Goal: Task Accomplishment & Management: Use online tool/utility

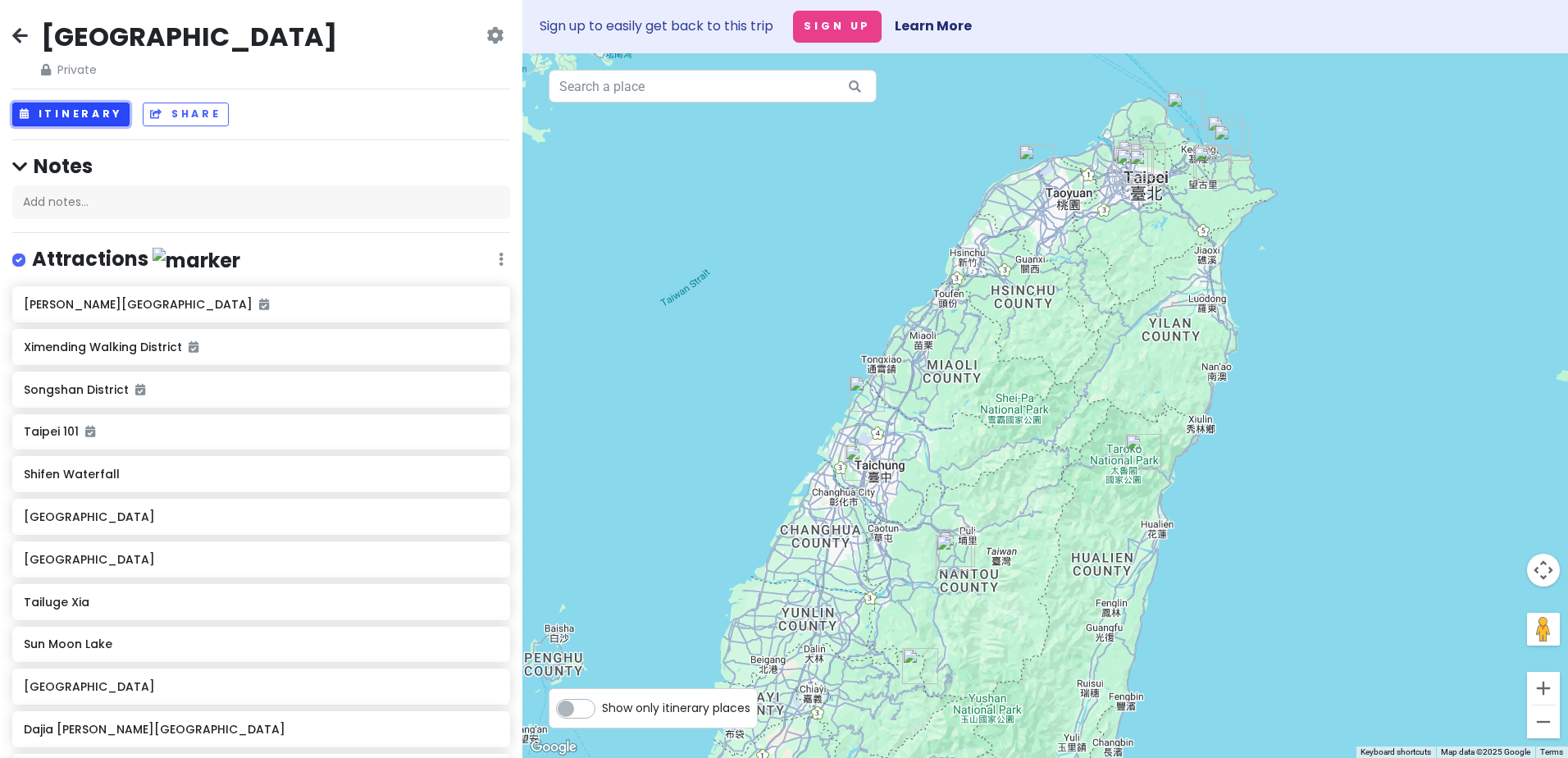
click at [68, 108] on button "Itinerary" at bounding box center [71, 114] width 118 height 24
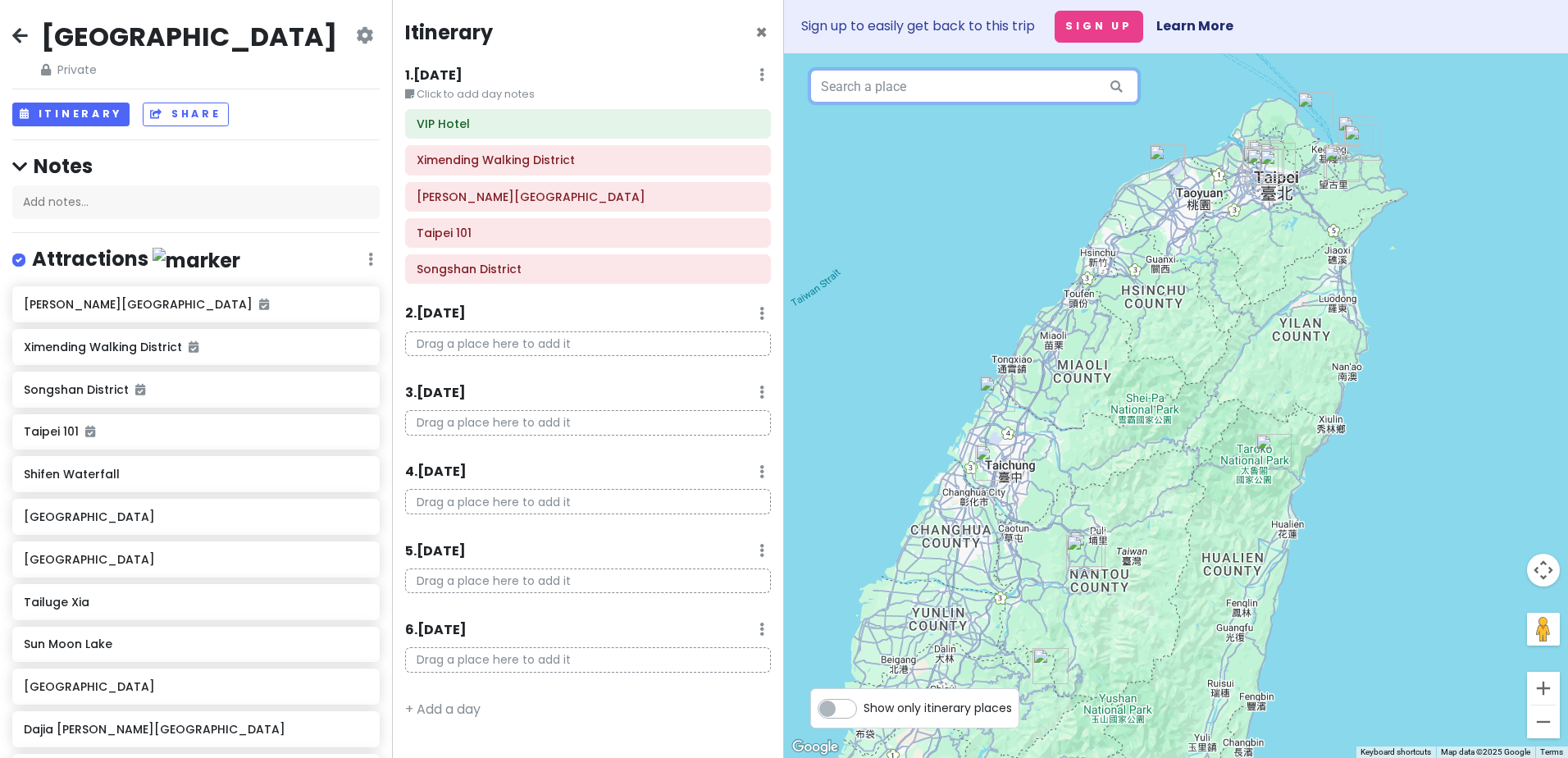
click at [963, 91] on input "text" at bounding box center [974, 86] width 328 height 33
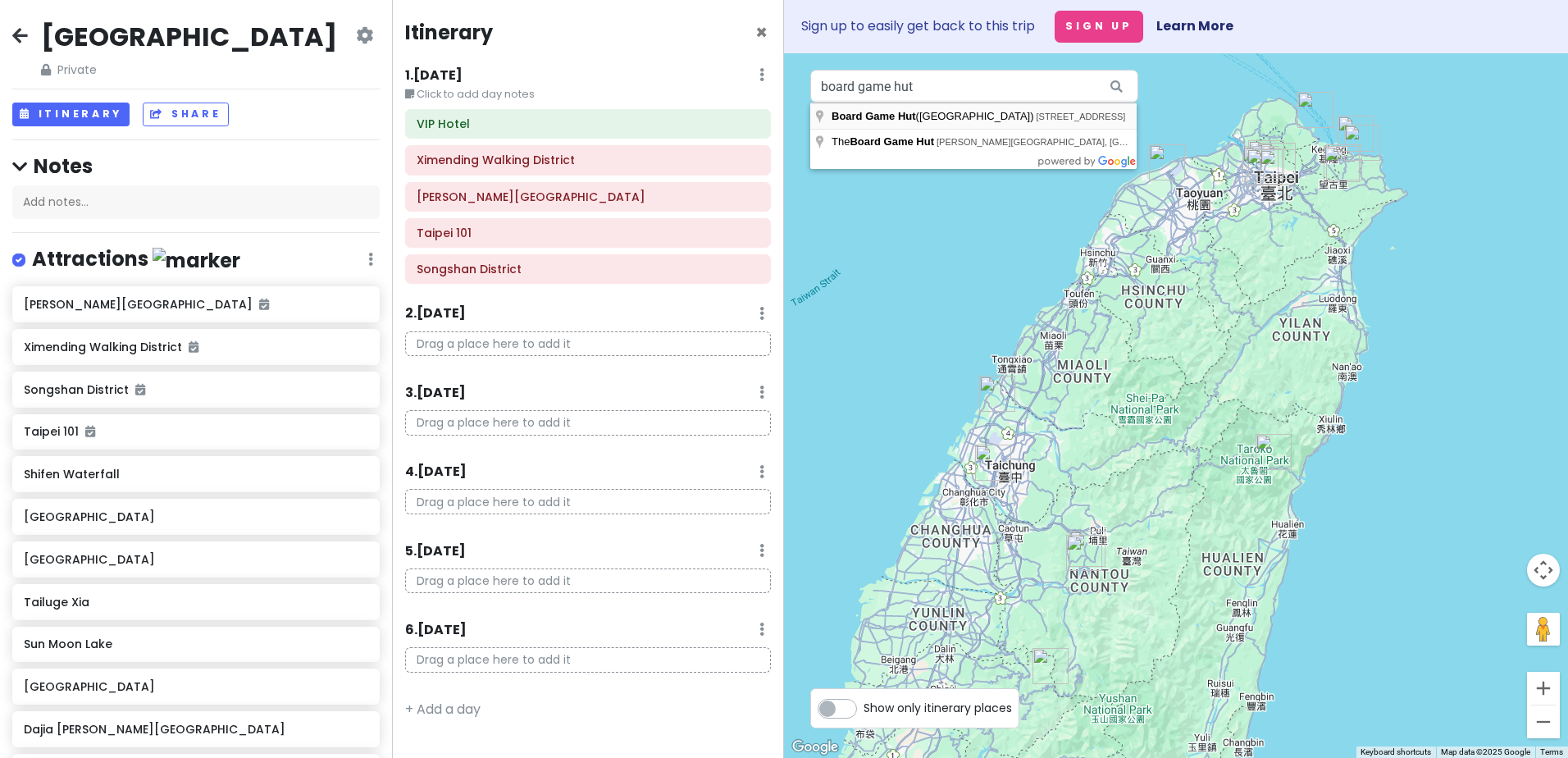
type input "Board Game Hut ([GEOGRAPHIC_DATA]), [STREET_ADDRESS]"
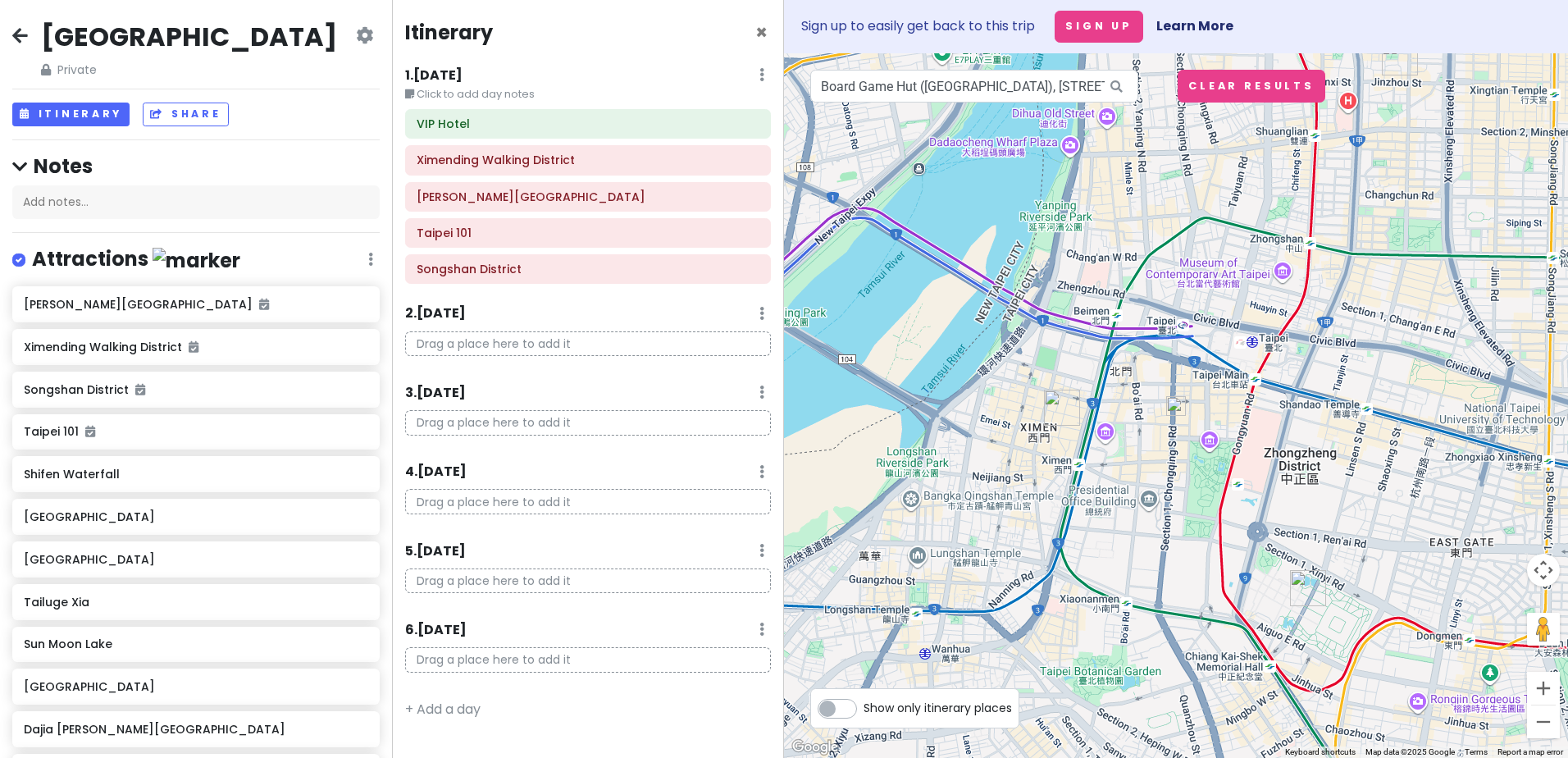
click at [1177, 408] on img at bounding box center [1175, 406] width 19 height 19
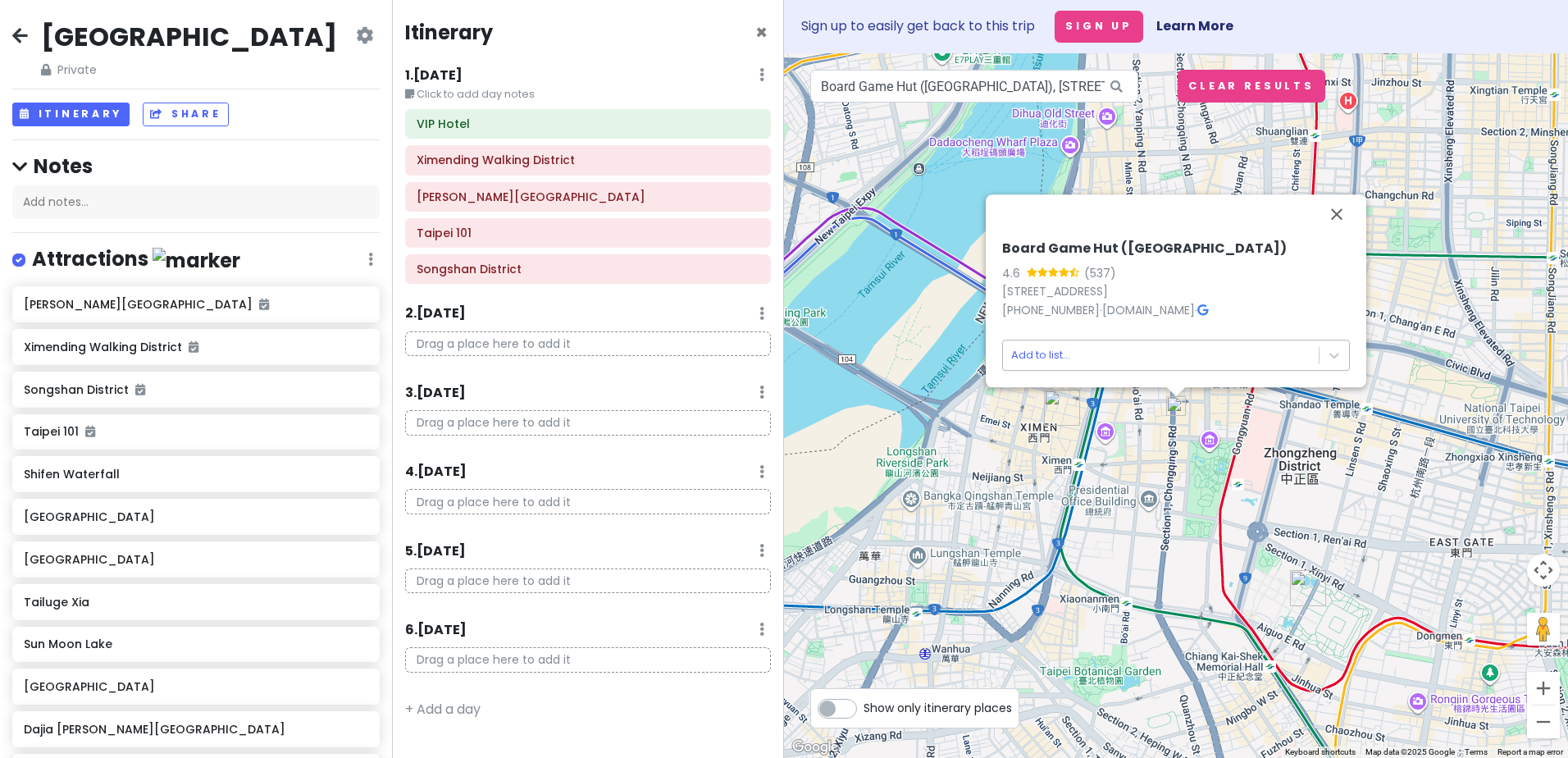
click at [1072, 360] on body "[GEOGRAPHIC_DATA] Private Change Dates Make a Copy Delete Trip Go Pro ⚡️ Give F…" at bounding box center [784, 379] width 1568 height 758
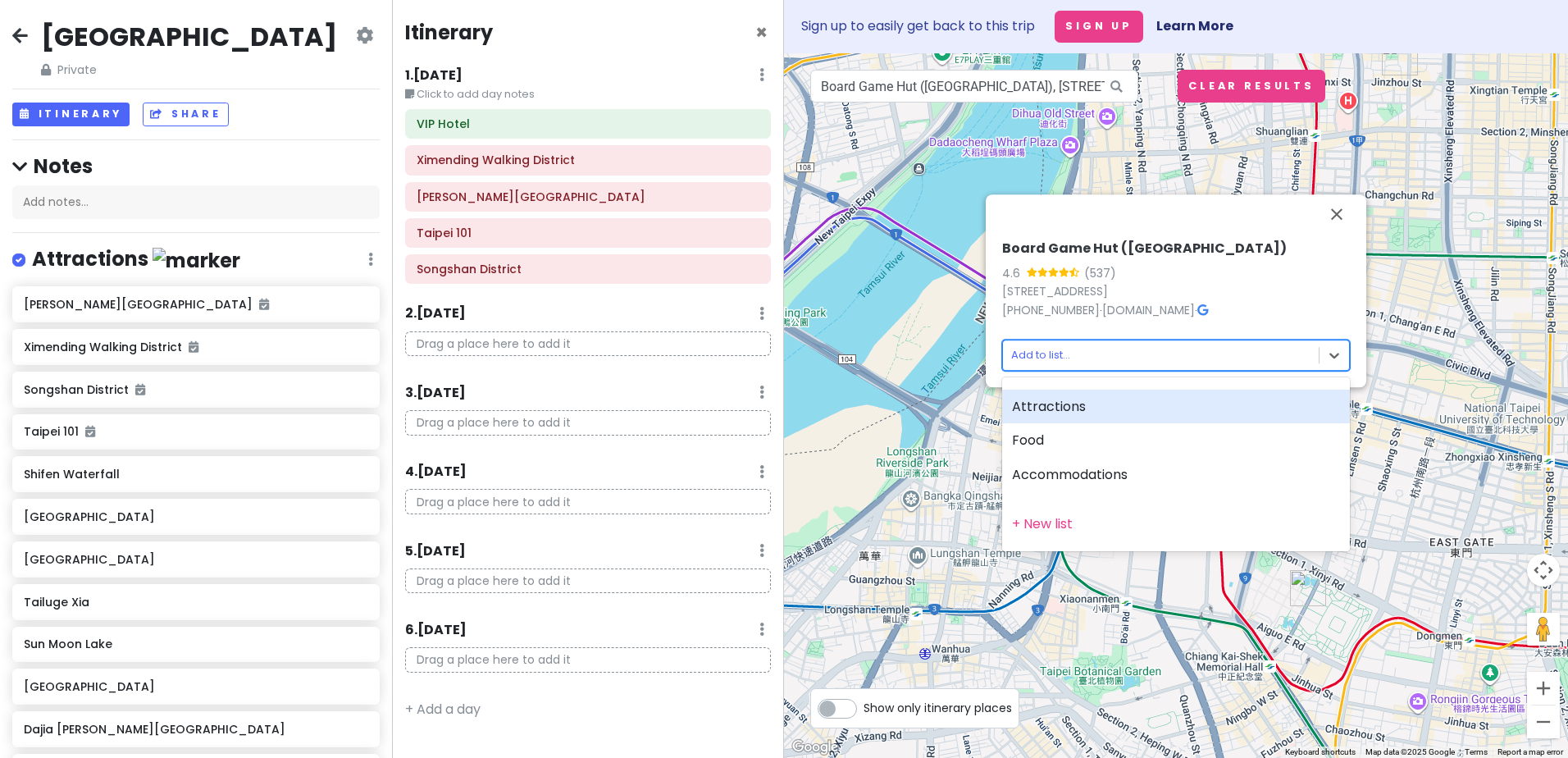
click at [1051, 408] on div "Attractions" at bounding box center [1176, 407] width 348 height 34
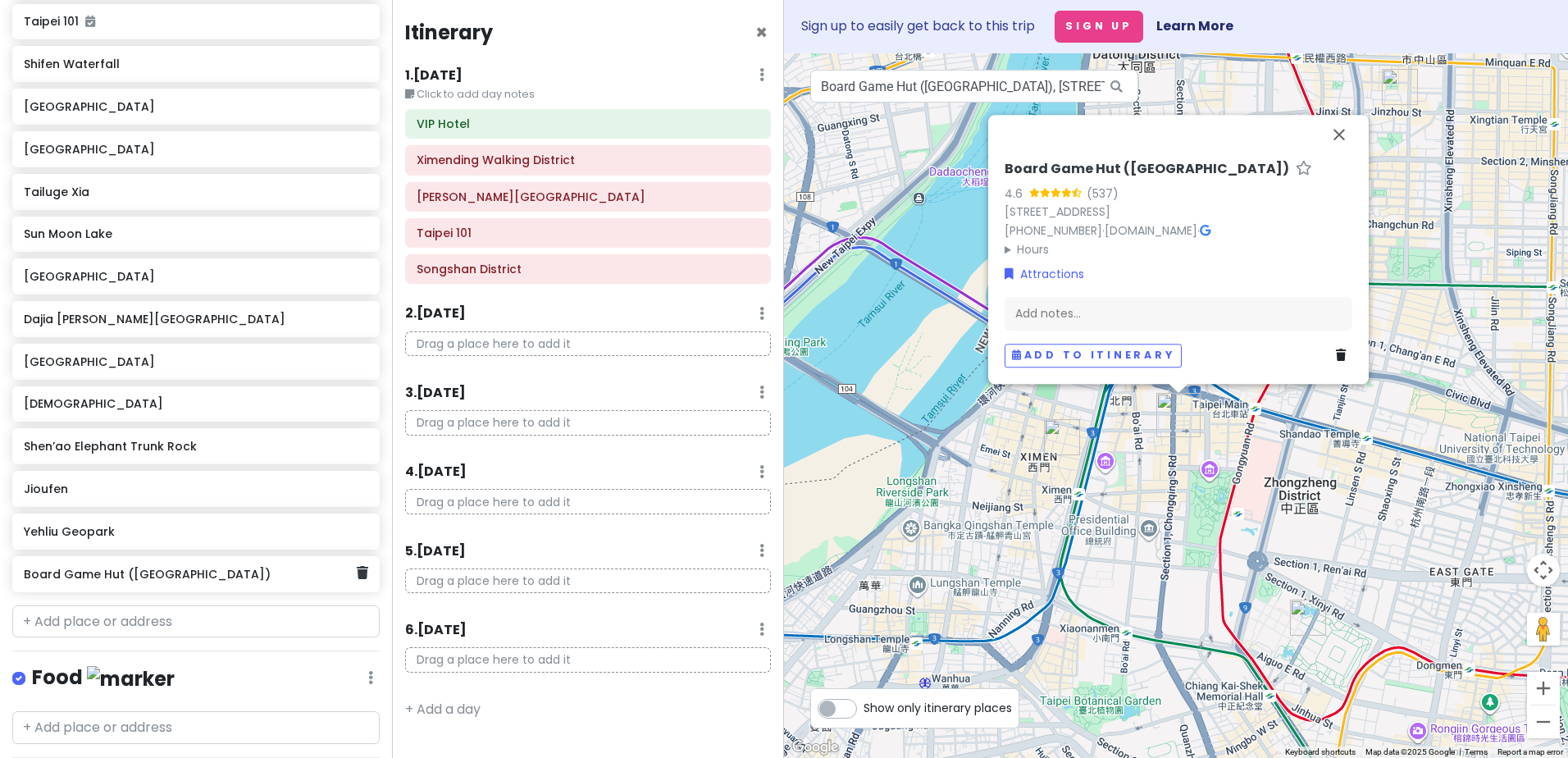
scroll to position [411, 0]
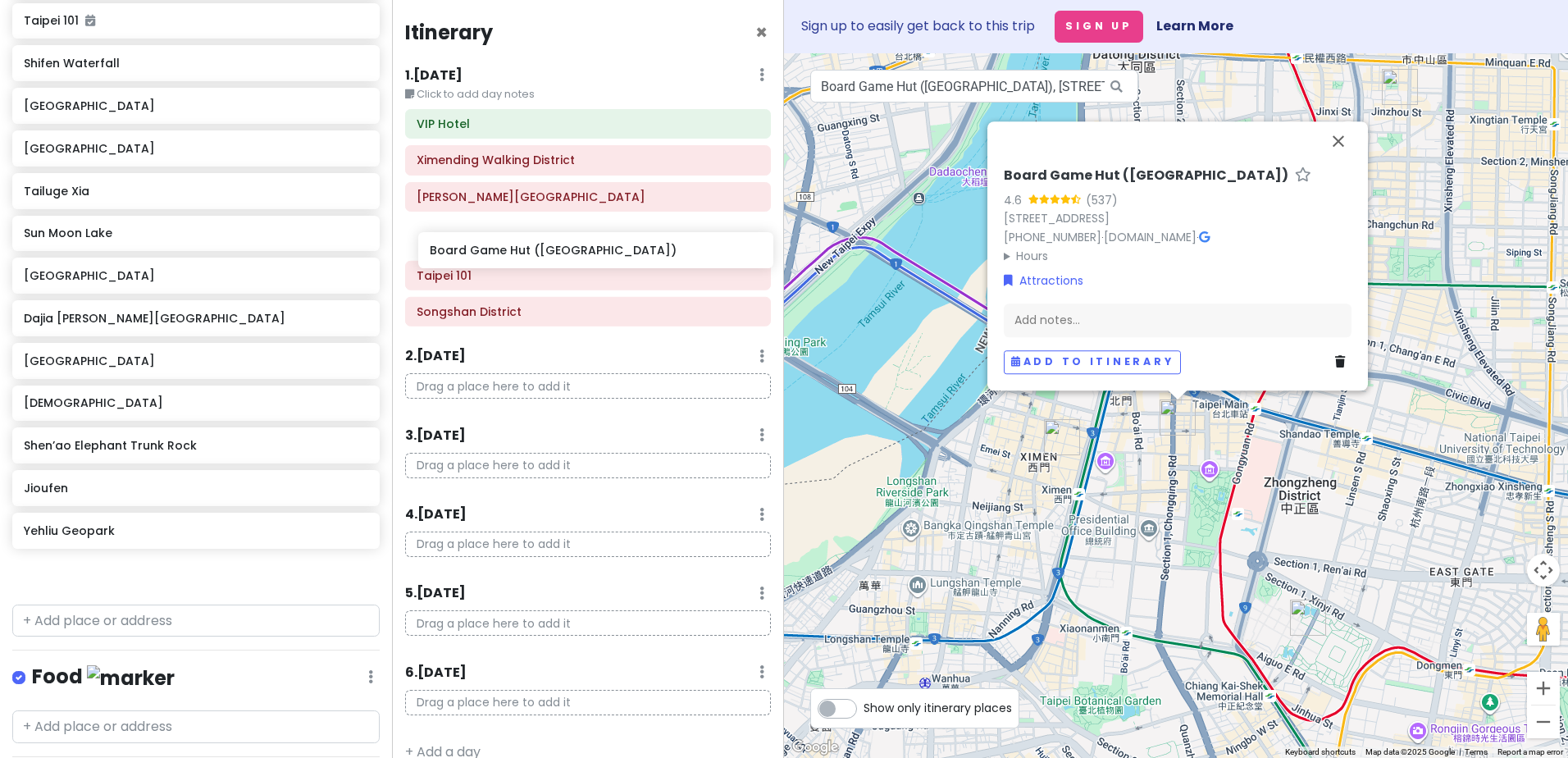
drag, startPoint x: 149, startPoint y: 581, endPoint x: 555, endPoint y: 259, distance: 518.2
click at [555, 259] on div "[GEOGRAPHIC_DATA] Private Change Dates Make a Copy Delete Trip Go Pro ⚡️ Give F…" at bounding box center [784, 379] width 1568 height 758
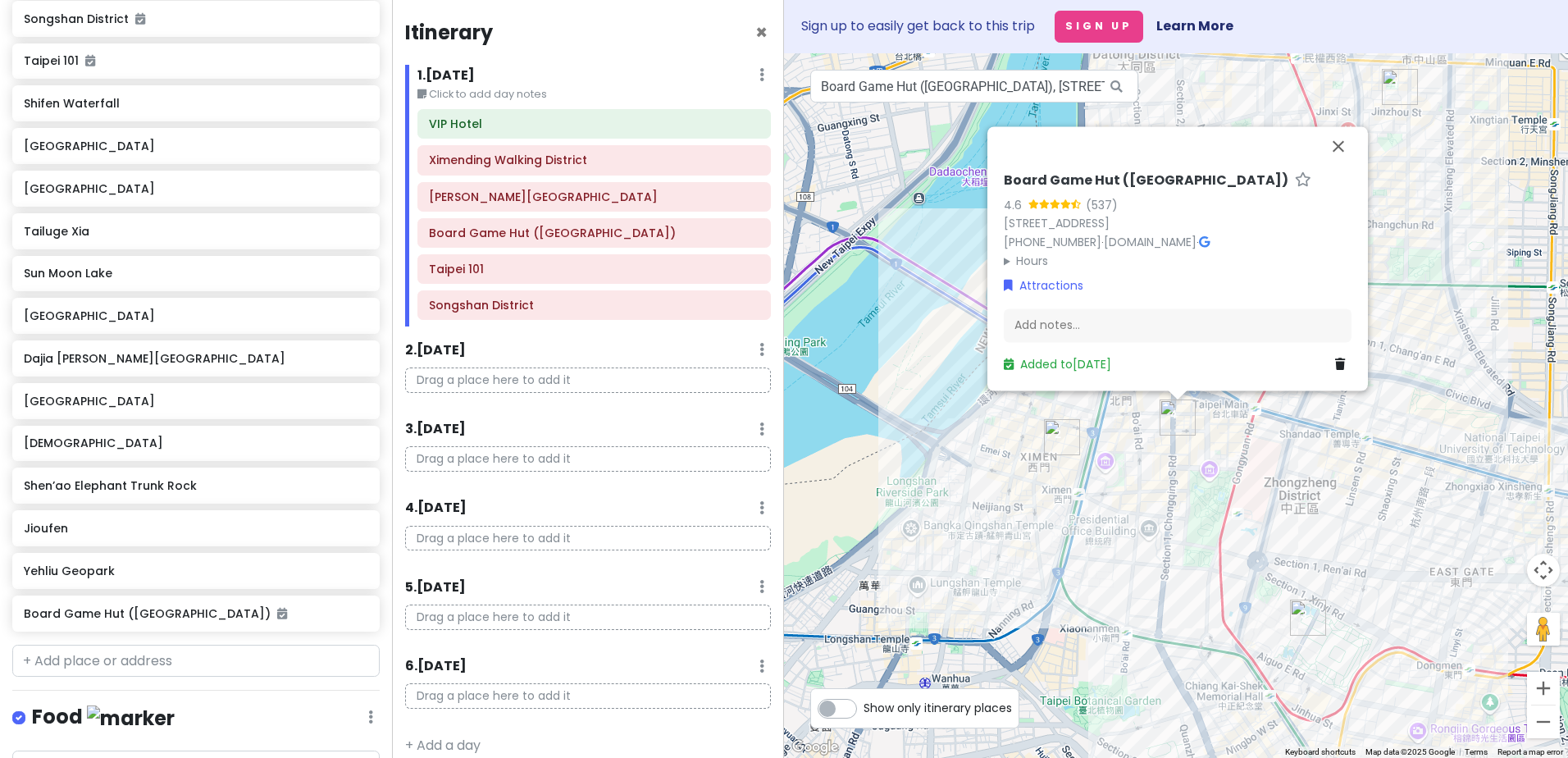
scroll to position [368, 0]
click at [506, 373] on p "Drag a place here to add it" at bounding box center [587, 380] width 365 height 25
click at [490, 383] on p "Drag a place here to add it" at bounding box center [587, 380] width 365 height 25
click at [505, 362] on div "2 . [DATE] Add Day Notes Delete Day" at bounding box center [587, 353] width 365 height 28
click at [1343, 131] on button "Close" at bounding box center [1338, 145] width 39 height 39
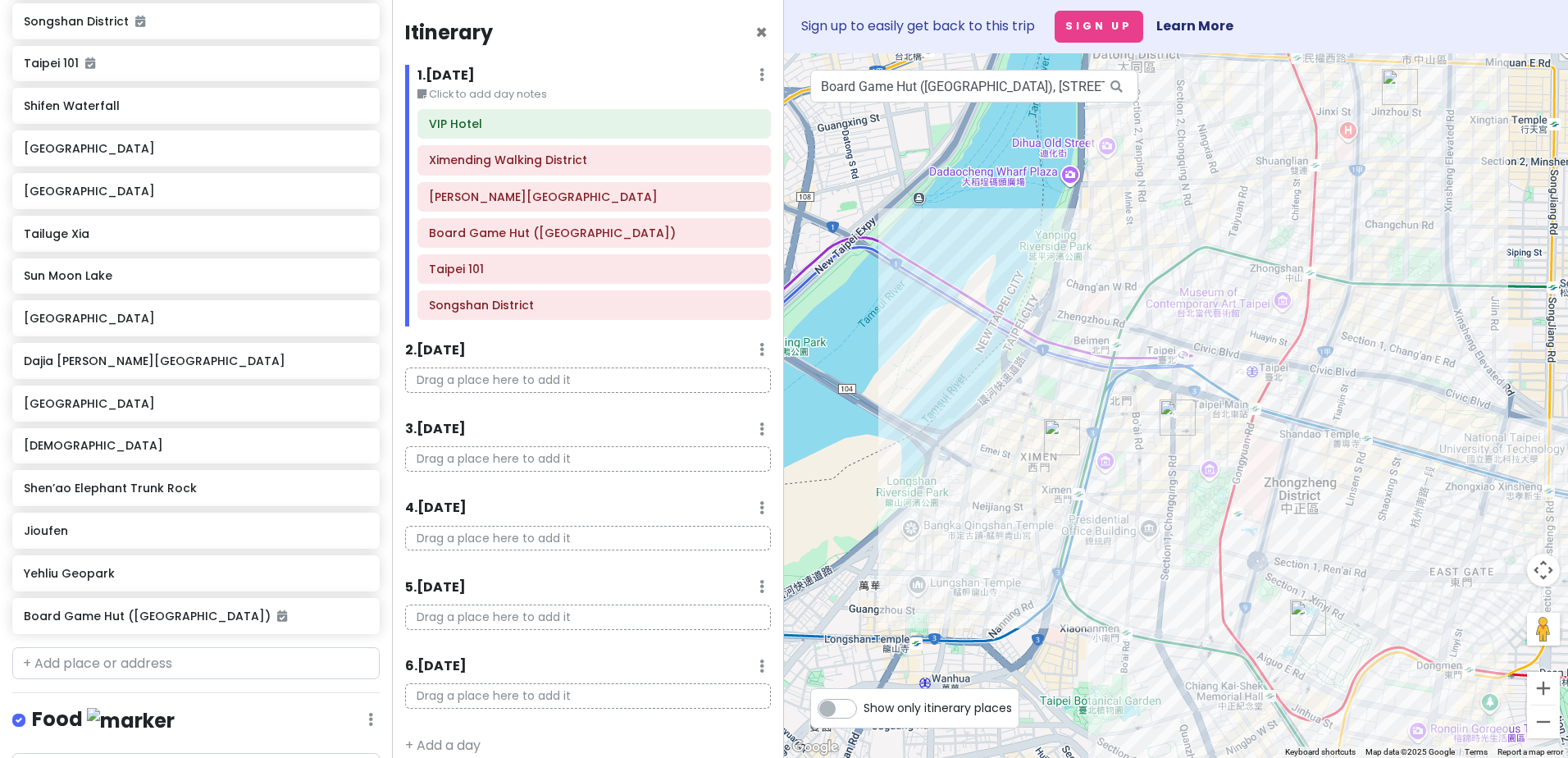
click at [485, 375] on p "Drag a place here to add it" at bounding box center [587, 380] width 365 height 25
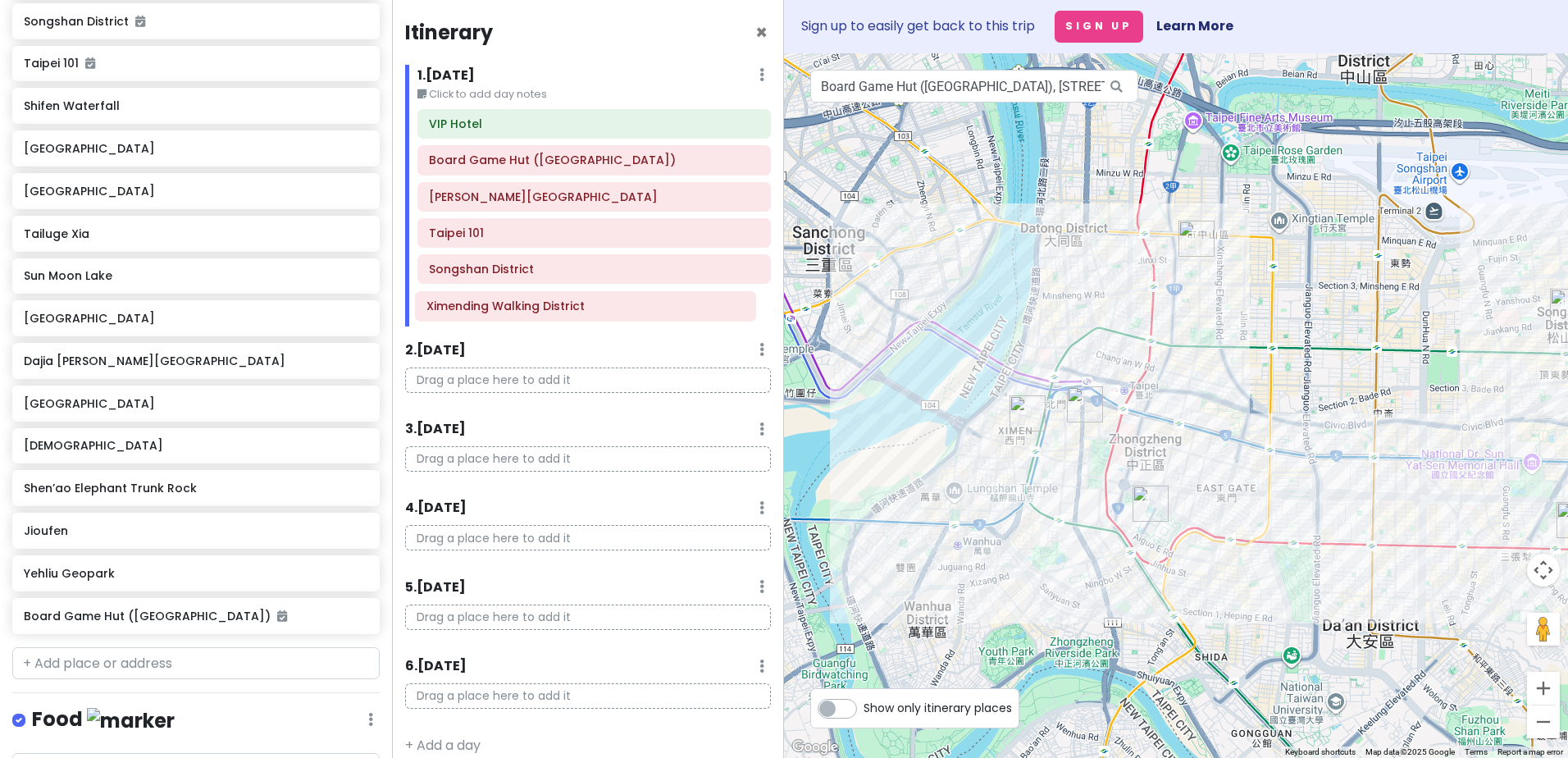
drag, startPoint x: 569, startPoint y: 169, endPoint x: 566, endPoint y: 315, distance: 146.0
click at [566, 315] on div "VIP Hotel Ximending Walking District Board Game Hut (Taipei Branch) [PERSON_NAM…" at bounding box center [594, 218] width 378 height 218
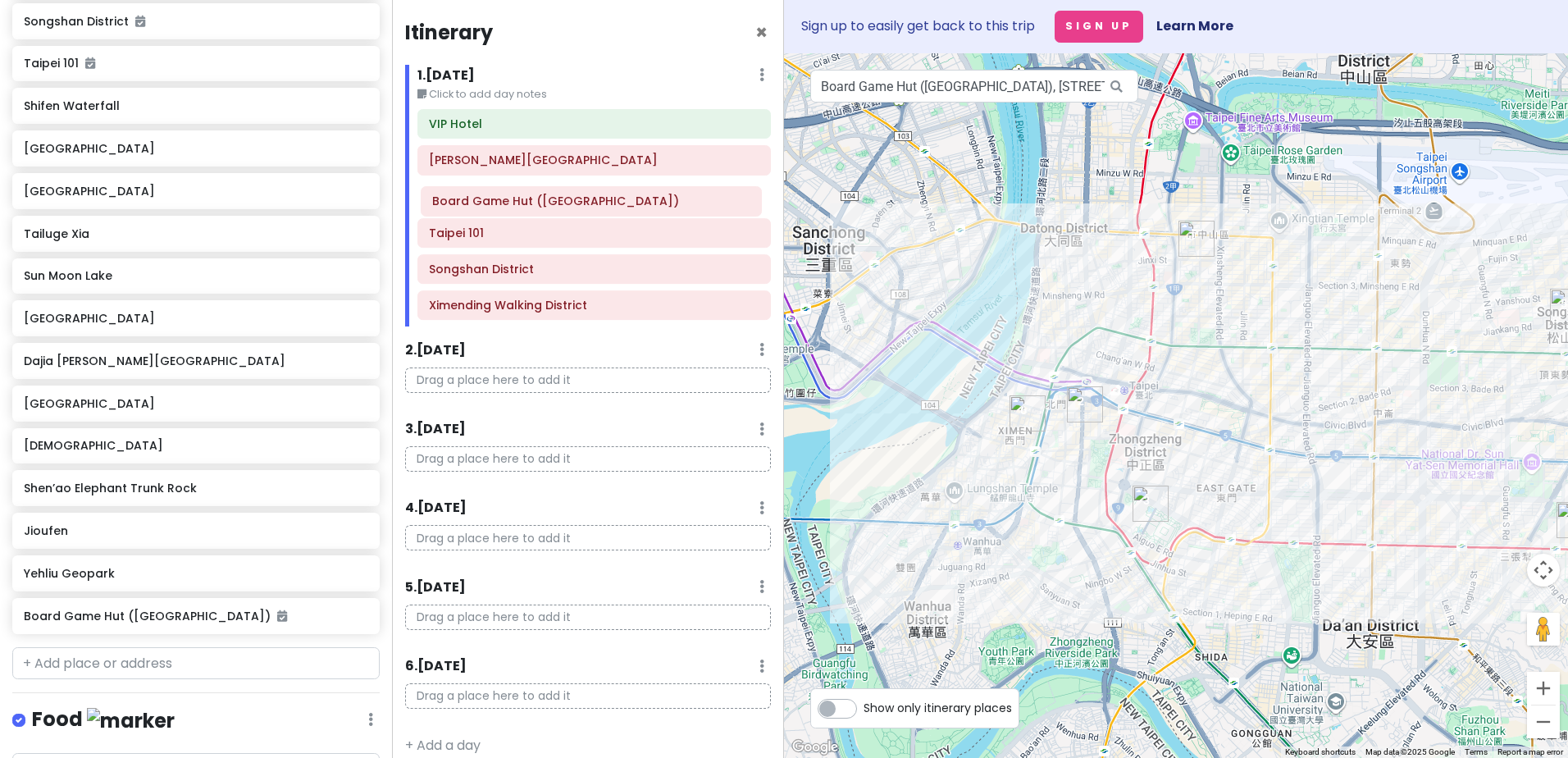
drag, startPoint x: 514, startPoint y: 166, endPoint x: 517, endPoint y: 208, distance: 42.1
click at [517, 208] on div "VIP Hotel Board Game Hut (Taipei Branch) [PERSON_NAME][GEOGRAPHIC_DATA] [GEOGRA…" at bounding box center [594, 218] width 378 height 218
drag, startPoint x: 519, startPoint y: 231, endPoint x: 524, endPoint y: 193, distance: 38.3
click at [524, 193] on div "VIP Hotel [PERSON_NAME][GEOGRAPHIC_DATA] Board Game Hut ([GEOGRAPHIC_DATA]) Tai…" at bounding box center [594, 218] width 378 height 218
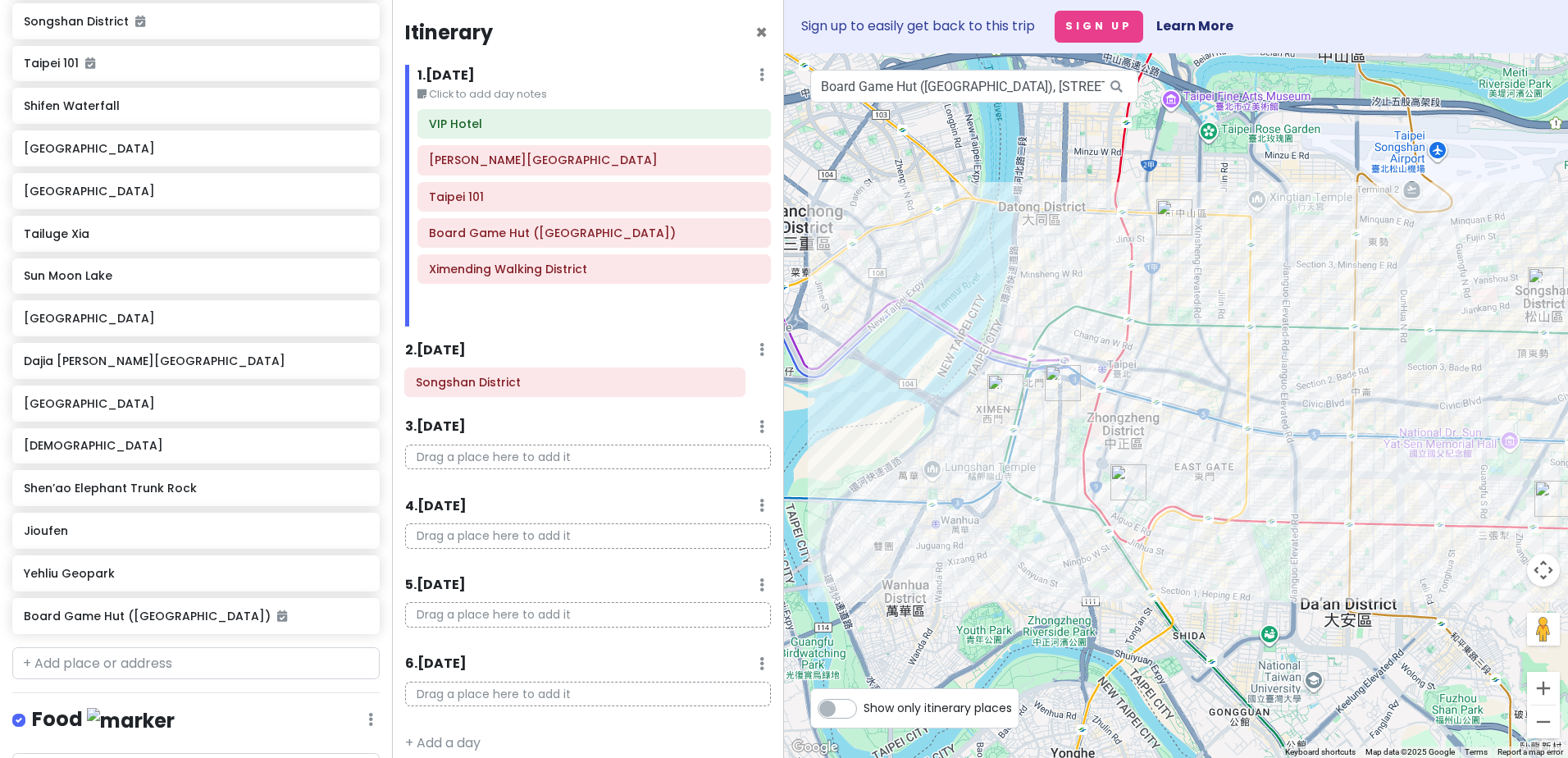
drag, startPoint x: 506, startPoint y: 274, endPoint x: 493, endPoint y: 390, distance: 116.7
click at [493, 390] on div "Itinerary × 1 . [DATE] Edit Day Notes Delete Day Click to add day notes VIP Hot…" at bounding box center [588, 379] width 392 height 758
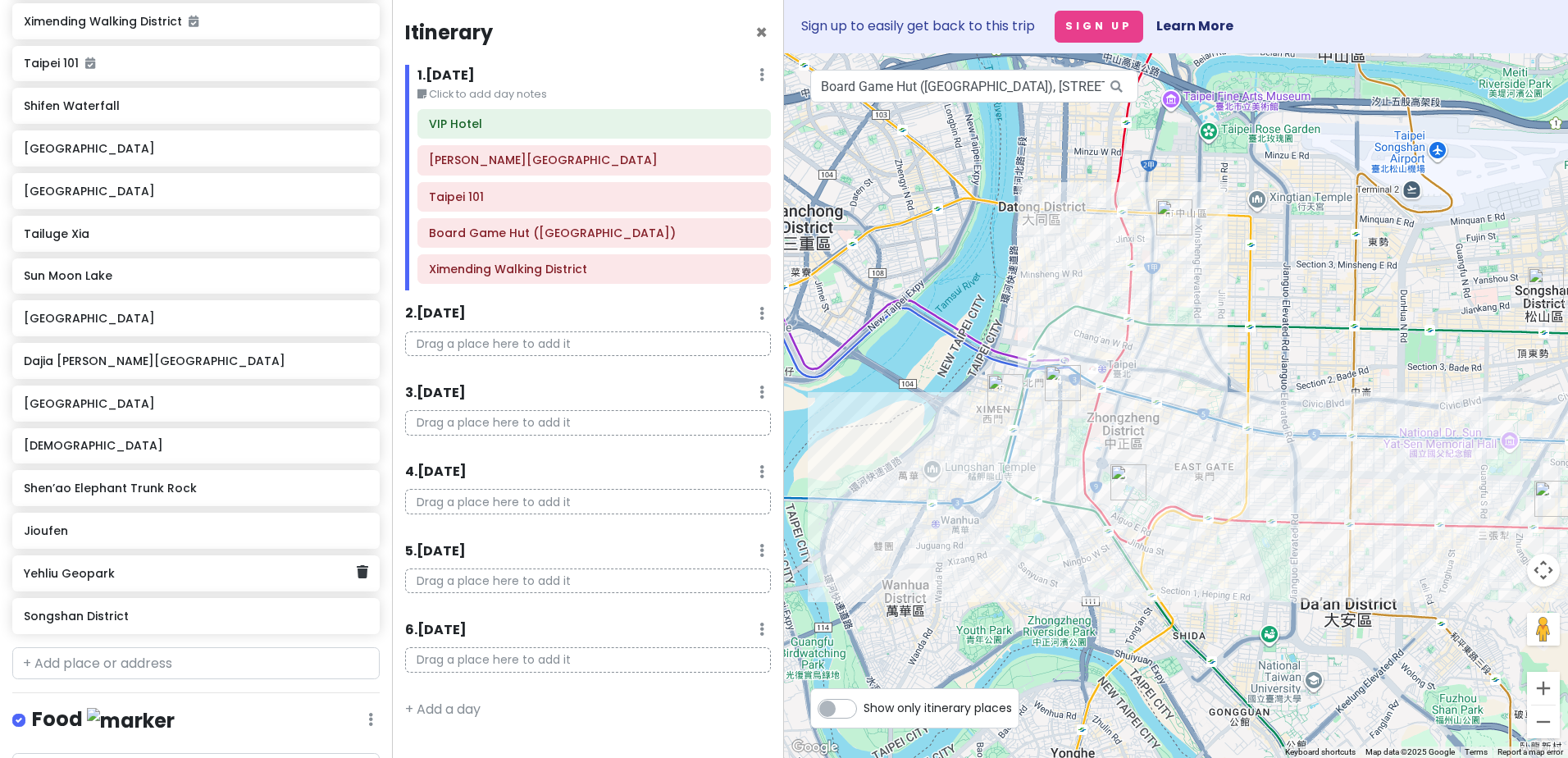
scroll to position [370, 0]
drag, startPoint x: 176, startPoint y: 571, endPoint x: 663, endPoint y: 515, distance: 490.2
click at [577, 353] on div "[GEOGRAPHIC_DATA] Private Change Dates Make a Copy Delete Trip Go Pro ⚡️ Give F…" at bounding box center [784, 379] width 1568 height 758
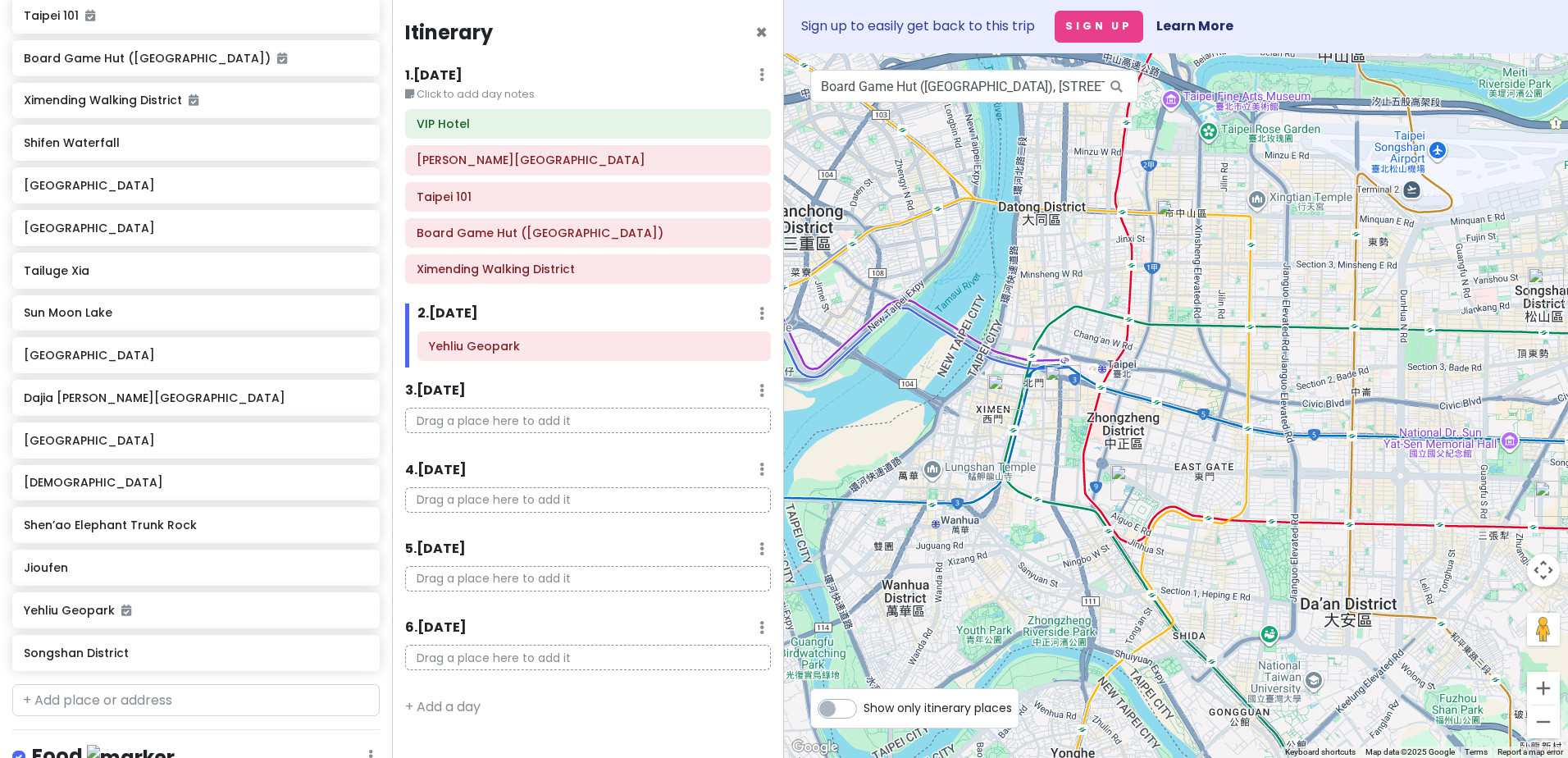
scroll to position [328, 0]
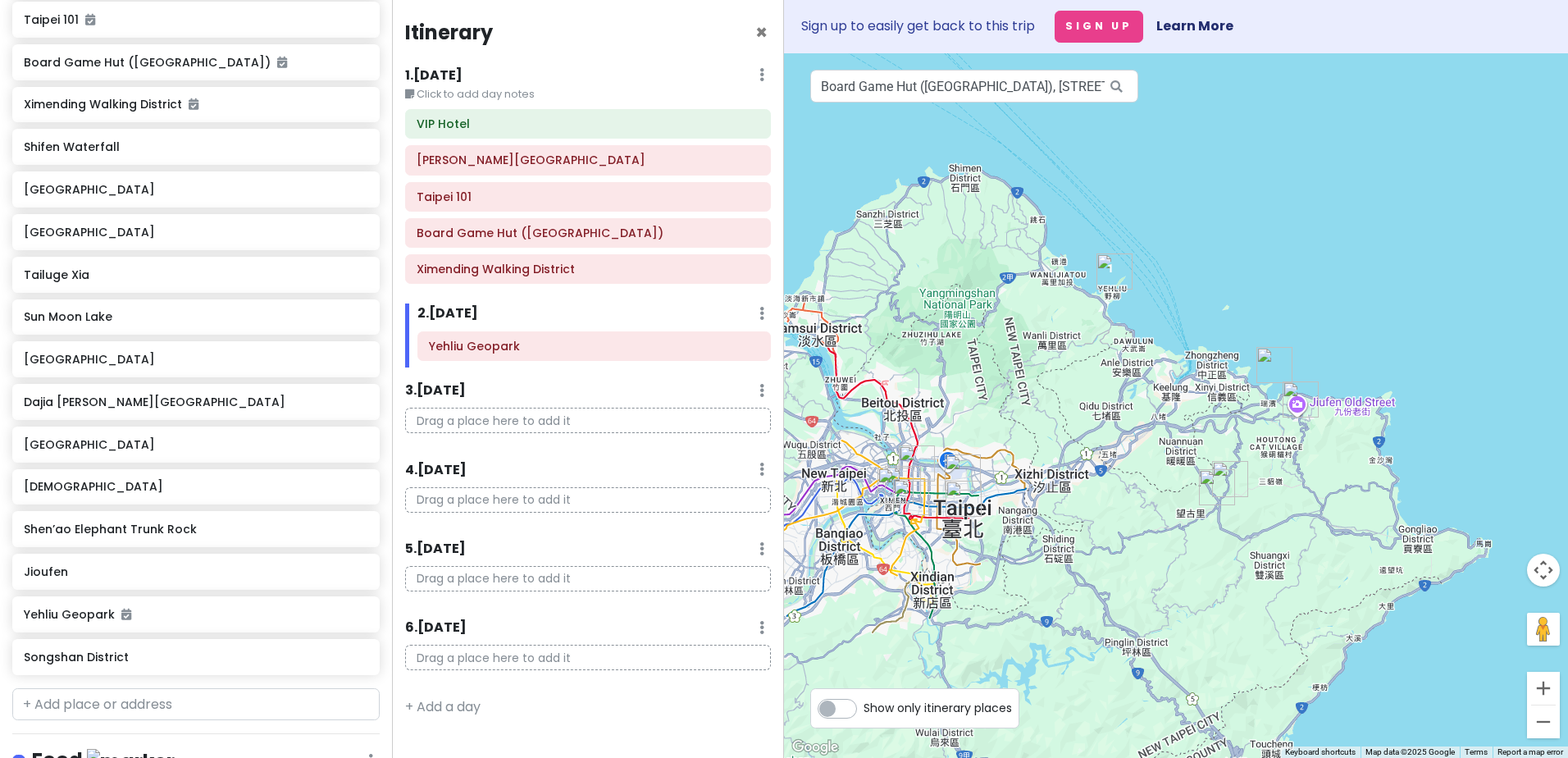
drag, startPoint x: 1384, startPoint y: 260, endPoint x: 1040, endPoint y: 365, distance: 359.7
click at [1013, 355] on div at bounding box center [1175, 405] width 784 height 705
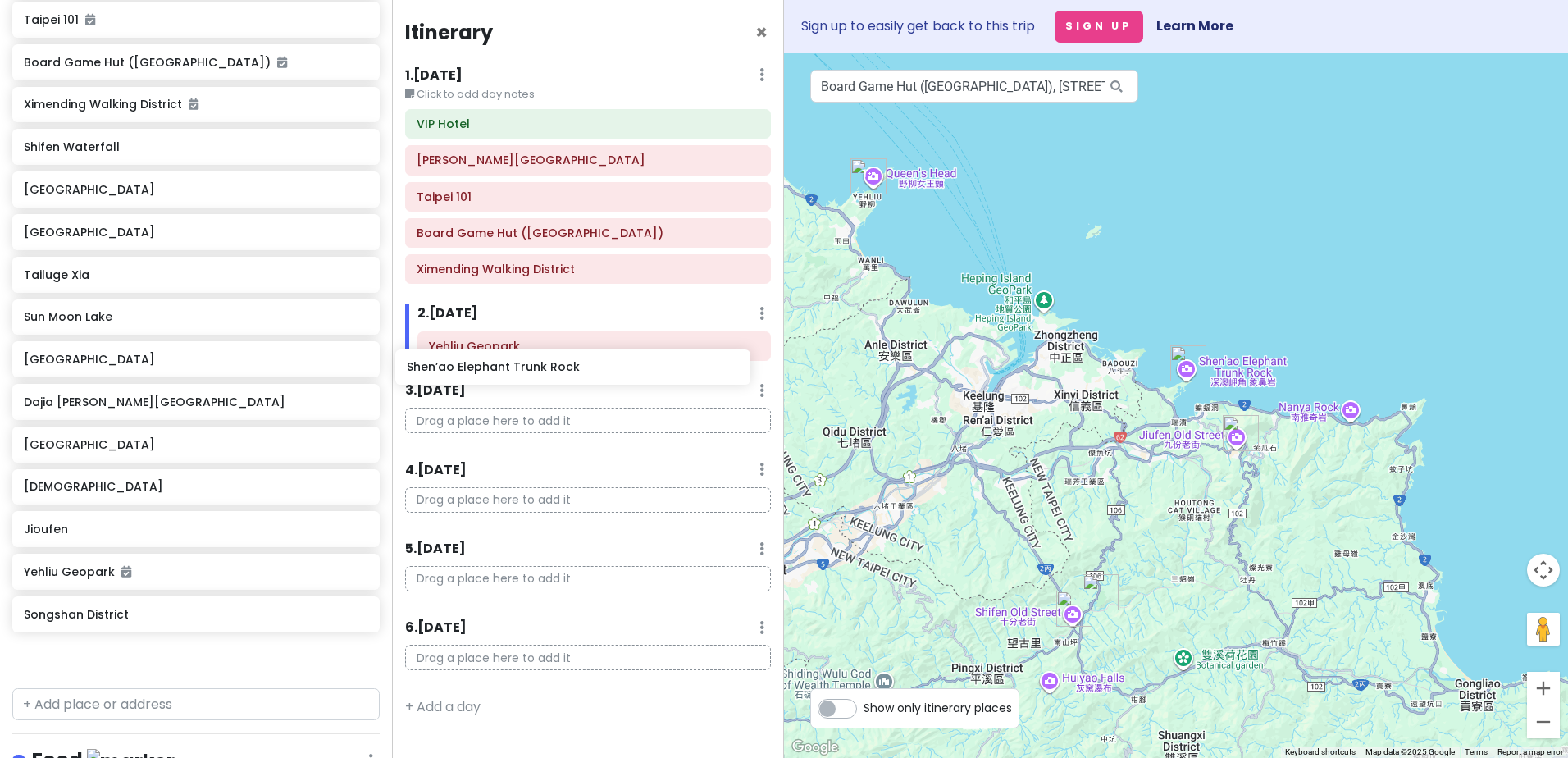
drag, startPoint x: 188, startPoint y: 535, endPoint x: 585, endPoint y: 371, distance: 429.5
click at [581, 370] on div "[GEOGRAPHIC_DATA] Private Change Dates Make a Copy Delete Trip Go Pro ⚡️ Give F…" at bounding box center [784, 379] width 1568 height 758
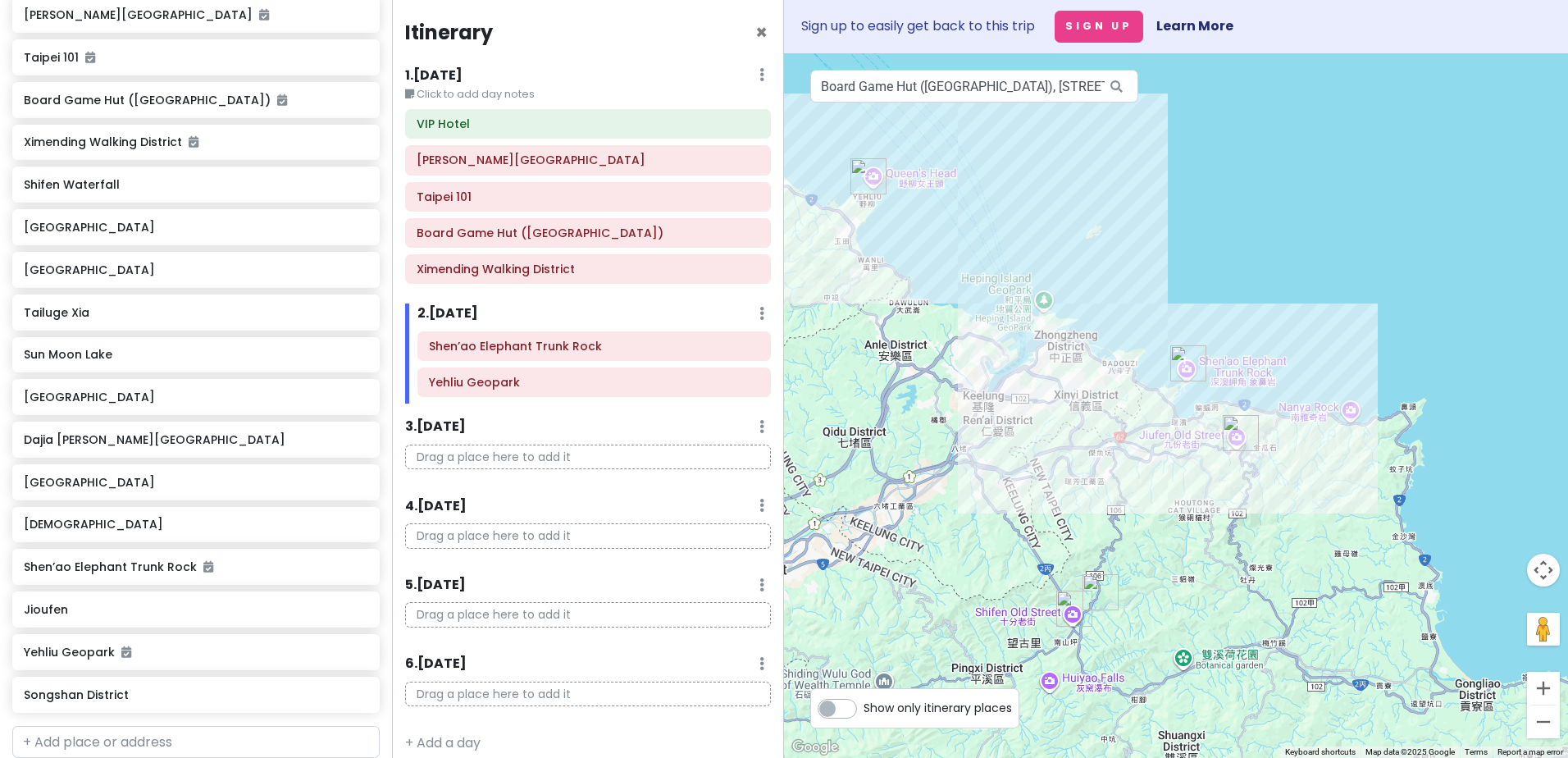
scroll to position [285, 0]
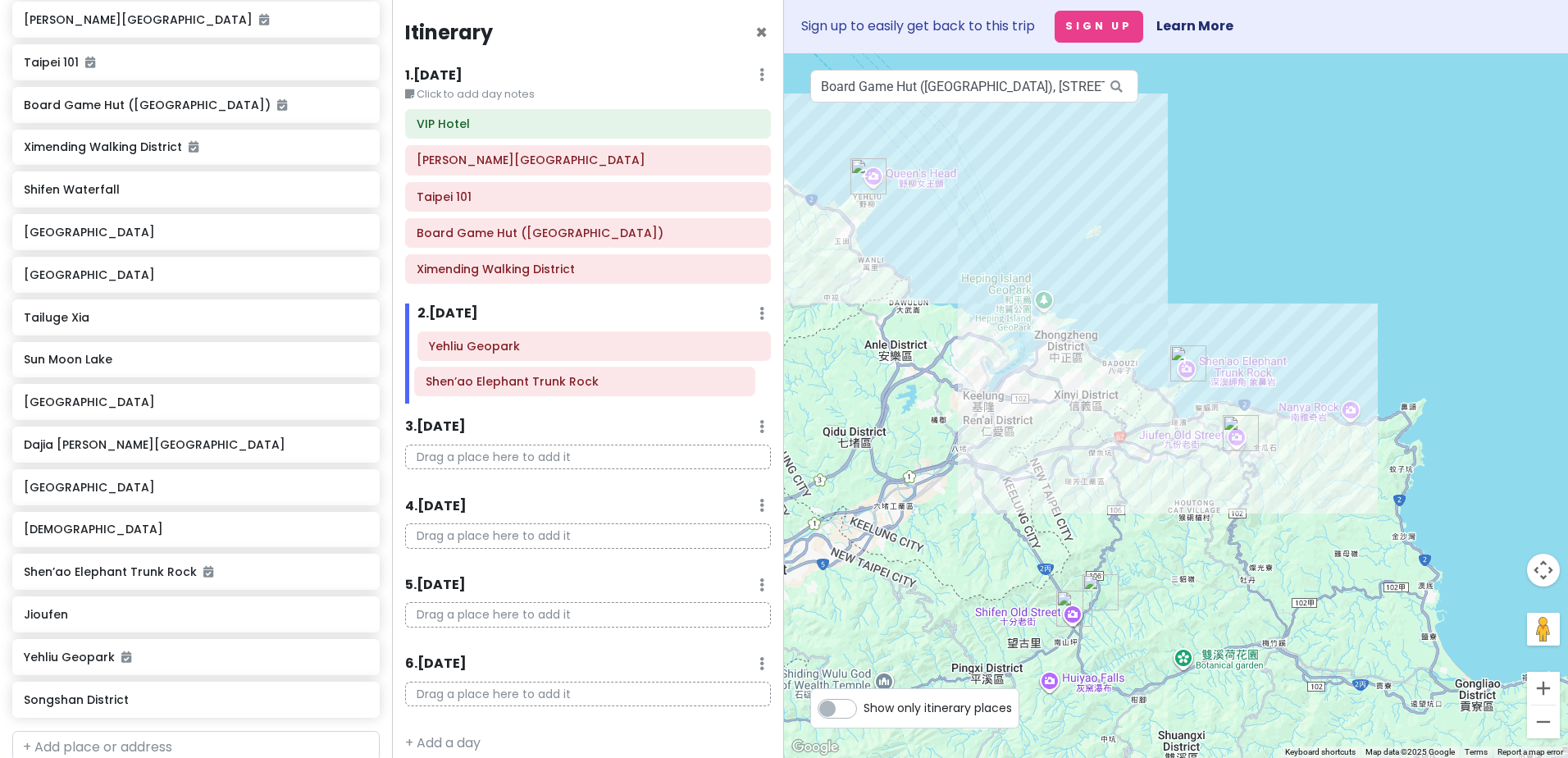
drag, startPoint x: 583, startPoint y: 349, endPoint x: 579, endPoint y: 382, distance: 33.2
click at [579, 382] on div "Shen’ao Elephant Trunk Rock Yehliu Geopark" at bounding box center [594, 367] width 378 height 72
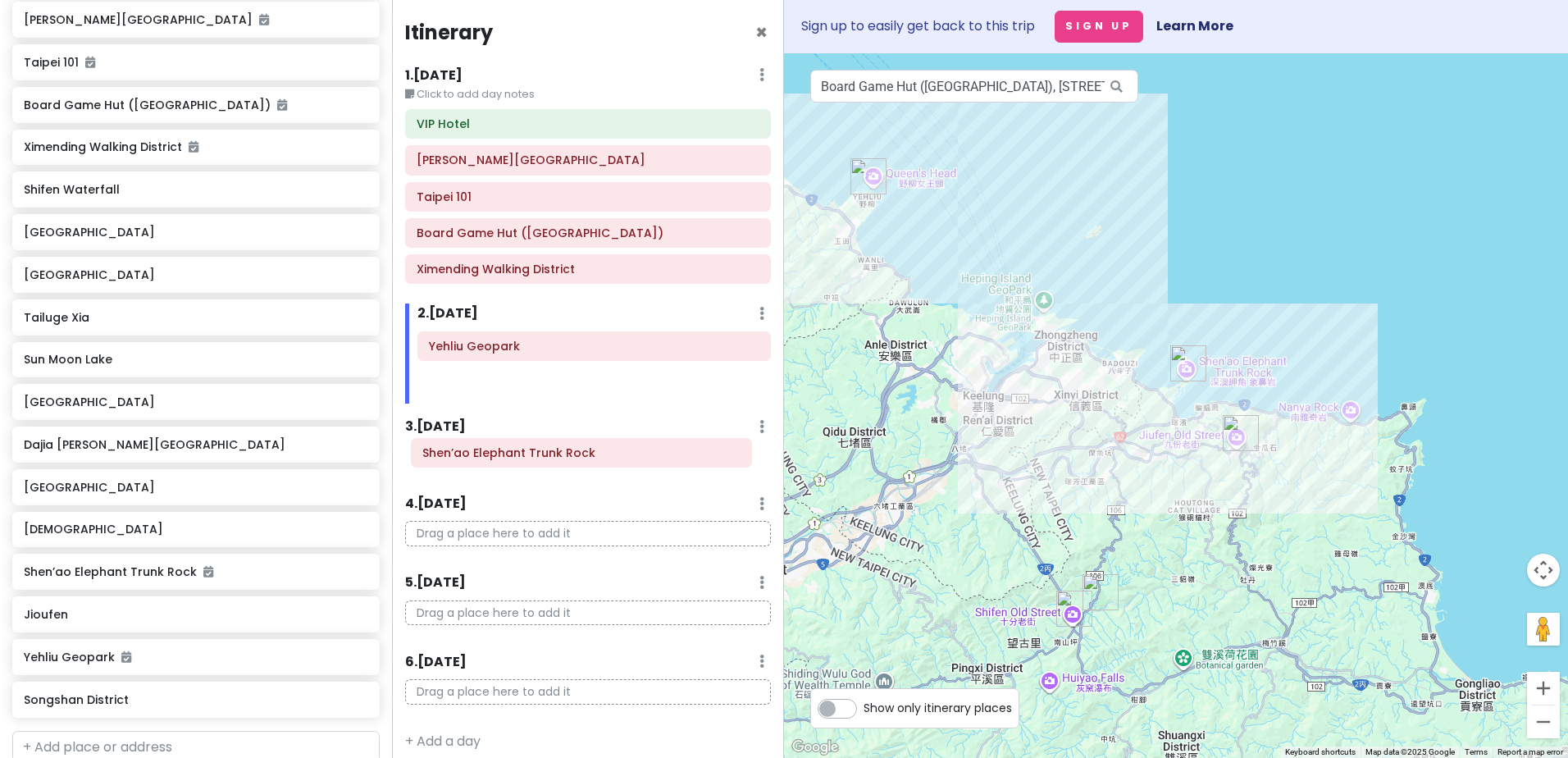
drag, startPoint x: 532, startPoint y: 387, endPoint x: 525, endPoint y: 468, distance: 81.3
click at [525, 468] on div "Itinerary × 1 . [DATE] Edit Day Notes Delete Day Click to add day notes VIP Hot…" at bounding box center [588, 379] width 392 height 758
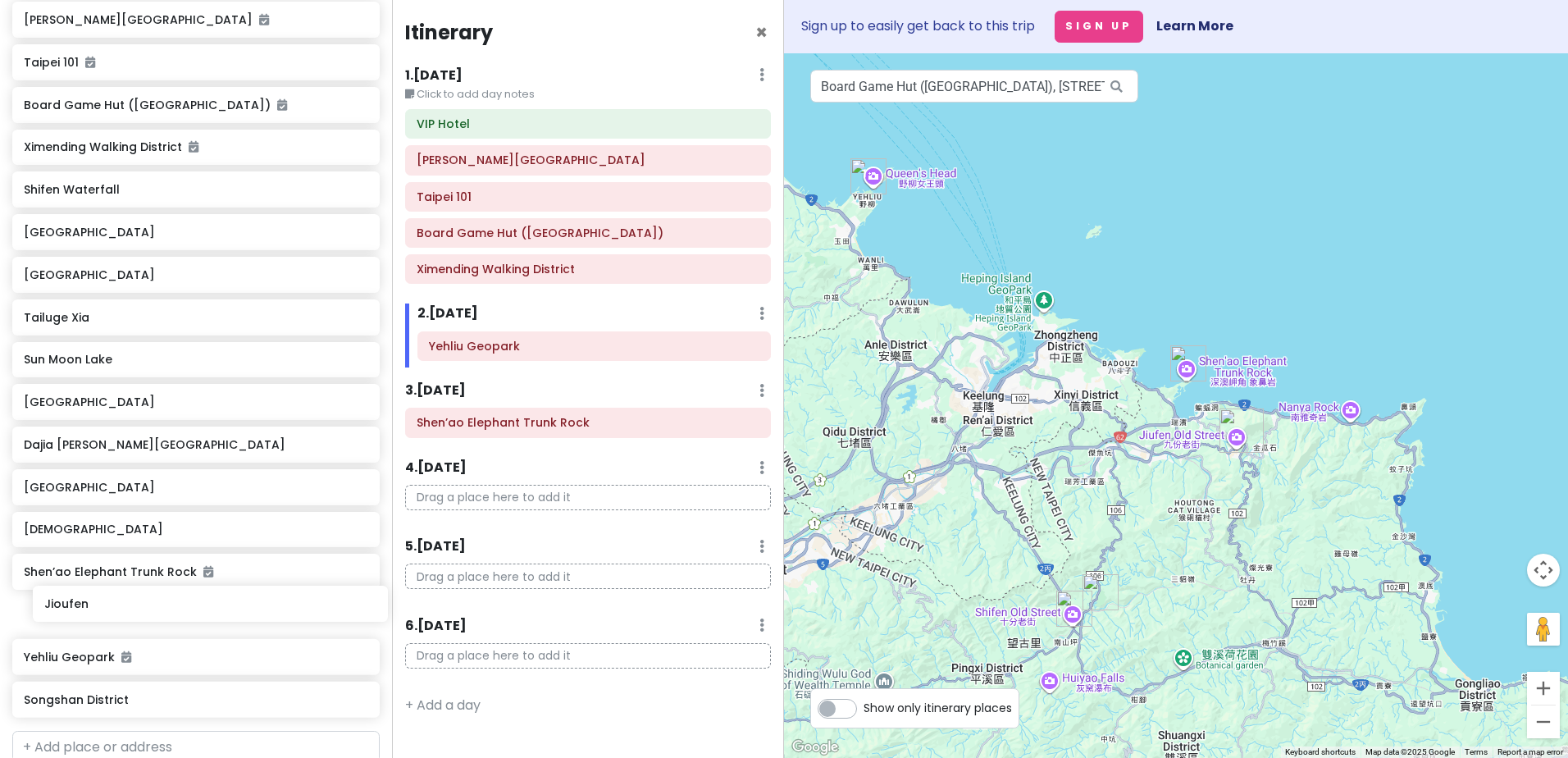
scroll to position [293, 0]
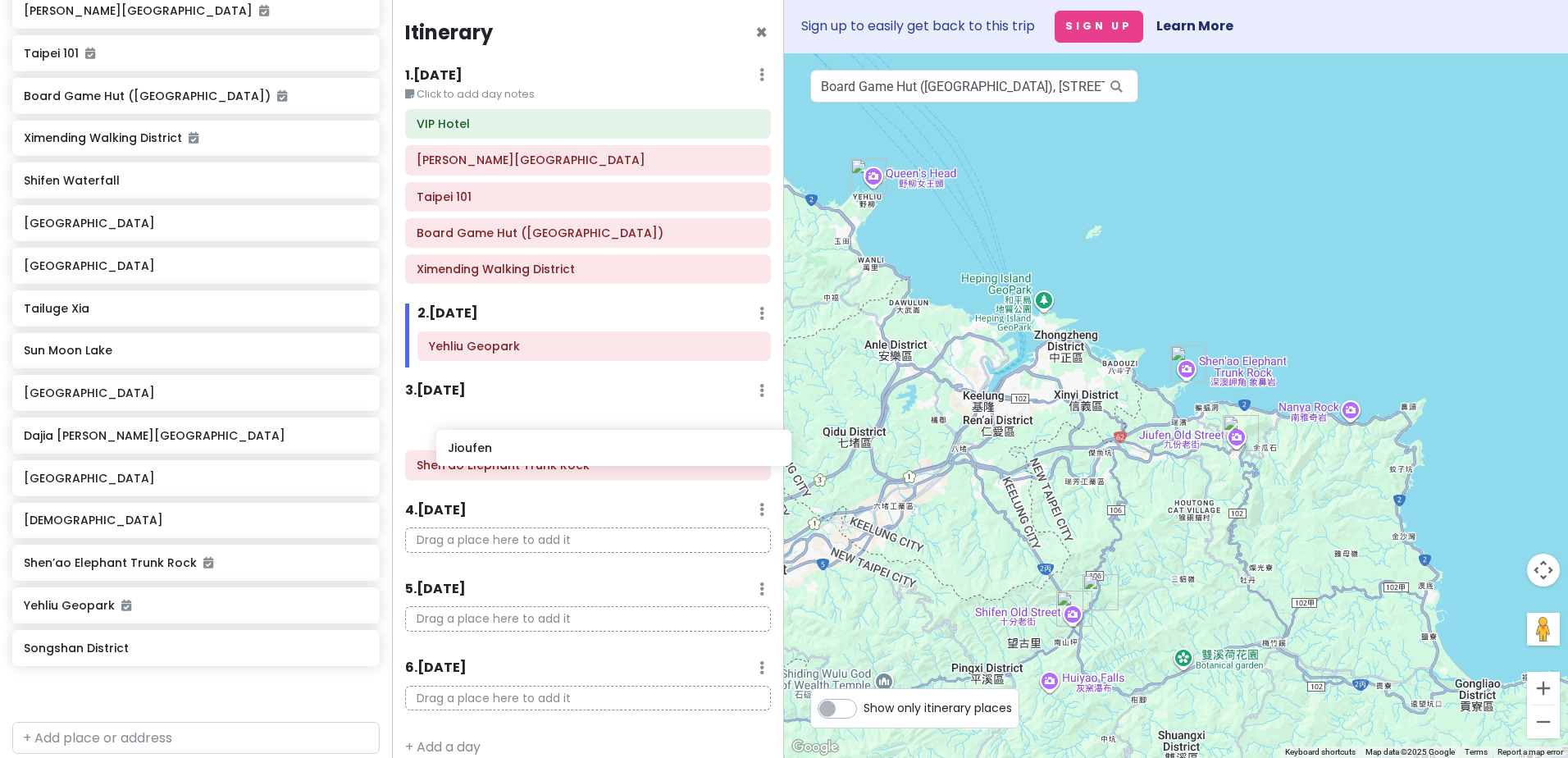
drag, startPoint x: 115, startPoint y: 621, endPoint x: 538, endPoint y: 459, distance: 453.0
click at [538, 459] on div "[GEOGRAPHIC_DATA] Private Change Dates Make a Copy Delete Trip Go Pro ⚡️ Give F…" at bounding box center [784, 379] width 1568 height 758
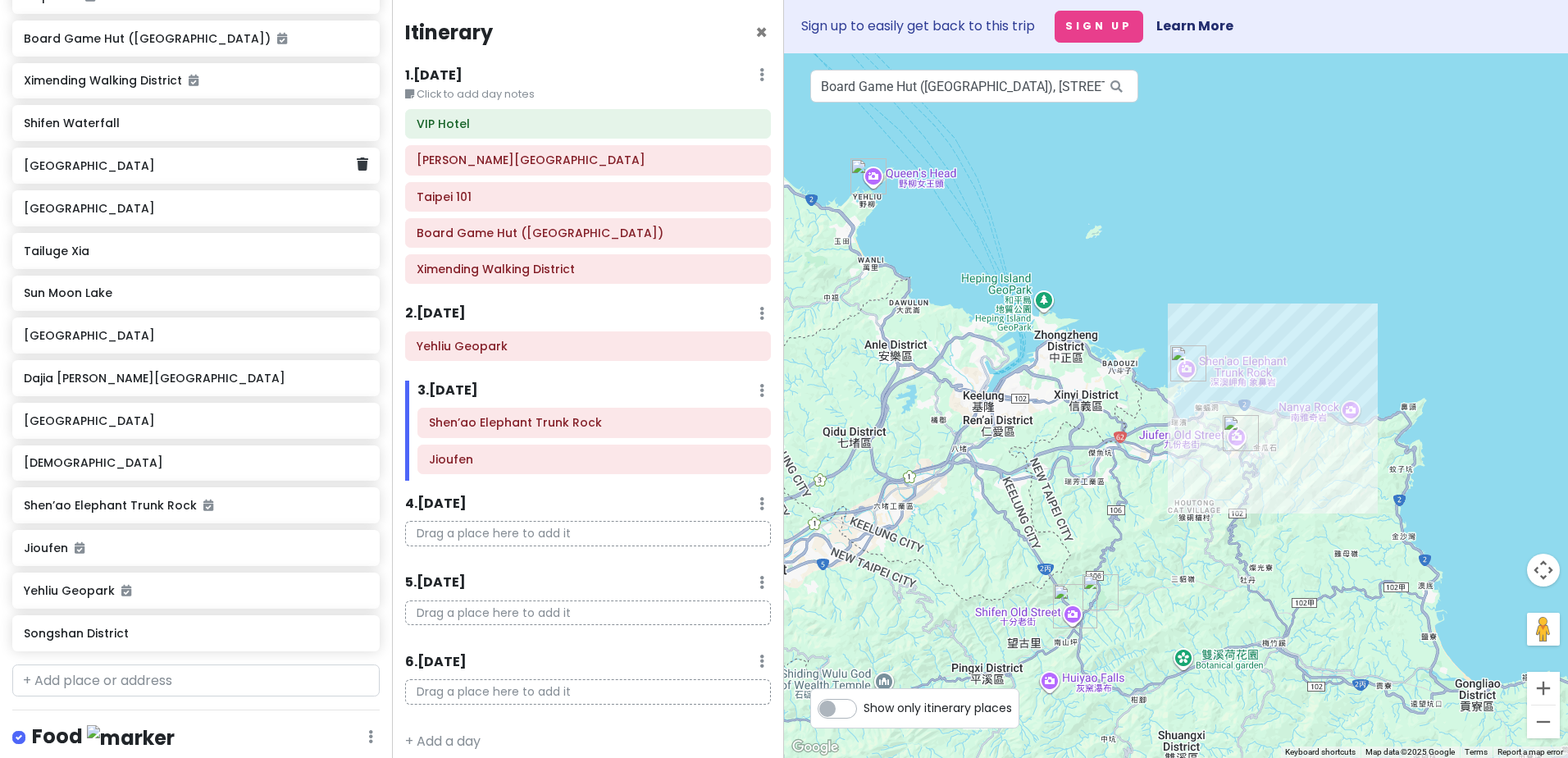
scroll to position [344, 0]
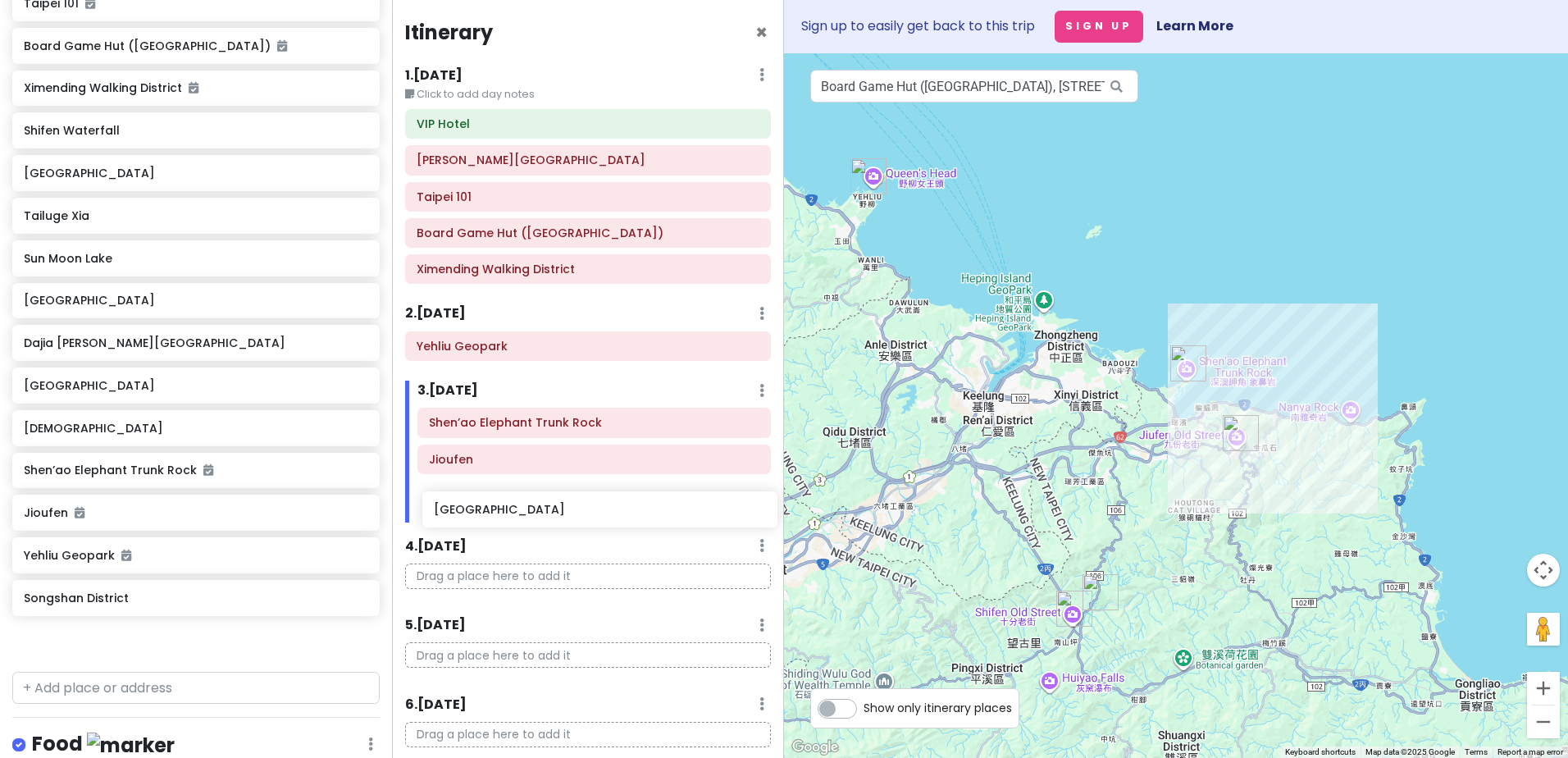
drag, startPoint x: 118, startPoint y: 167, endPoint x: 531, endPoint y: 503, distance: 532.4
click at [529, 508] on div "[GEOGRAPHIC_DATA] Private Change Dates Make a Copy Delete Trip Go Pro ⚡️ Give F…" at bounding box center [784, 379] width 1568 height 758
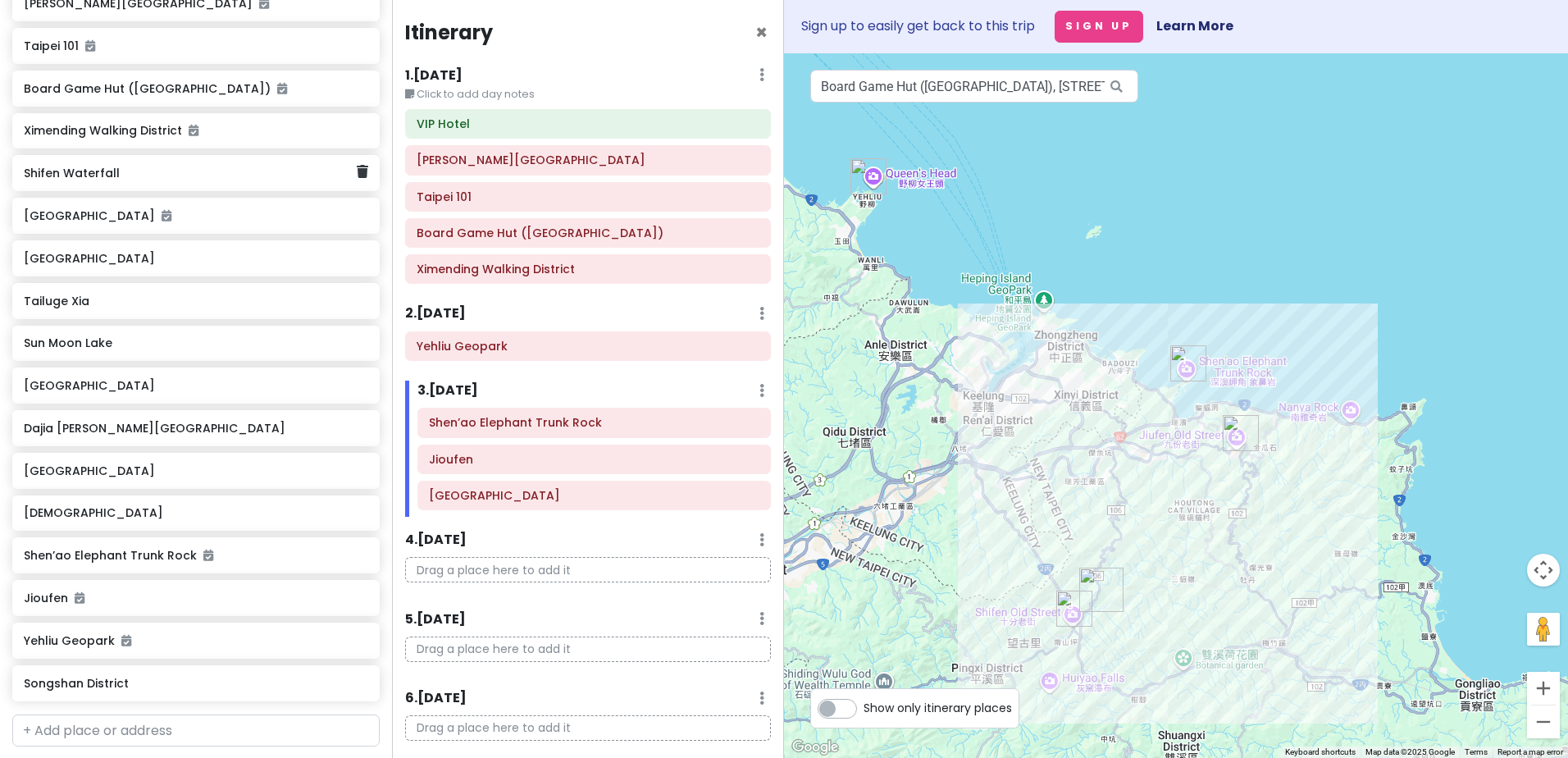
scroll to position [294, 0]
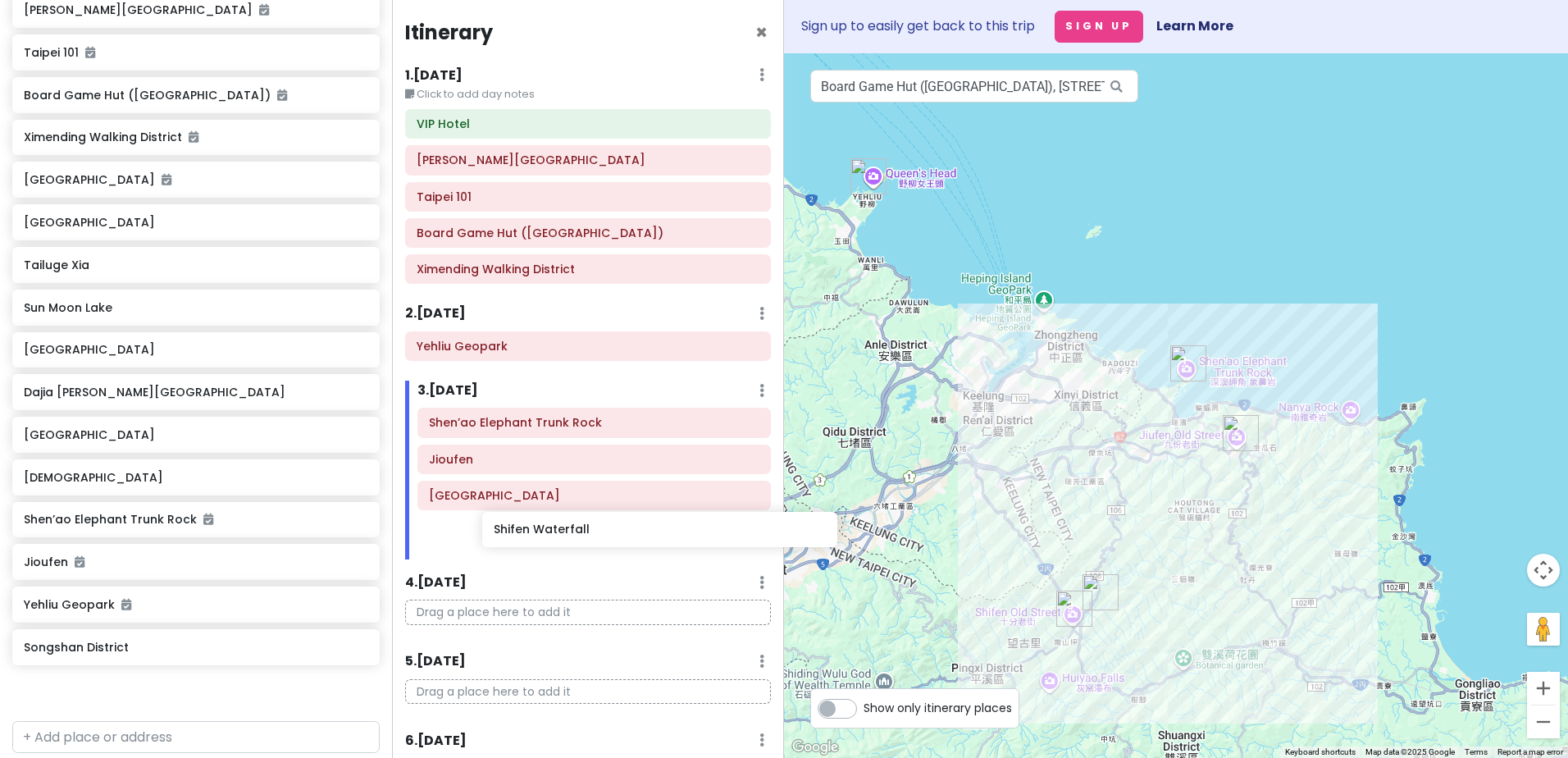
drag, startPoint x: 95, startPoint y: 187, endPoint x: 527, endPoint y: 528, distance: 550.4
click at [527, 528] on div "[GEOGRAPHIC_DATA] Private Change Dates Make a Copy Delete Trip Go Pro ⚡️ Give F…" at bounding box center [784, 379] width 1568 height 758
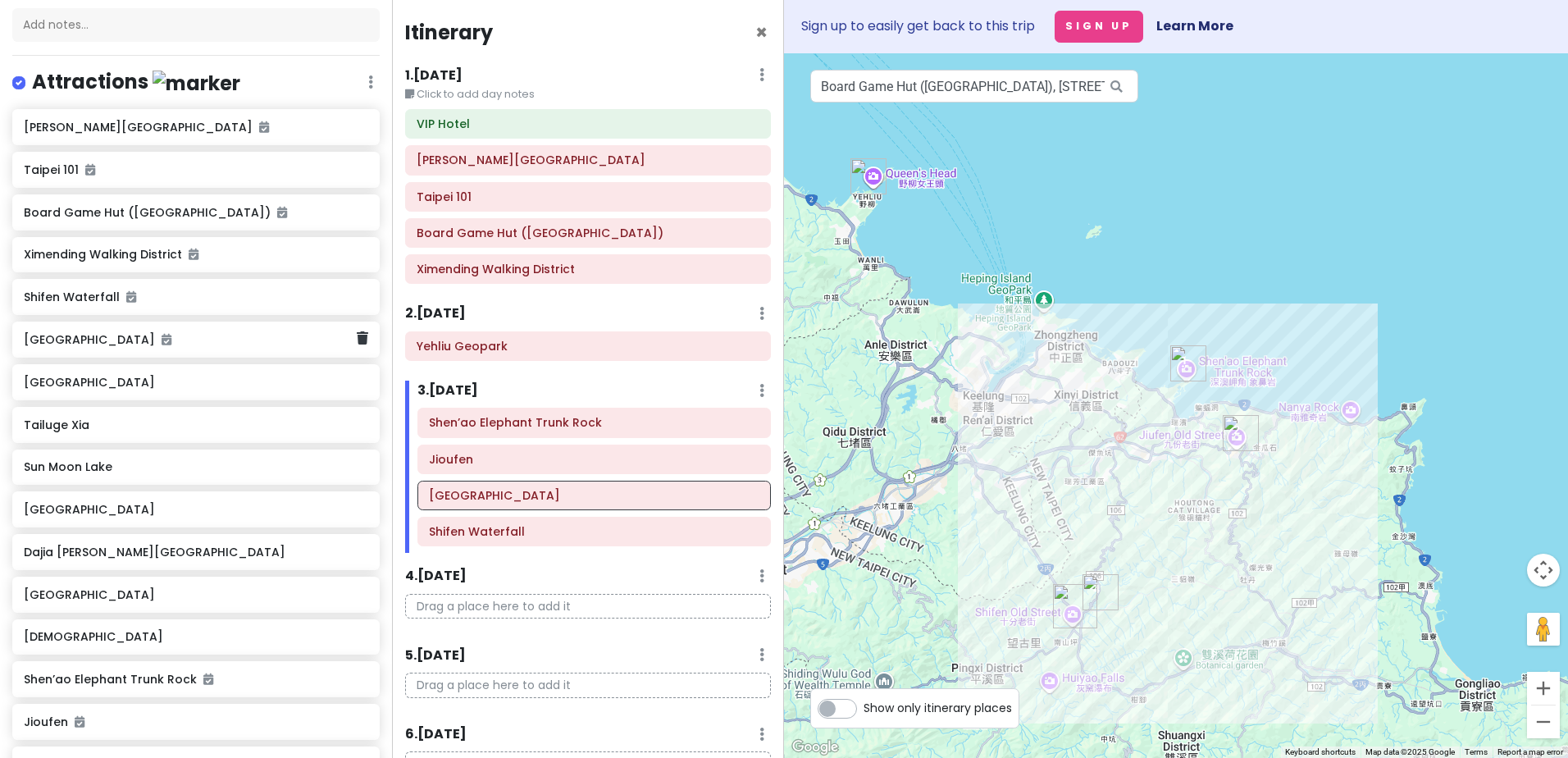
scroll to position [176, 0]
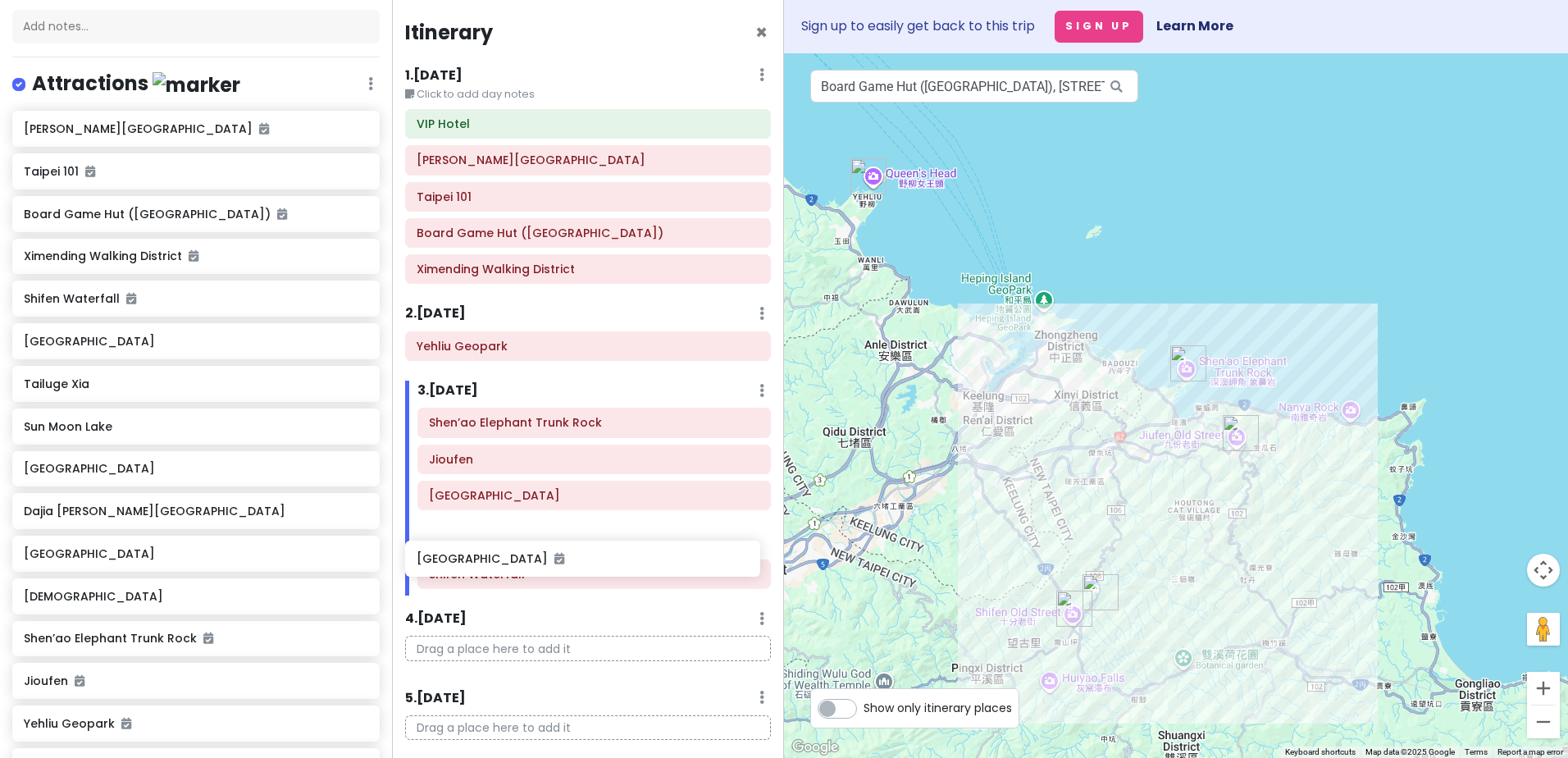
drag, startPoint x: 178, startPoint y: 347, endPoint x: 571, endPoint y: 567, distance: 450.4
click at [570, 567] on div "[GEOGRAPHIC_DATA] Private Change Dates Make a Copy Delete Trip Go Pro ⚡️ Give F…" at bounding box center [784, 379] width 1568 height 758
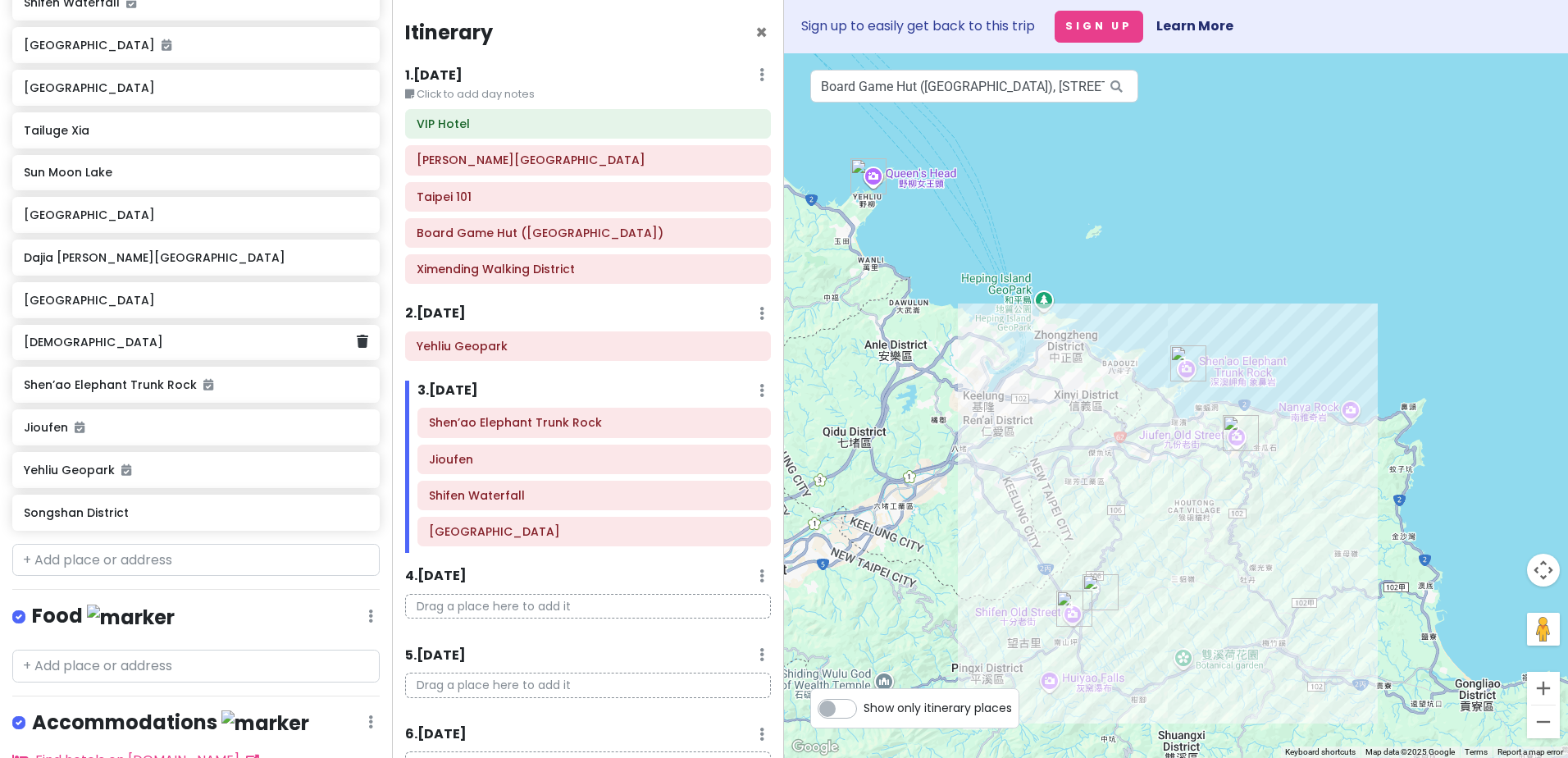
scroll to position [340, 0]
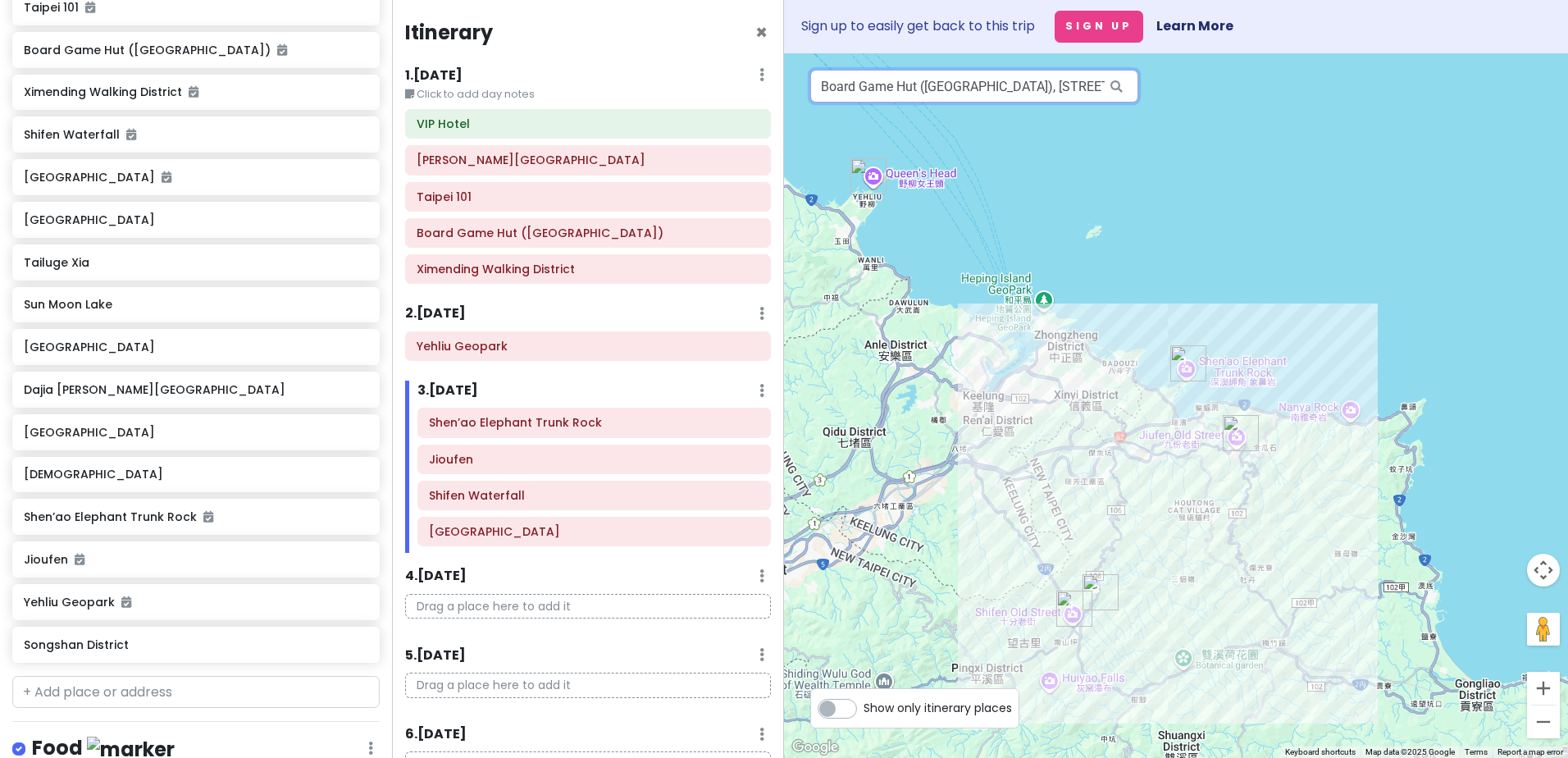
click at [939, 89] on input "Board Game Hut ([GEOGRAPHIC_DATA]), [STREET_ADDRESS]" at bounding box center [974, 86] width 328 height 33
click at [1093, 90] on input "Board Game Hut ([GEOGRAPHIC_DATA]), [STREET_ADDRESS]" at bounding box center [974, 86] width 328 height 33
drag, startPoint x: 1110, startPoint y: 87, endPoint x: 1036, endPoint y: 87, distance: 74.0
click at [1036, 87] on div "Board Game Hut ([GEOGRAPHIC_DATA]), [STREET_ADDRESS]" at bounding box center [974, 86] width 328 height 33
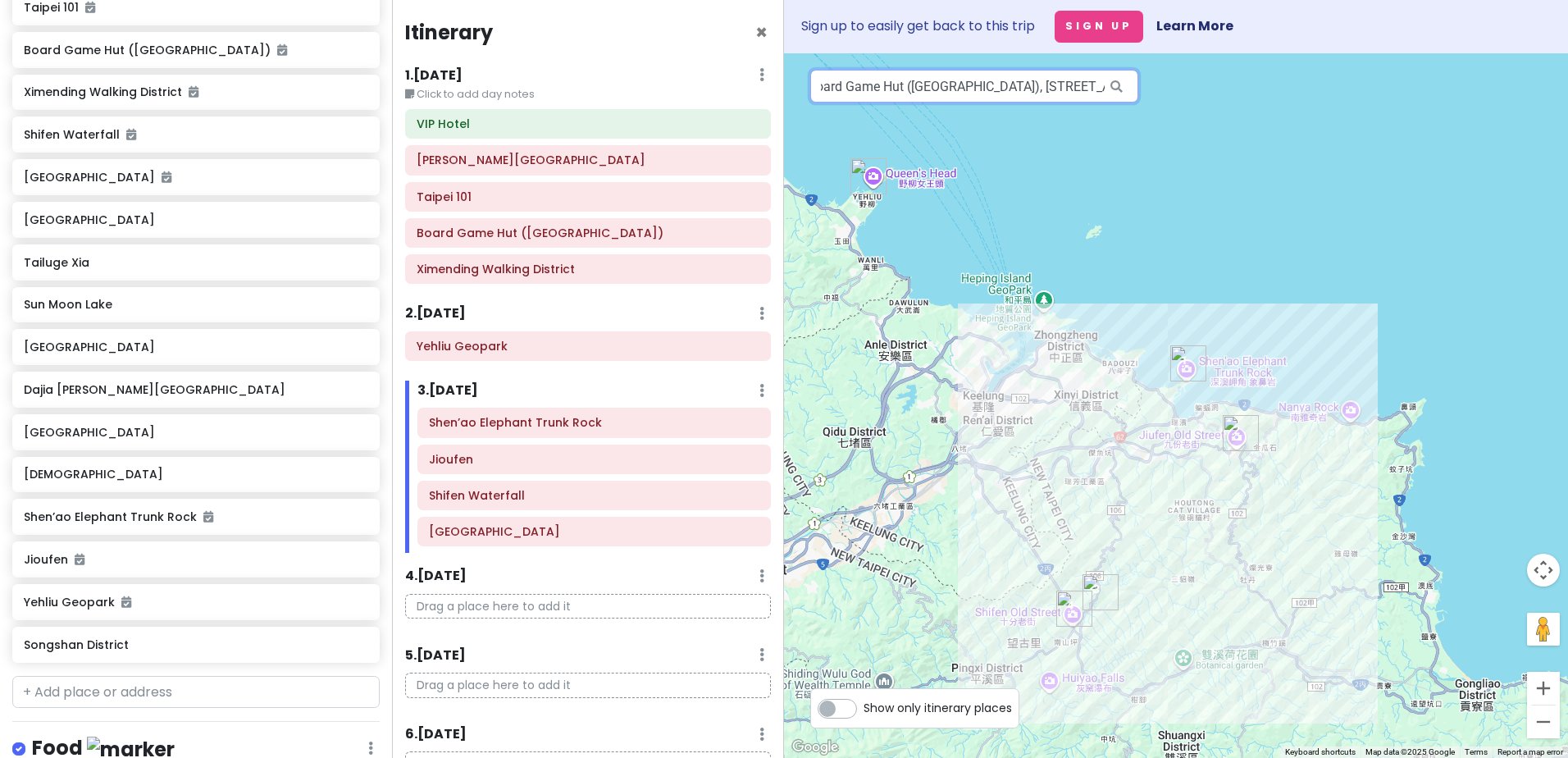
click at [1020, 89] on input "Board Game Hut ([GEOGRAPHIC_DATA]), [STREET_ADDRESS]" at bounding box center [974, 86] width 328 height 33
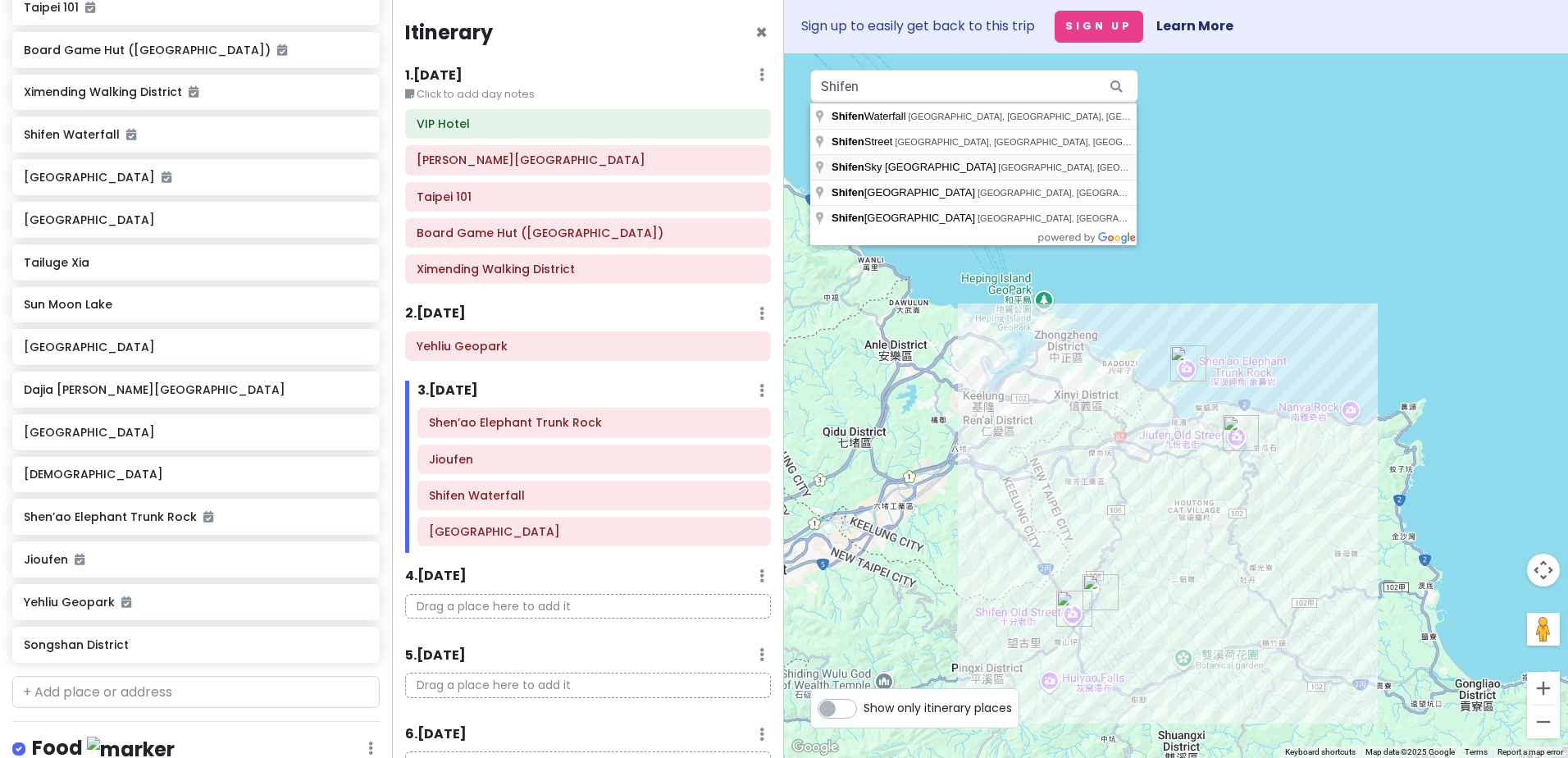
type input "Shifen [GEOGRAPHIC_DATA], [GEOGRAPHIC_DATA], [GEOGRAPHIC_DATA], [GEOGRAPHIC_DAT…"
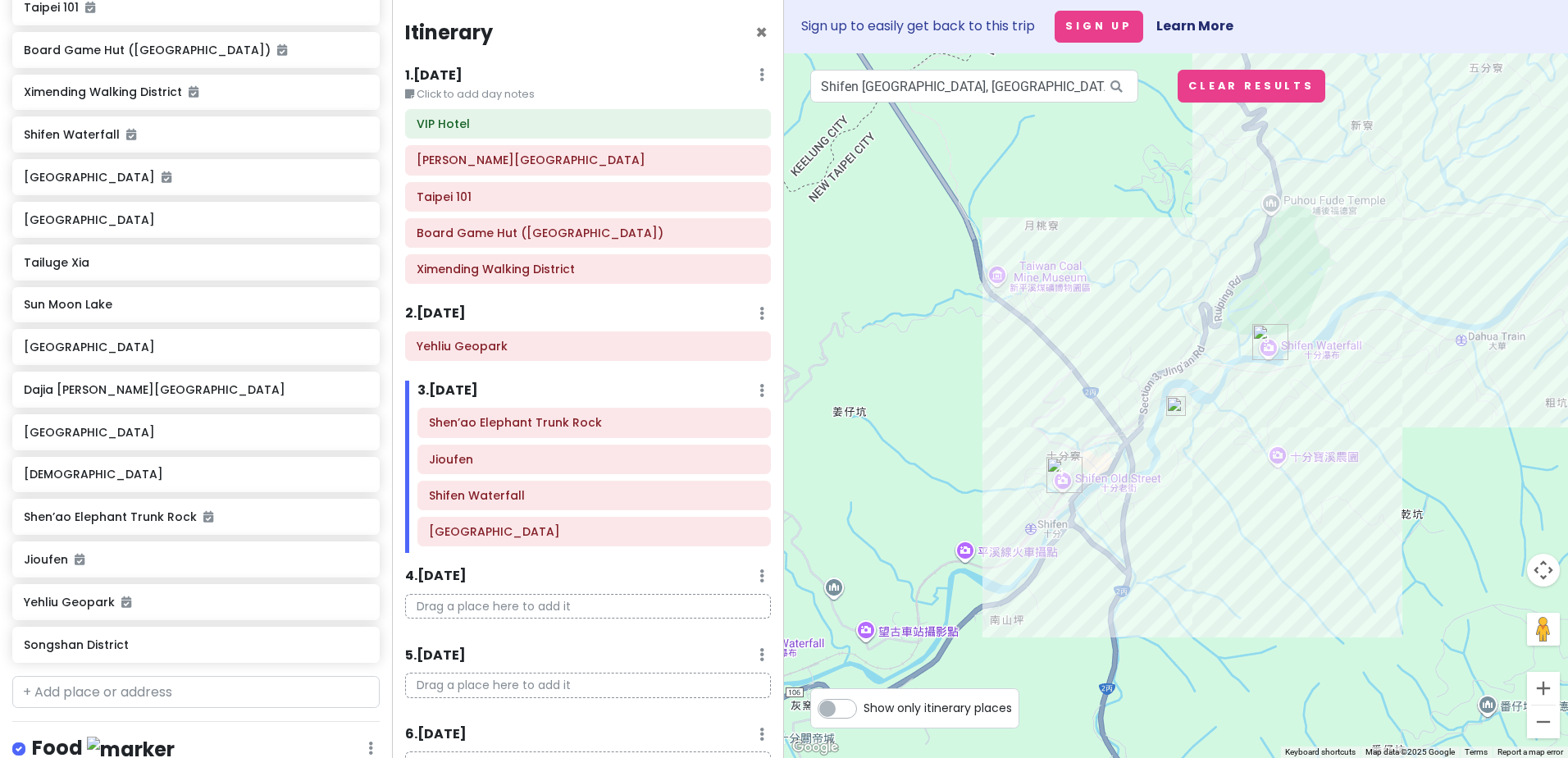
click at [1176, 413] on img at bounding box center [1175, 406] width 19 height 19
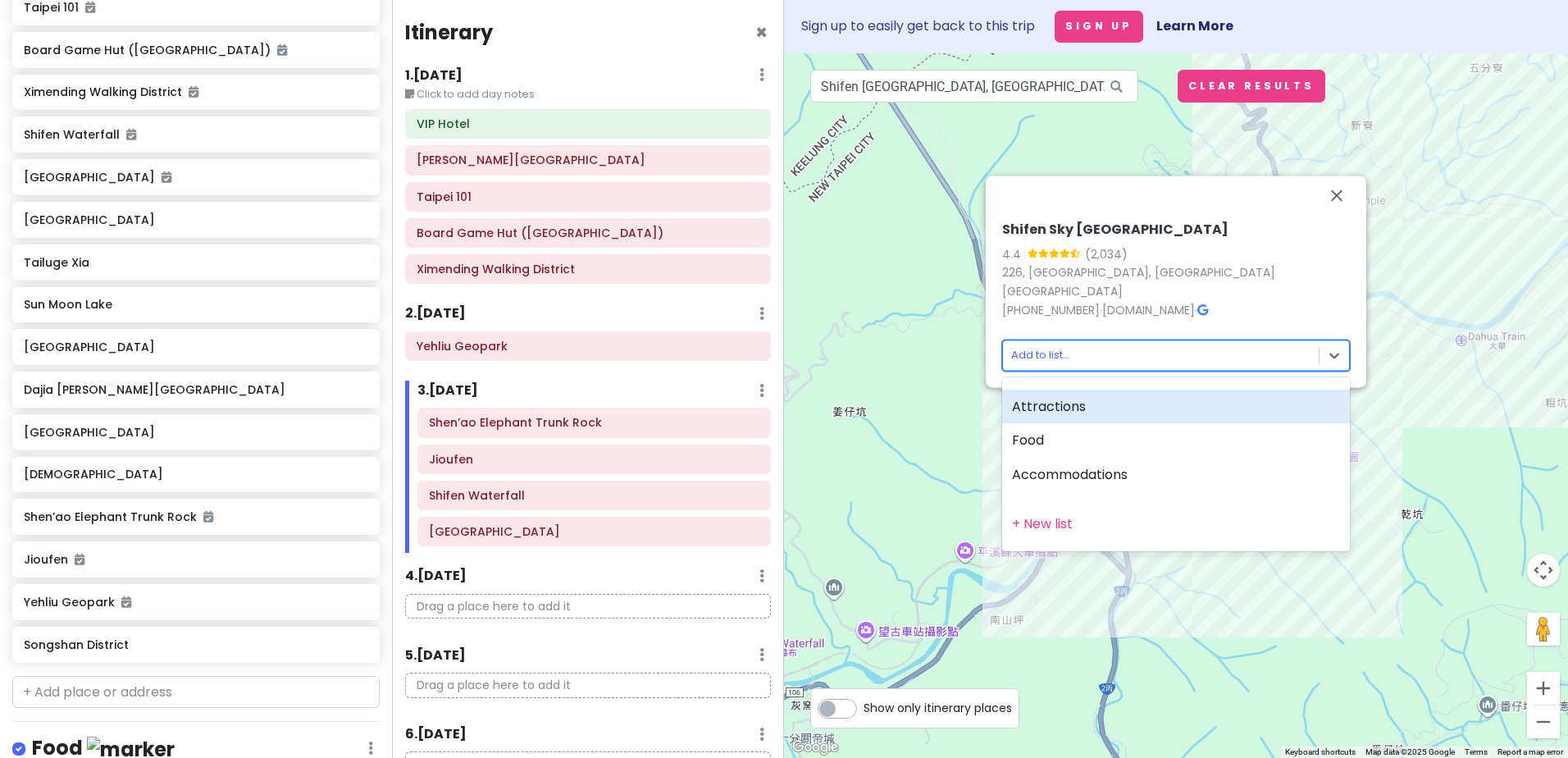
click at [1057, 355] on body "[GEOGRAPHIC_DATA] Private Change Dates Make a Copy Delete Trip Go Pro ⚡️ Give F…" at bounding box center [784, 379] width 1568 height 758
click at [1072, 396] on div "Attractions" at bounding box center [1176, 407] width 348 height 34
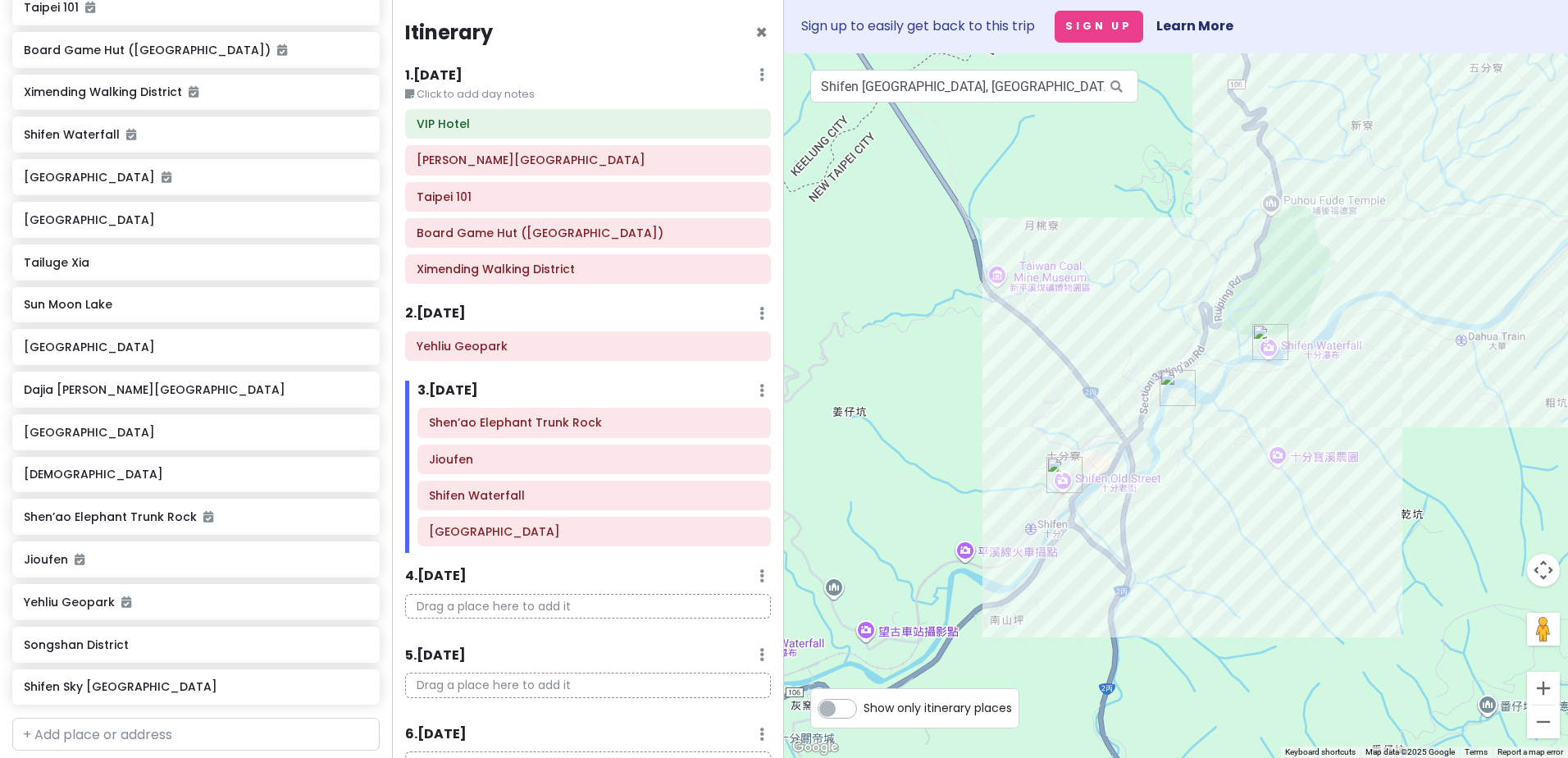
scroll to position [382, 0]
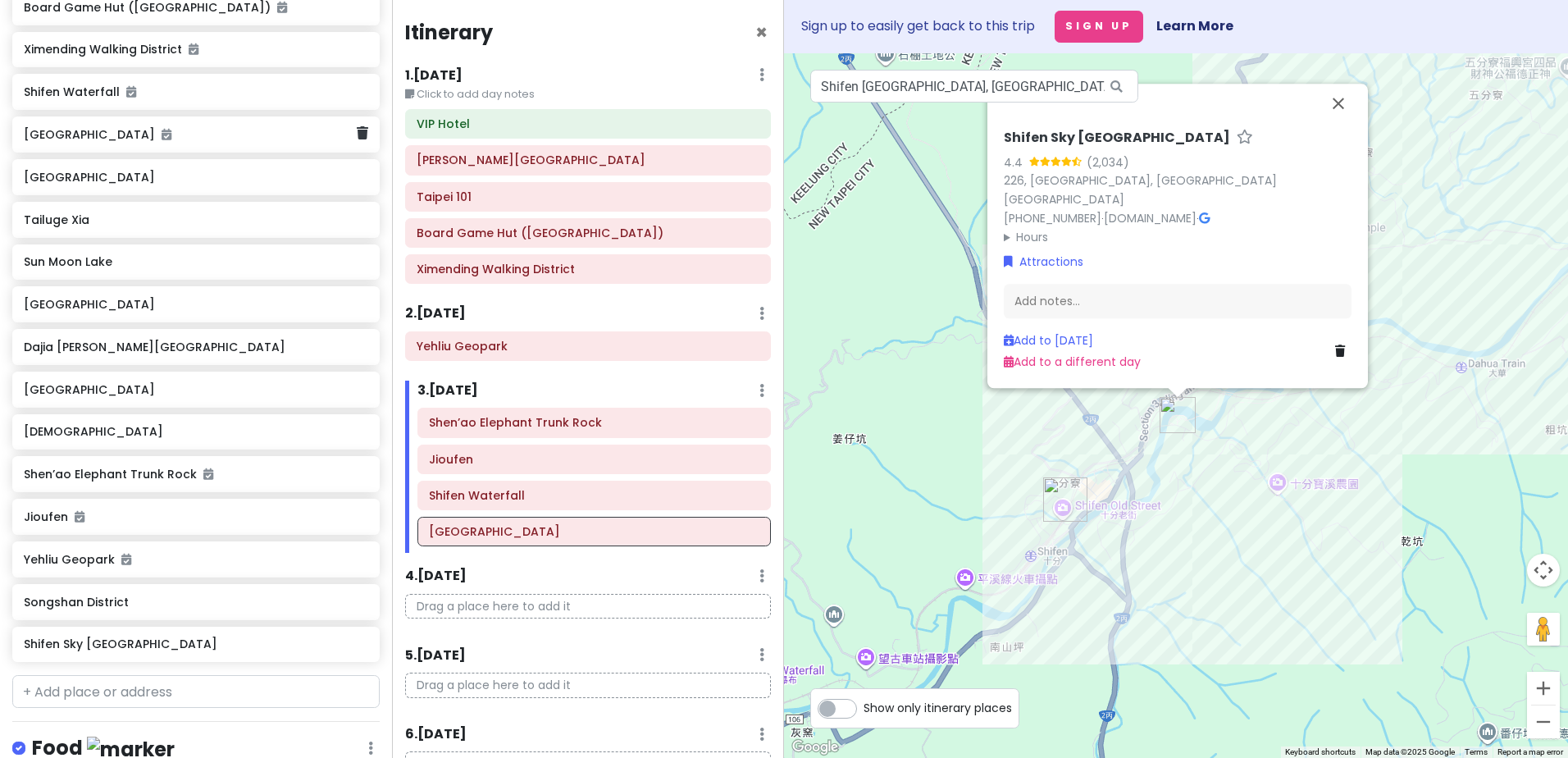
click at [170, 143] on div "[GEOGRAPHIC_DATA]" at bounding box center [189, 134] width 332 height 23
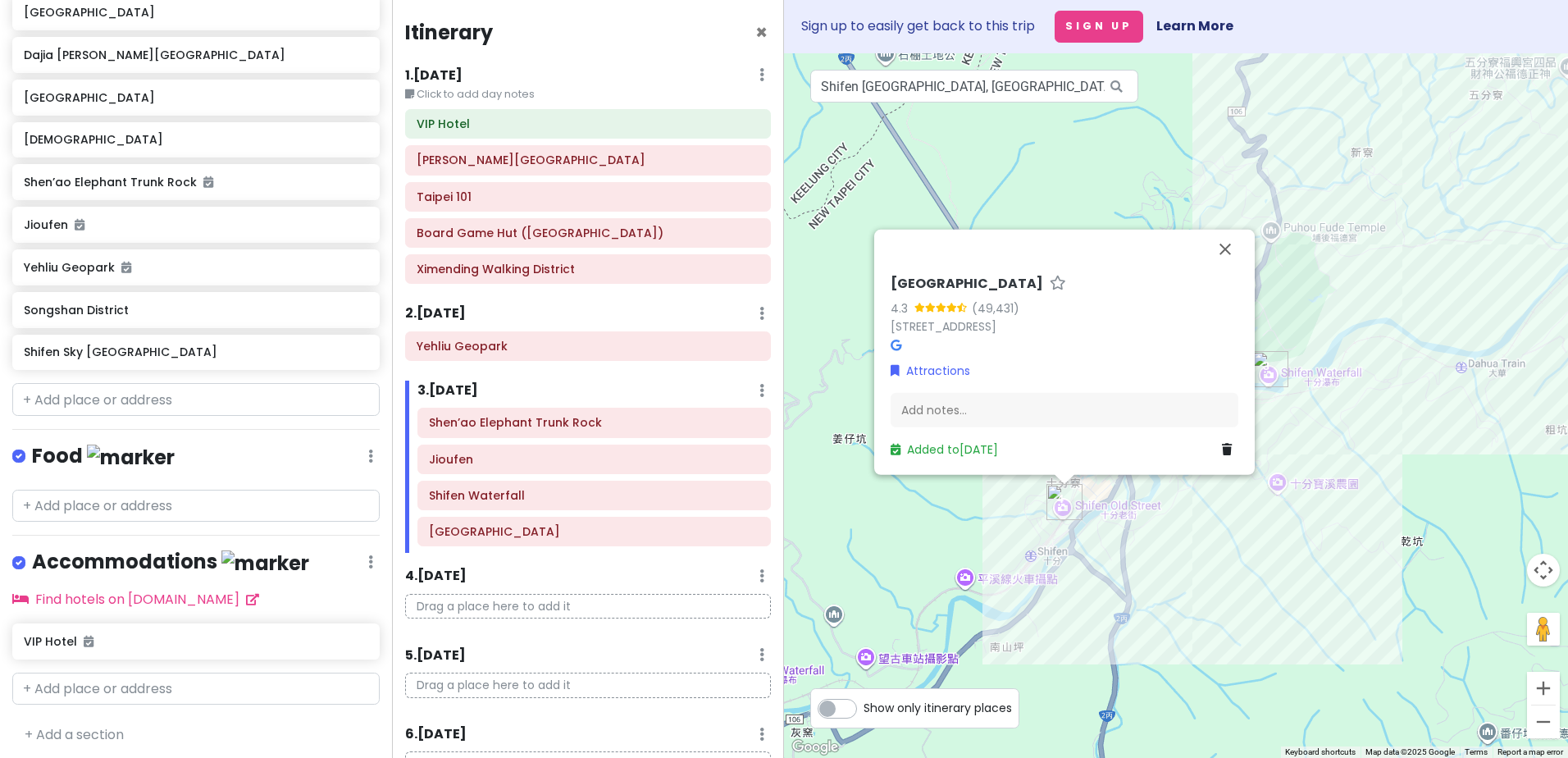
scroll to position [677, 0]
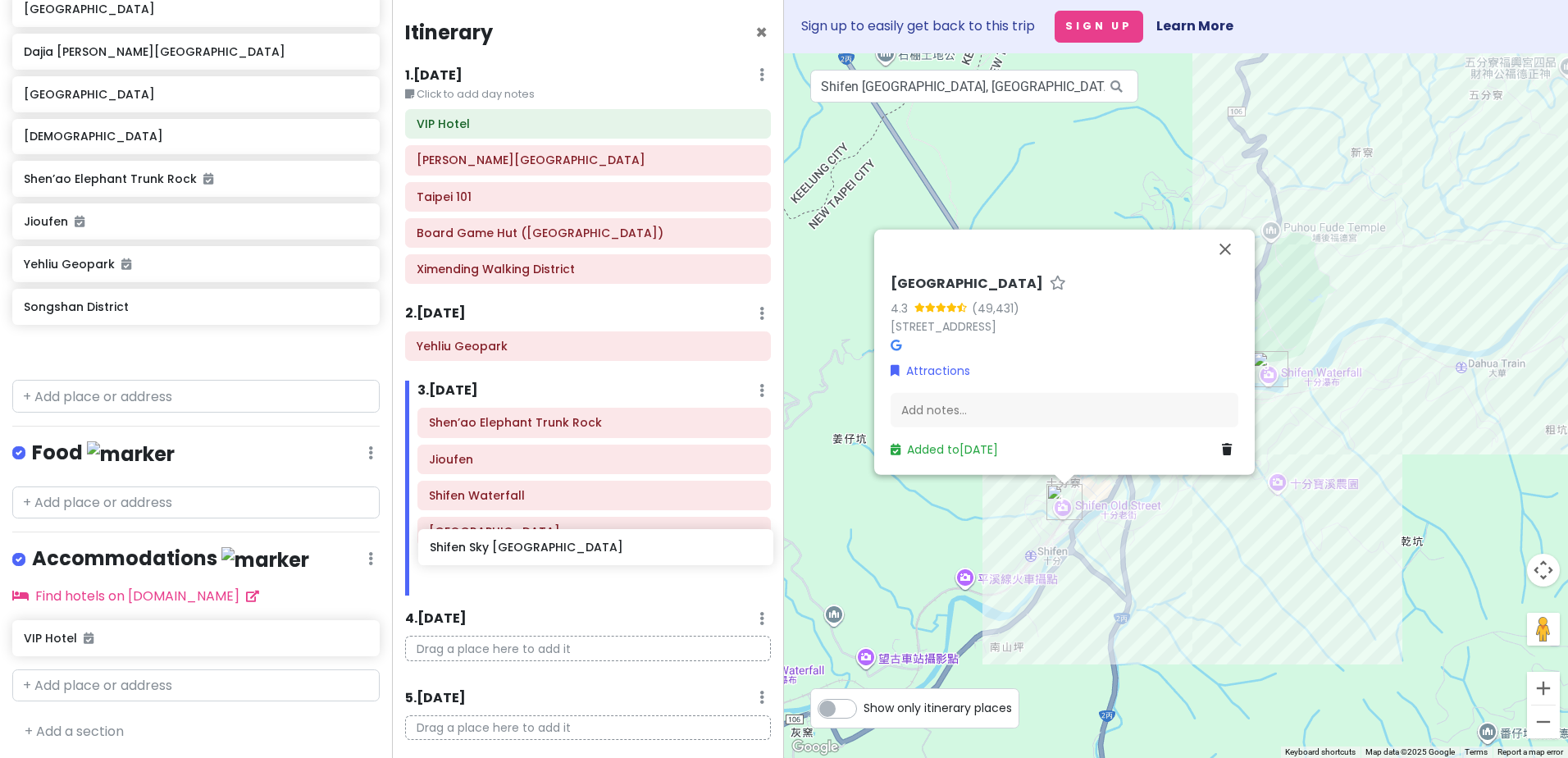
drag, startPoint x: 147, startPoint y: 352, endPoint x: 568, endPoint y: 550, distance: 465.2
click at [550, 545] on div "[GEOGRAPHIC_DATA] Private Change Dates Make a Copy Delete Trip Go Pro ⚡️ Give F…" at bounding box center [784, 379] width 1568 height 758
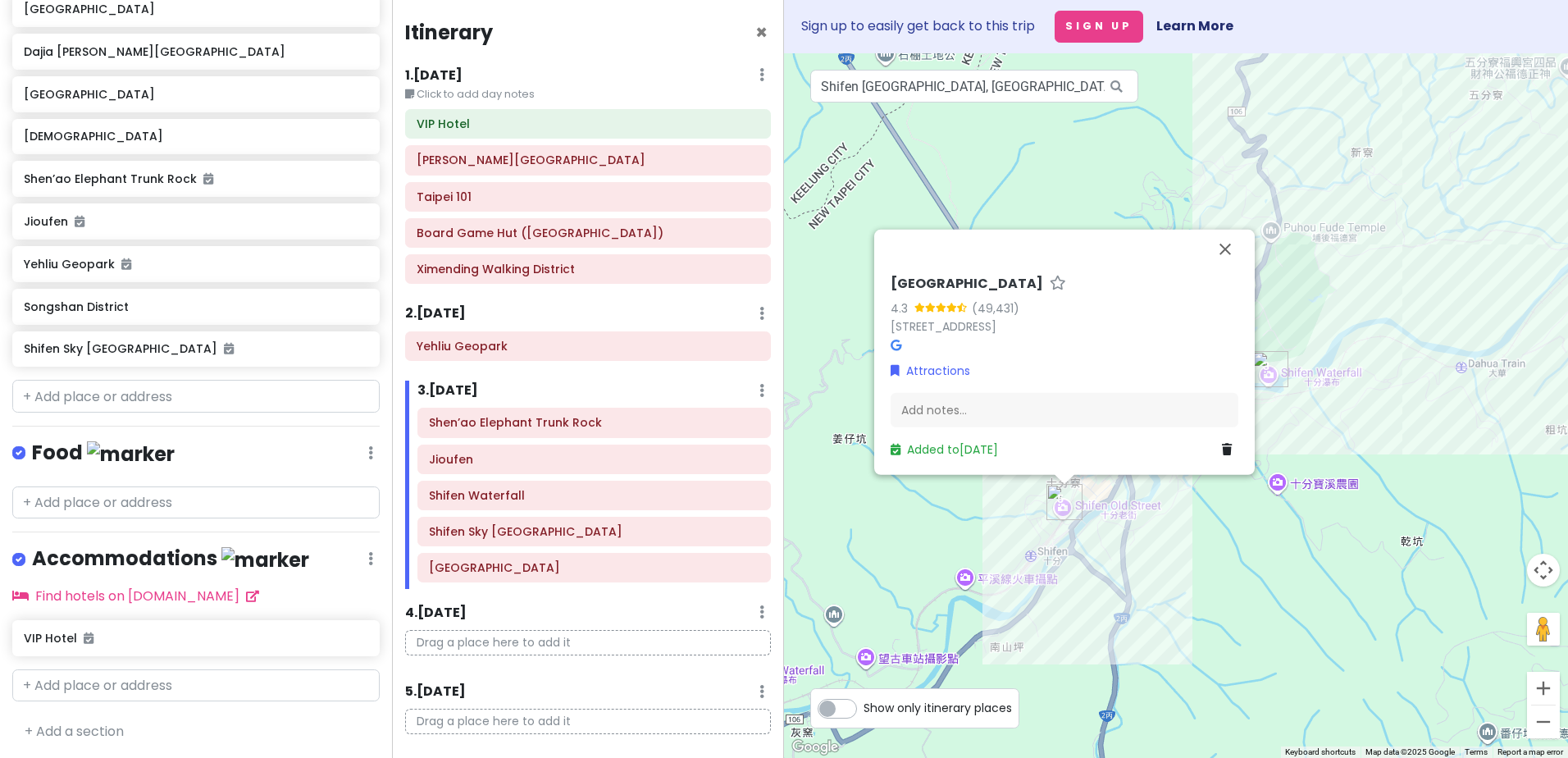
scroll to position [636, 0]
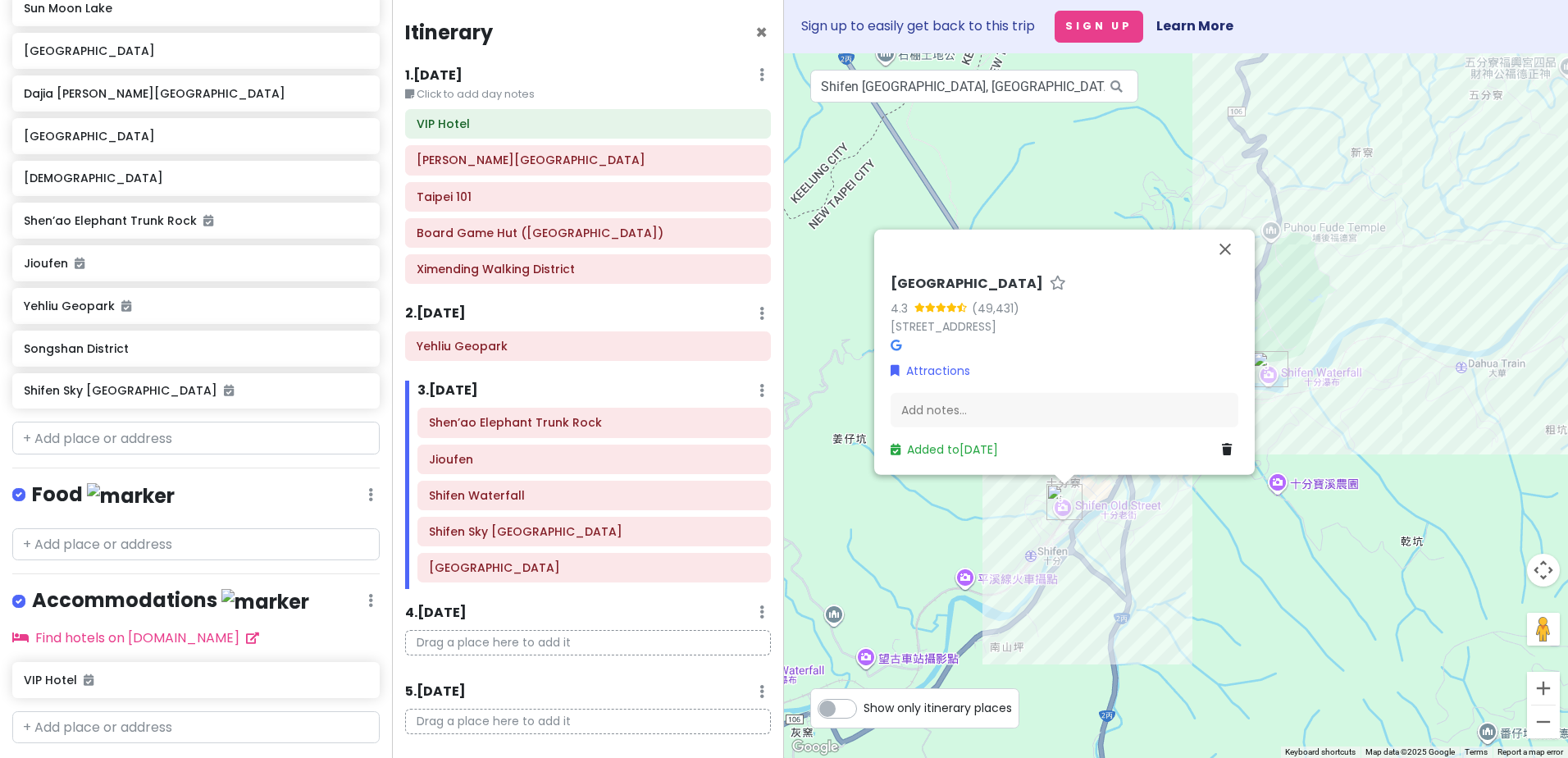
click at [1136, 616] on div "Shifen [STREET_ADDRESS] Attractions Add notes... Added to [DATE]" at bounding box center [1175, 405] width 784 height 705
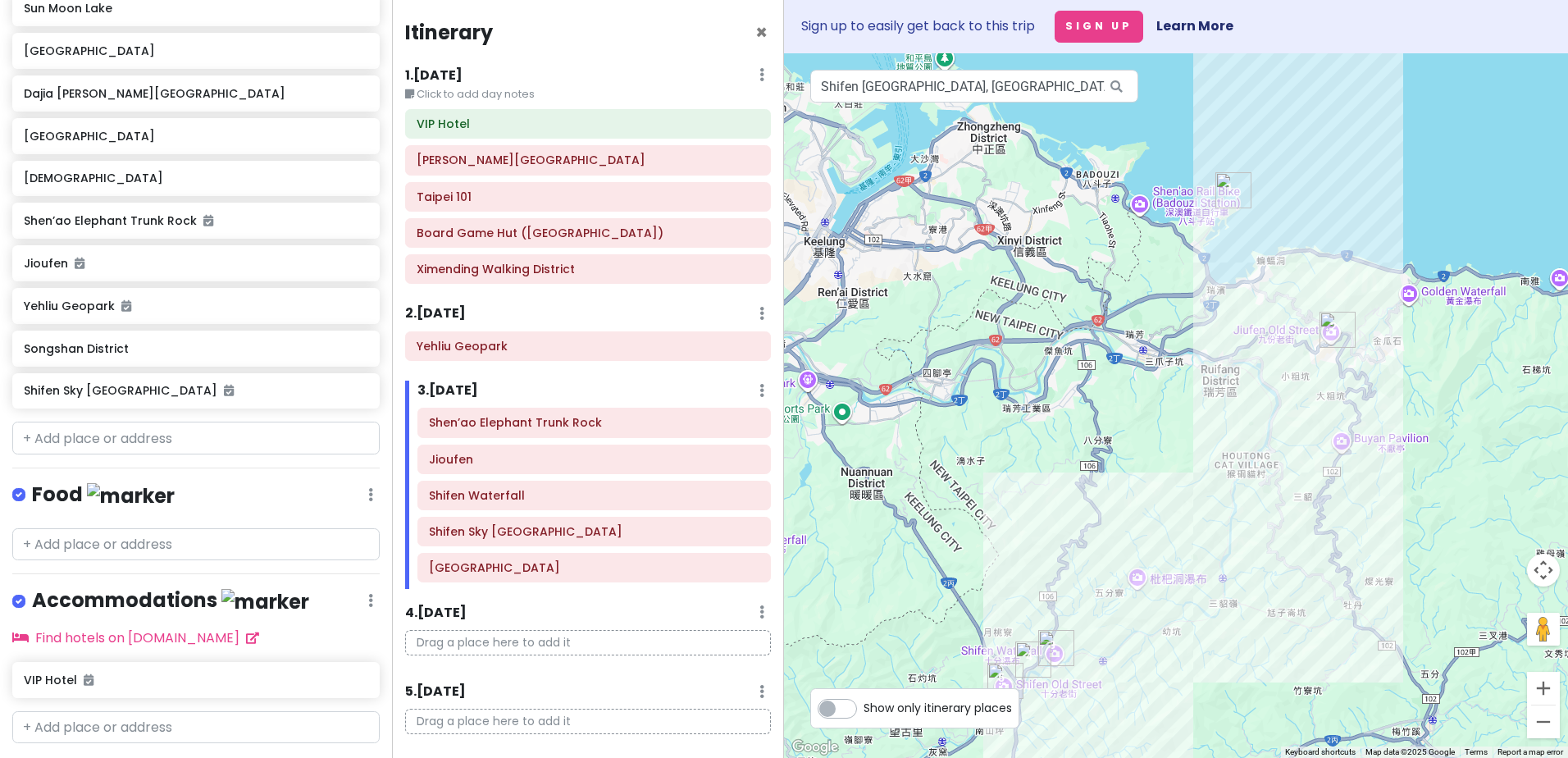
drag, startPoint x: 1132, startPoint y: 272, endPoint x: 1099, endPoint y: 523, distance: 253.2
click at [1099, 522] on div at bounding box center [1175, 405] width 784 height 705
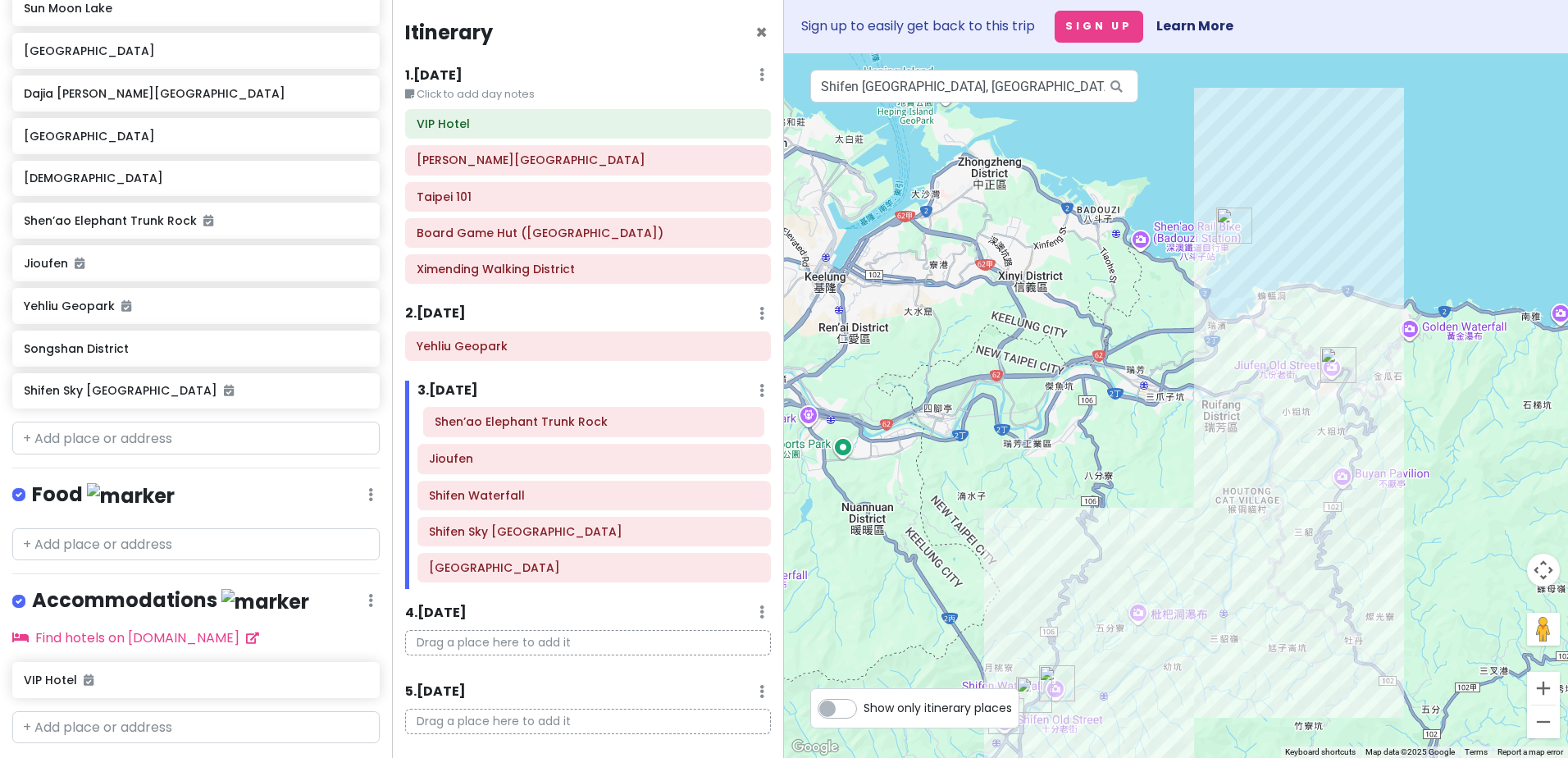
click at [519, 437] on div "Shen’ao Elephant Trunk Rock Jioufen Shifen Waterfall Shifen Sky [GEOGRAPHIC_DAT…" at bounding box center [594, 498] width 378 height 182
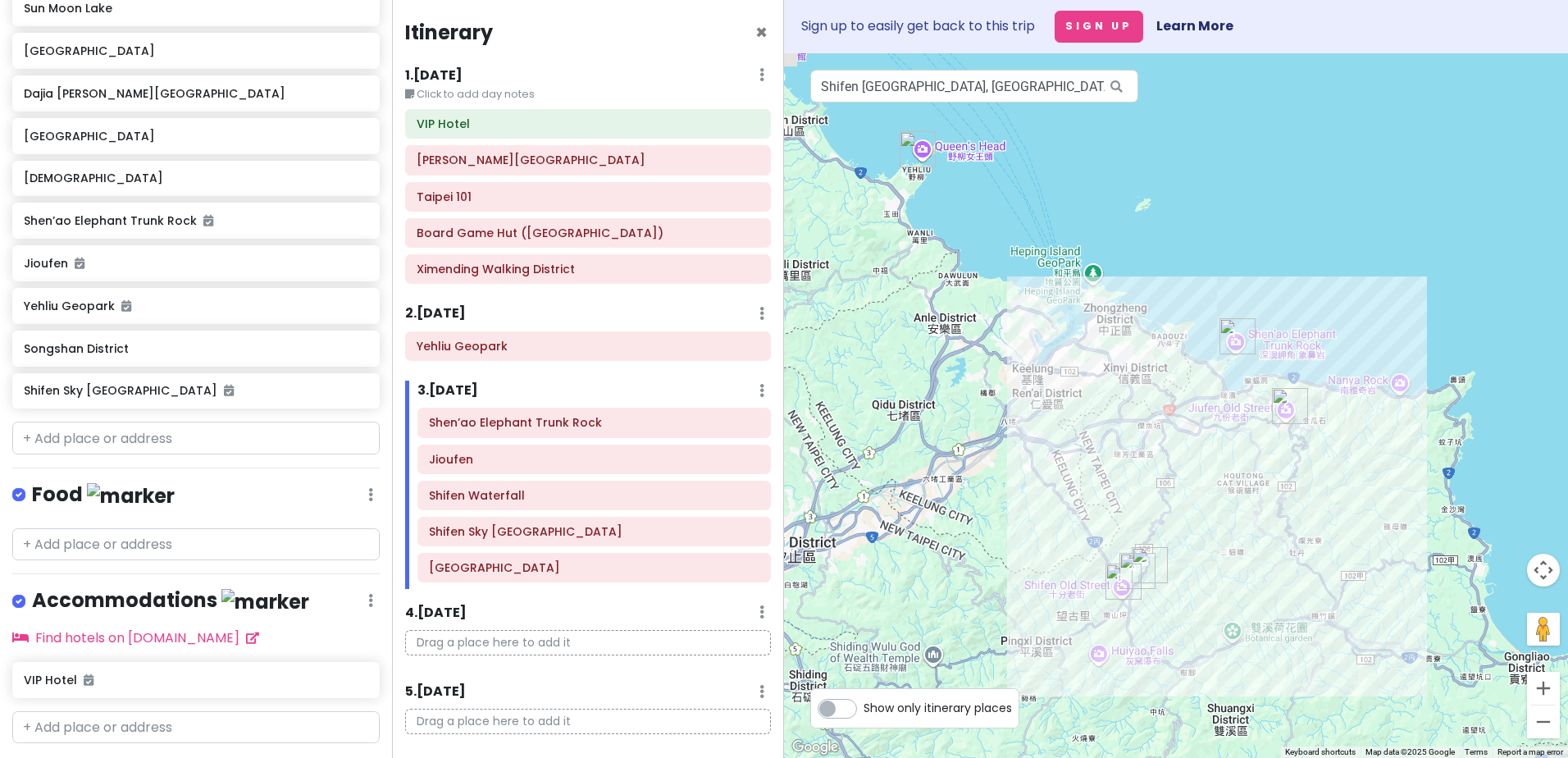
drag, startPoint x: 990, startPoint y: 305, endPoint x: 1097, endPoint y: 374, distance: 127.3
click at [1100, 377] on div at bounding box center [1175, 405] width 784 height 705
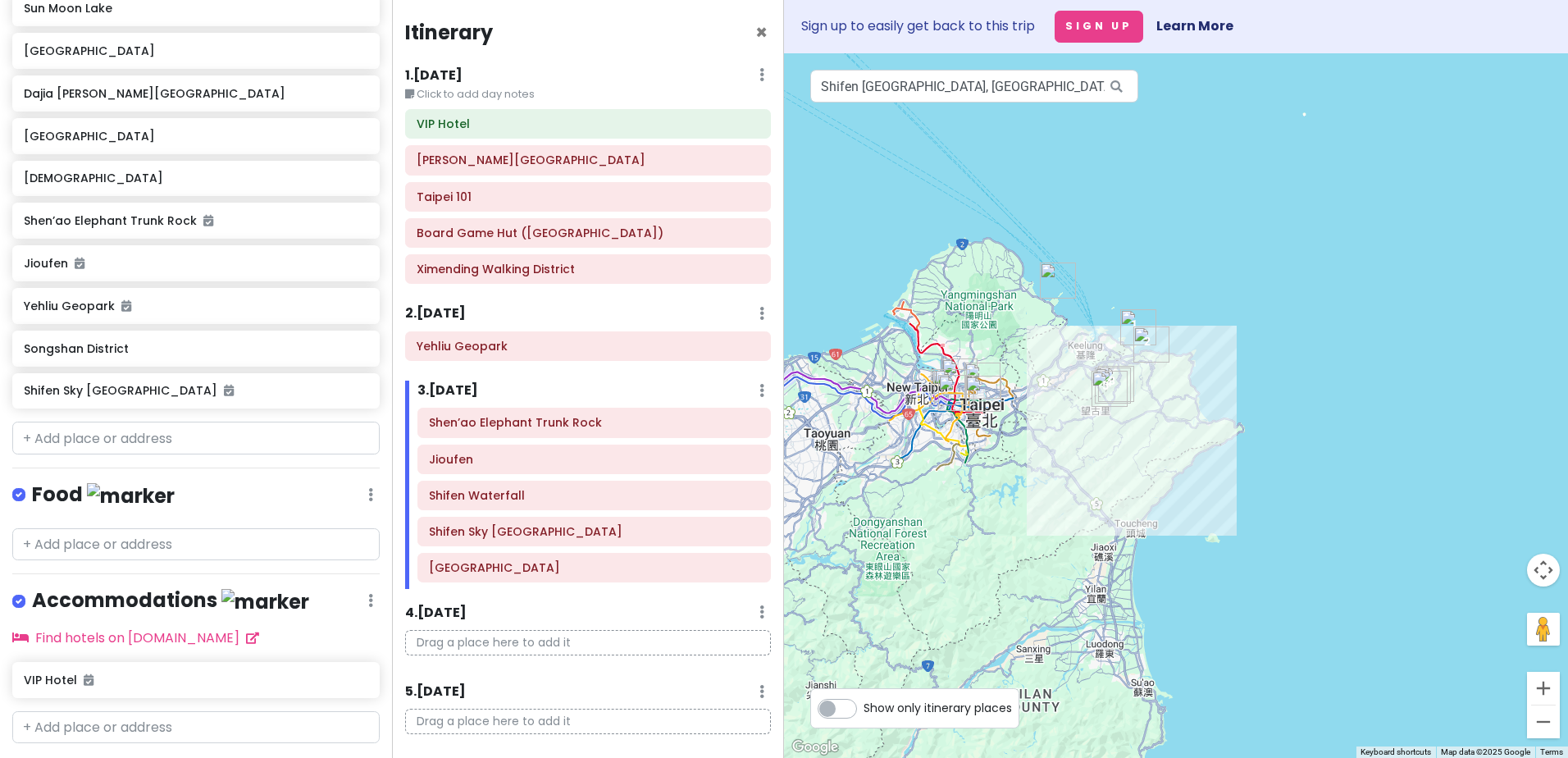
drag, startPoint x: 952, startPoint y: 482, endPoint x: 1052, endPoint y: 413, distance: 121.5
click at [1052, 413] on div at bounding box center [1175, 405] width 784 height 705
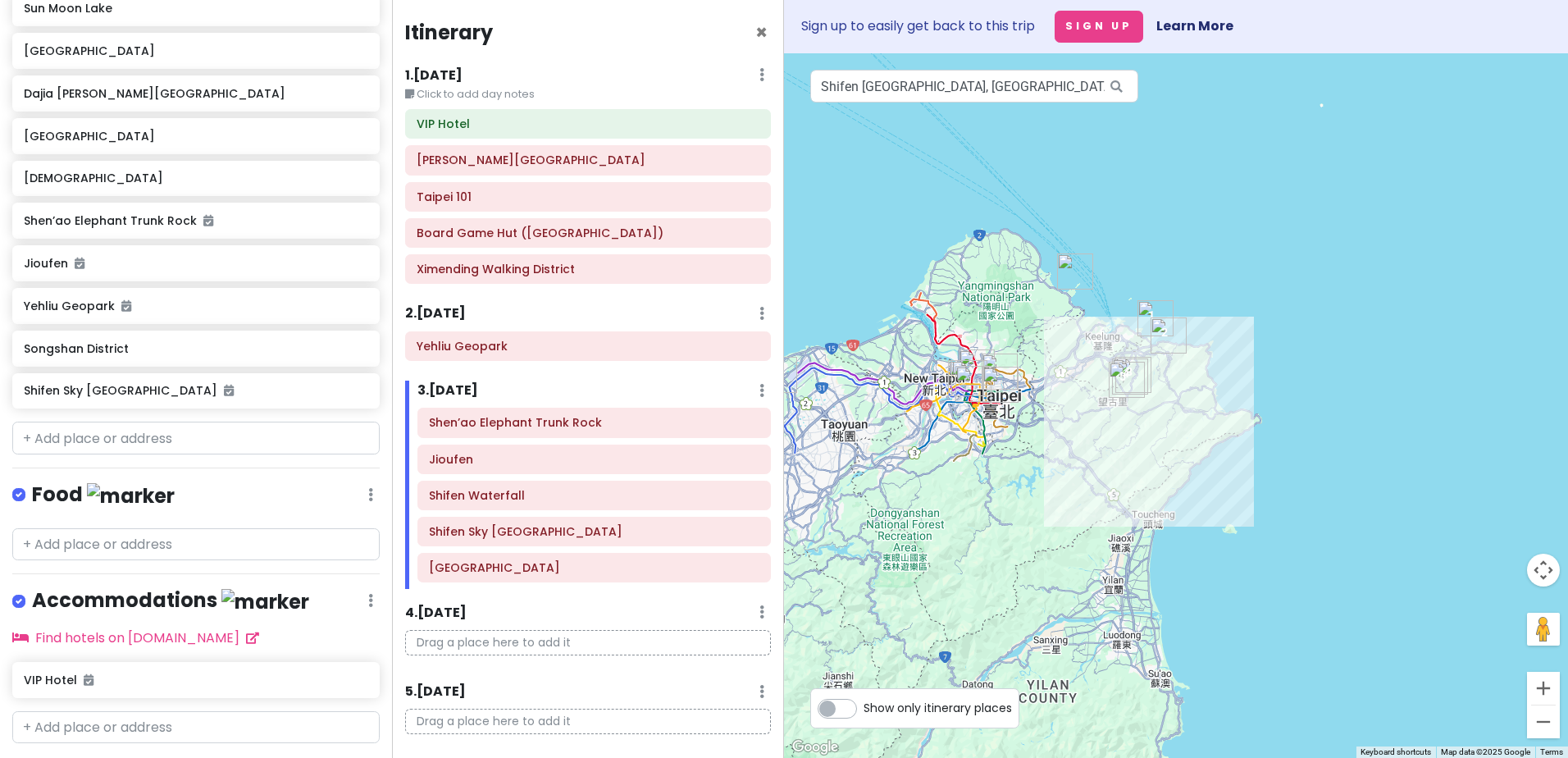
drag, startPoint x: 1010, startPoint y: 483, endPoint x: 1043, endPoint y: 463, distance: 38.6
click at [1043, 466] on div at bounding box center [1175, 405] width 784 height 705
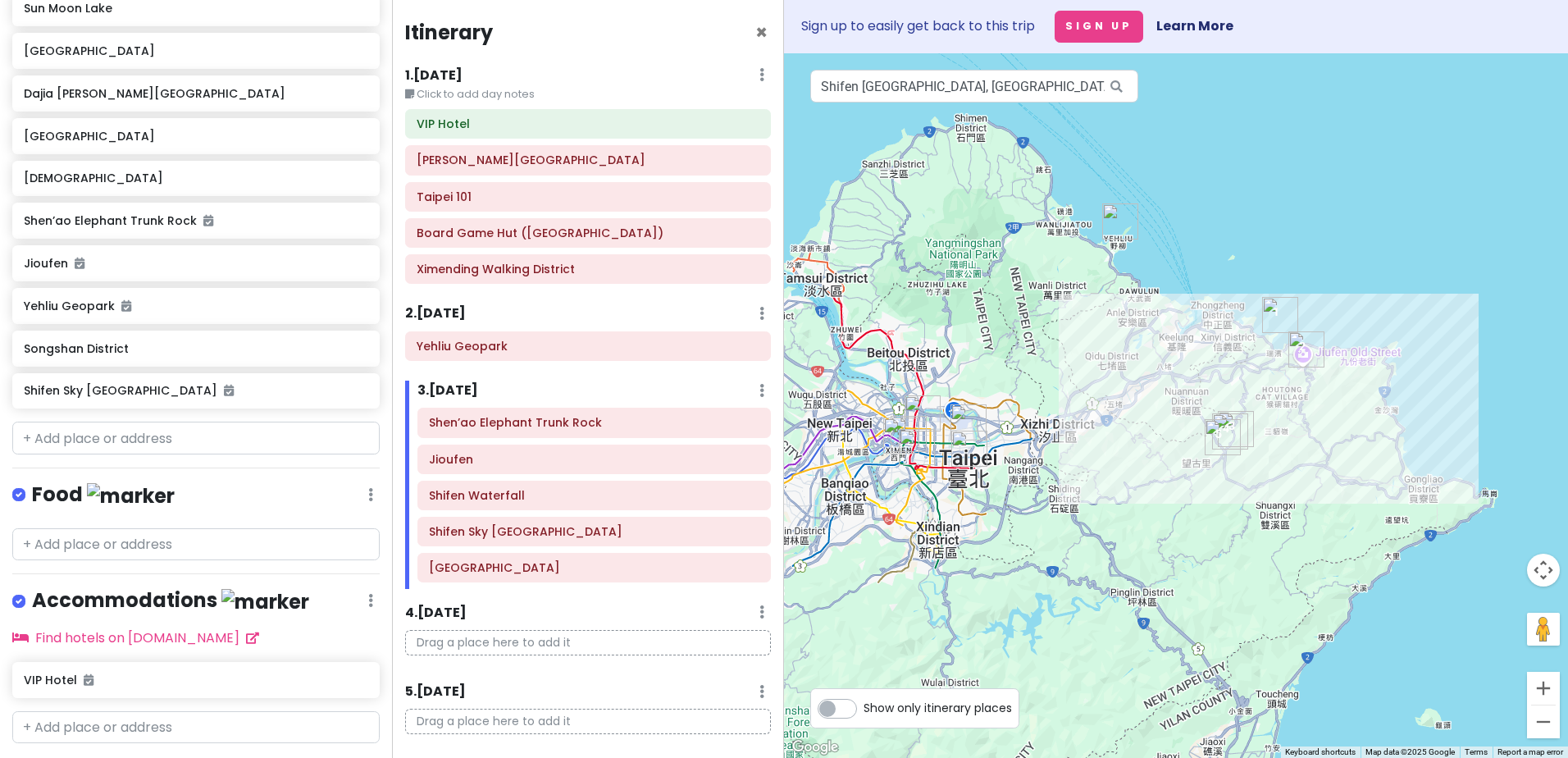
drag, startPoint x: 1258, startPoint y: 448, endPoint x: 931, endPoint y: 538, distance: 339.2
click at [931, 538] on div at bounding box center [1175, 405] width 784 height 705
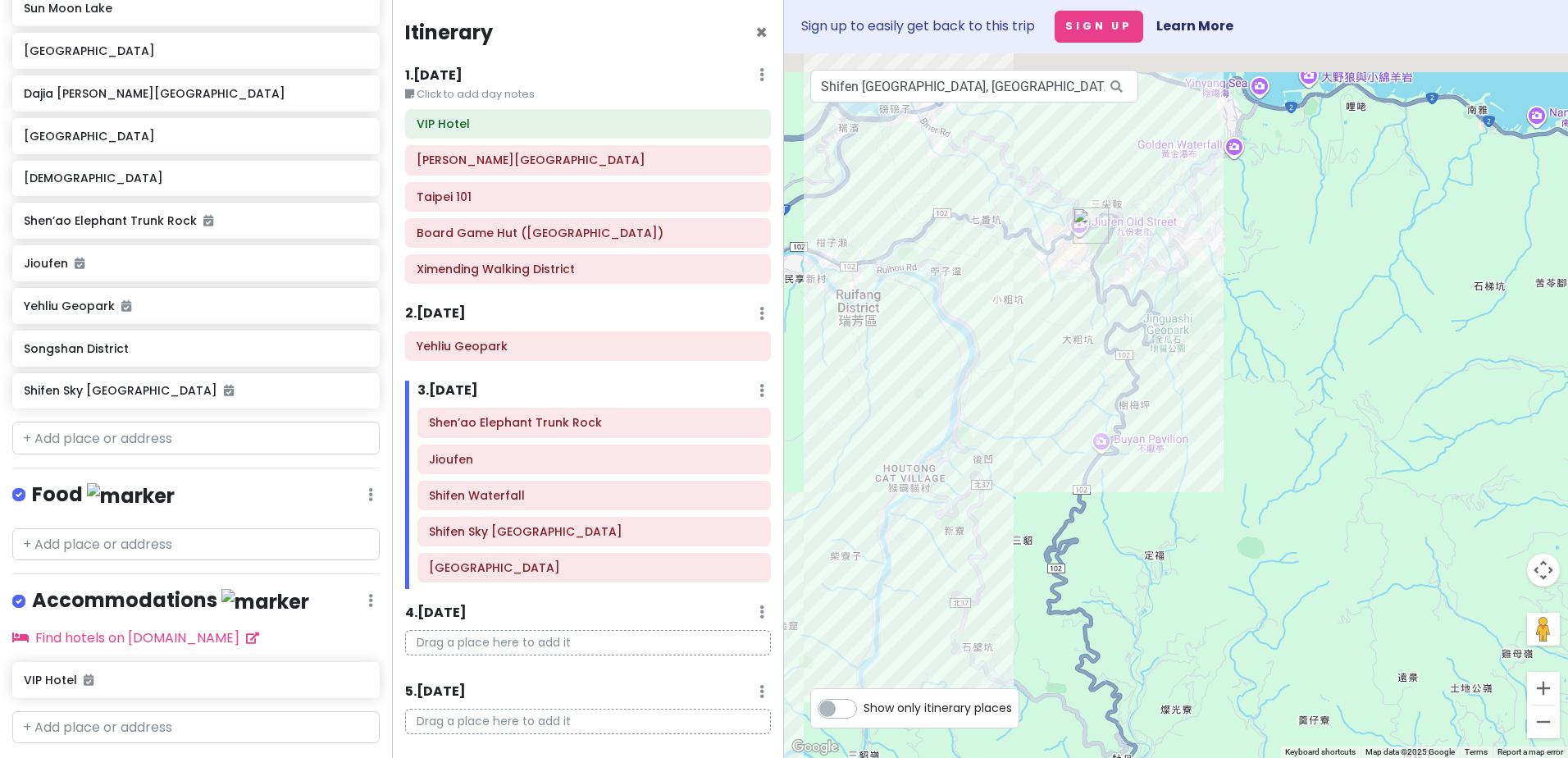
drag, startPoint x: 1097, startPoint y: 284, endPoint x: 1130, endPoint y: 450, distance: 169.2
click at [1130, 450] on div at bounding box center [1175, 405] width 784 height 705
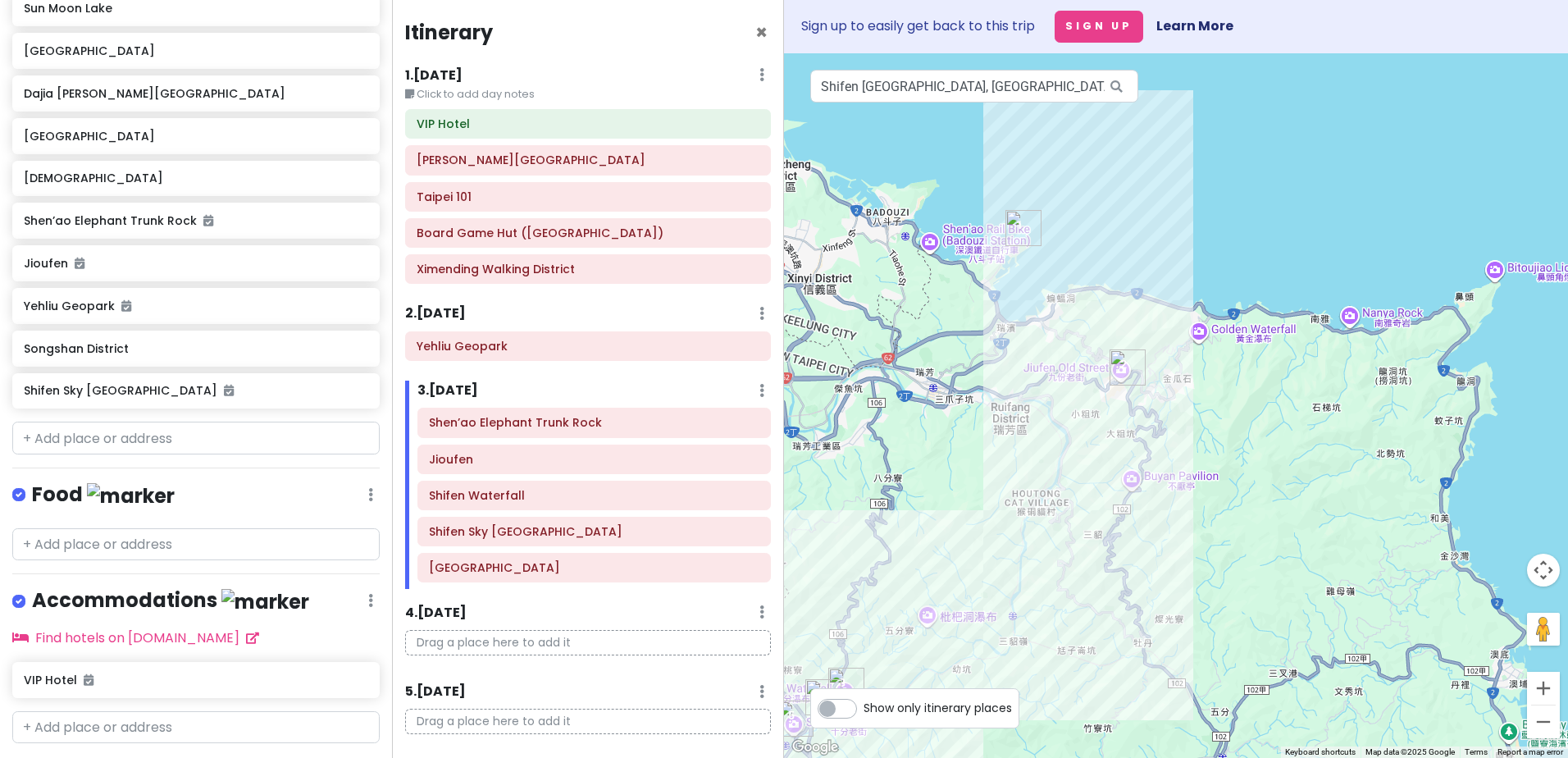
drag, startPoint x: 952, startPoint y: 510, endPoint x: 1011, endPoint y: 463, distance: 75.4
click at [1006, 465] on div at bounding box center [1175, 405] width 784 height 705
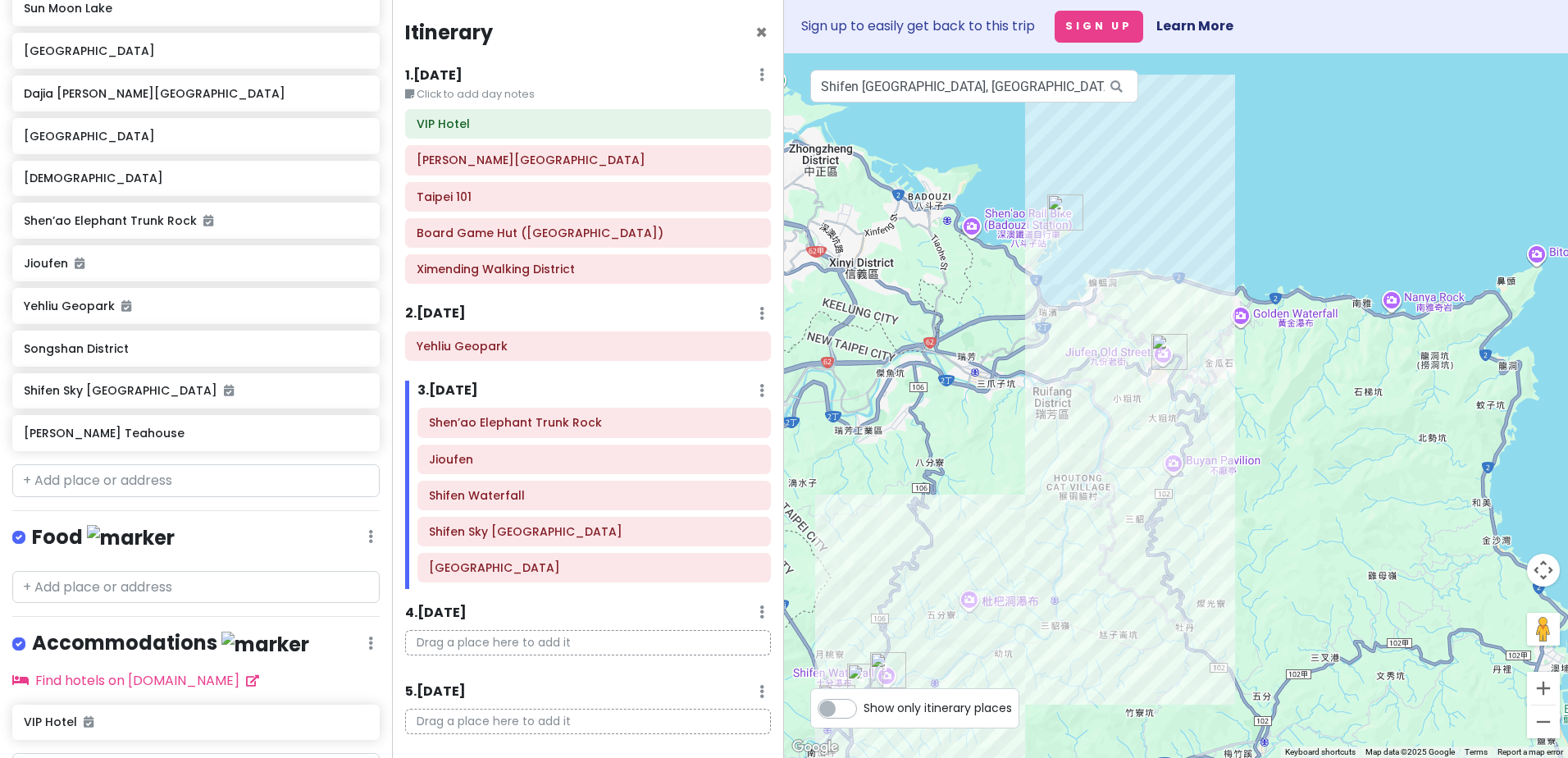
scroll to position [677, 0]
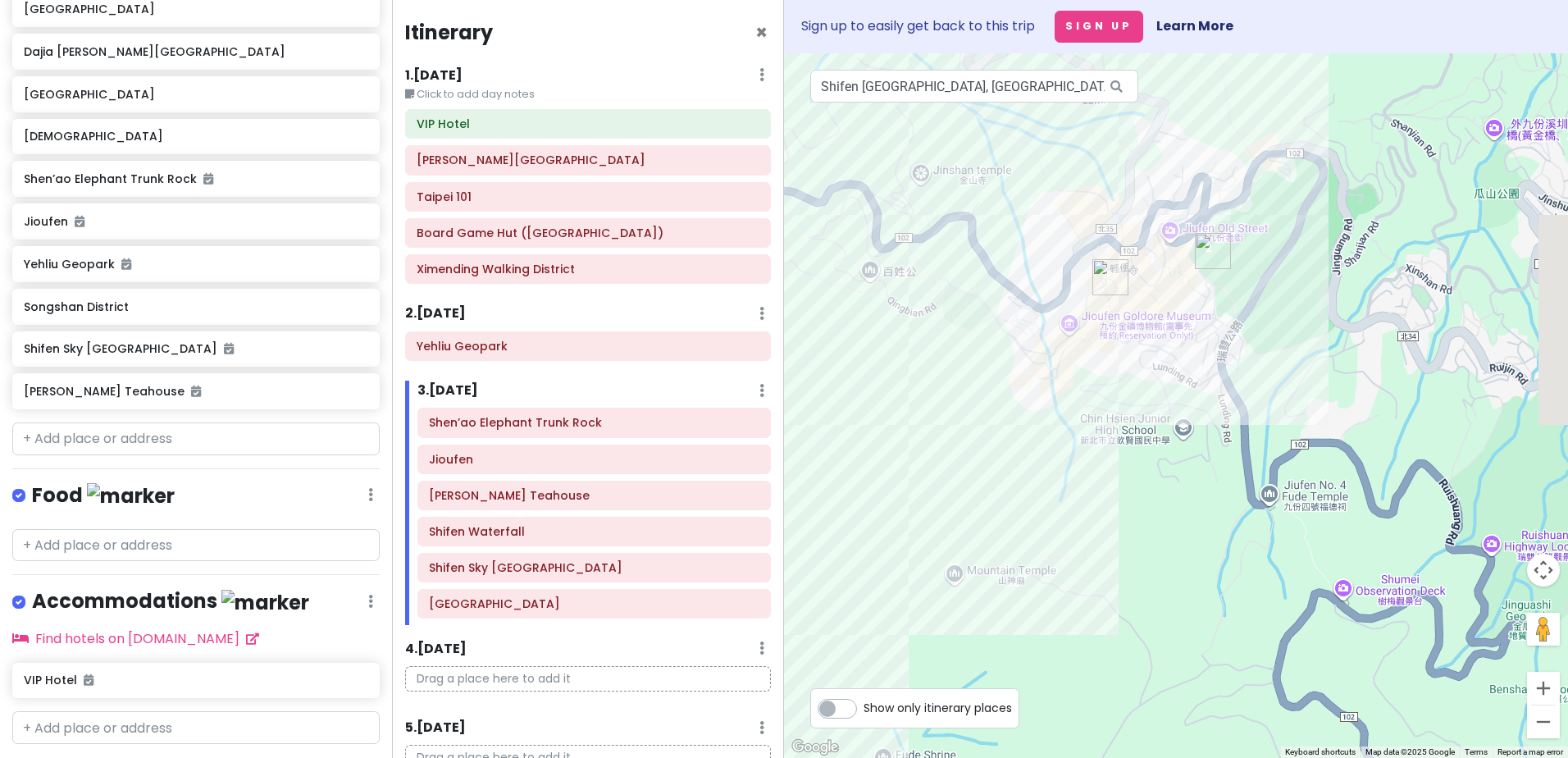
drag, startPoint x: 1143, startPoint y: 330, endPoint x: 1083, endPoint y: 441, distance: 126.2
click at [1100, 431] on div at bounding box center [1175, 405] width 784 height 705
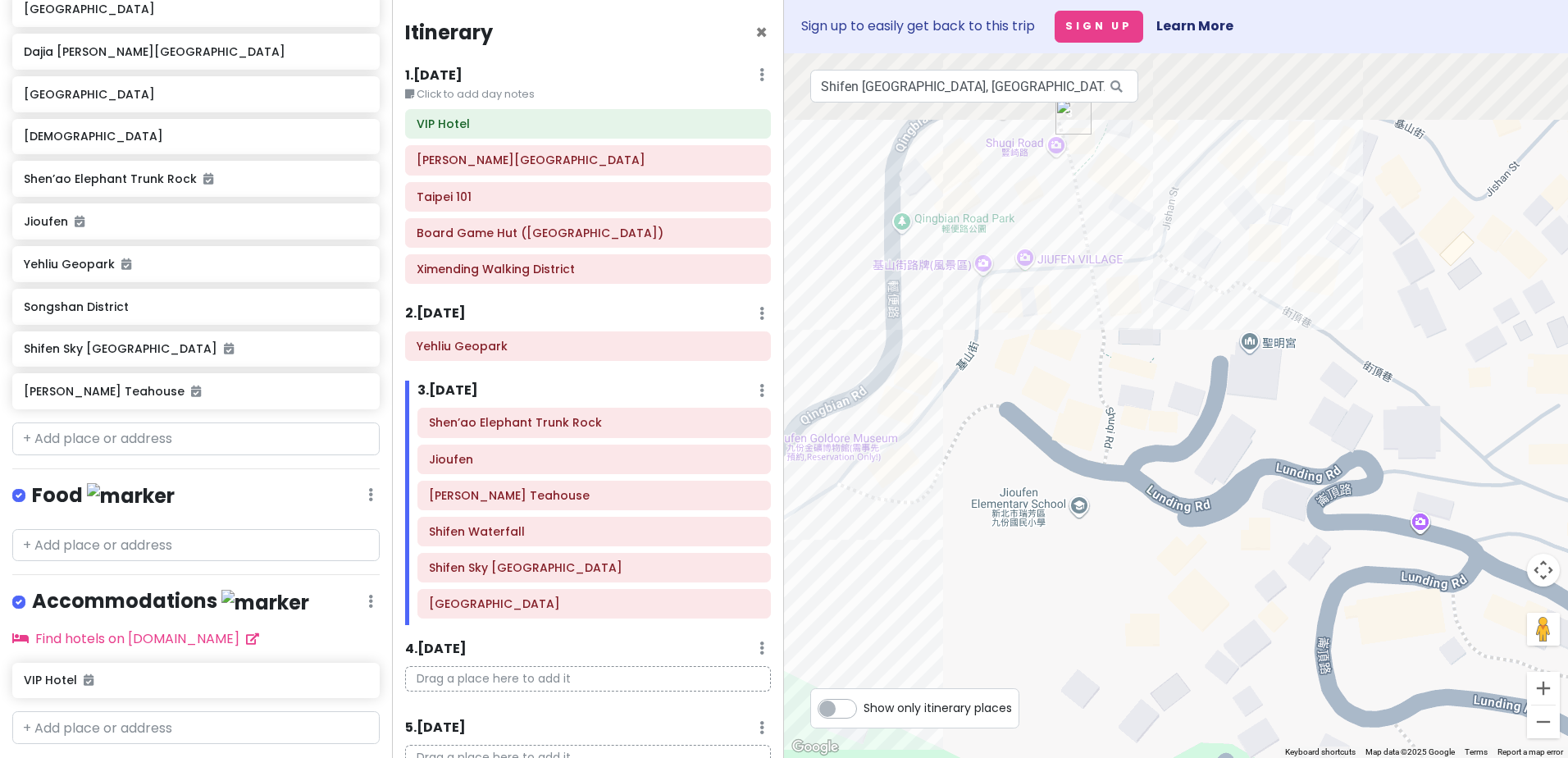
drag, startPoint x: 1093, startPoint y: 370, endPoint x: 925, endPoint y: 663, distance: 337.7
click at [925, 663] on div at bounding box center [1175, 405] width 784 height 705
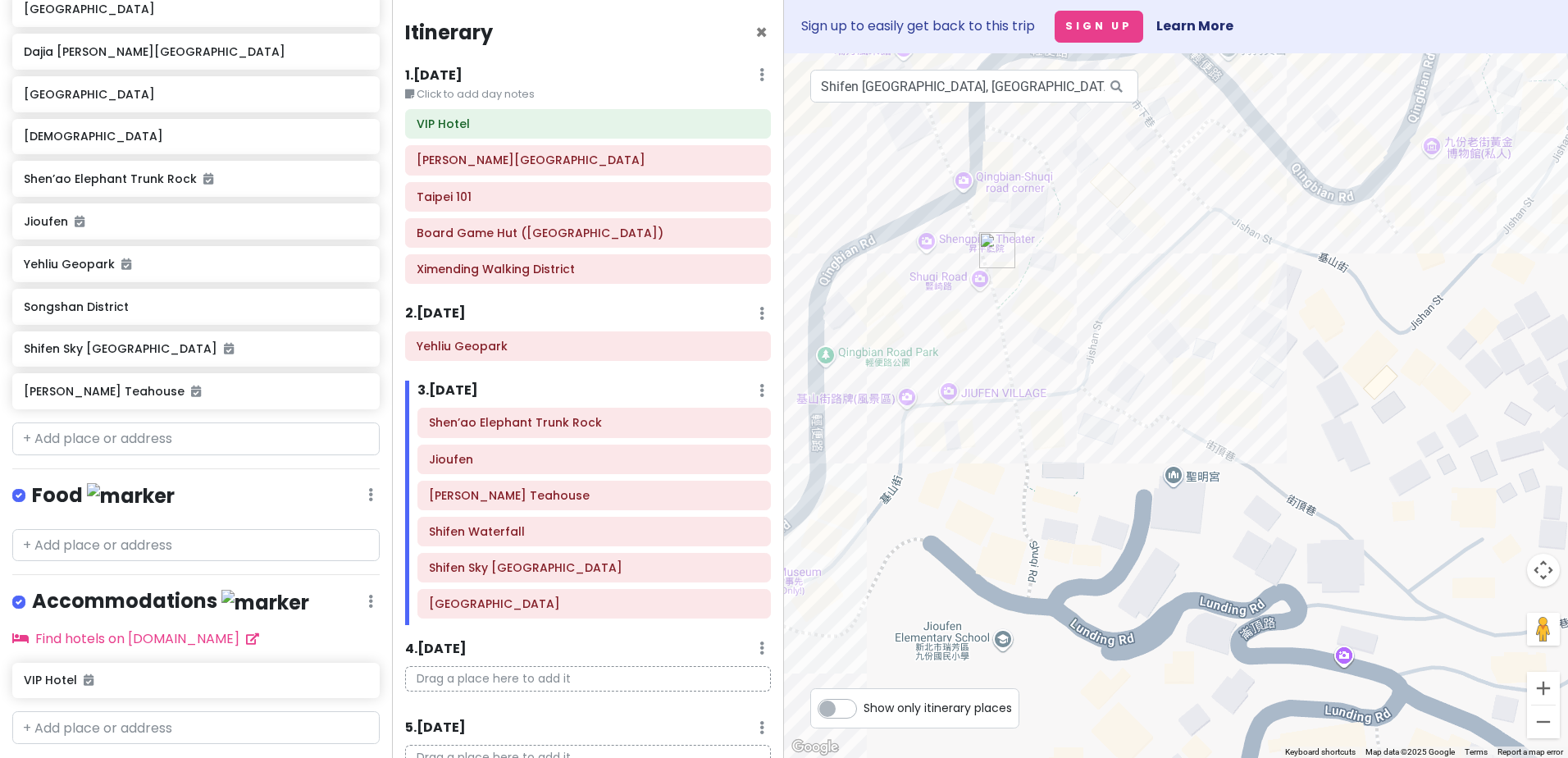
drag, startPoint x: 1084, startPoint y: 408, endPoint x: 1018, endPoint y: 539, distance: 146.7
click at [1018, 538] on div at bounding box center [1175, 405] width 784 height 705
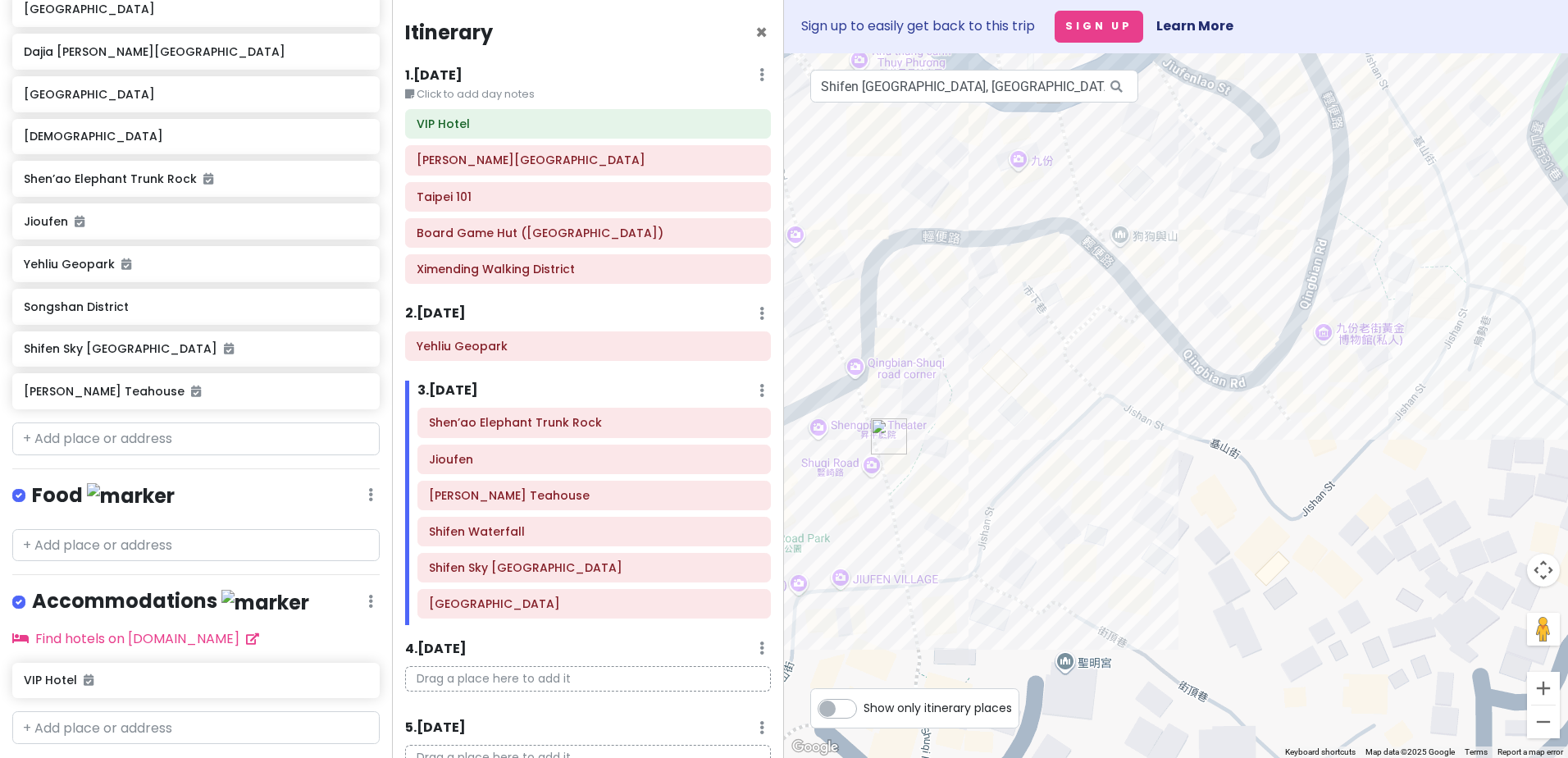
drag, startPoint x: 1132, startPoint y: 434, endPoint x: 973, endPoint y: 650, distance: 268.2
click at [973, 655] on div at bounding box center [1175, 405] width 784 height 705
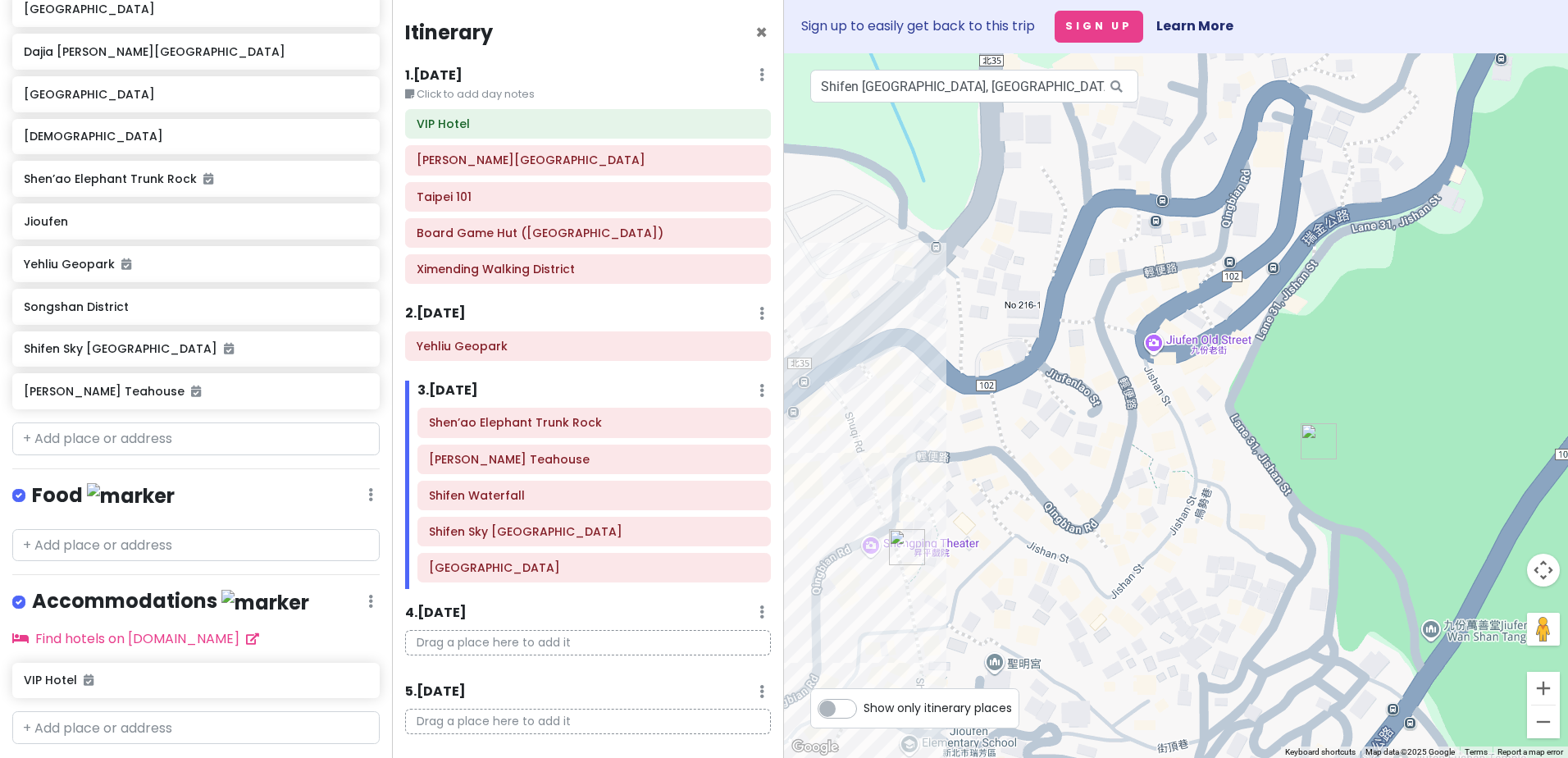
click at [1104, 576] on div at bounding box center [1175, 405] width 784 height 705
click at [1321, 433] on img "Jioufen" at bounding box center [1318, 441] width 36 height 36
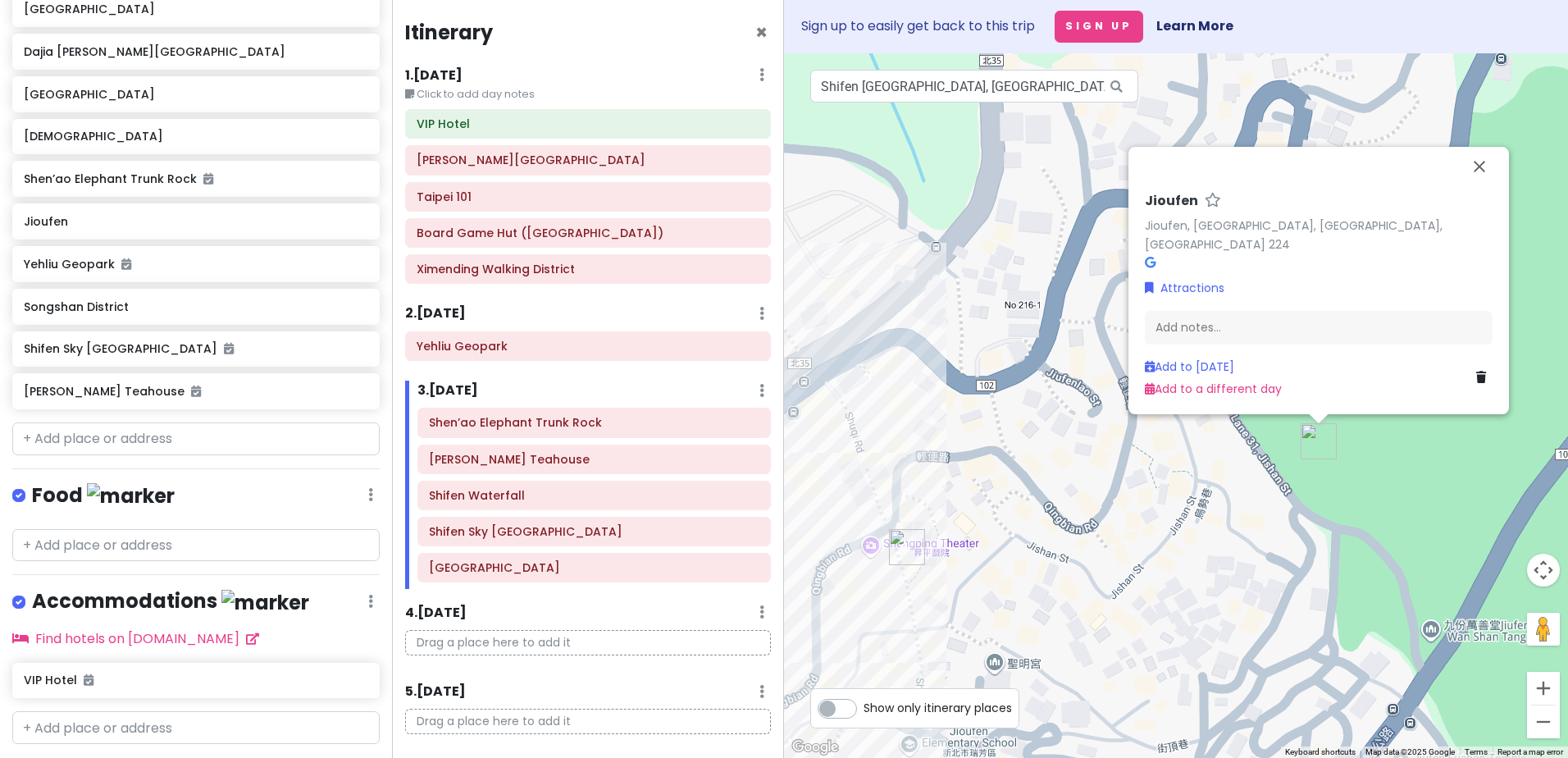
click at [1188, 538] on div "Jioufen Jioufen, [GEOGRAPHIC_DATA], [GEOGRAPHIC_DATA], [GEOGRAPHIC_DATA] 224 At…" at bounding box center [1175, 405] width 784 height 705
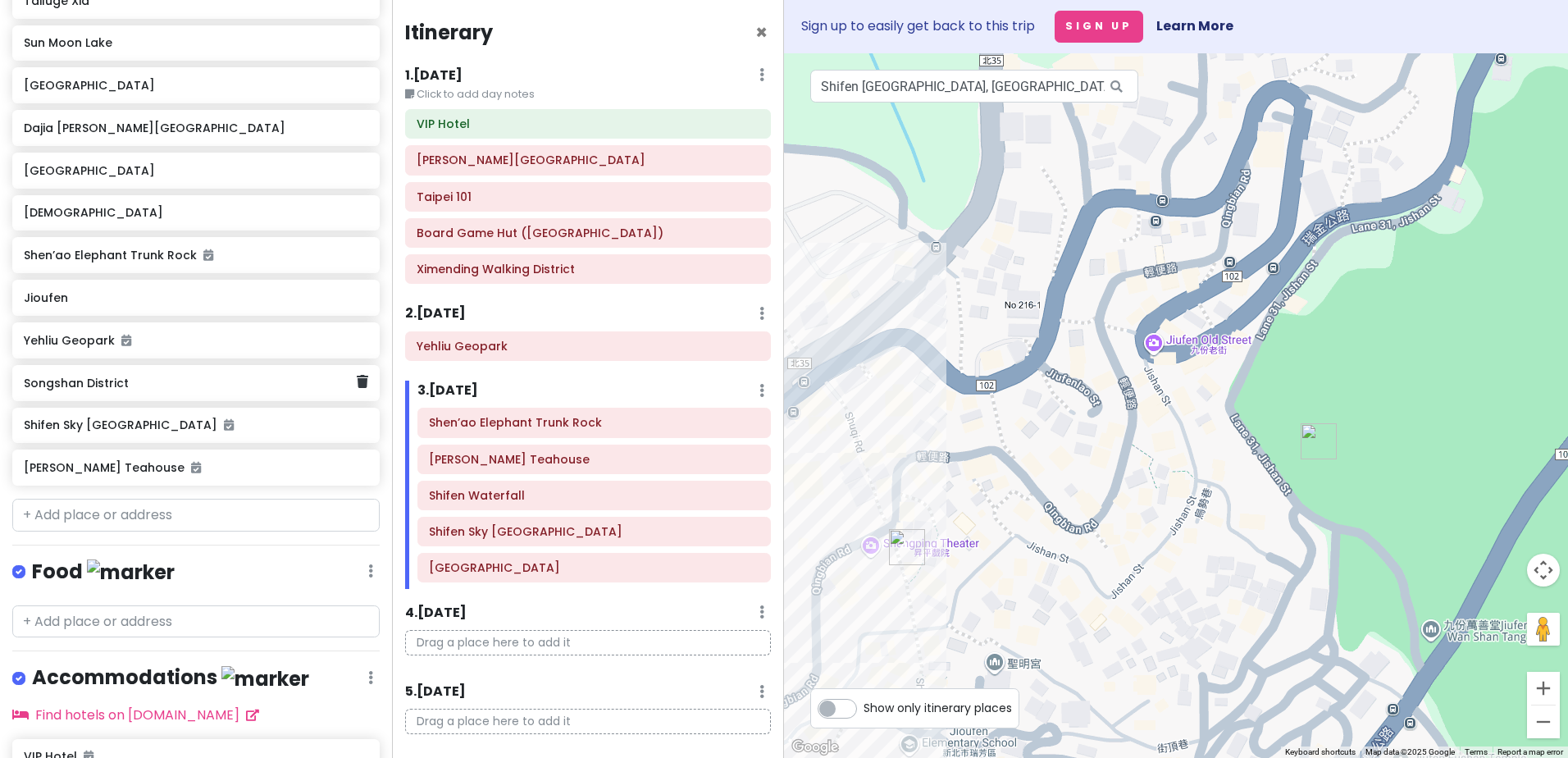
scroll to position [596, 0]
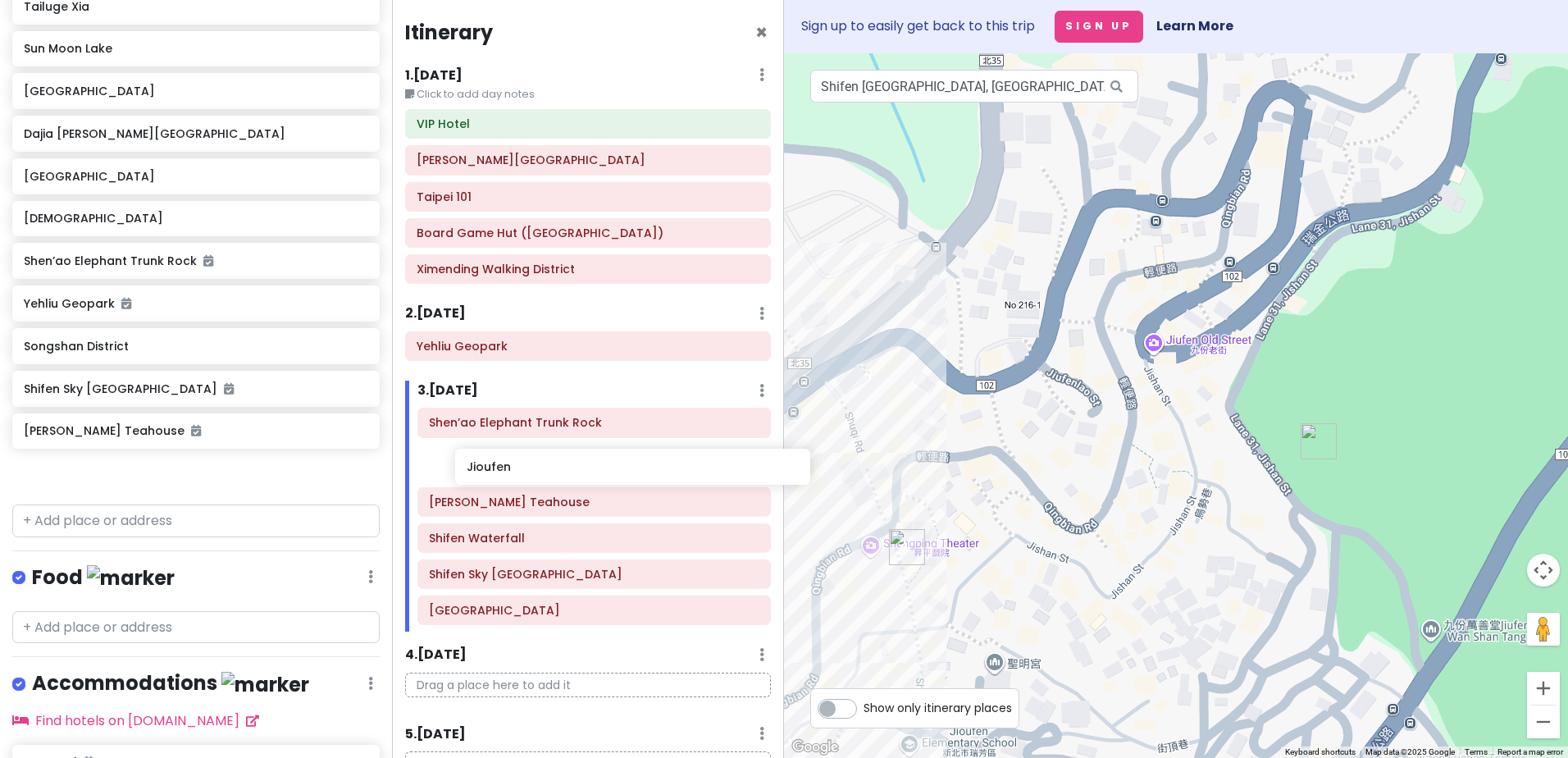
drag, startPoint x: 92, startPoint y: 311, endPoint x: 529, endPoint y: 467, distance: 464.0
click at [529, 467] on div "[GEOGRAPHIC_DATA] Private Change Dates Make a Copy Delete Trip Go Pro ⚡️ Give F…" at bounding box center [784, 379] width 1568 height 758
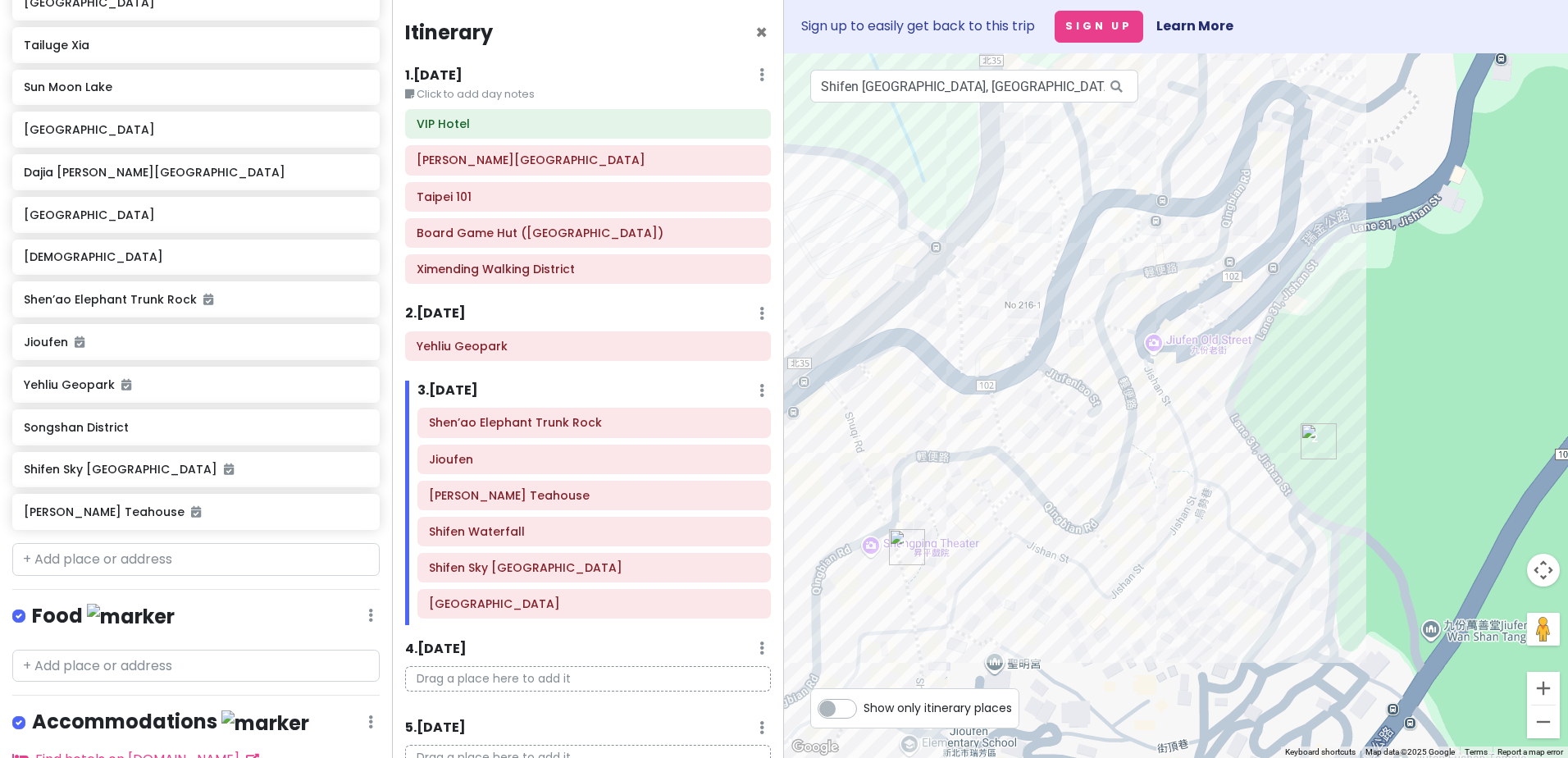
scroll to position [553, 0]
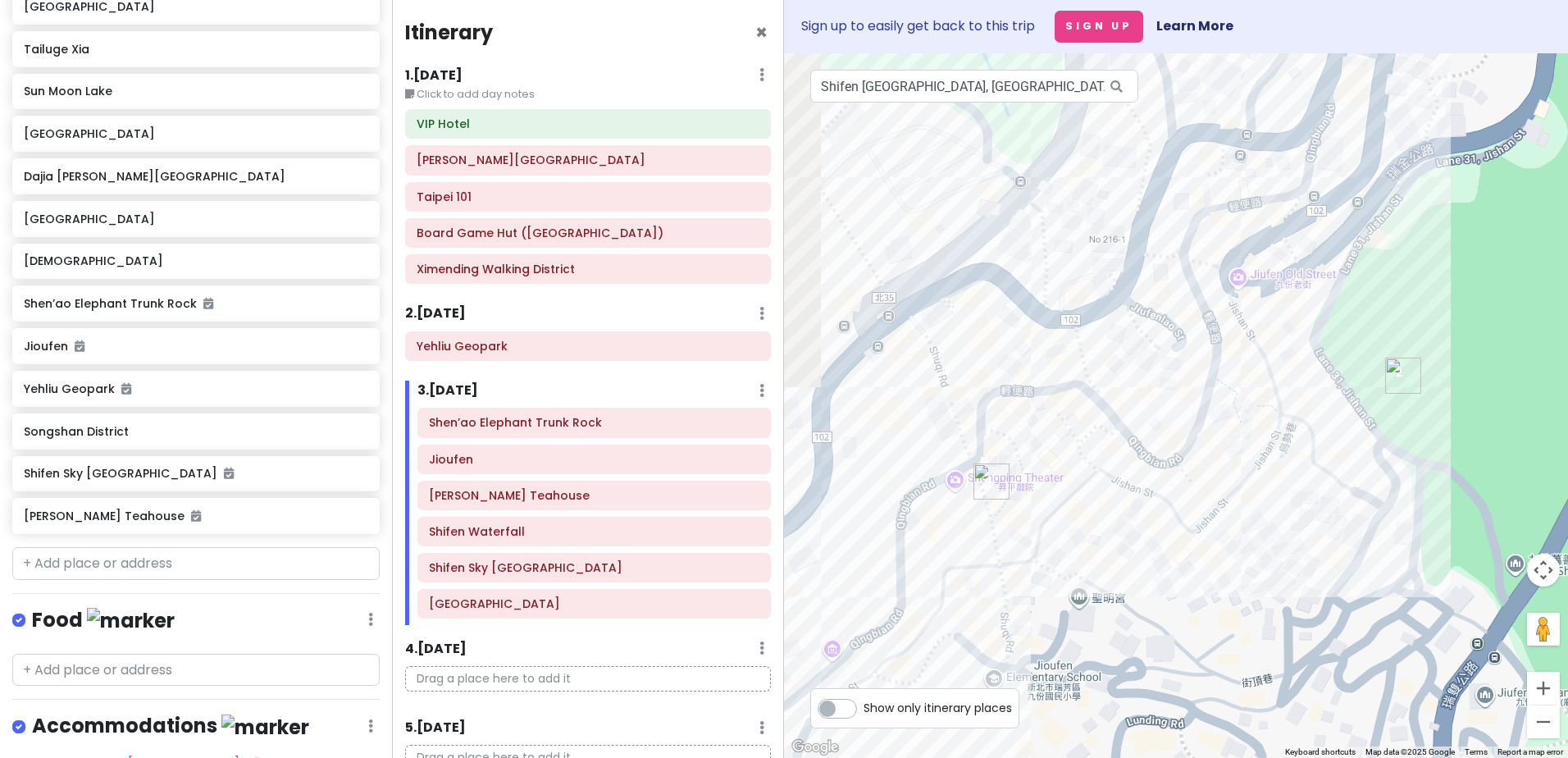
drag, startPoint x: 849, startPoint y: 648, endPoint x: 1167, endPoint y: 381, distance: 415.2
click at [1167, 381] on div at bounding box center [1175, 405] width 784 height 705
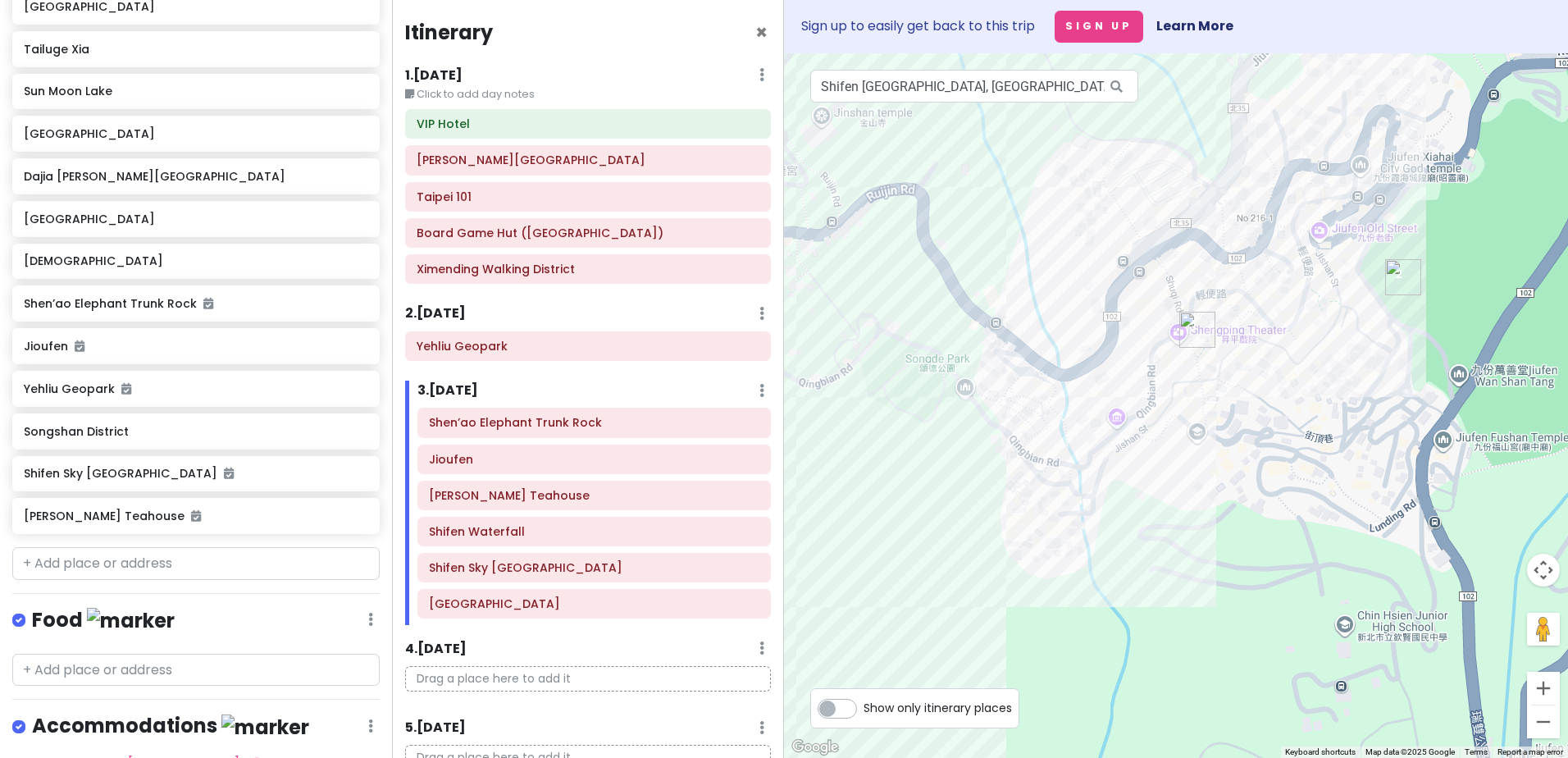
drag, startPoint x: 1057, startPoint y: 606, endPoint x: 1194, endPoint y: 344, distance: 295.7
click at [1194, 344] on div at bounding box center [1175, 405] width 784 height 705
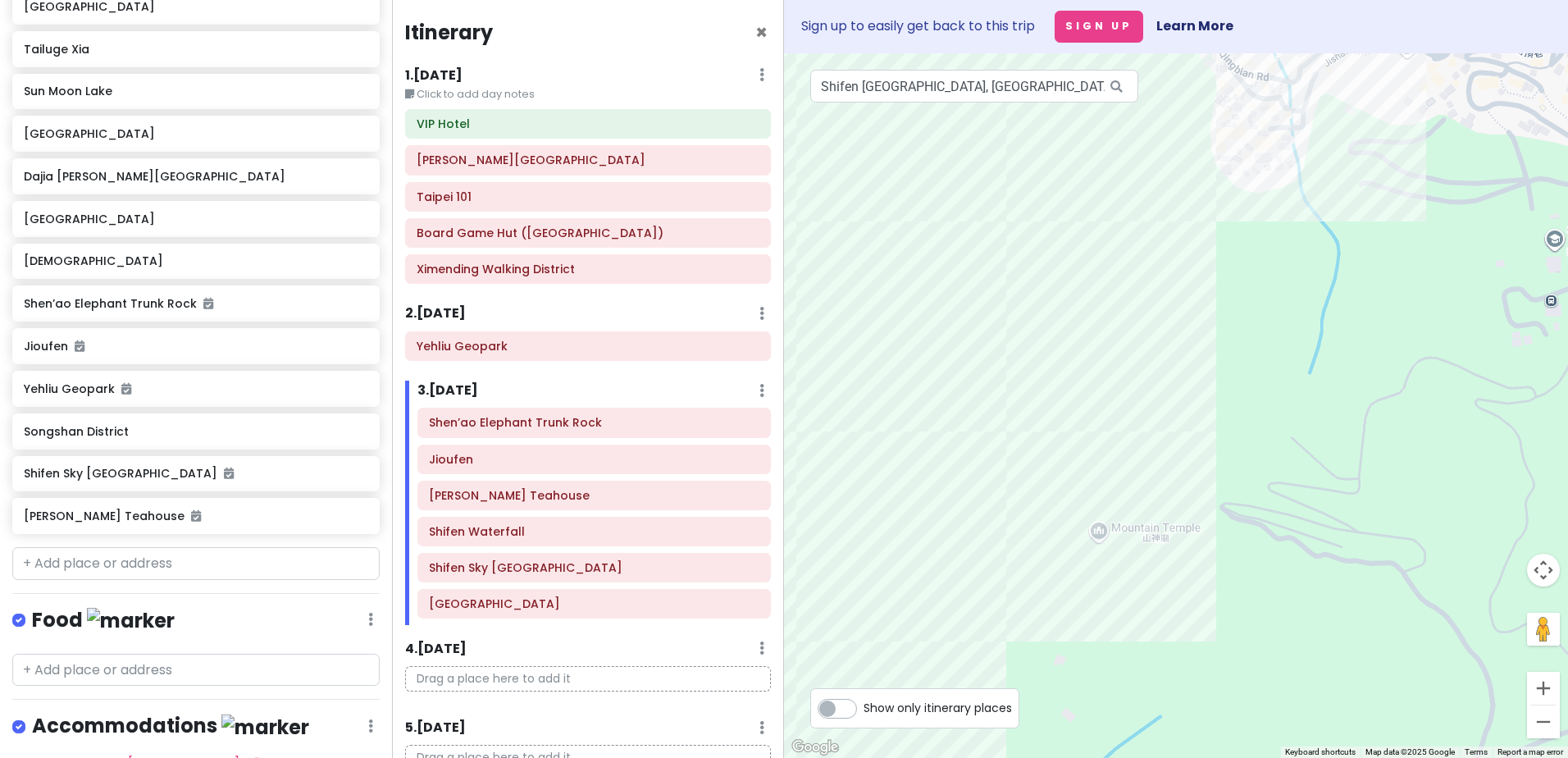
drag, startPoint x: 1133, startPoint y: 455, endPoint x: 1206, endPoint y: 384, distance: 101.8
click at [1205, 386] on div at bounding box center [1175, 405] width 784 height 705
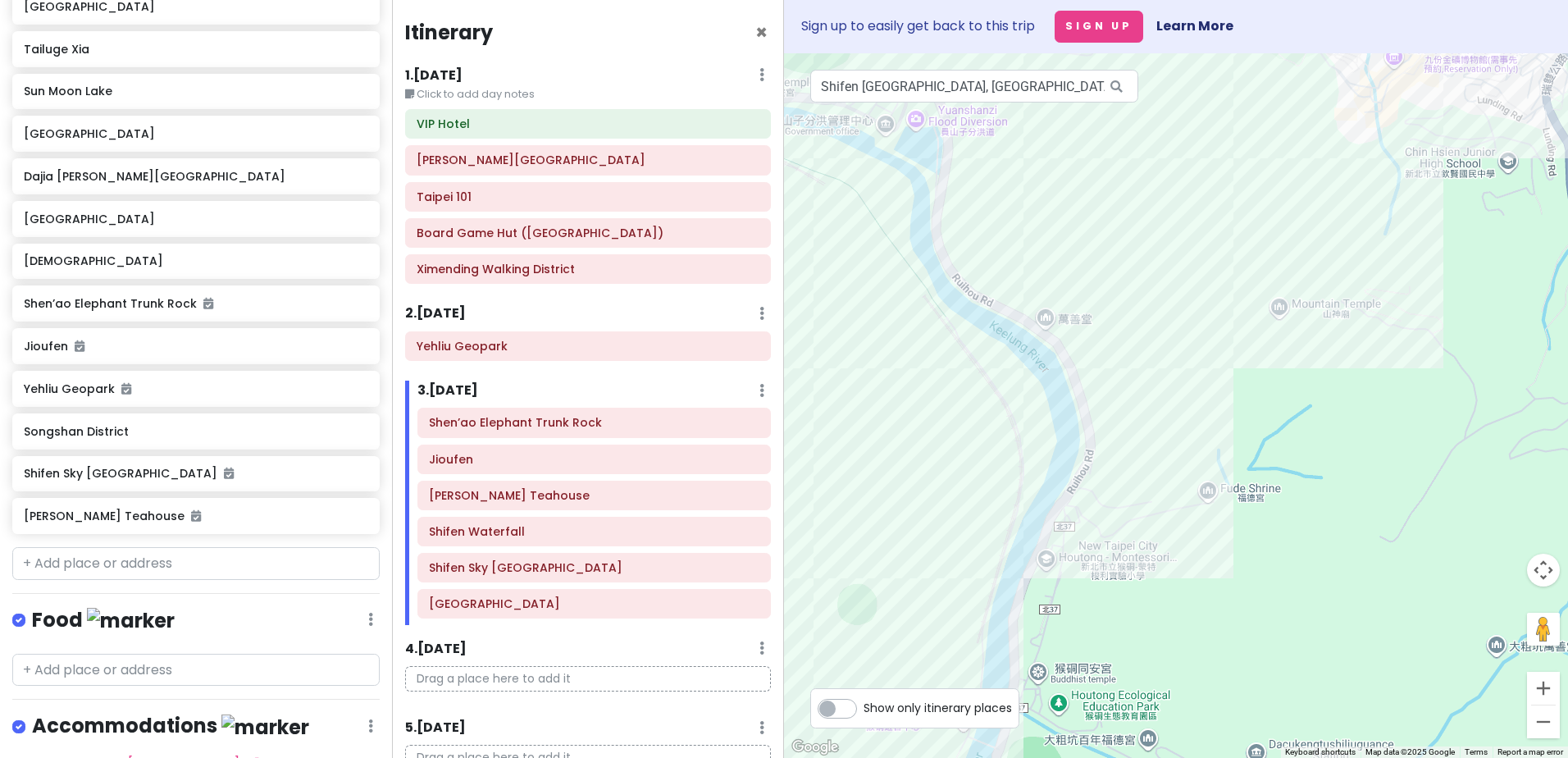
drag, startPoint x: 1123, startPoint y: 527, endPoint x: 1209, endPoint y: 422, distance: 135.7
click at [1206, 427] on div at bounding box center [1175, 405] width 784 height 705
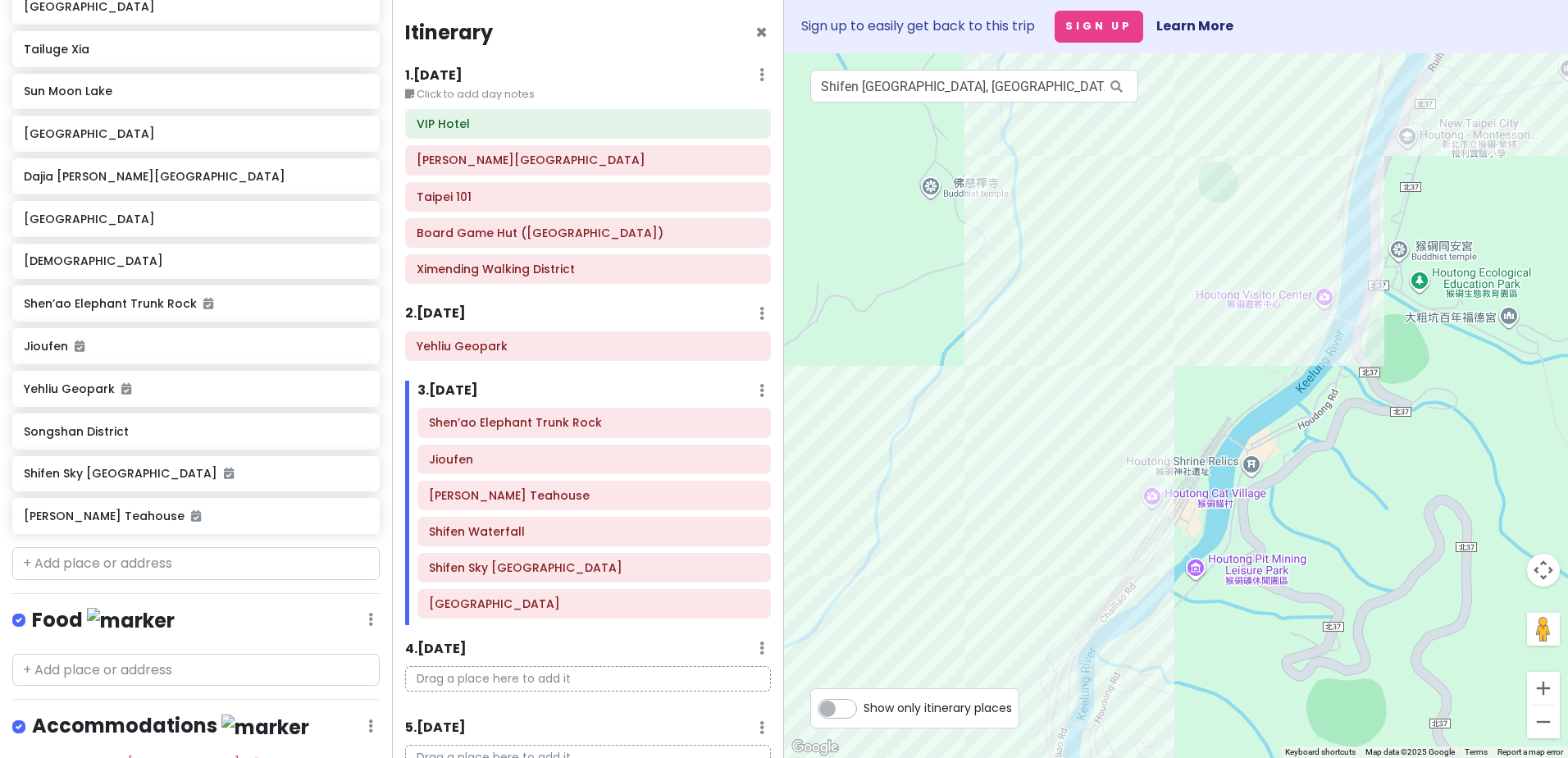
drag, startPoint x: 1091, startPoint y: 531, endPoint x: 1141, endPoint y: 479, distance: 72.1
click at [1135, 486] on div at bounding box center [1175, 405] width 784 height 705
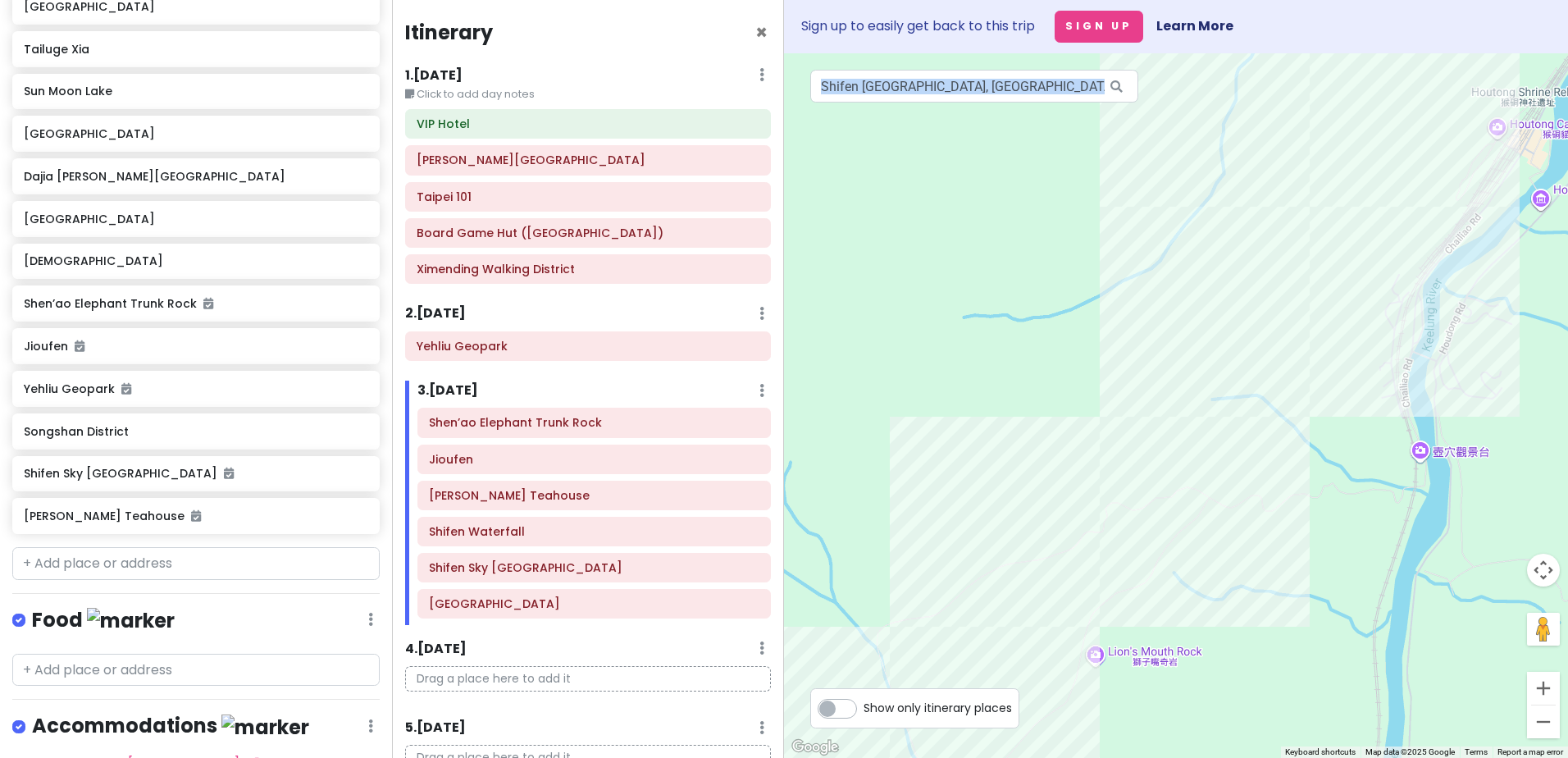
drag, startPoint x: 1025, startPoint y: 655, endPoint x: 1144, endPoint y: 522, distance: 178.5
click at [1143, 524] on div "← Move left → Move right ↑ Move up ↓ Move down + Zoom in - Zoom out Home Jump l…" at bounding box center [1175, 405] width 784 height 705
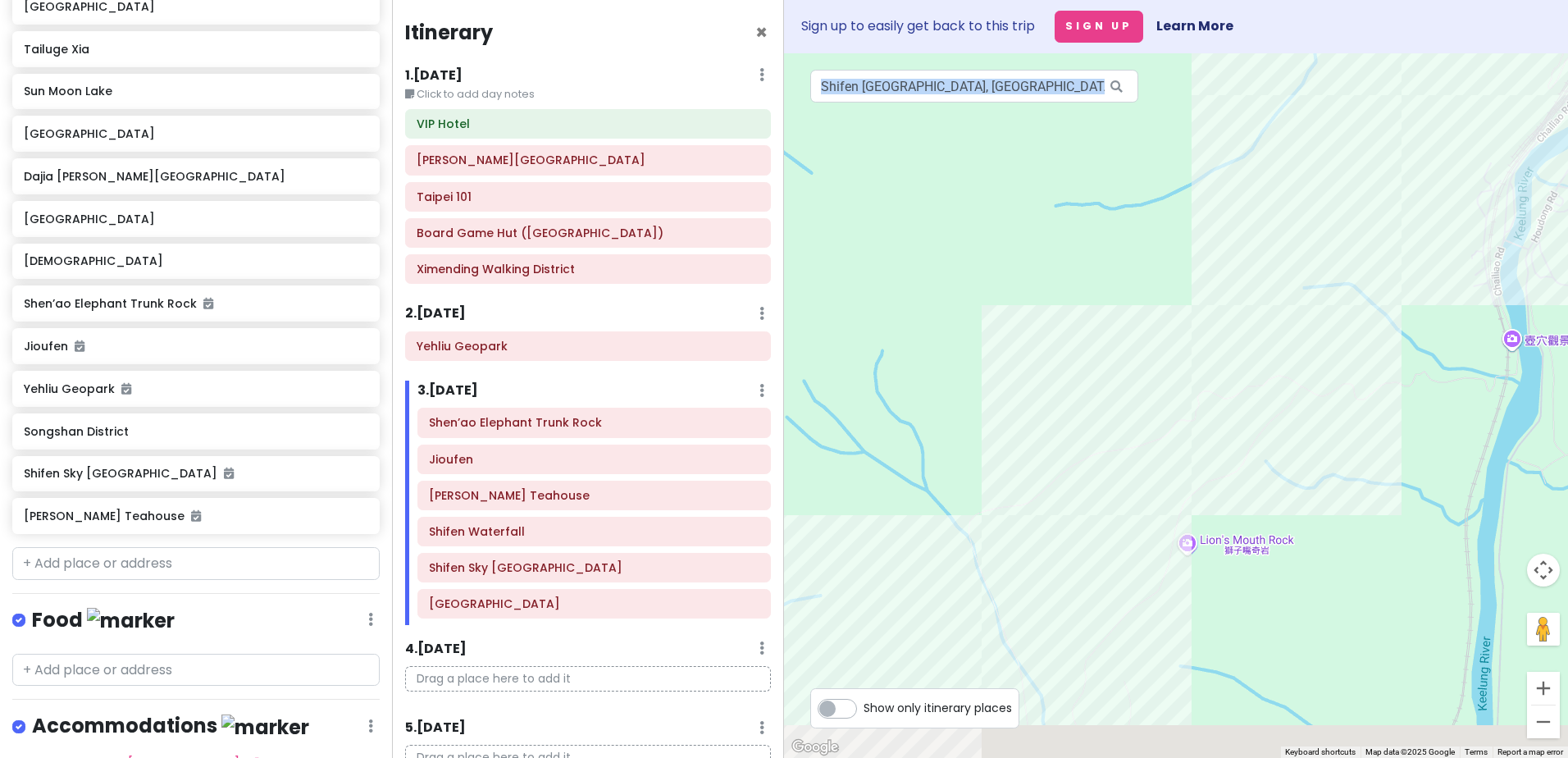
drag, startPoint x: 1144, startPoint y: 522, endPoint x: 1211, endPoint y: 457, distance: 93.3
click at [1204, 467] on div at bounding box center [1175, 405] width 784 height 705
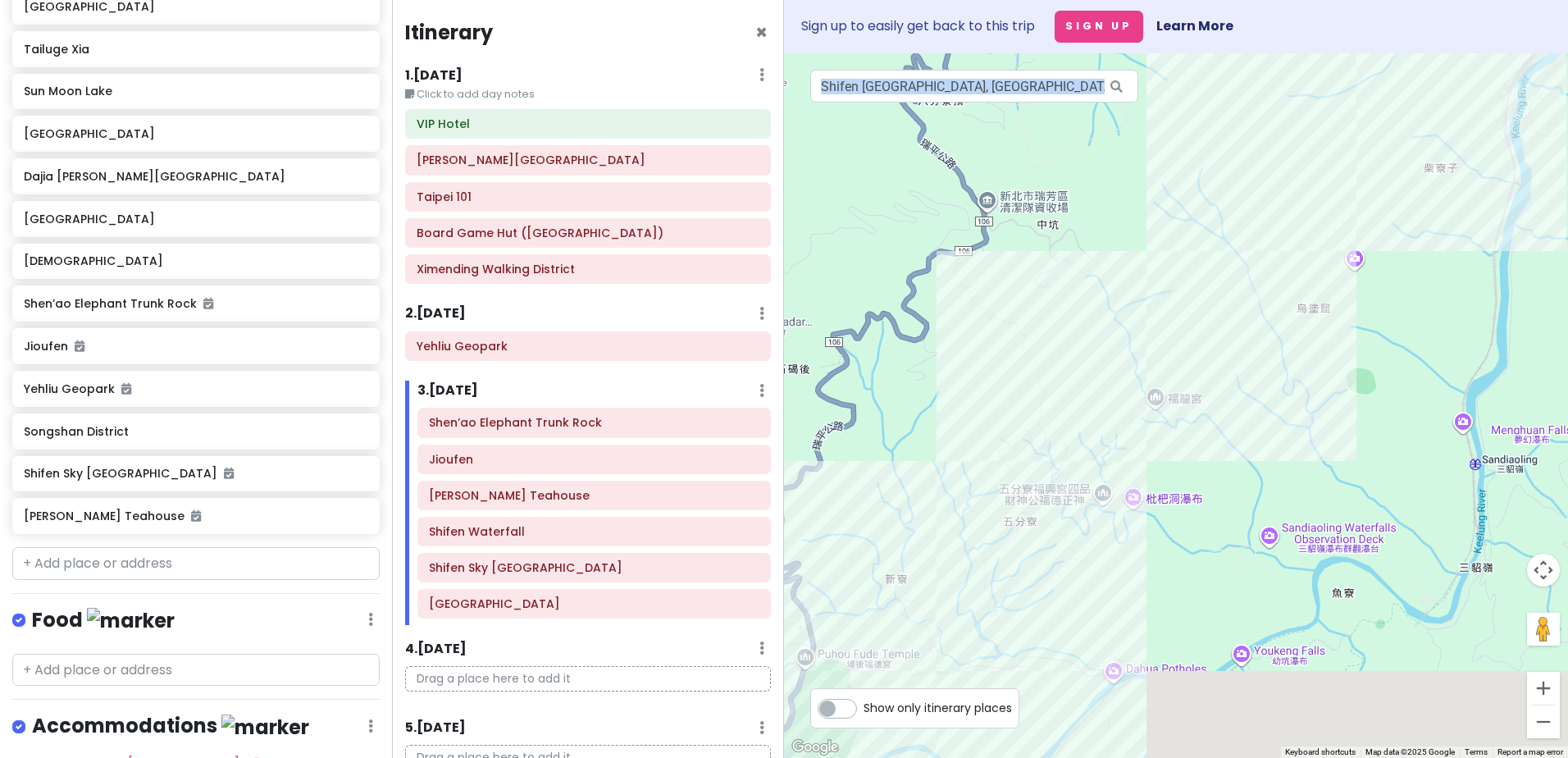
drag, startPoint x: 1167, startPoint y: 517, endPoint x: 1245, endPoint y: 383, distance: 155.0
click at [1245, 384] on div at bounding box center [1175, 405] width 784 height 705
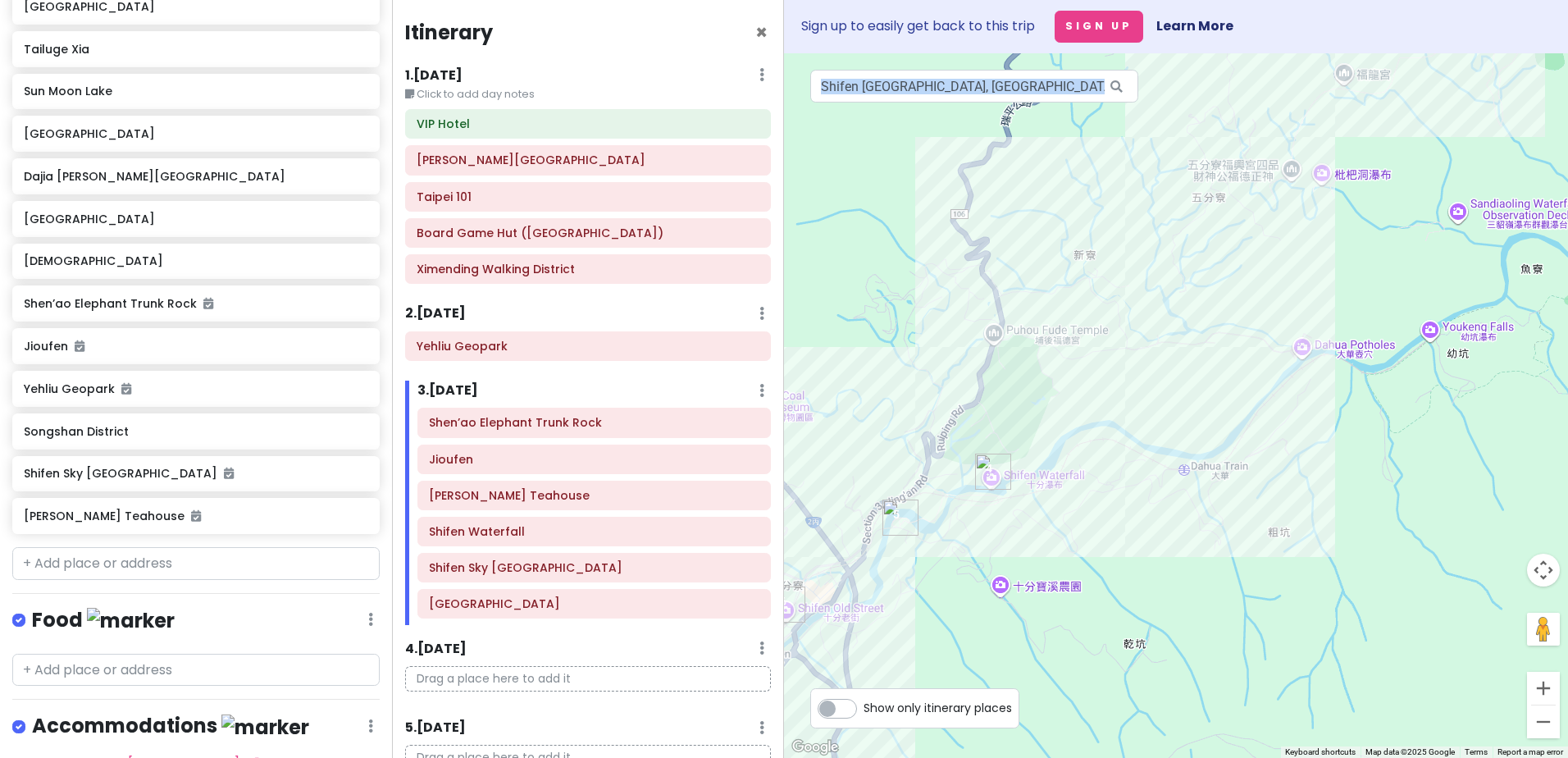
drag, startPoint x: 963, startPoint y: 600, endPoint x: 1003, endPoint y: 566, distance: 52.5
click at [1003, 566] on div at bounding box center [1175, 405] width 784 height 705
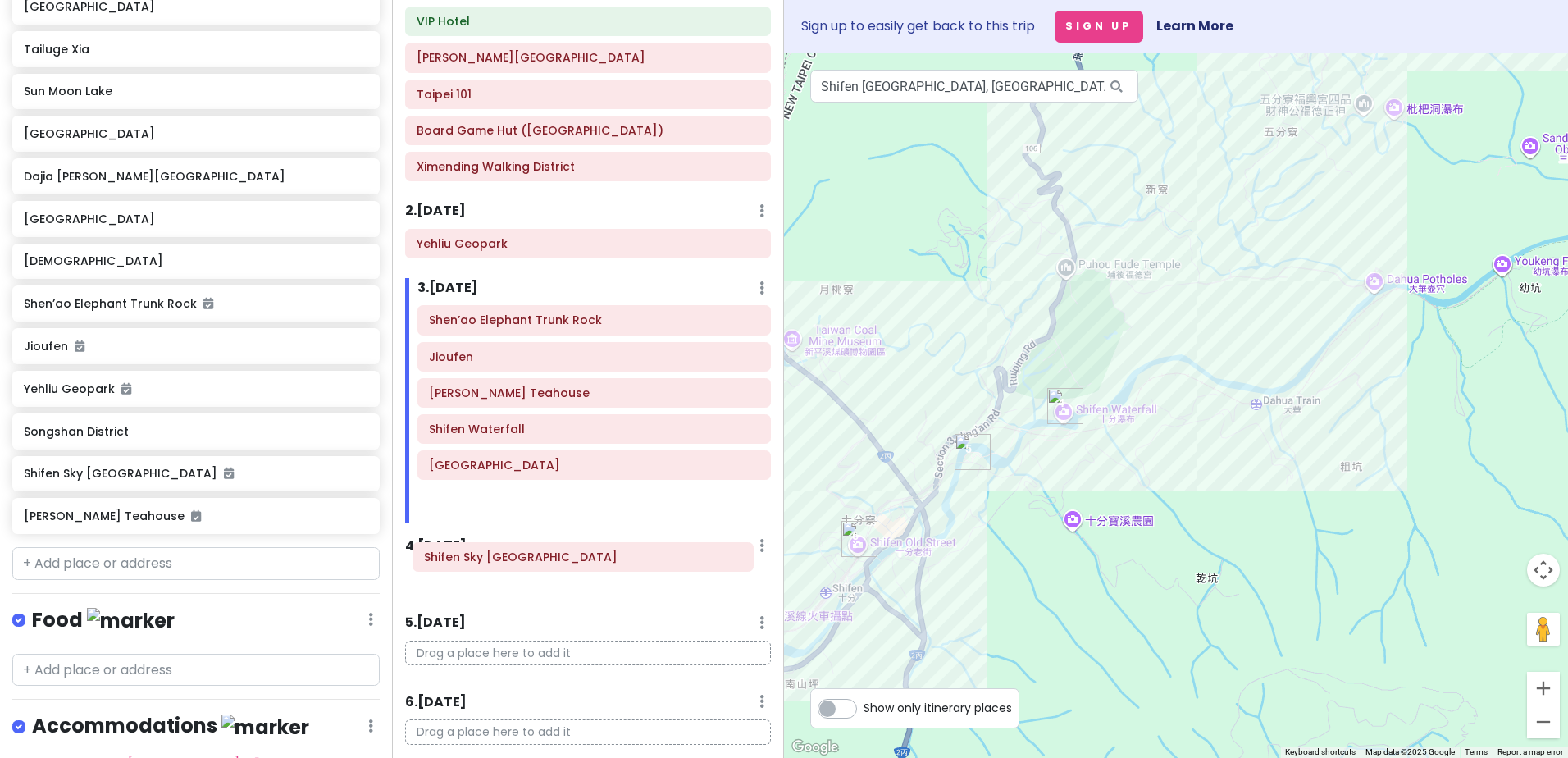
scroll to position [111, 0]
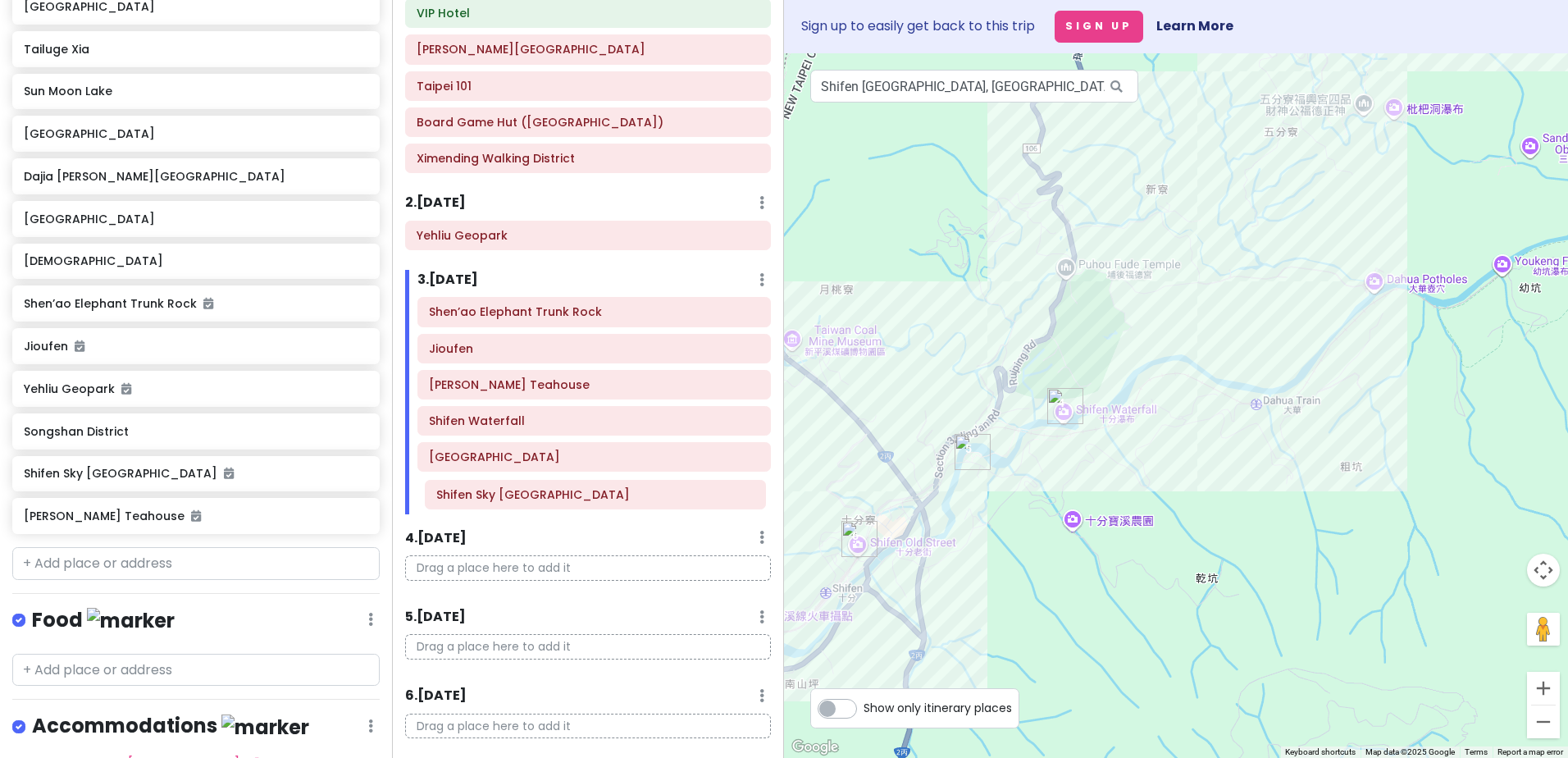
drag, startPoint x: 584, startPoint y: 567, endPoint x: 591, endPoint y: 494, distance: 73.3
click at [591, 494] on div "Shen’ao Elephant Trunk Rock Jioufen [PERSON_NAME] Teahouse Shifen Waterfall Shi…" at bounding box center [594, 405] width 378 height 218
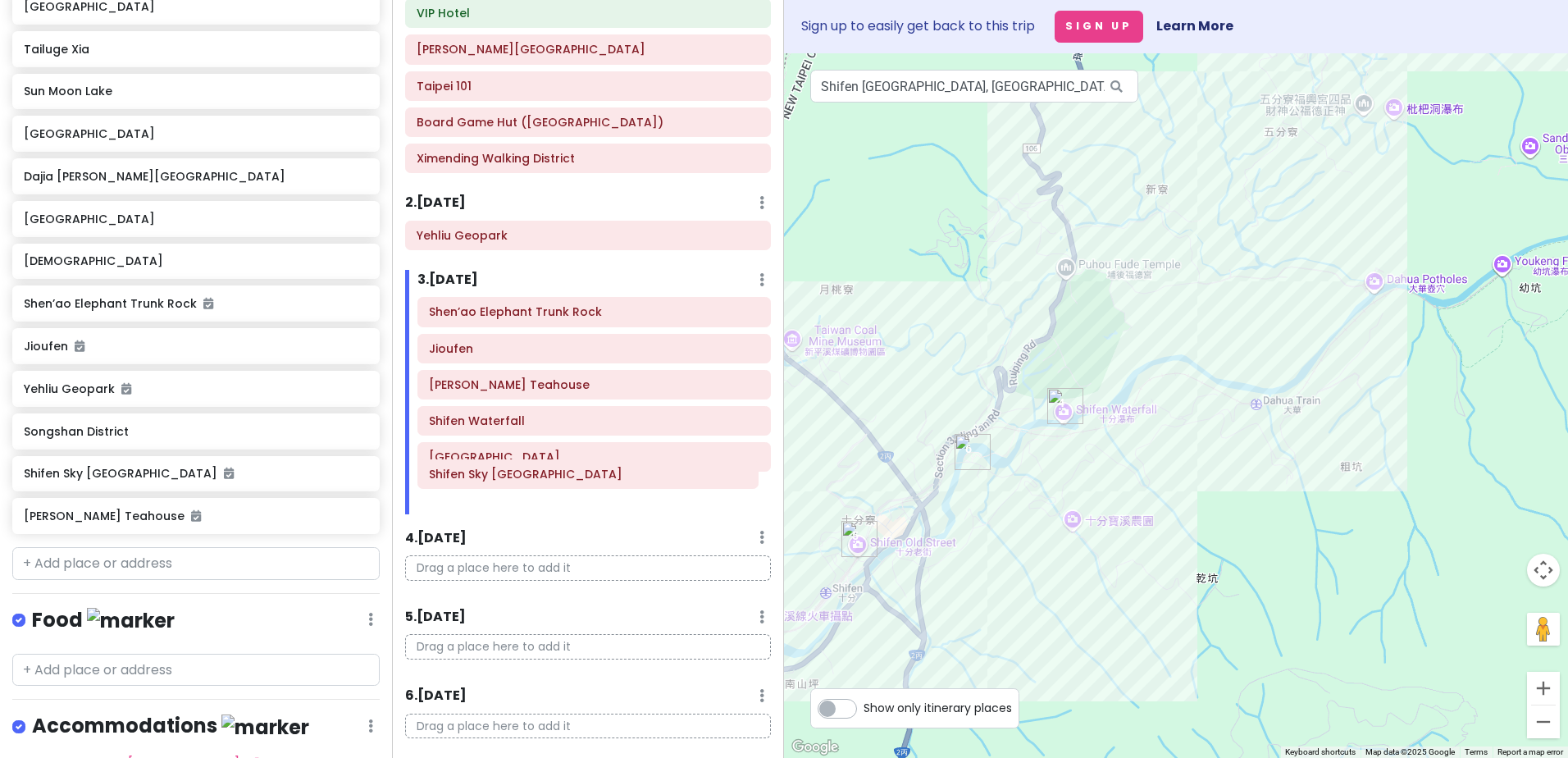
drag, startPoint x: 555, startPoint y: 489, endPoint x: 555, endPoint y: 466, distance: 23.0
click at [555, 466] on div "Shen’ao Elephant Trunk Rock Jioufen [PERSON_NAME] Teahouse Shifen Waterfall Shi…" at bounding box center [594, 405] width 378 height 218
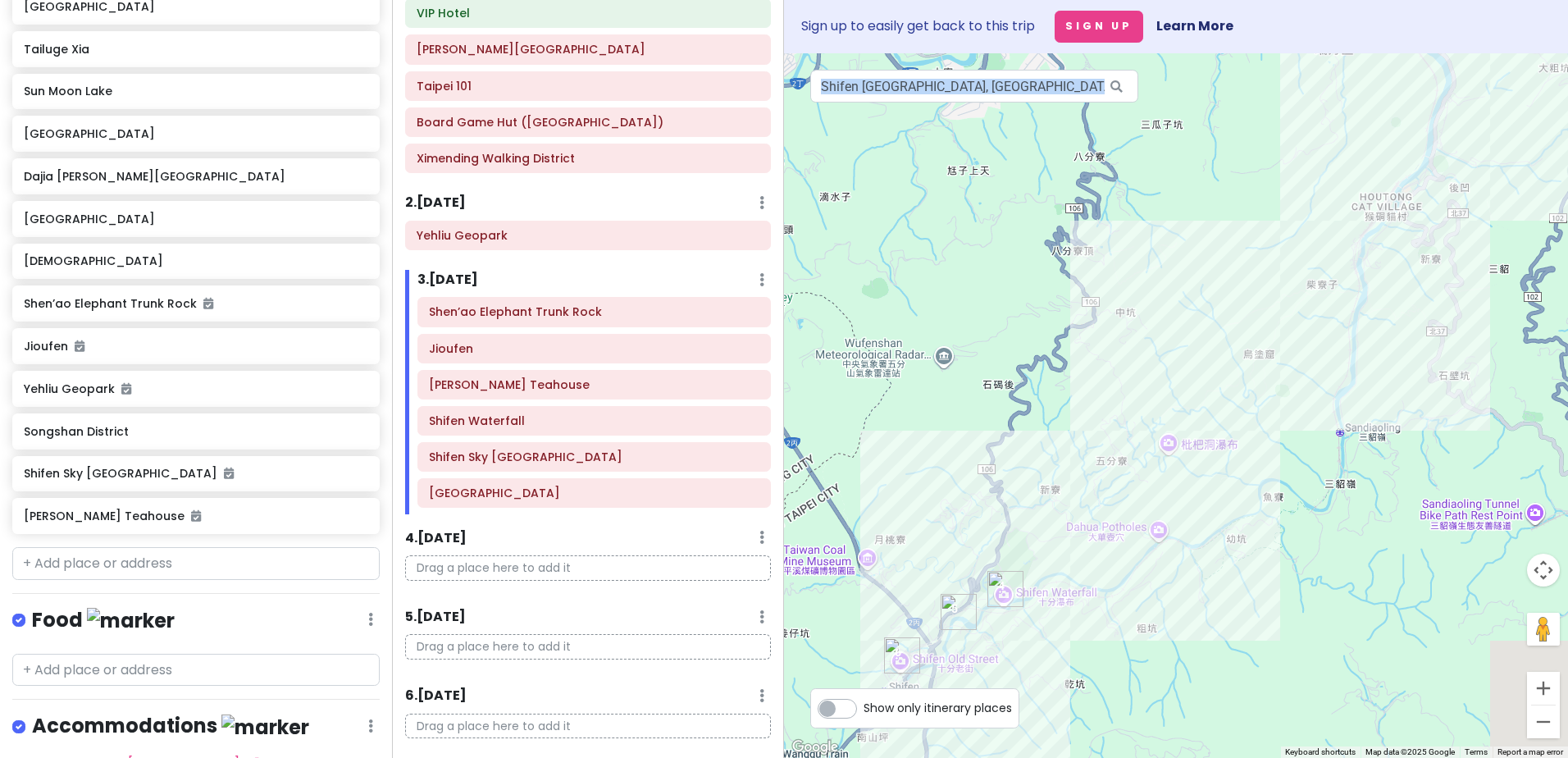
drag, startPoint x: 1245, startPoint y: 437, endPoint x: 1097, endPoint y: 554, distance: 188.7
click at [1058, 581] on div at bounding box center [1175, 405] width 784 height 705
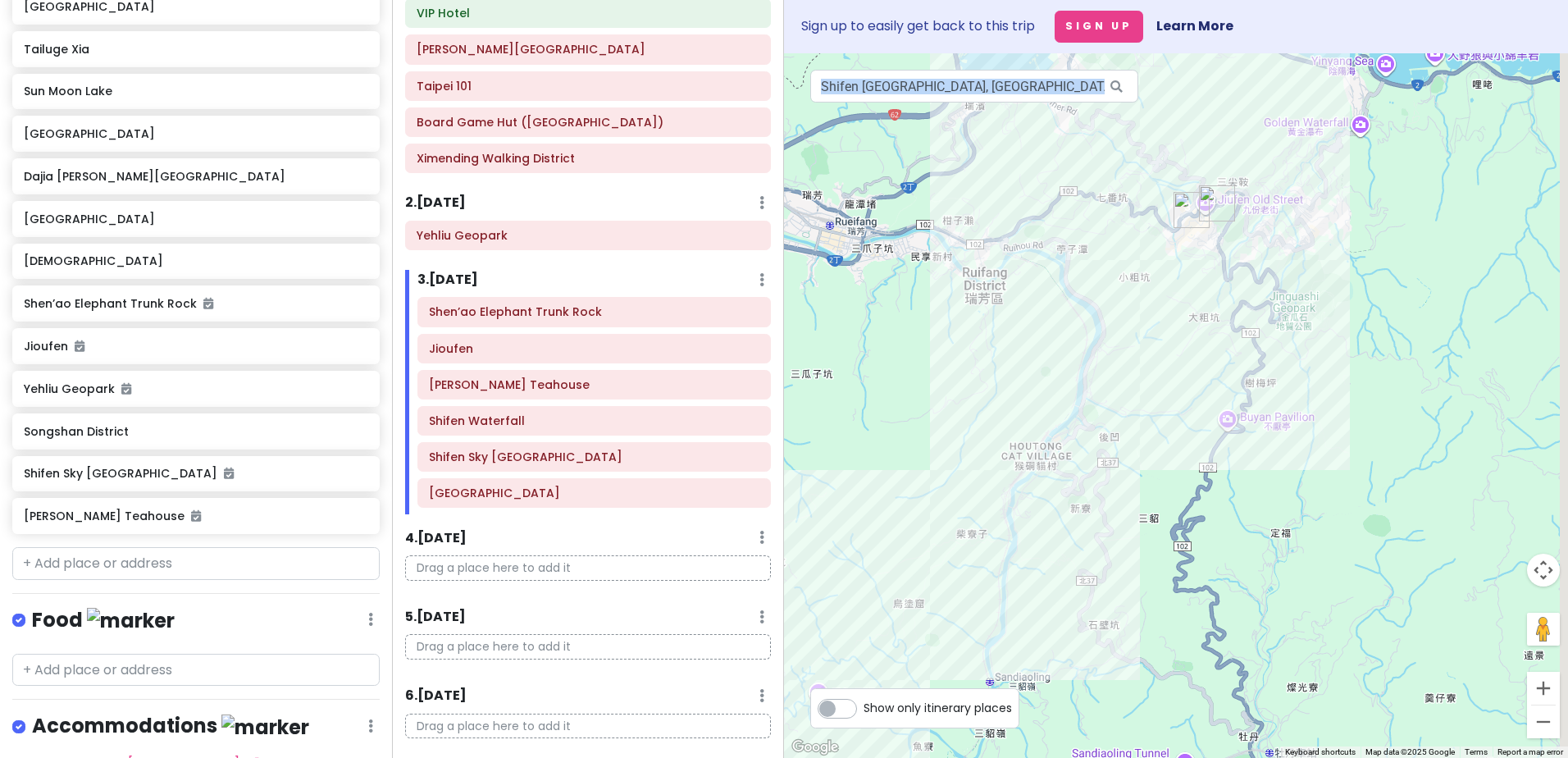
drag, startPoint x: 1175, startPoint y: 518, endPoint x: 1165, endPoint y: 533, distance: 18.0
click at [1157, 546] on div at bounding box center [1175, 405] width 784 height 705
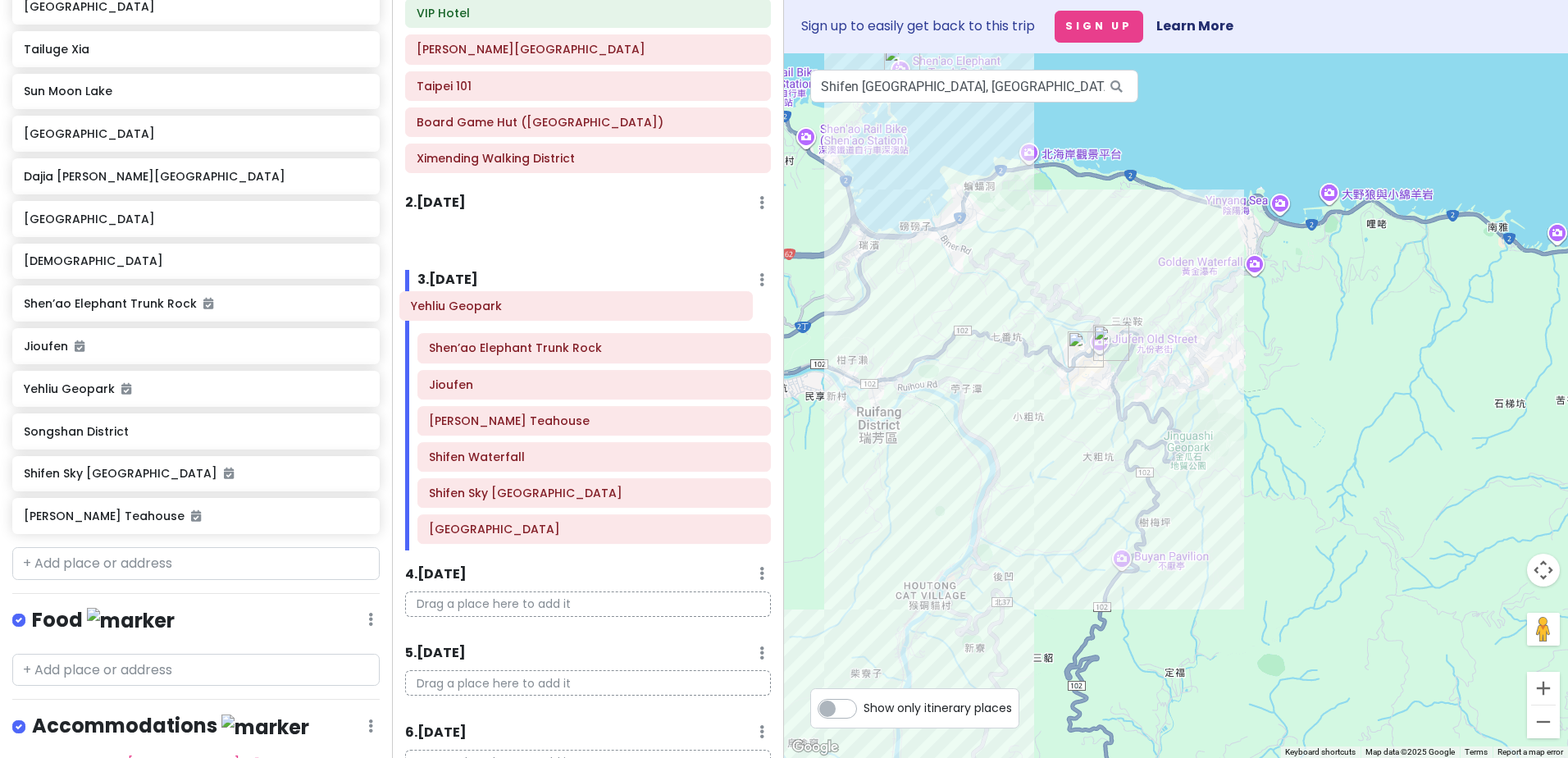
drag, startPoint x: 544, startPoint y: 245, endPoint x: 538, endPoint y: 322, distance: 77.2
click at [538, 322] on div "Itinerary × 1 . [DATE] Edit Day Notes Delete Day Click to add day notes VIP Hot…" at bounding box center [588, 379] width 392 height 758
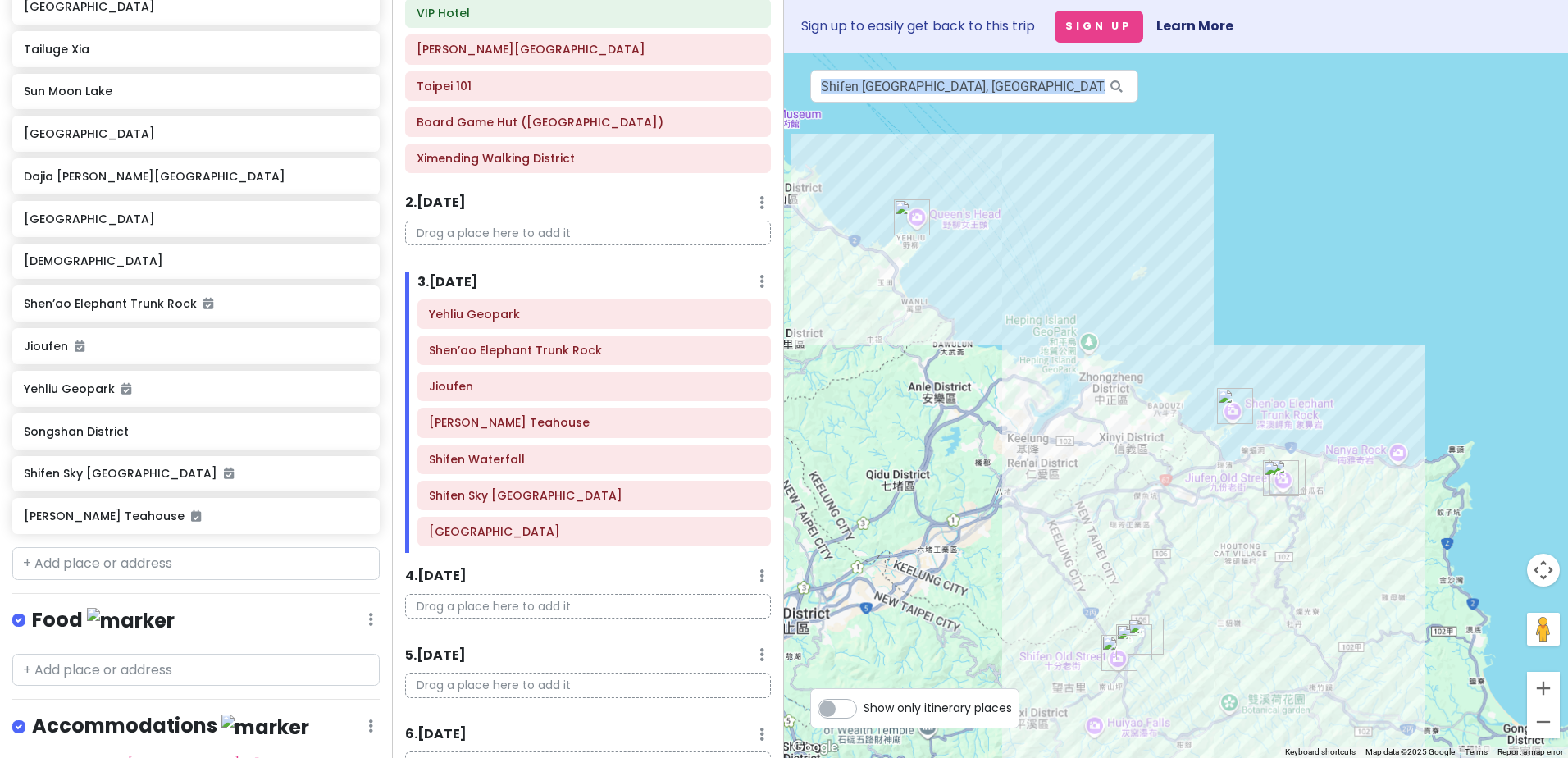
drag, startPoint x: 920, startPoint y: 366, endPoint x: 1200, endPoint y: 492, distance: 307.0
click at [1200, 492] on div at bounding box center [1175, 405] width 784 height 705
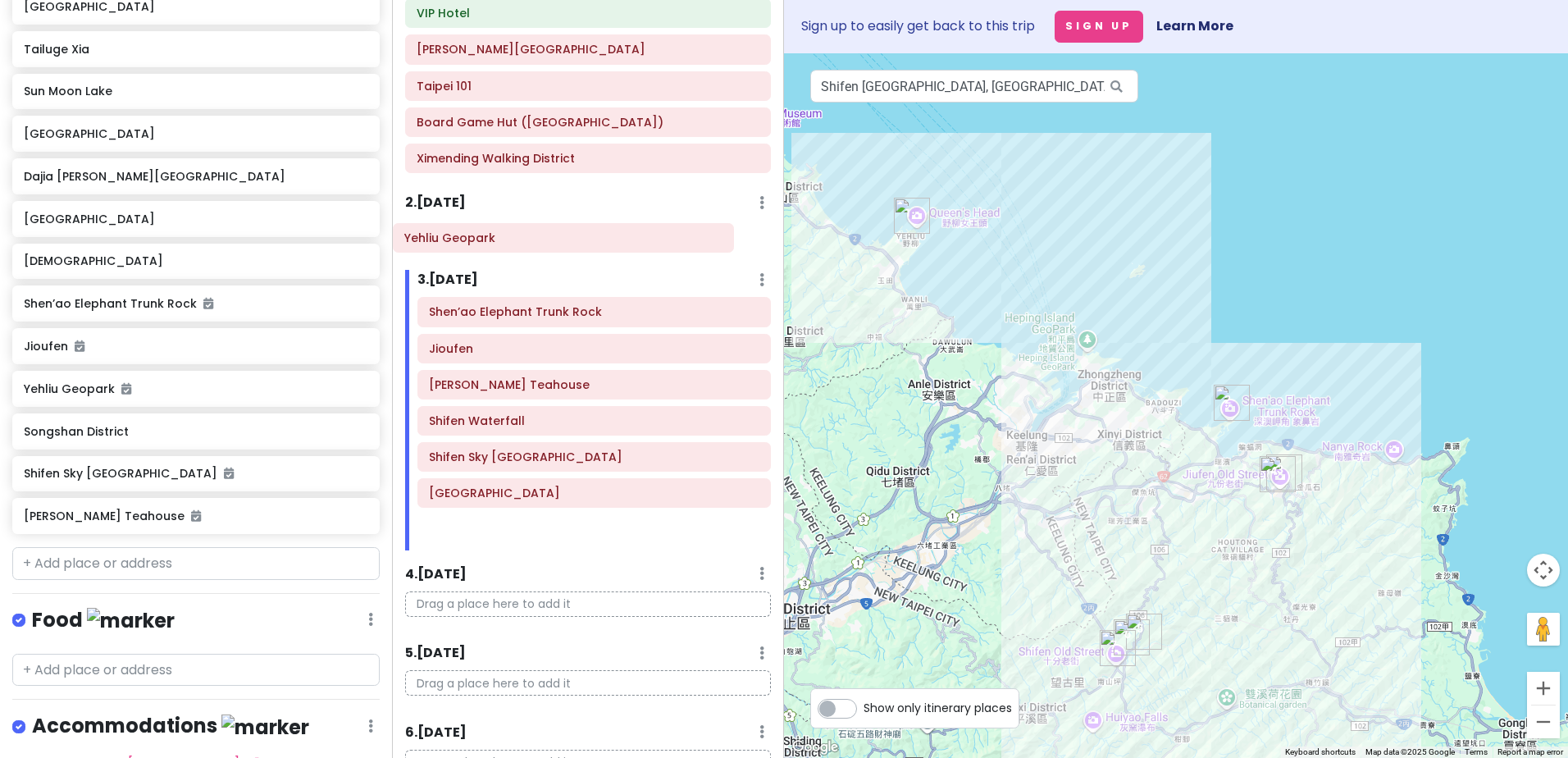
drag, startPoint x: 561, startPoint y: 329, endPoint x: 585, endPoint y: 317, distance: 26.8
click at [536, 254] on div "Itinerary × 1 . [DATE] Edit Day Notes Delete Day Click to add day notes VIP Hot…" at bounding box center [588, 379] width 392 height 758
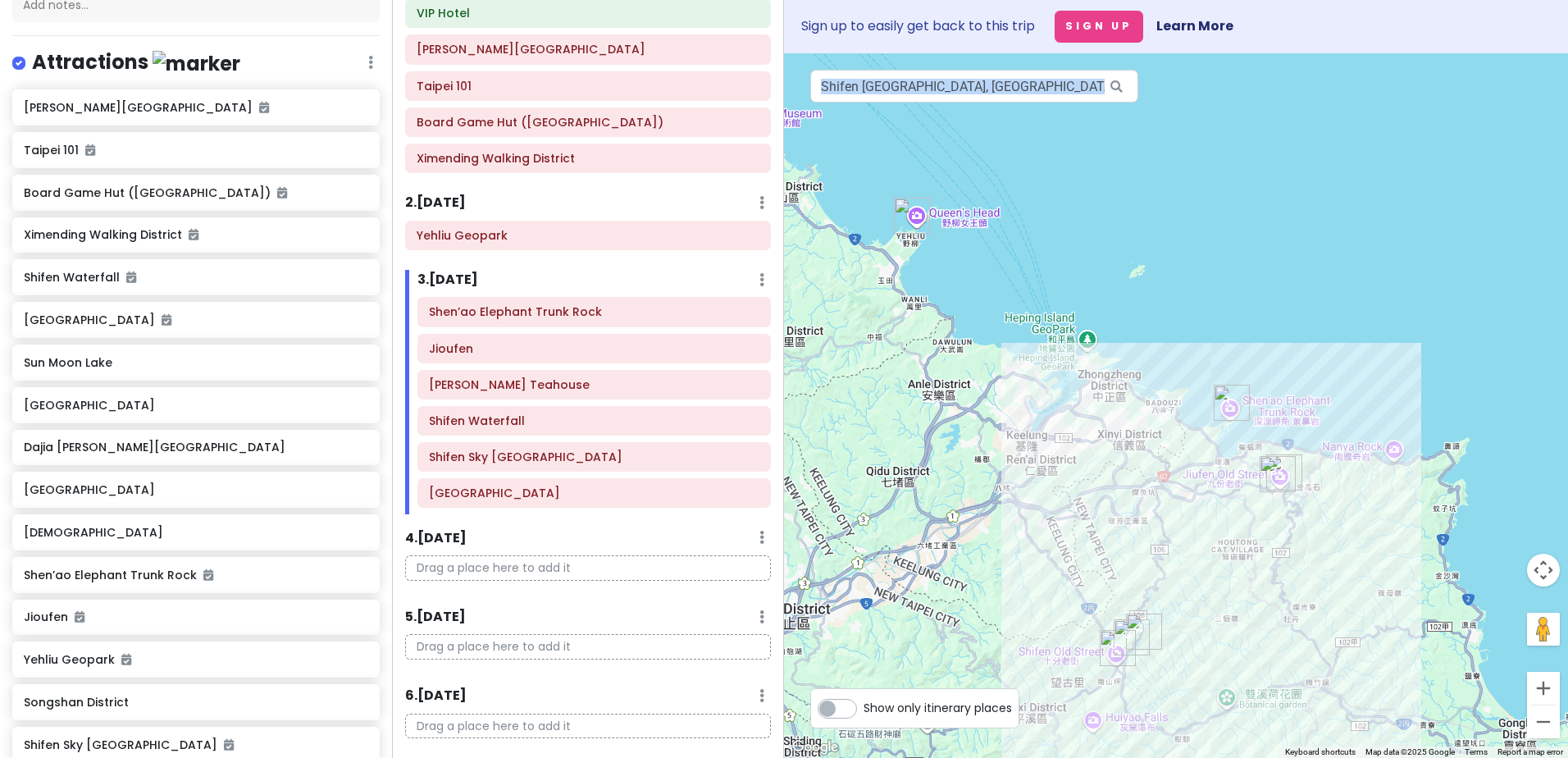
scroll to position [0, 0]
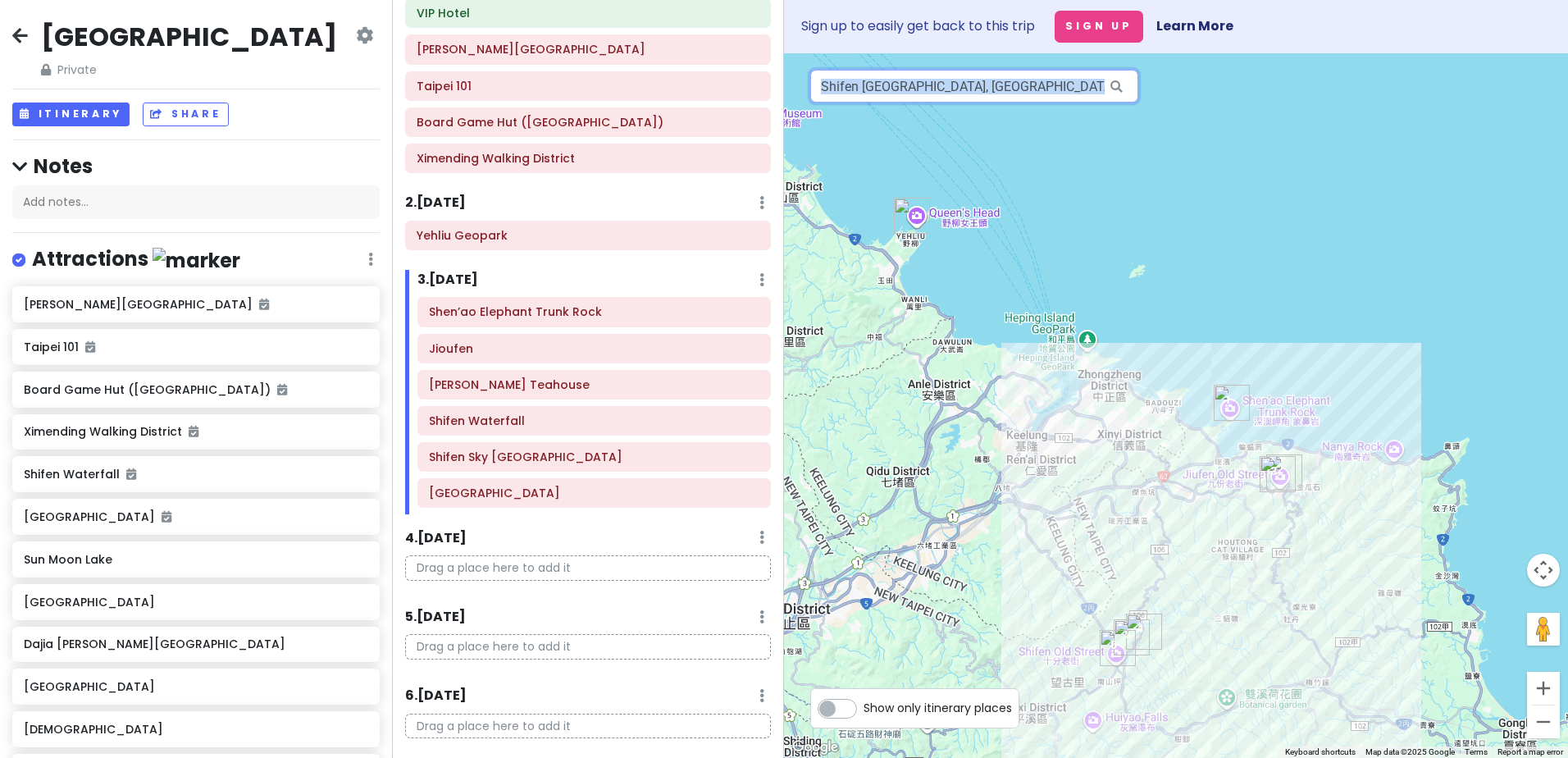
click at [1052, 89] on input "Shifen [GEOGRAPHIC_DATA], [GEOGRAPHIC_DATA], [GEOGRAPHIC_DATA], [GEOGRAPHIC_DAT…" at bounding box center [974, 86] width 328 height 33
click at [975, 97] on input "Shifen [GEOGRAPHIC_DATA], [GEOGRAPHIC_DATA], [GEOGRAPHIC_DATA], [GEOGRAPHIC_DAT…" at bounding box center [974, 86] width 328 height 33
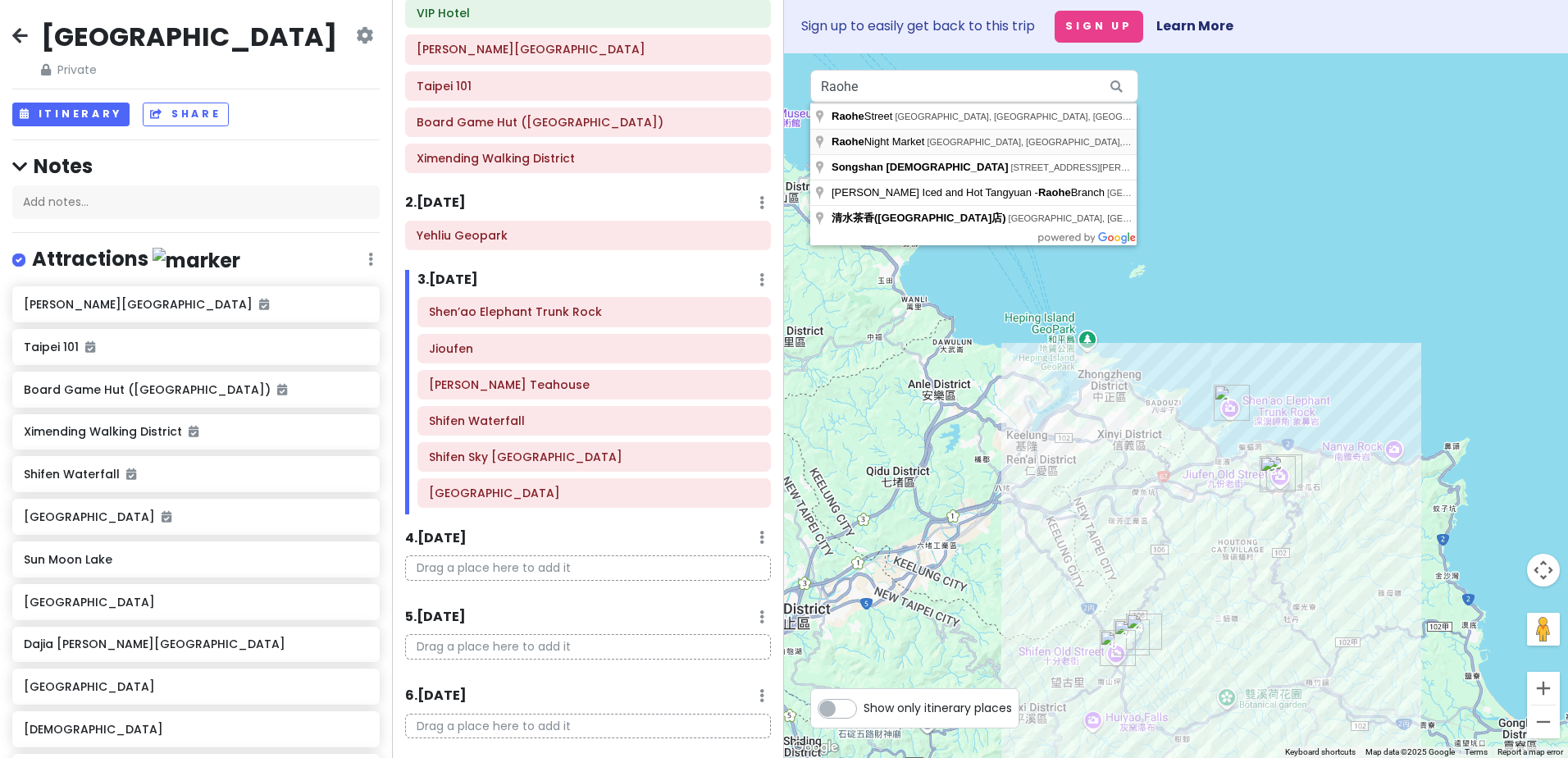
type input "Raohe Night Market, [GEOGRAPHIC_DATA], [GEOGRAPHIC_DATA], [GEOGRAPHIC_DATA], [G…"
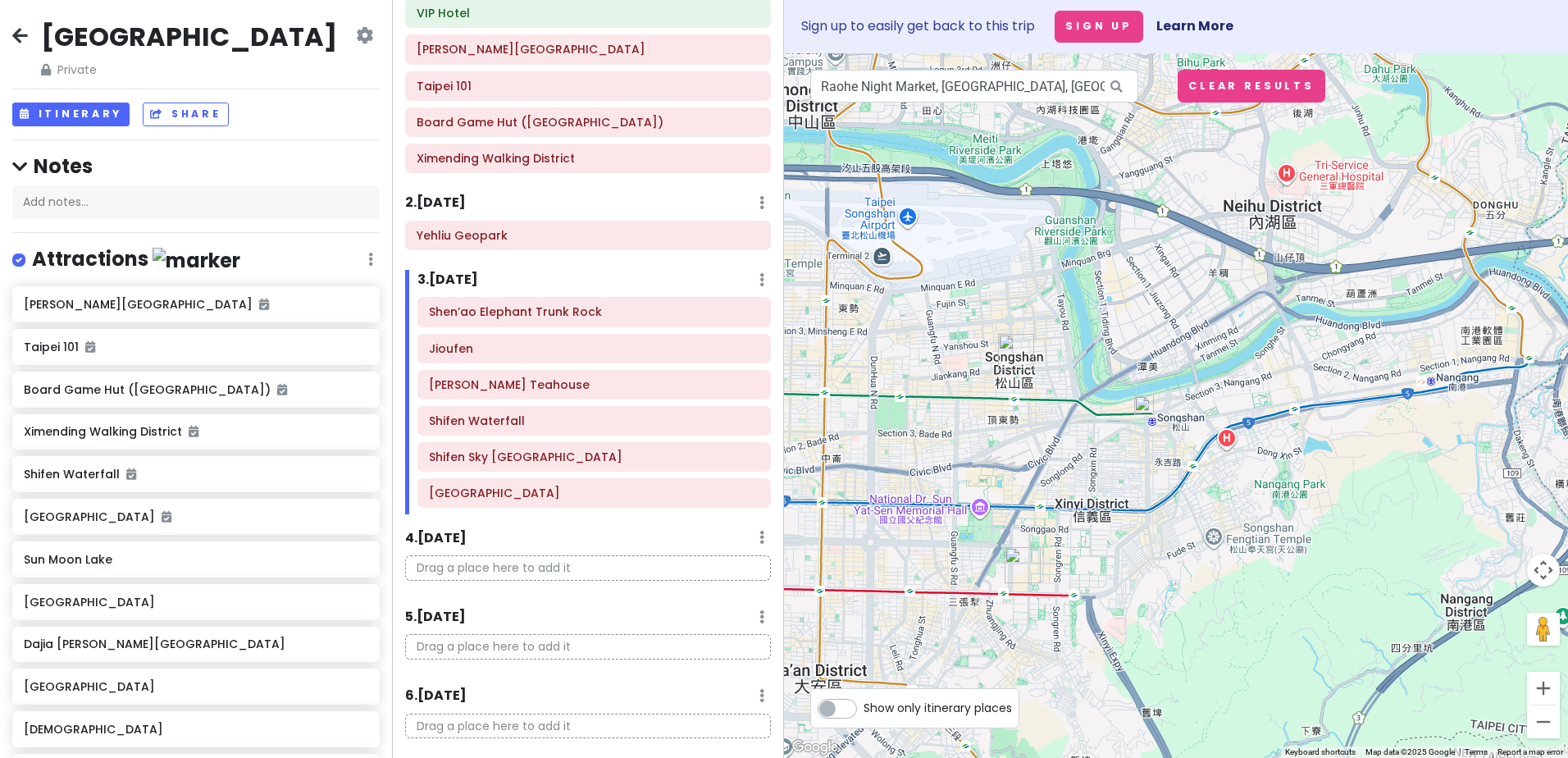
click at [1143, 403] on img at bounding box center [1143, 405] width 19 height 19
click at [1152, 407] on img at bounding box center [1143, 405] width 19 height 19
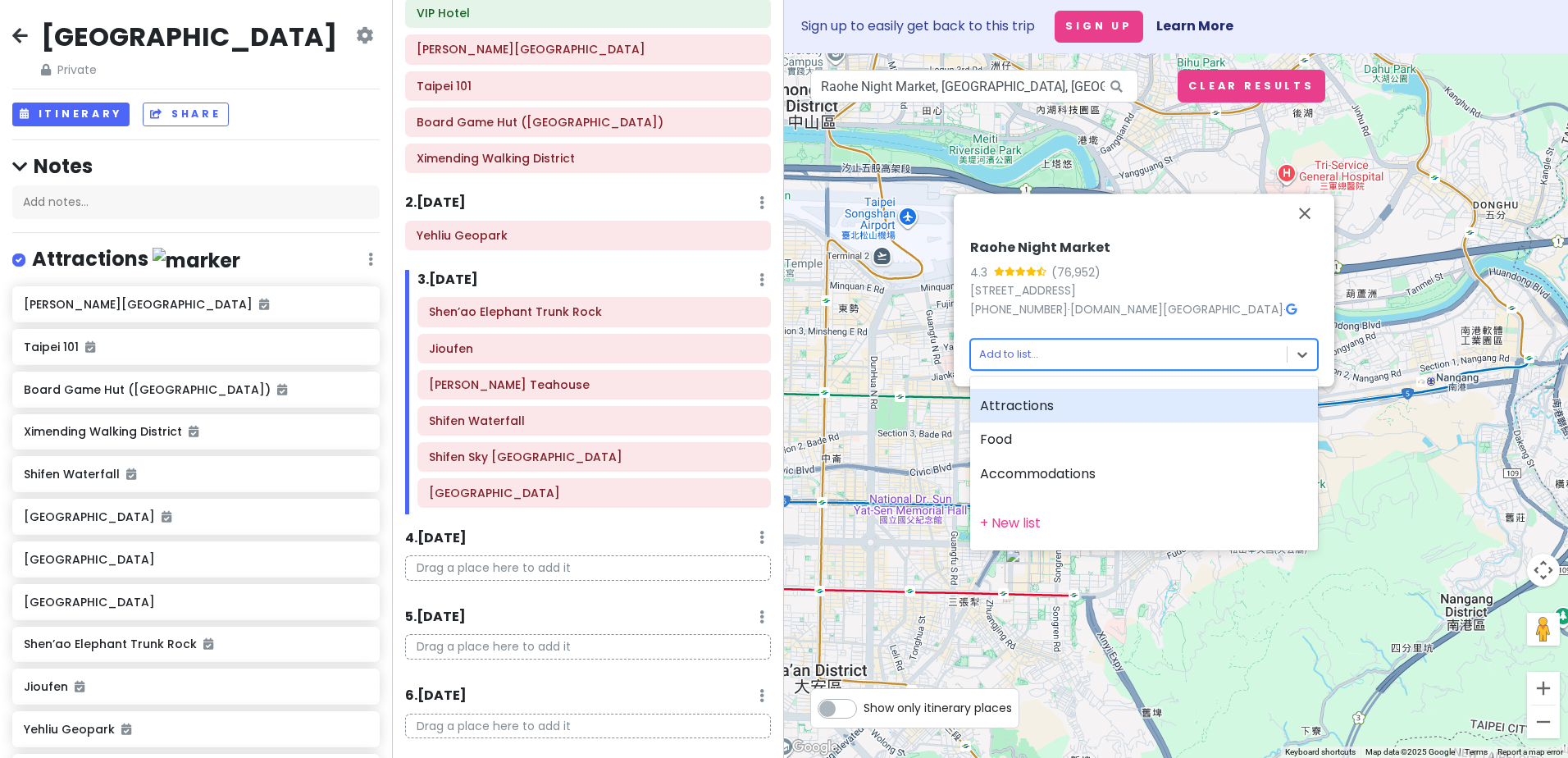
click at [1008, 356] on body "[GEOGRAPHIC_DATA] Private Change Dates Make a Copy Delete Trip Go Pro ⚡️ Give F…" at bounding box center [784, 379] width 1568 height 758
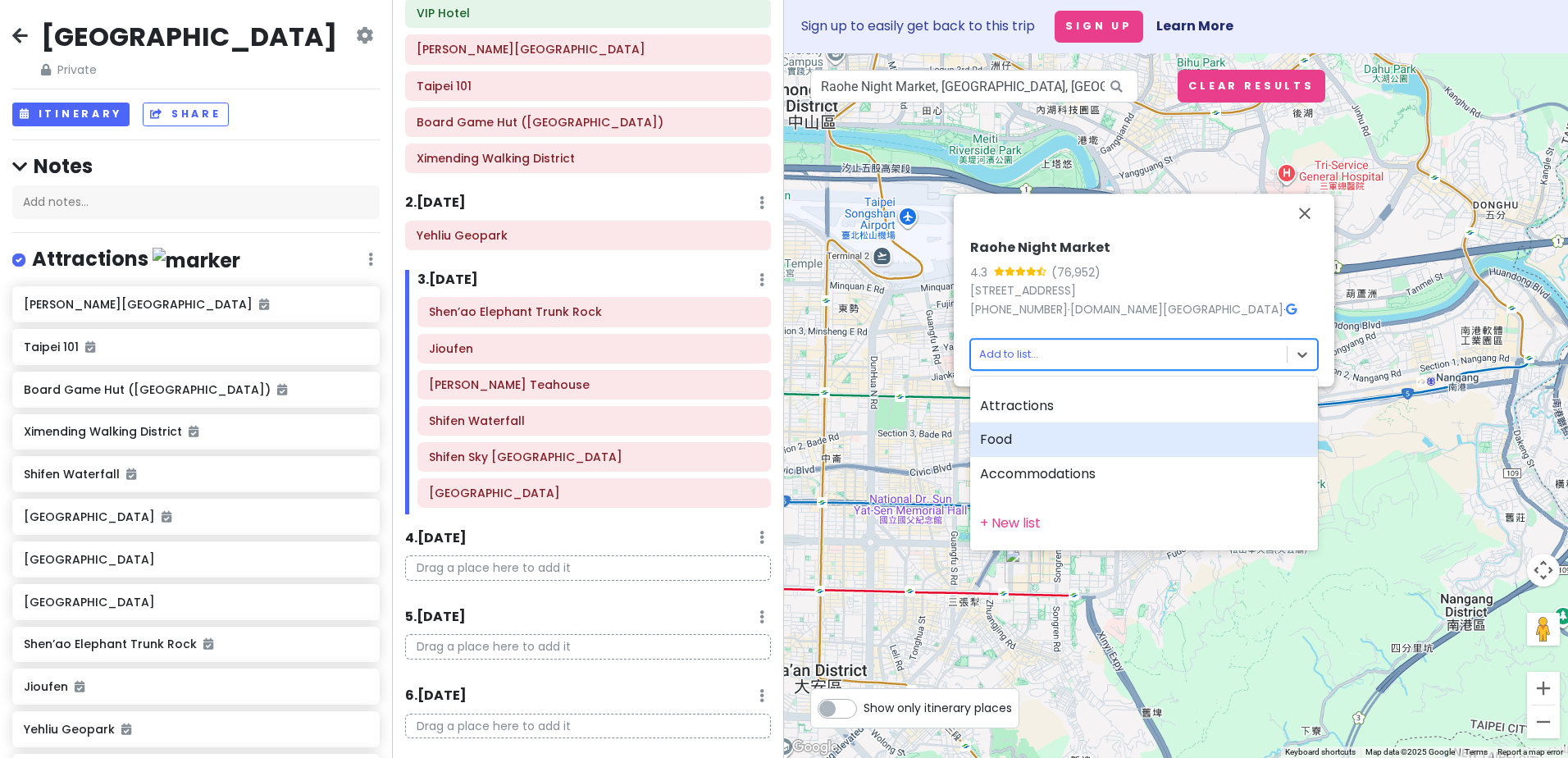
click at [1012, 432] on div "Food" at bounding box center [1144, 440] width 348 height 34
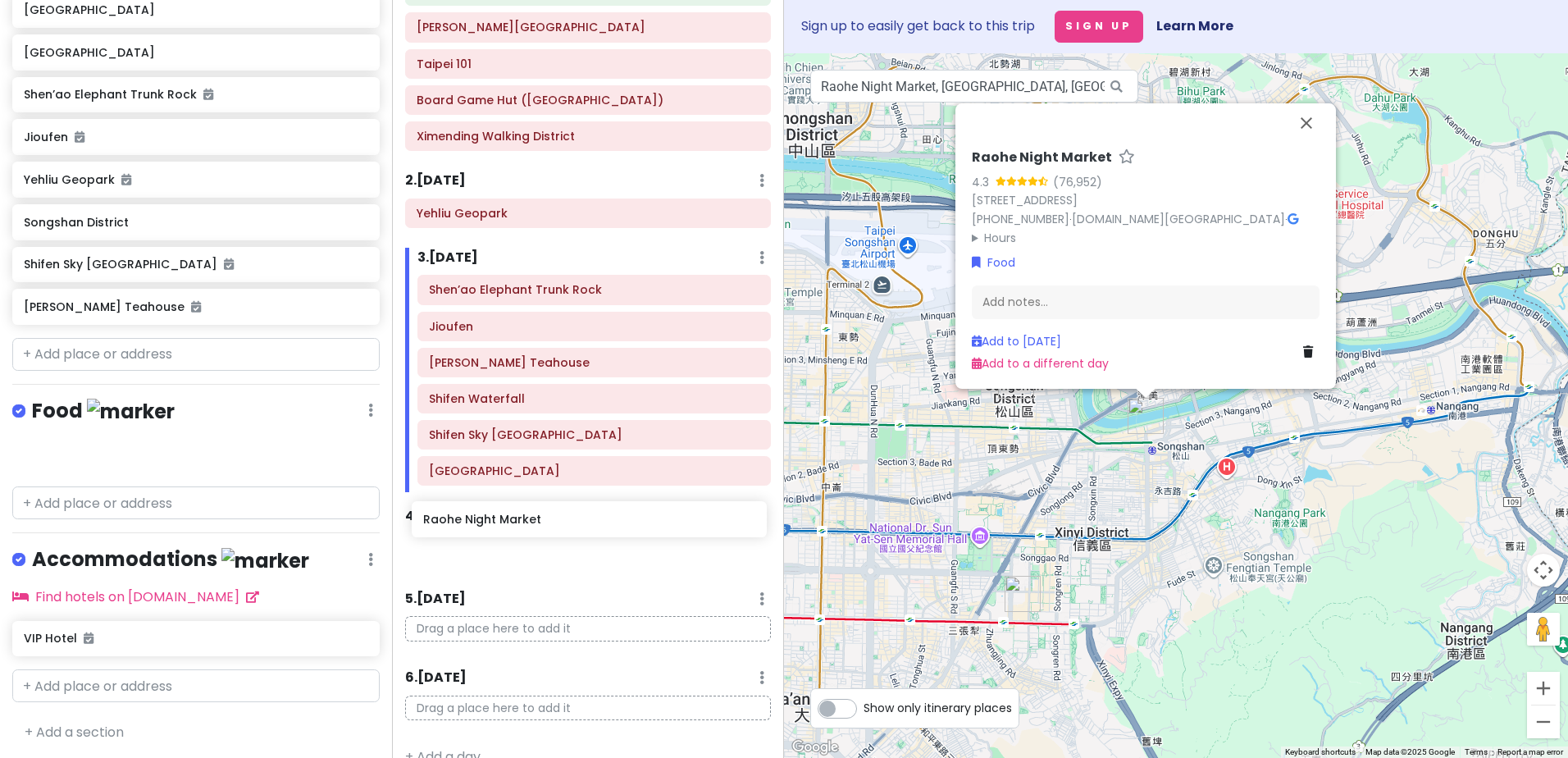
scroll to position [152, 0]
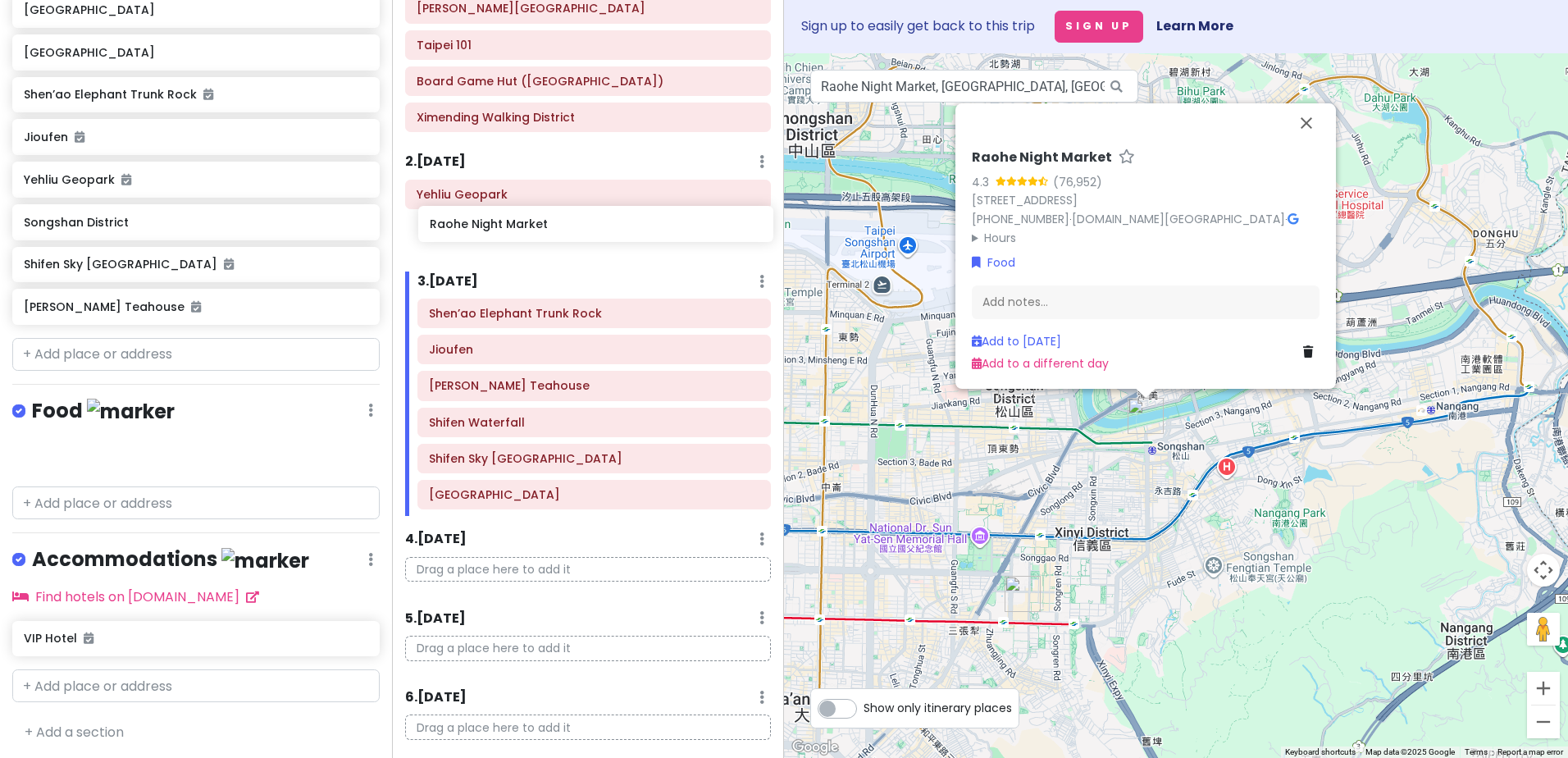
drag, startPoint x: 137, startPoint y: 446, endPoint x: 540, endPoint y: 218, distance: 463.0
click at [540, 218] on div "[GEOGRAPHIC_DATA] Private Change Dates Make a Copy Delete Trip Go Pro ⚡️ Give F…" at bounding box center [784, 379] width 1568 height 758
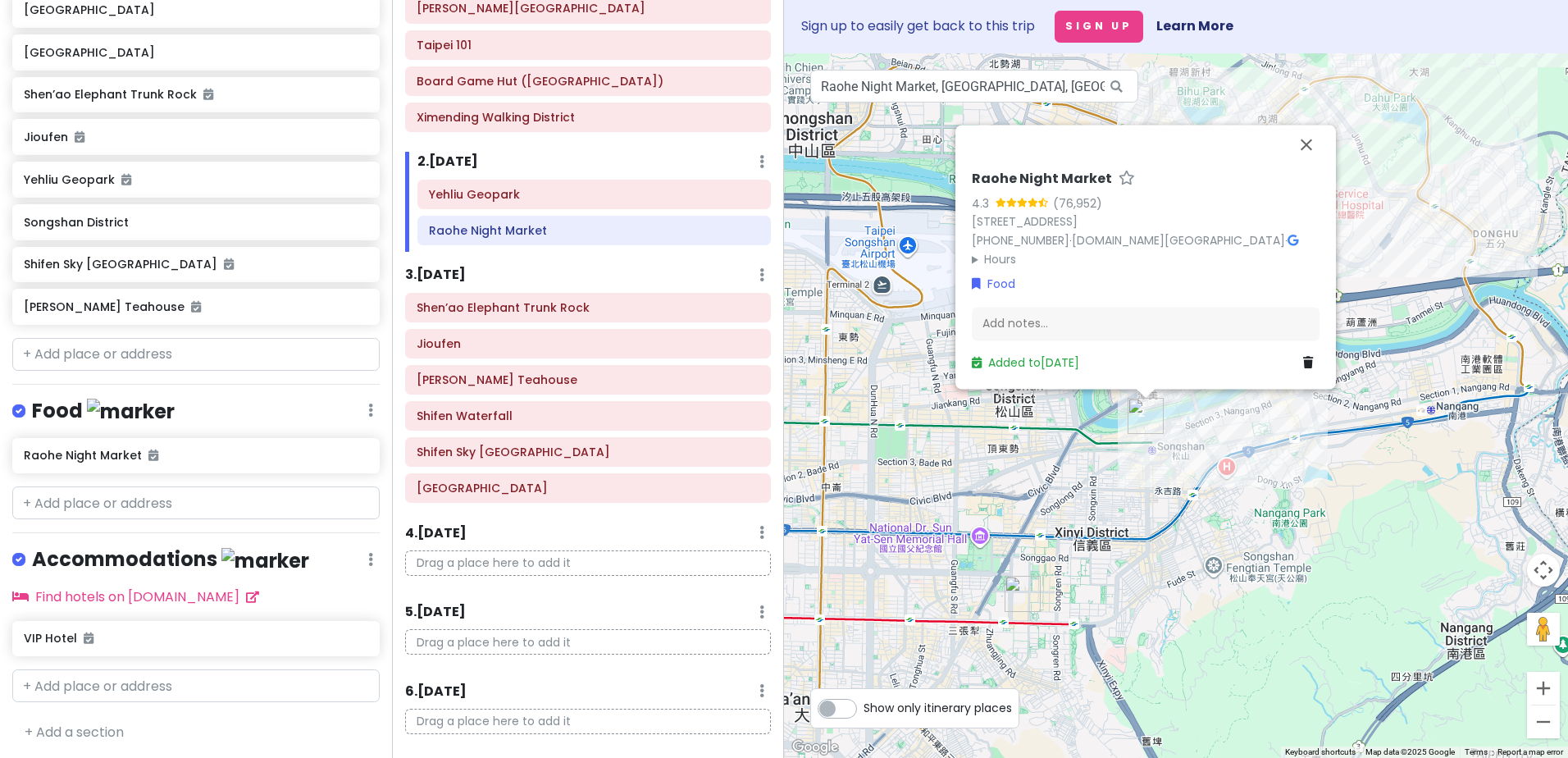
click at [973, 563] on div "Raohe Night Market 4.3 (76,952) [STREET_ADDRESS] [PHONE_NUMBER] · [DOMAIN_NAME]…" at bounding box center [1175, 405] width 784 height 705
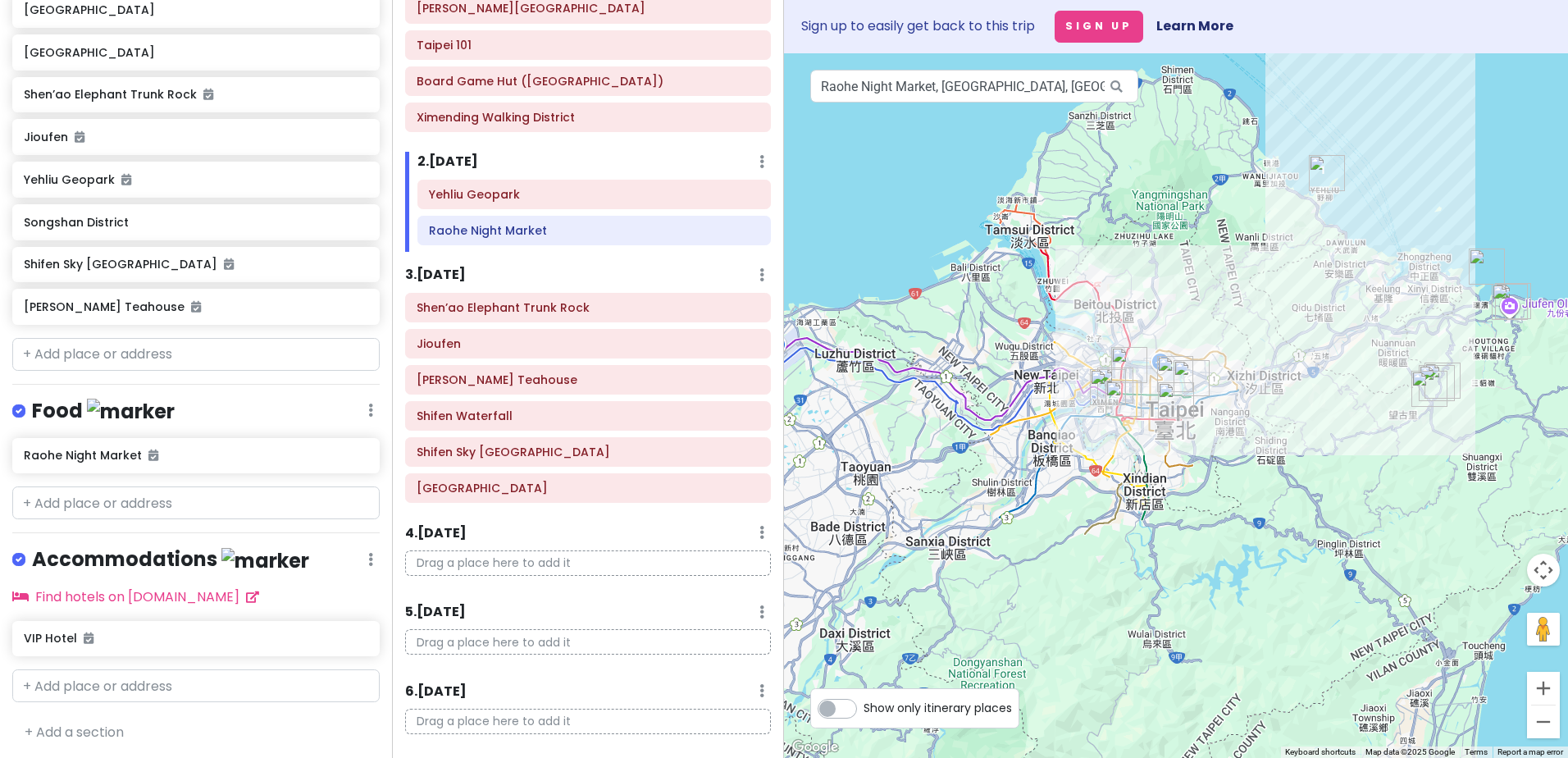
drag, startPoint x: 1167, startPoint y: 256, endPoint x: 1204, endPoint y: 282, distance: 45.2
click at [1218, 277] on div at bounding box center [1175, 405] width 784 height 705
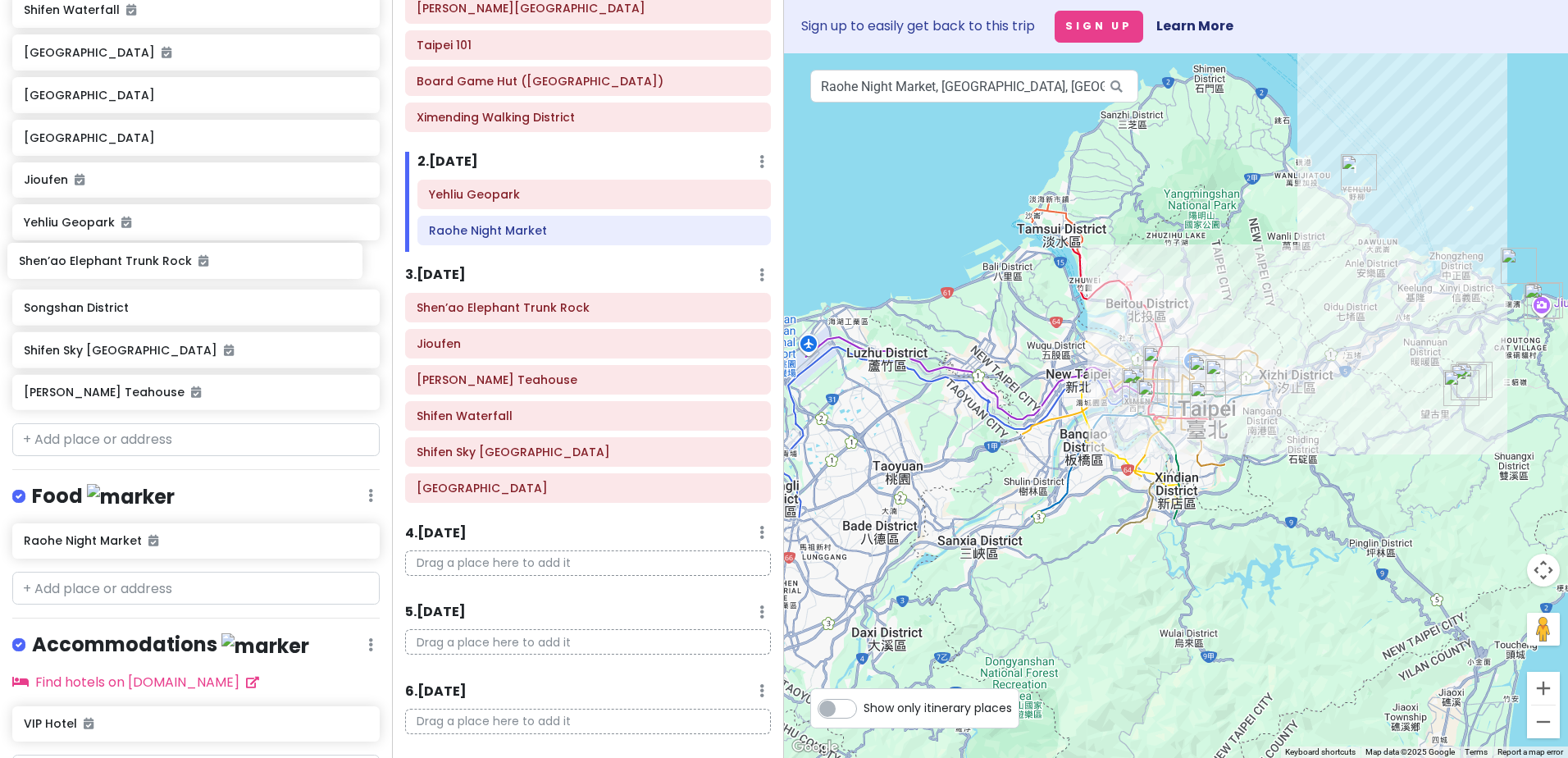
drag, startPoint x: 194, startPoint y: 190, endPoint x: 193, endPoint y: 299, distance: 109.0
click at [193, 299] on div "[PERSON_NAME][GEOGRAPHIC_DATA] Taipei 101 Board Game Hut (Taipei Branch) Ximend…" at bounding box center [196, 119] width 392 height 595
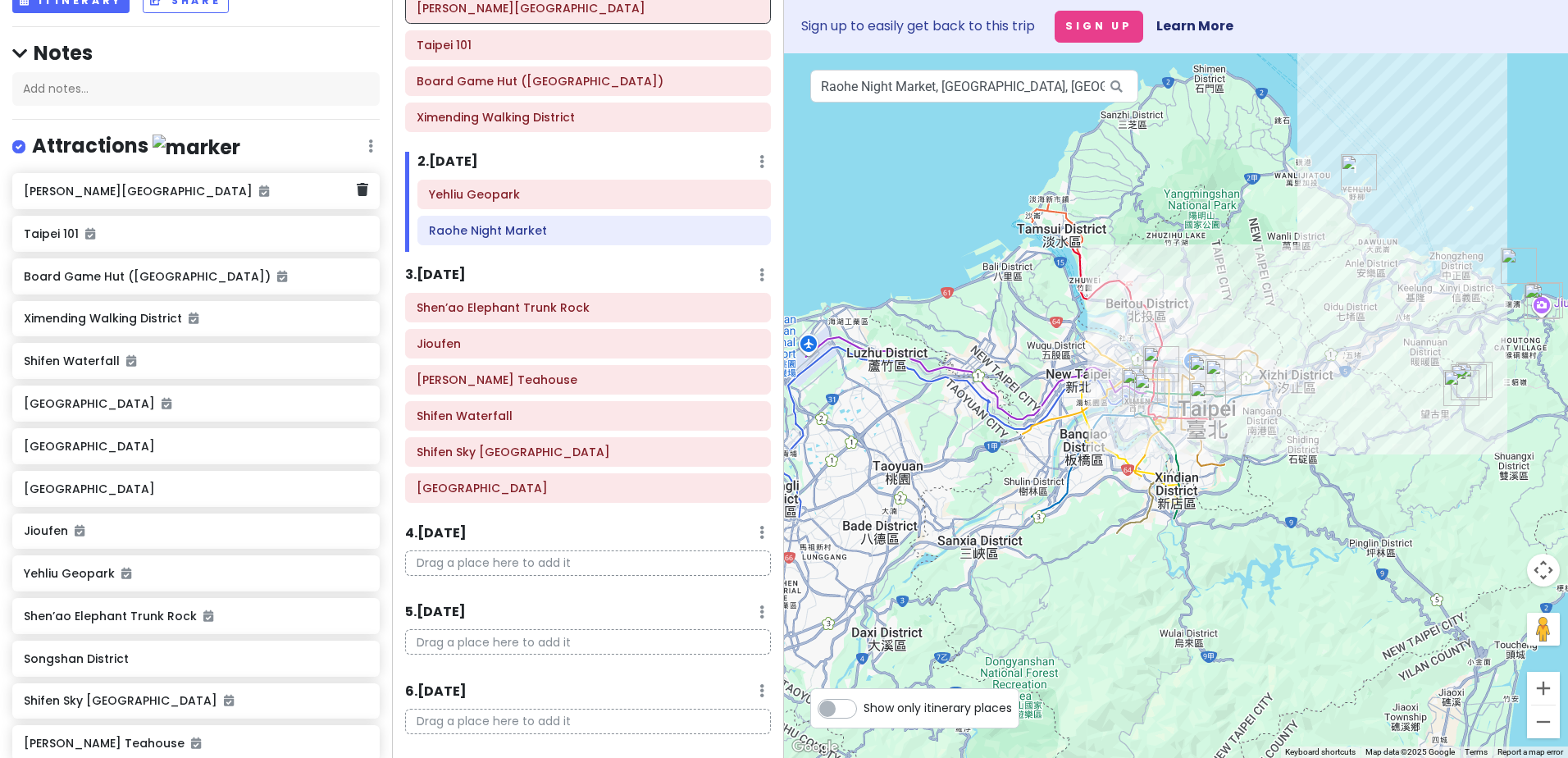
scroll to position [54, 0]
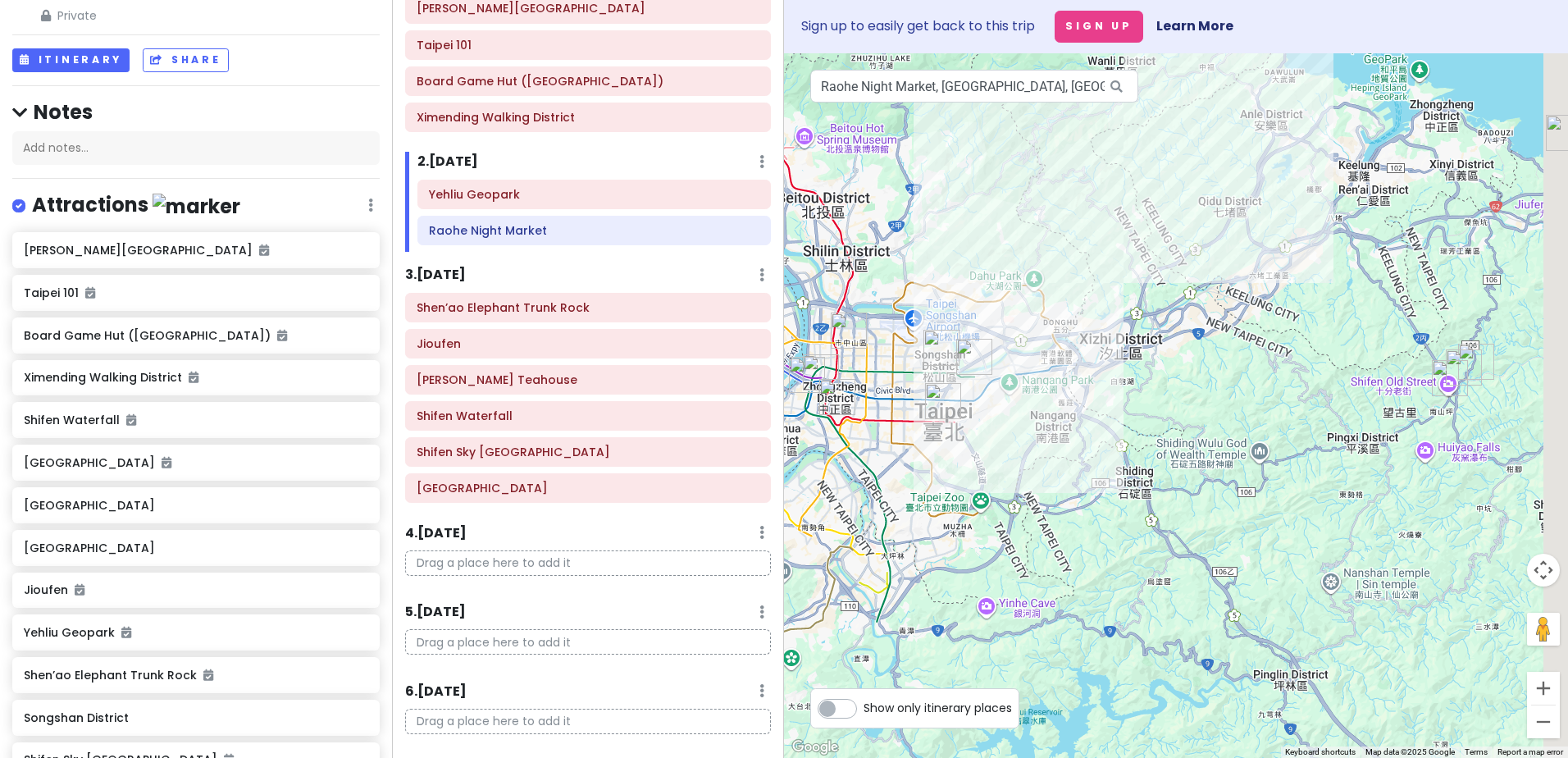
drag, startPoint x: 1345, startPoint y: 398, endPoint x: 1106, endPoint y: 435, distance: 241.8
click at [1106, 435] on div at bounding box center [1175, 405] width 784 height 705
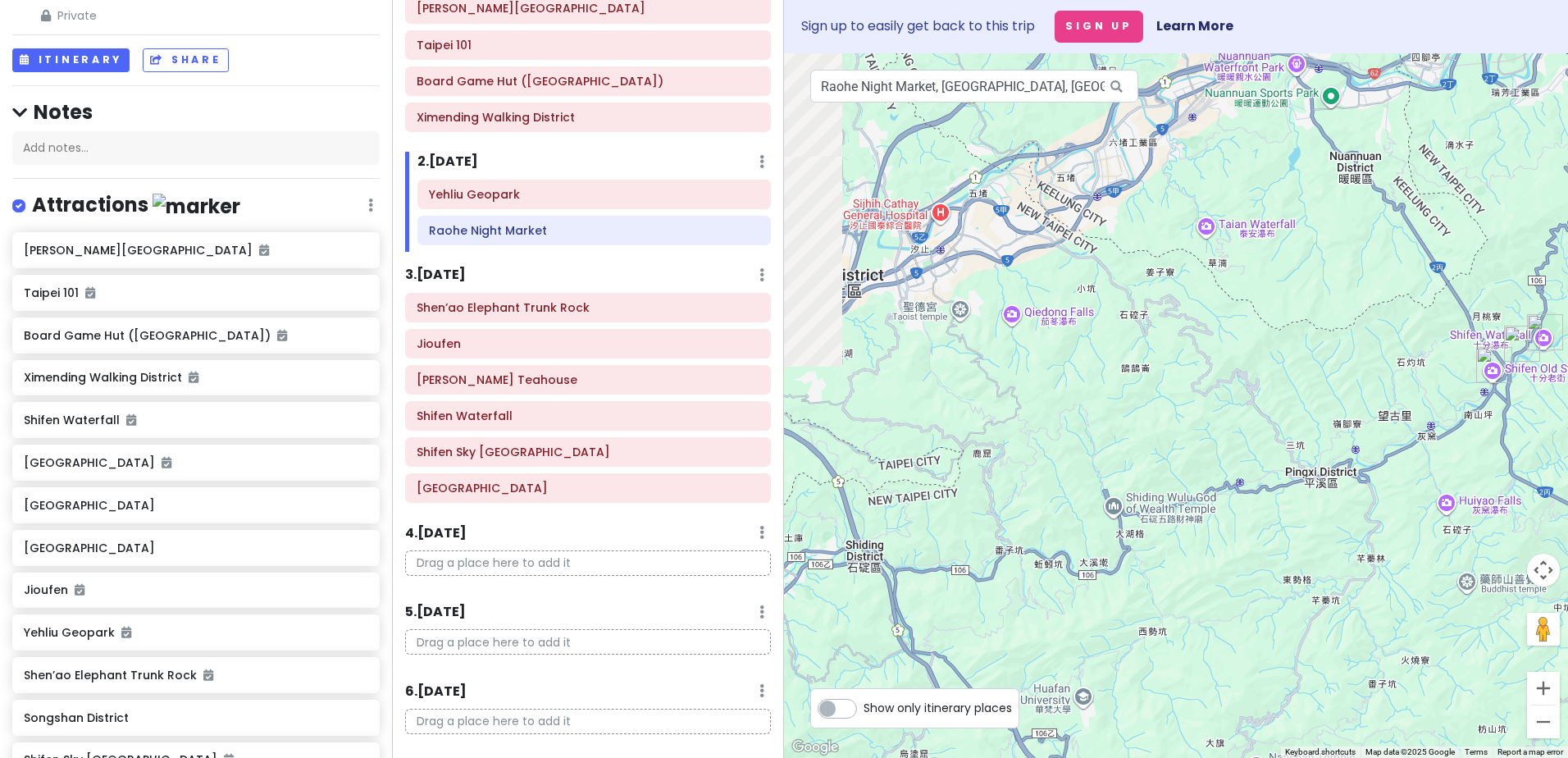
drag, startPoint x: 928, startPoint y: 438, endPoint x: 1240, endPoint y: 380, distance: 317.3
click at [1321, 380] on div at bounding box center [1175, 405] width 784 height 705
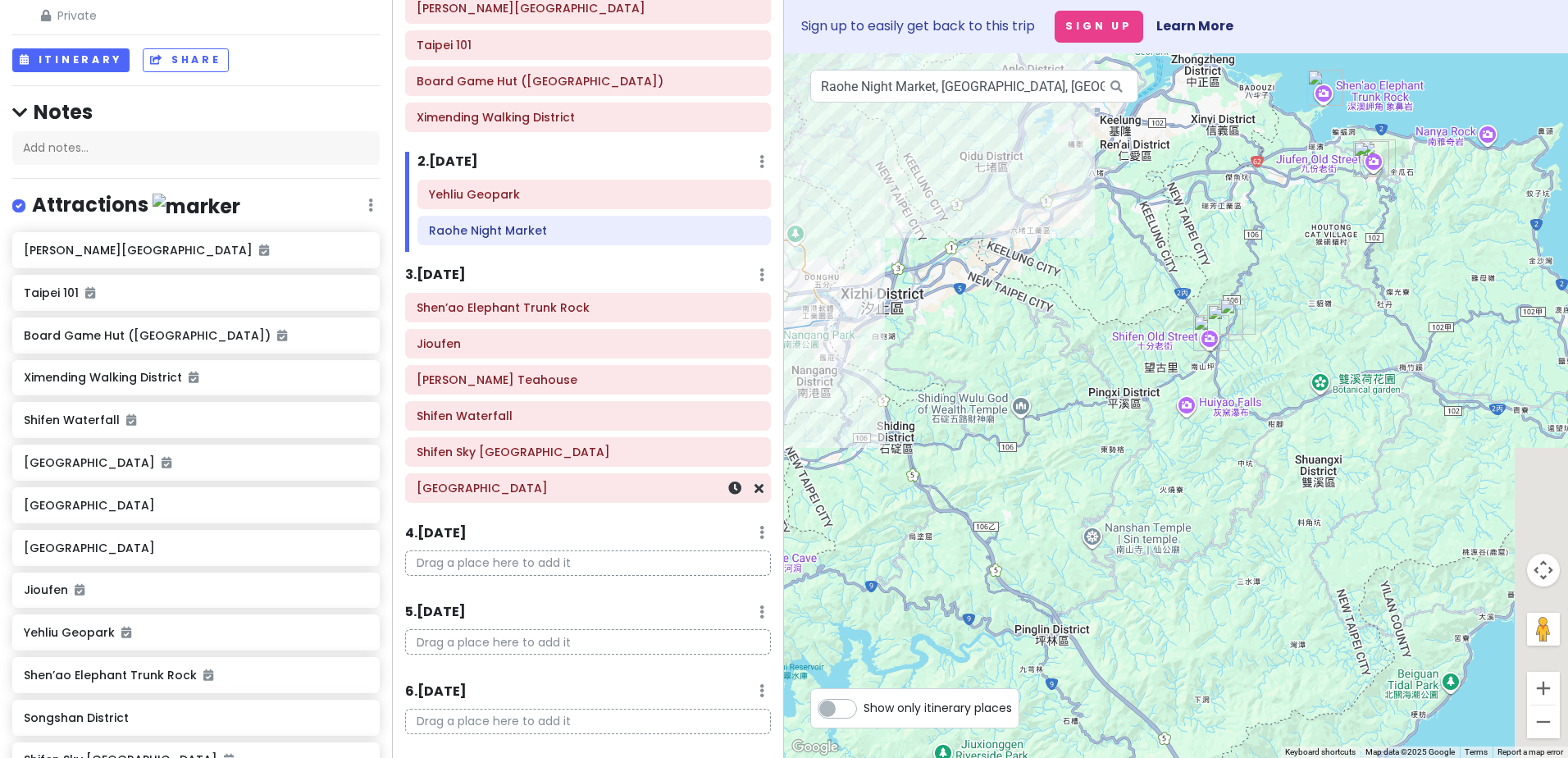
drag, startPoint x: 896, startPoint y: 478, endPoint x: 715, endPoint y: 492, distance: 181.5
click at [725, 492] on div "[GEOGRAPHIC_DATA] Private Change Dates Make a Copy Delete Trip Go Pro ⚡️ Give F…" at bounding box center [784, 379] width 1568 height 758
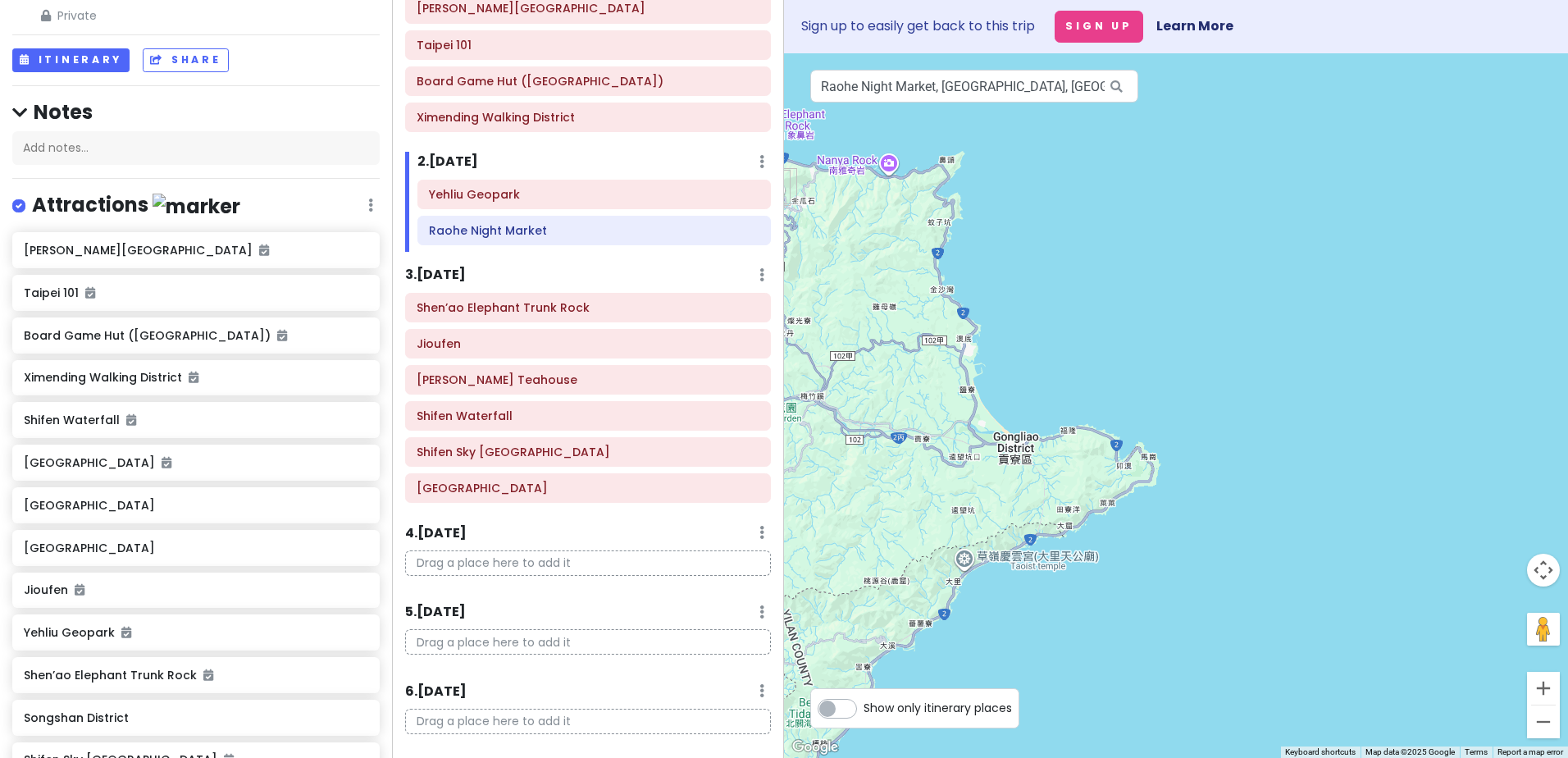
drag, startPoint x: 1013, startPoint y: 412, endPoint x: 1181, endPoint y: 348, distance: 179.8
click at [1197, 412] on div at bounding box center [1175, 405] width 784 height 705
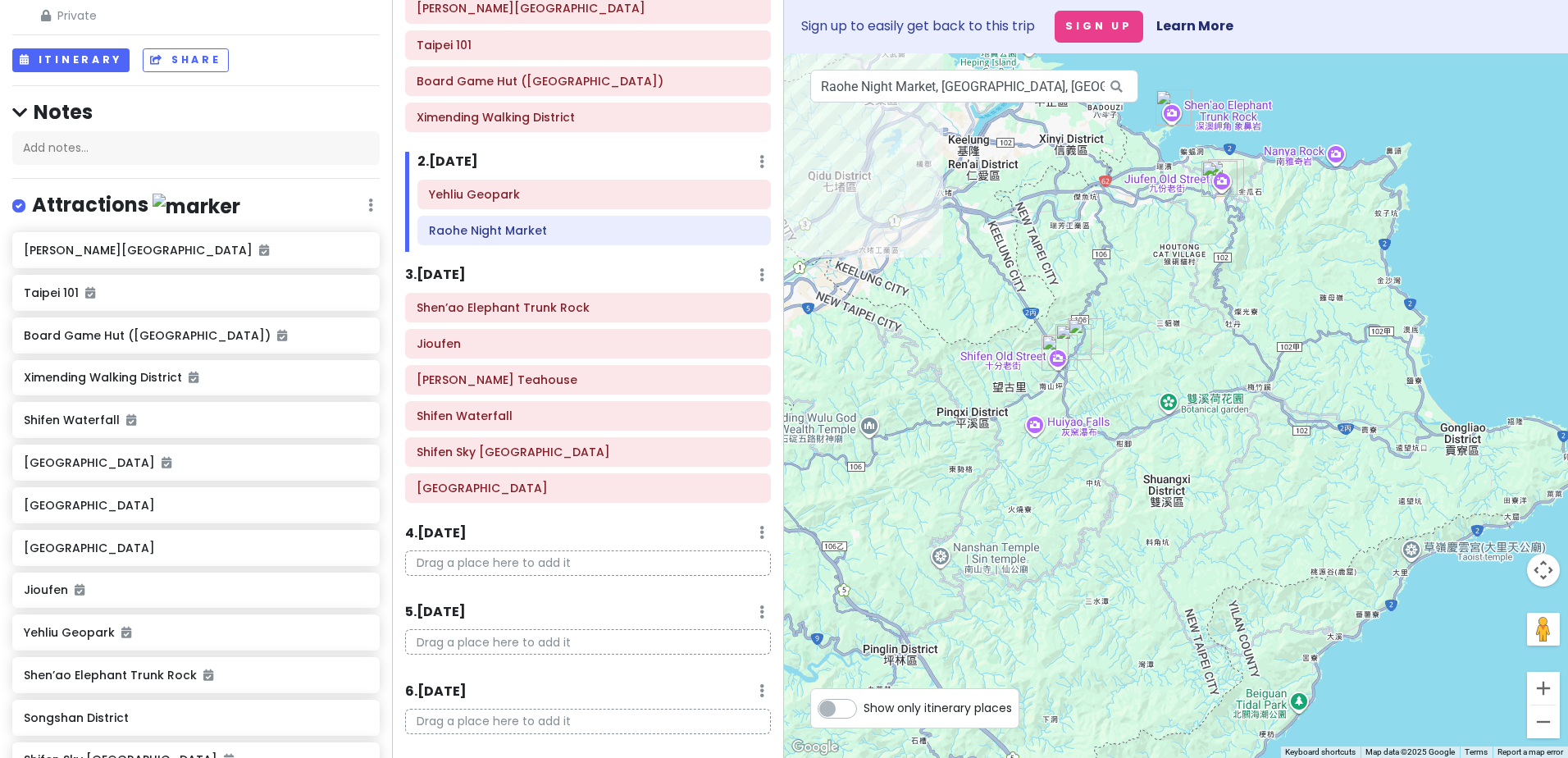
drag, startPoint x: 1142, startPoint y: 481, endPoint x: 1041, endPoint y: 504, distance: 103.6
click at [1267, 478] on div at bounding box center [1175, 405] width 784 height 705
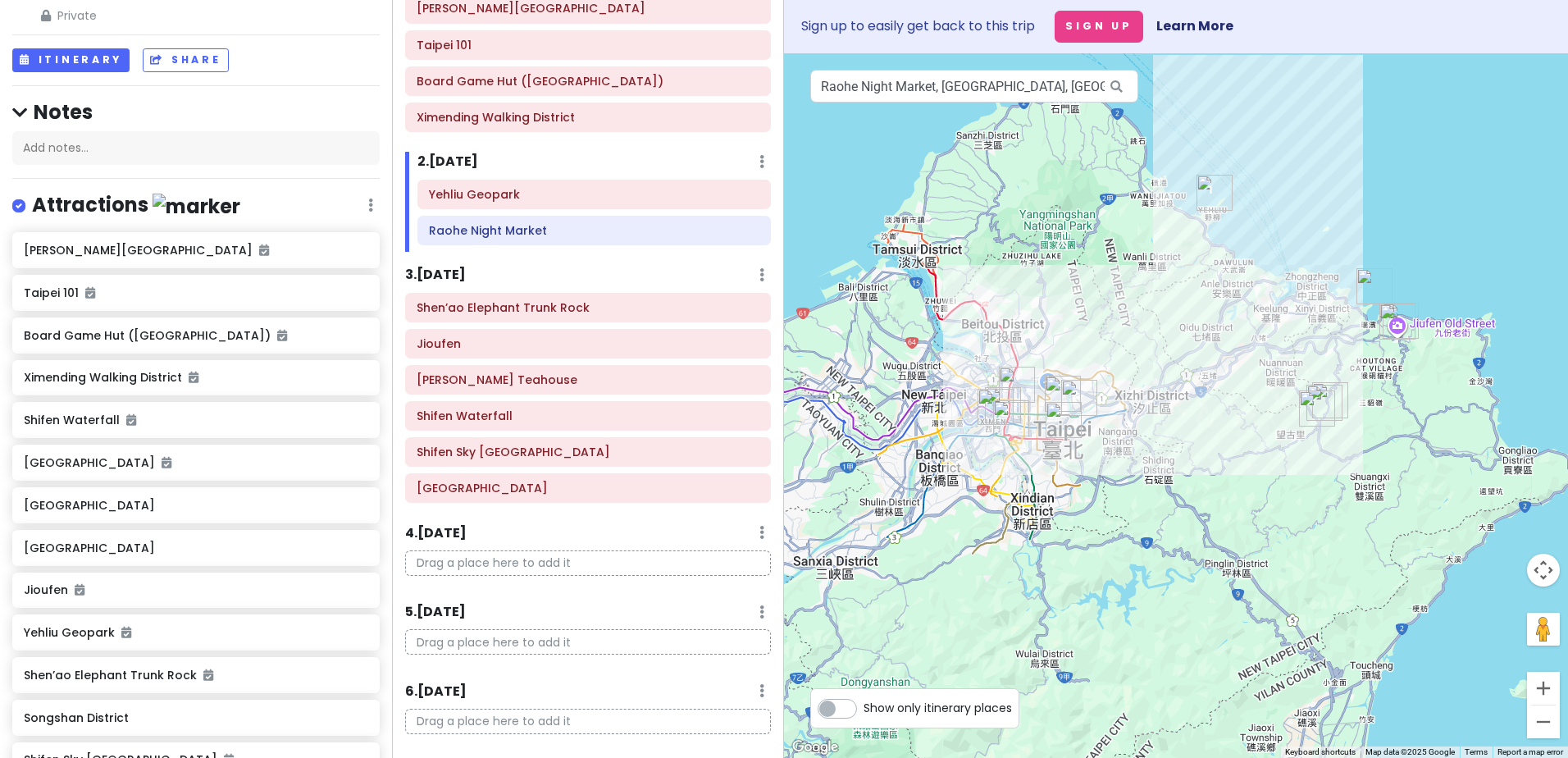
drag, startPoint x: 874, startPoint y: 503, endPoint x: 1122, endPoint y: 483, distance: 248.8
click at [1136, 483] on div at bounding box center [1175, 405] width 784 height 705
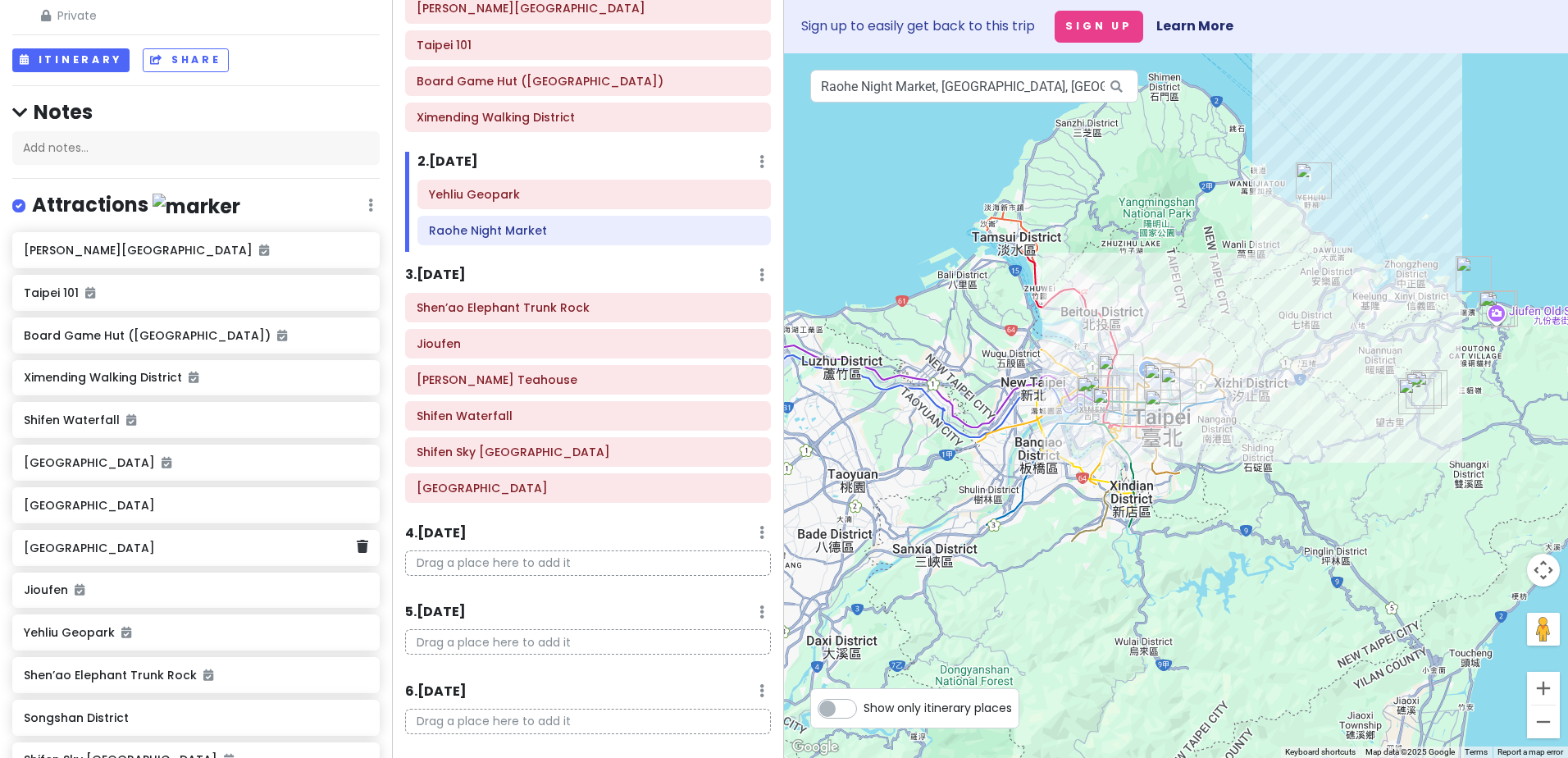
click at [212, 556] on div "[GEOGRAPHIC_DATA]" at bounding box center [189, 547] width 332 height 23
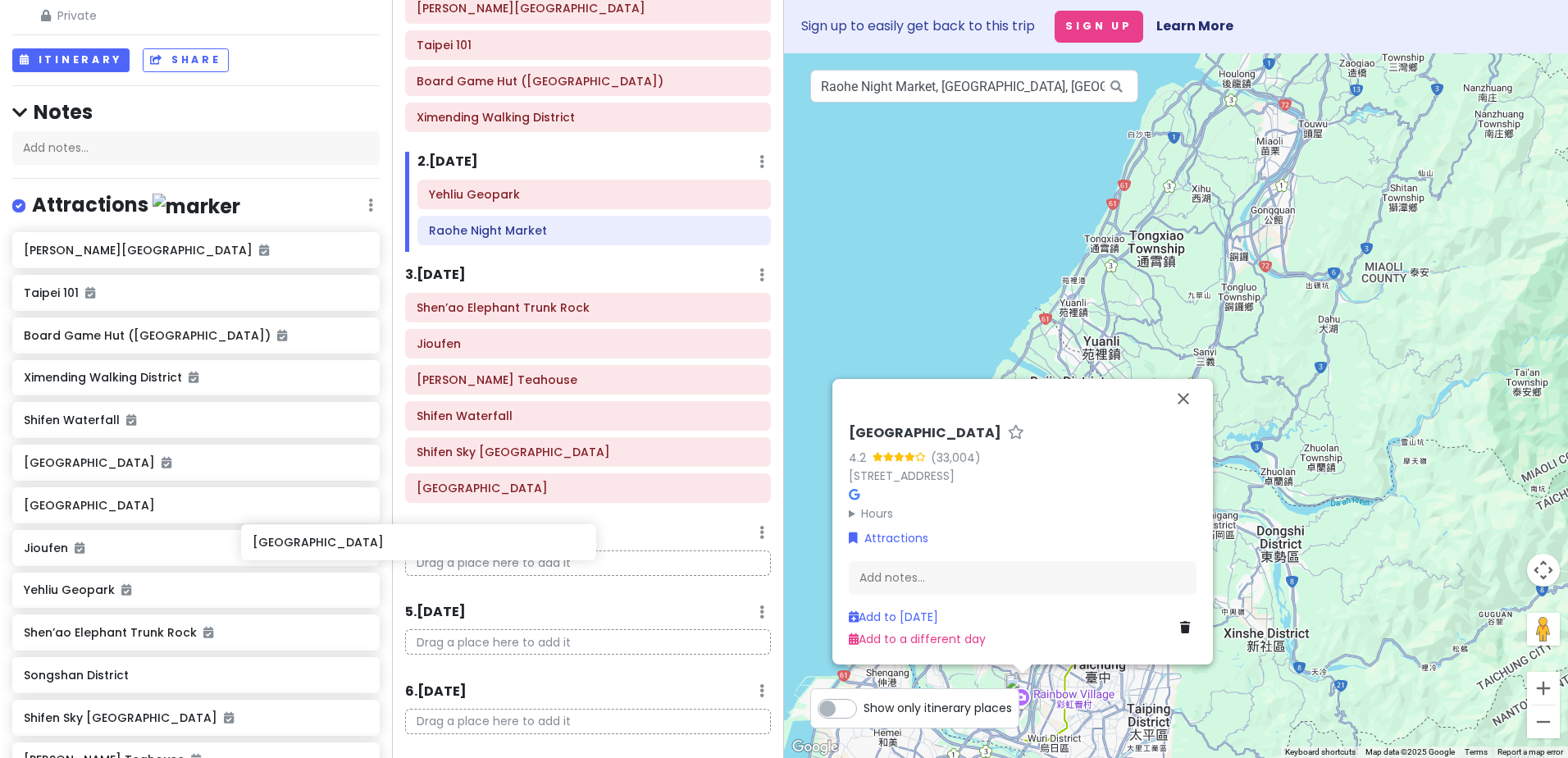
drag, startPoint x: 203, startPoint y: 550, endPoint x: 380, endPoint y: 545, distance: 177.1
click at [380, 545] on div "[GEOGRAPHIC_DATA] Private Change Dates Make a Copy Delete Trip Go Pro ⚡️ Give F…" at bounding box center [196, 379] width 392 height 758
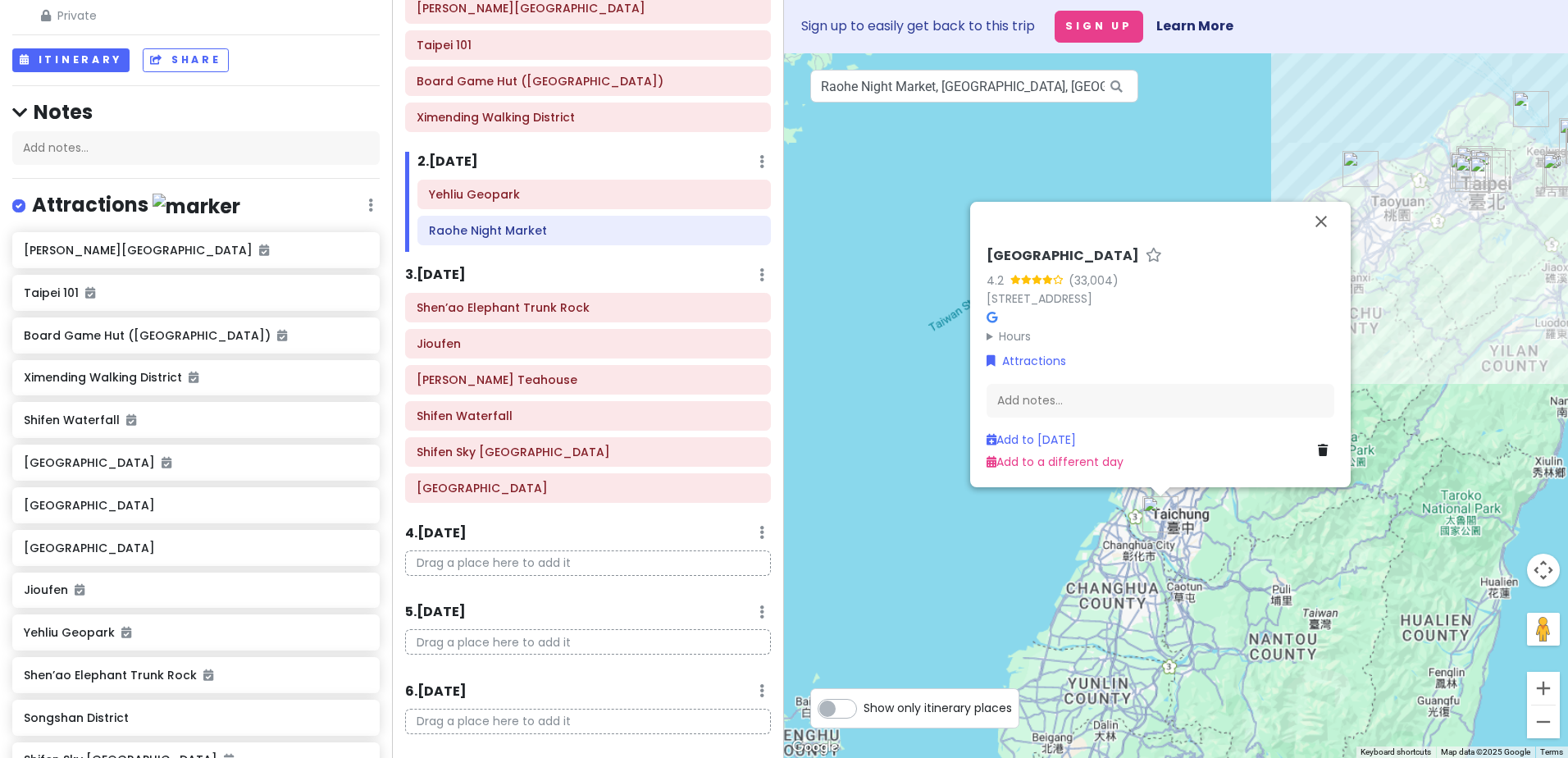
drag, startPoint x: 1202, startPoint y: 684, endPoint x: 1190, endPoint y: 518, distance: 166.4
click at [1190, 518] on div "[GEOGRAPHIC_DATA] 4.2 (33,004) 408, [STREET_ADDRESS] Hours [DATE] Closed [DATE]…" at bounding box center [1175, 405] width 784 height 705
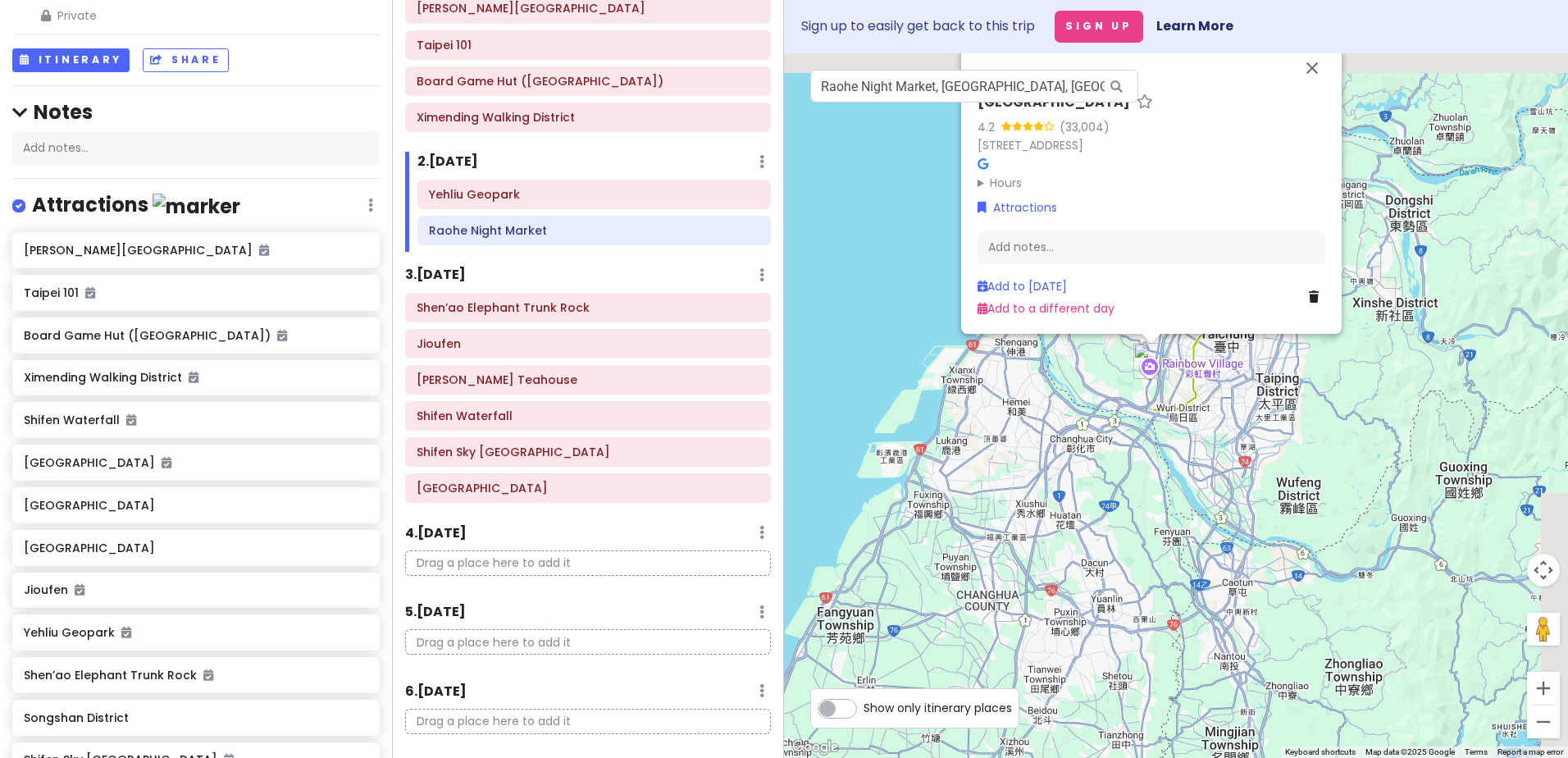
drag, startPoint x: 1208, startPoint y: 493, endPoint x: 1137, endPoint y: 612, distance: 138.6
click at [1137, 612] on div "[GEOGRAPHIC_DATA] 4.2 (33,004) 408, [STREET_ADDRESS] Hours [DATE] Closed [DATE]…" at bounding box center [1175, 405] width 784 height 705
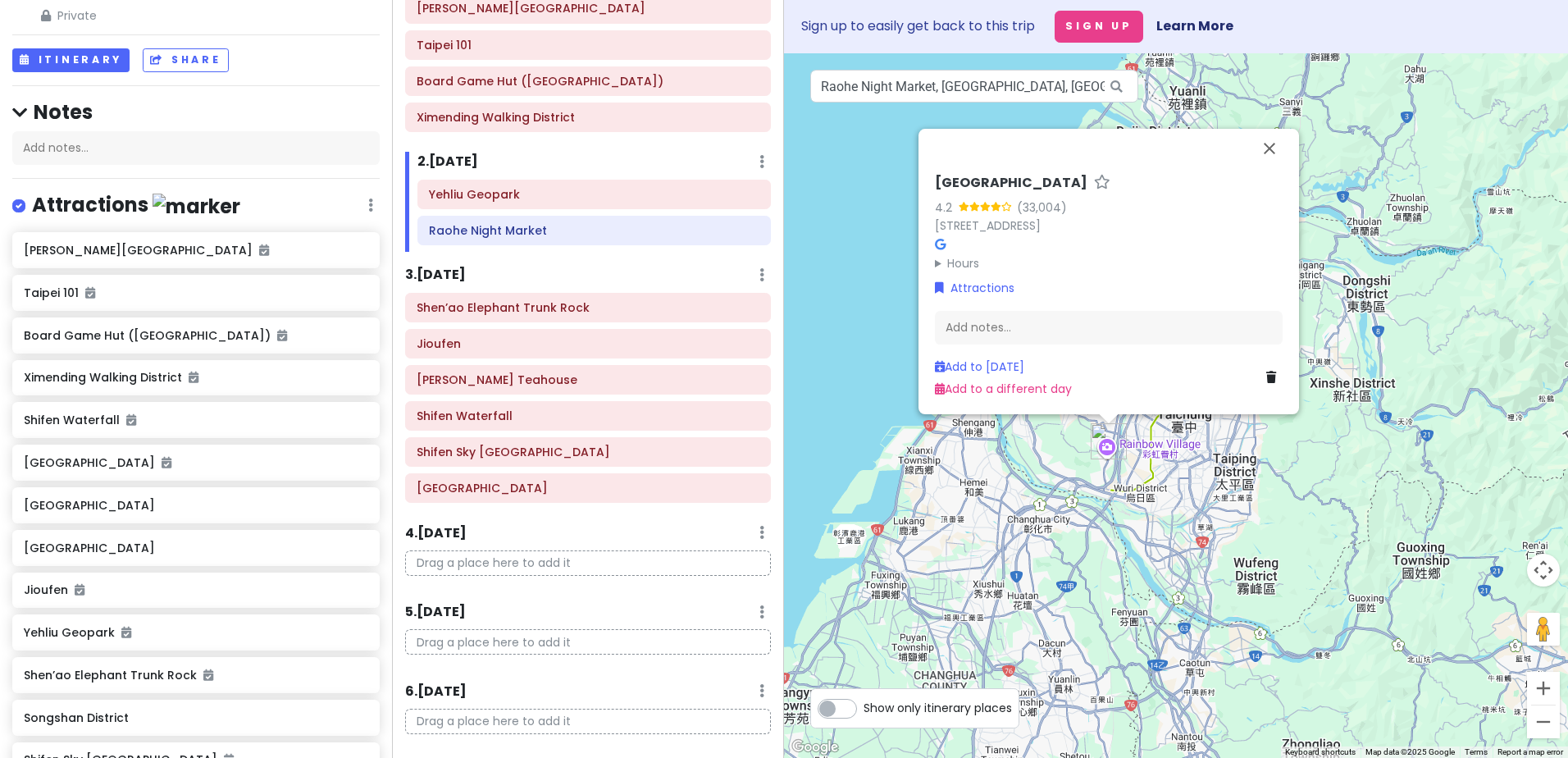
click at [1288, 493] on div "[GEOGRAPHIC_DATA] 4.2 (33,004) 408, [STREET_ADDRESS] Hours [DATE] Closed [DATE]…" at bounding box center [1175, 405] width 784 height 705
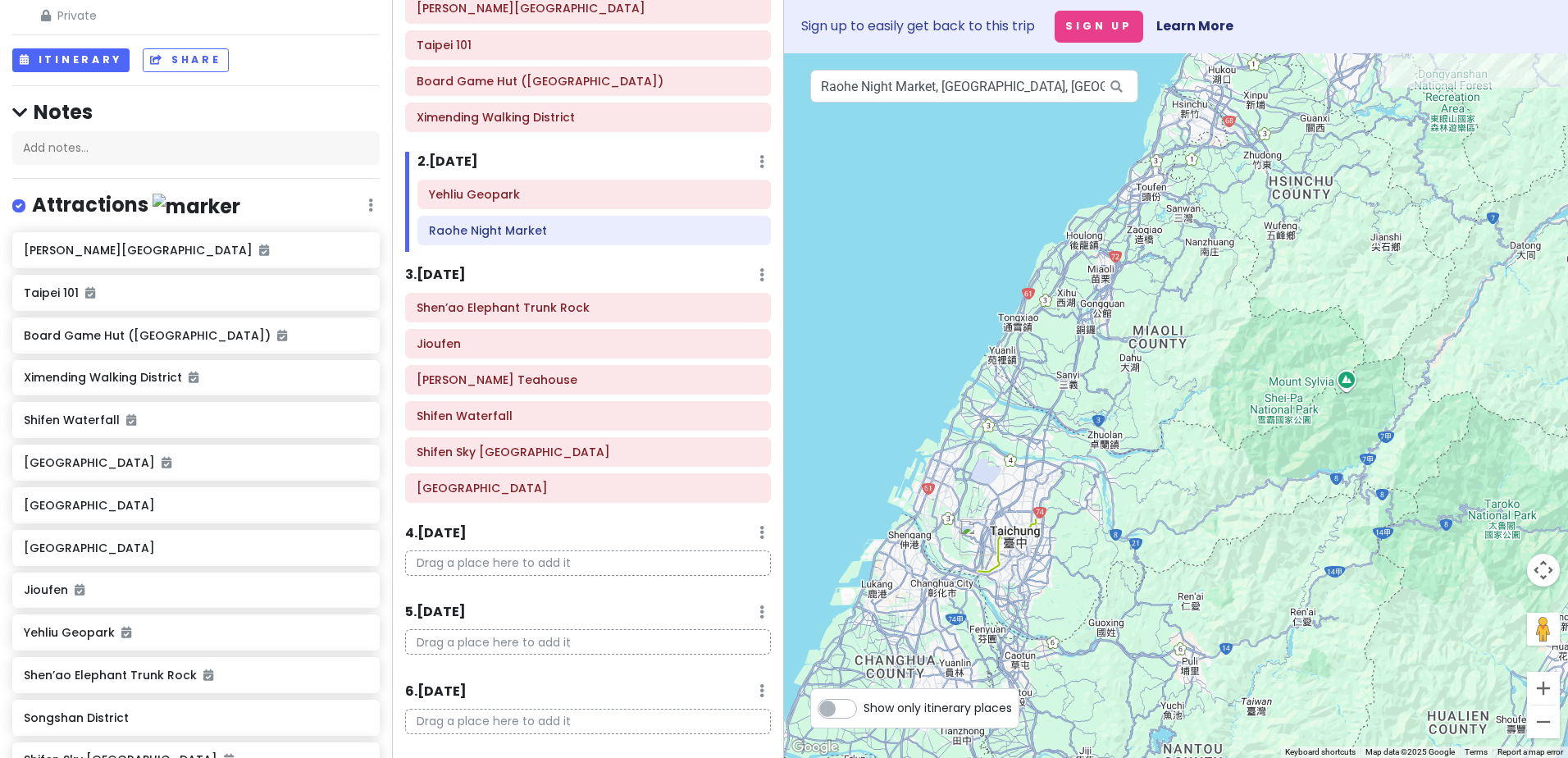
drag, startPoint x: 1361, startPoint y: 381, endPoint x: 1150, endPoint y: 492, distance: 238.4
click at [1198, 503] on div at bounding box center [1175, 405] width 784 height 705
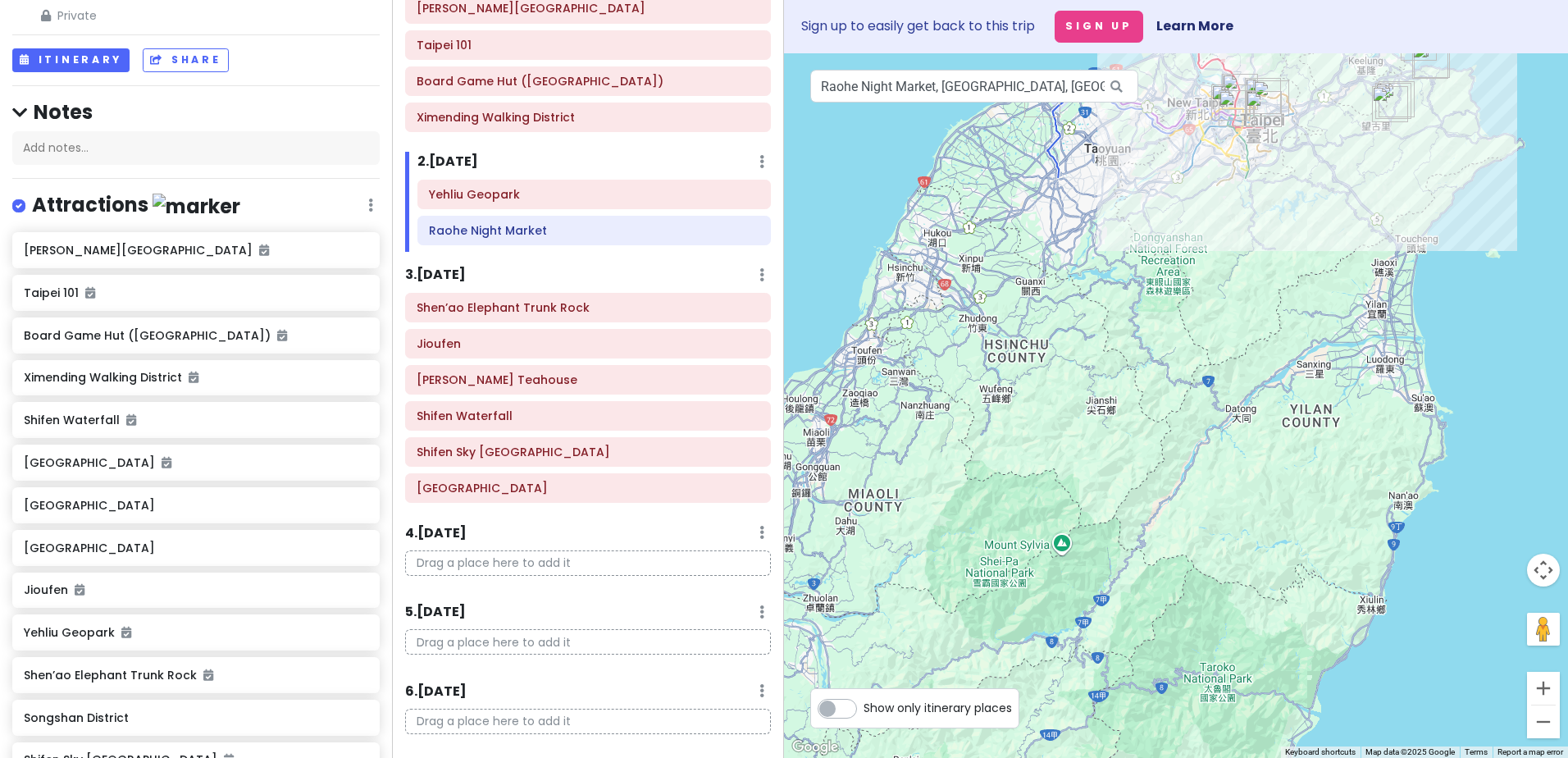
drag, startPoint x: 1093, startPoint y: 458, endPoint x: 1086, endPoint y: 392, distance: 66.4
click at [1086, 392] on div at bounding box center [1175, 405] width 784 height 705
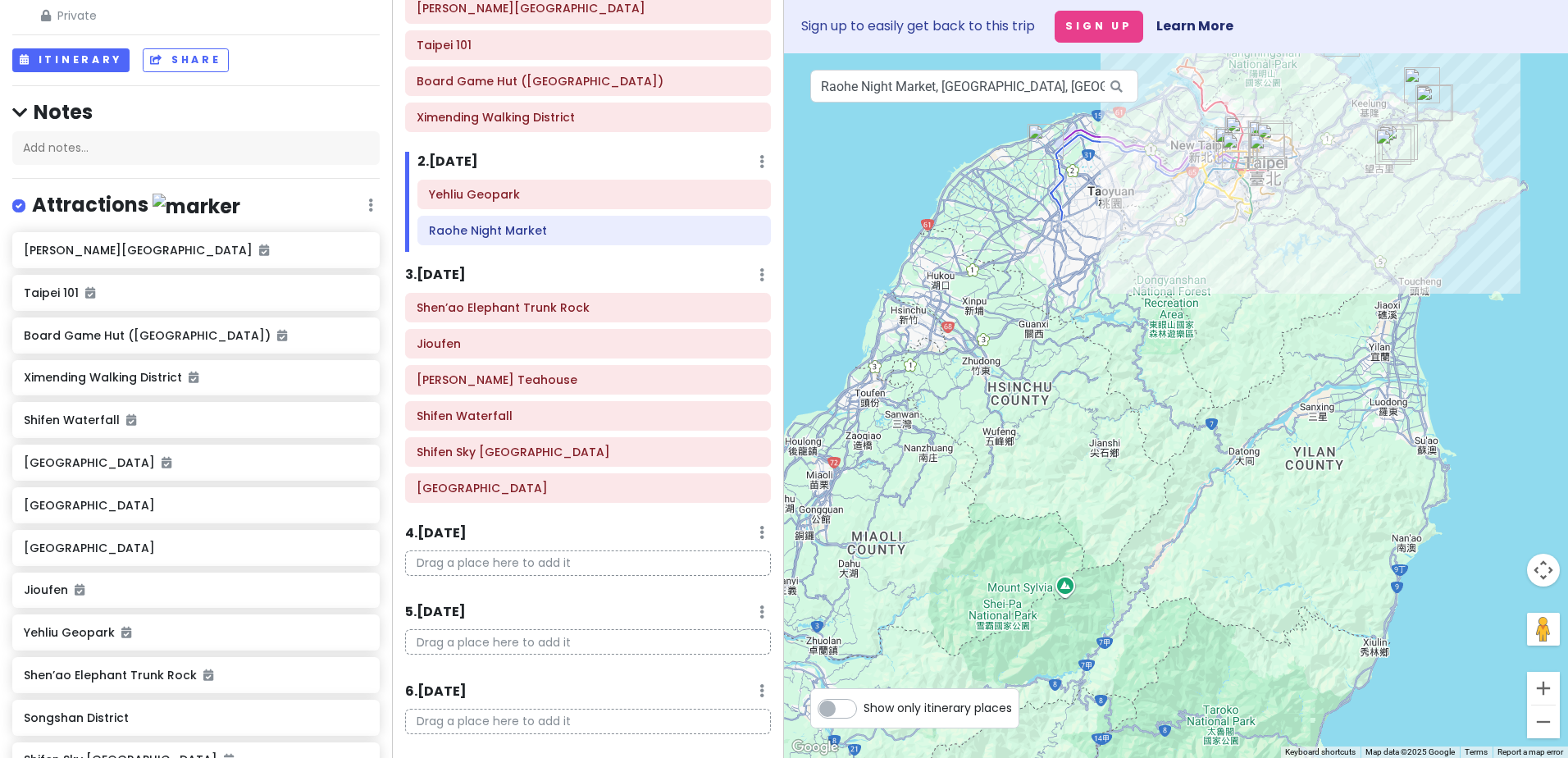
drag, startPoint x: 1179, startPoint y: 390, endPoint x: 1195, endPoint y: 508, distance: 119.1
click at [1195, 508] on div at bounding box center [1175, 405] width 784 height 705
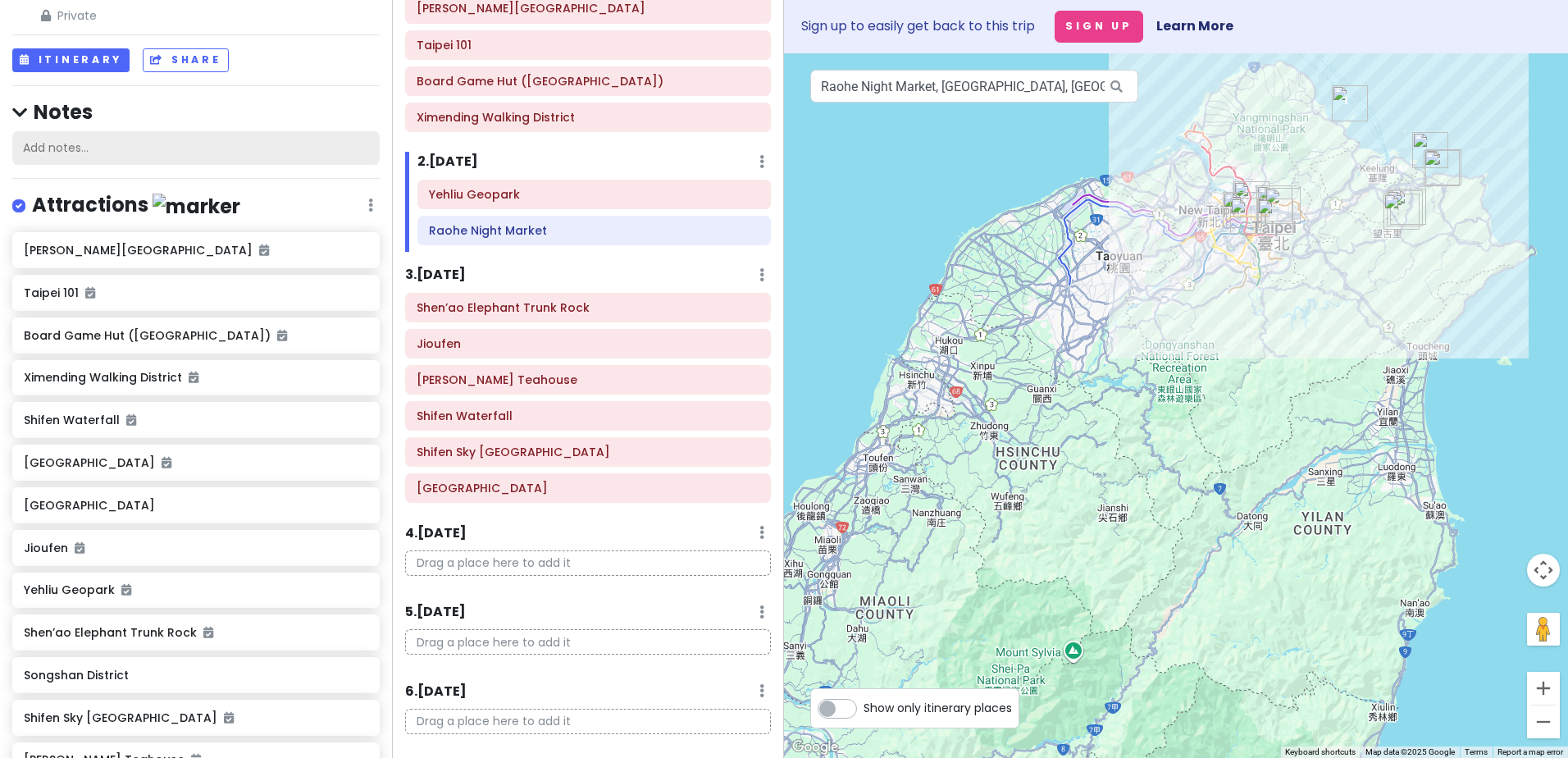
click at [128, 154] on div "Add notes..." at bounding box center [196, 148] width 367 height 34
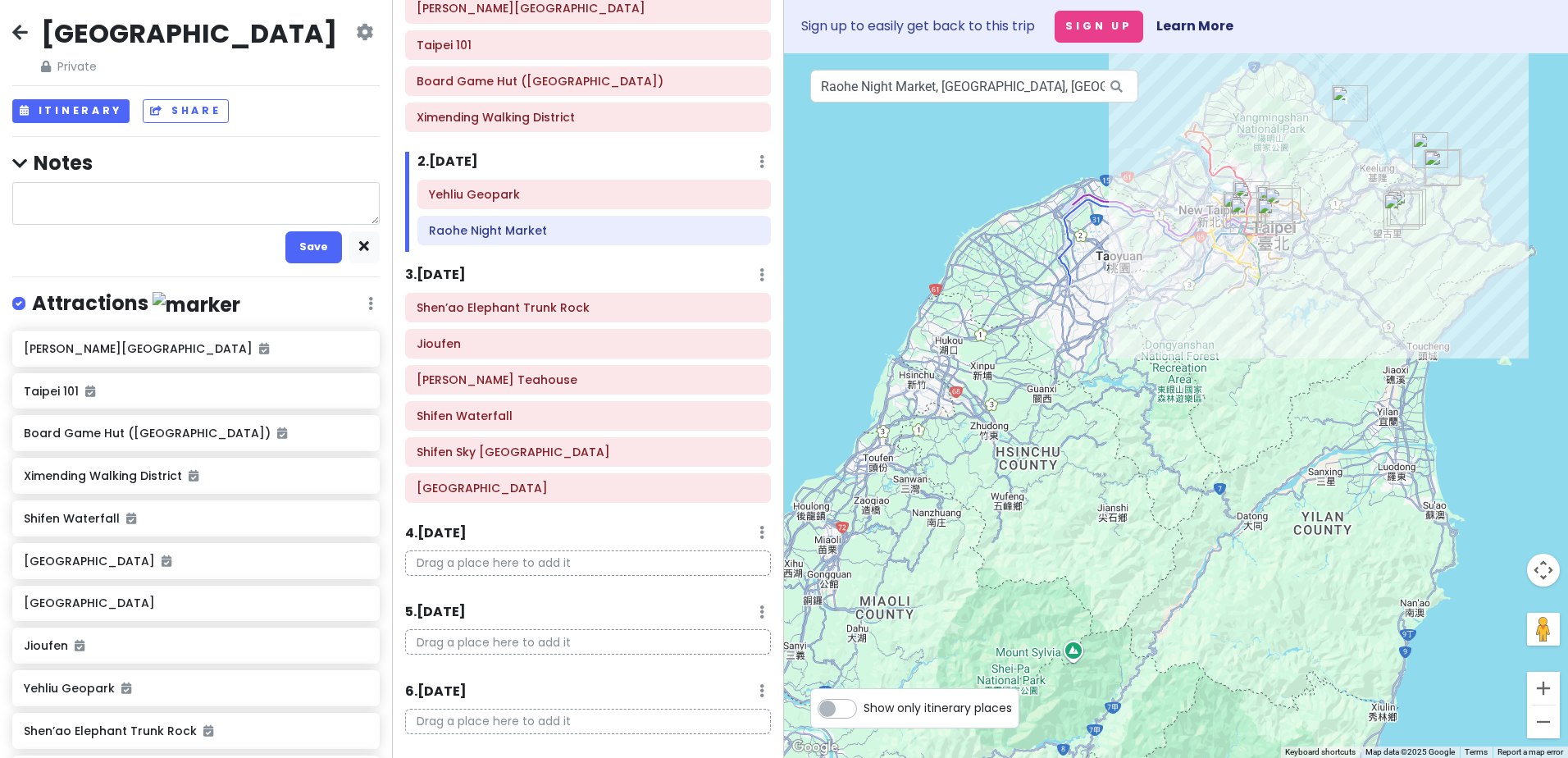
scroll to position [0, 0]
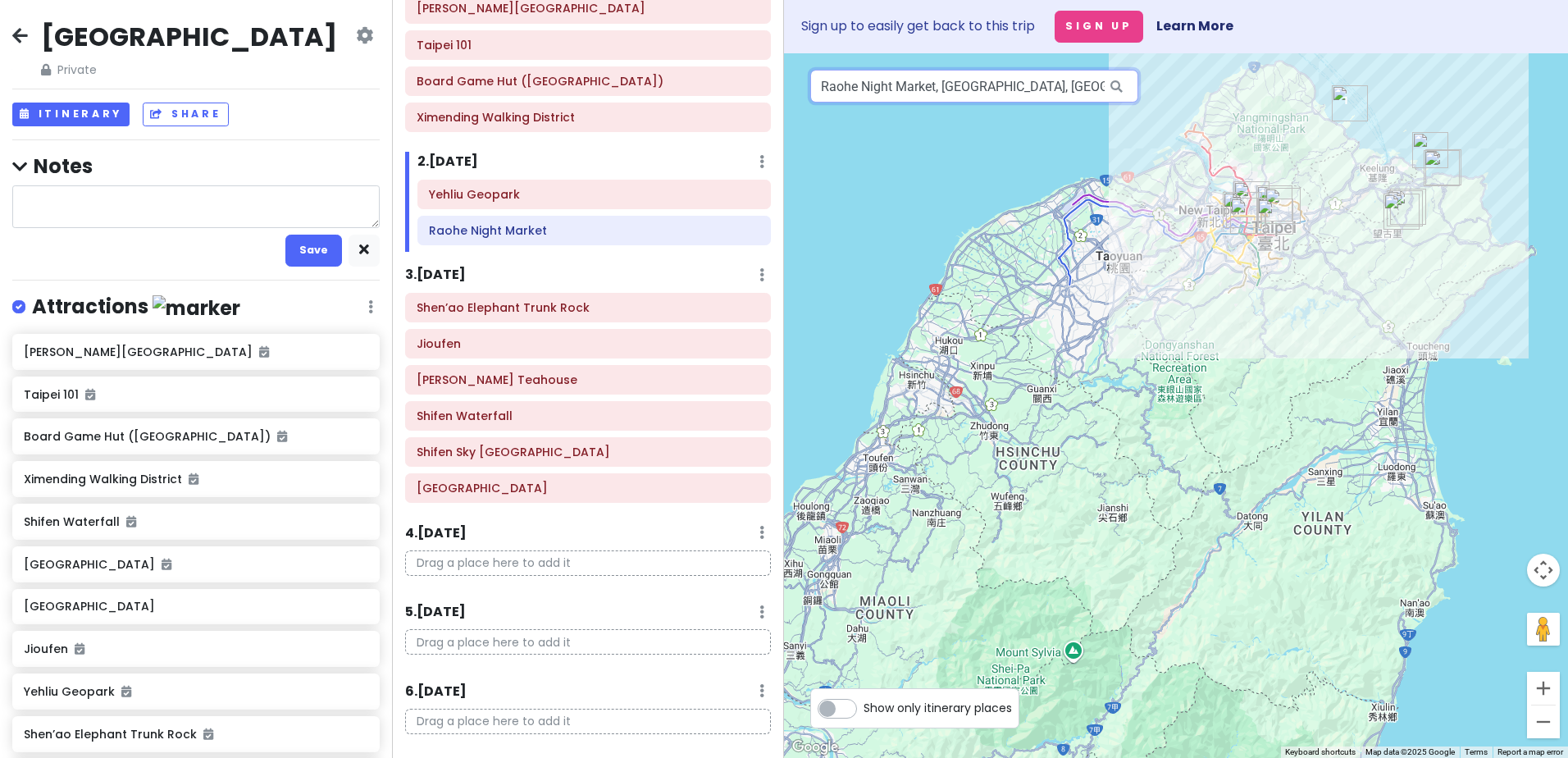
click at [926, 83] on input "Raohe Night Market, [GEOGRAPHIC_DATA], [GEOGRAPHIC_DATA], [GEOGRAPHIC_DATA], [G…" at bounding box center [974, 86] width 328 height 33
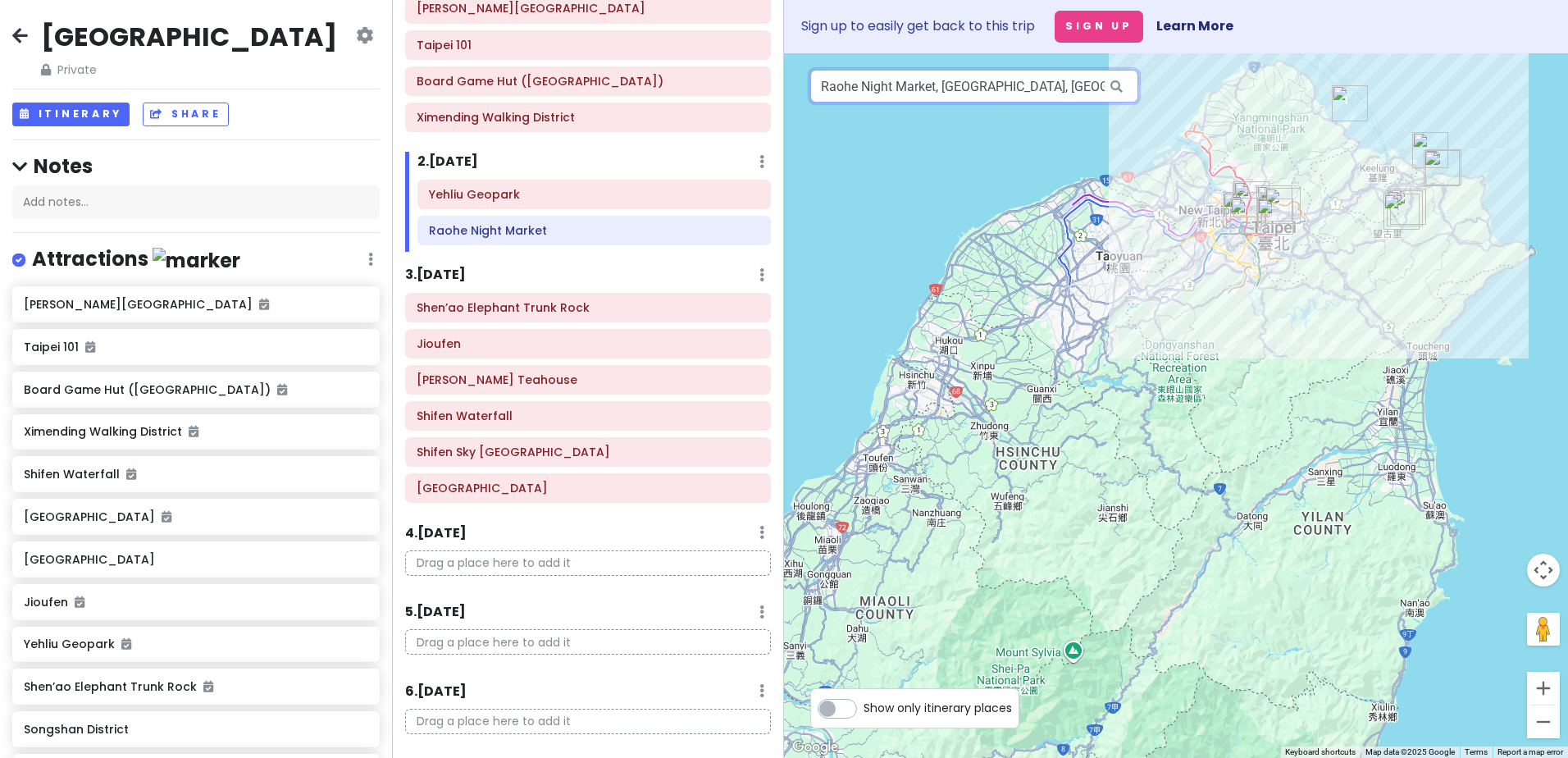
click at [1087, 85] on input "Raohe Night Market, [GEOGRAPHIC_DATA], [GEOGRAPHIC_DATA], [GEOGRAPHIC_DATA], [G…" at bounding box center [974, 86] width 328 height 33
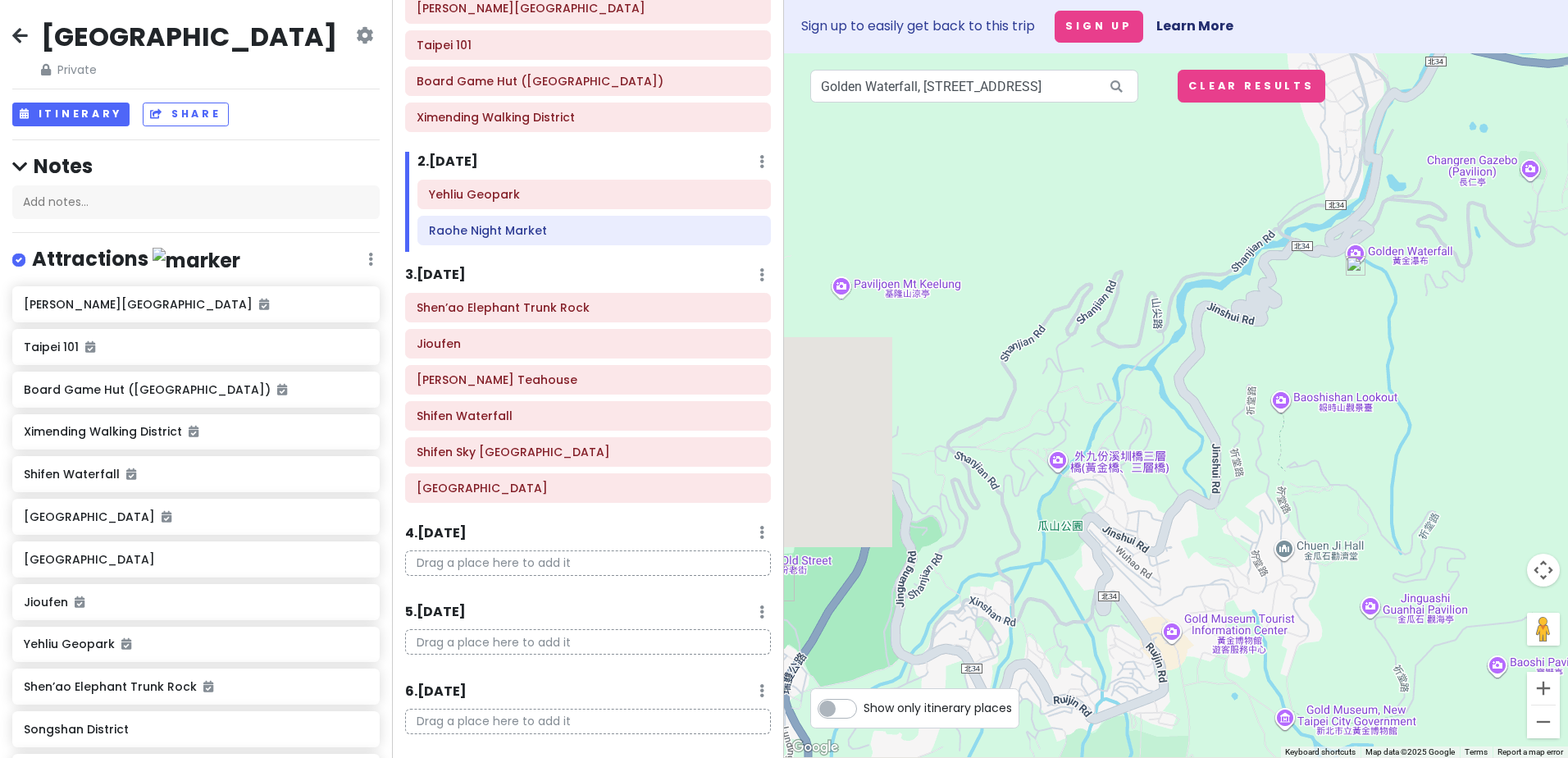
drag, startPoint x: 1129, startPoint y: 383, endPoint x: 1265, endPoint y: 334, distance: 144.6
click at [1271, 333] on div at bounding box center [1175, 405] width 784 height 705
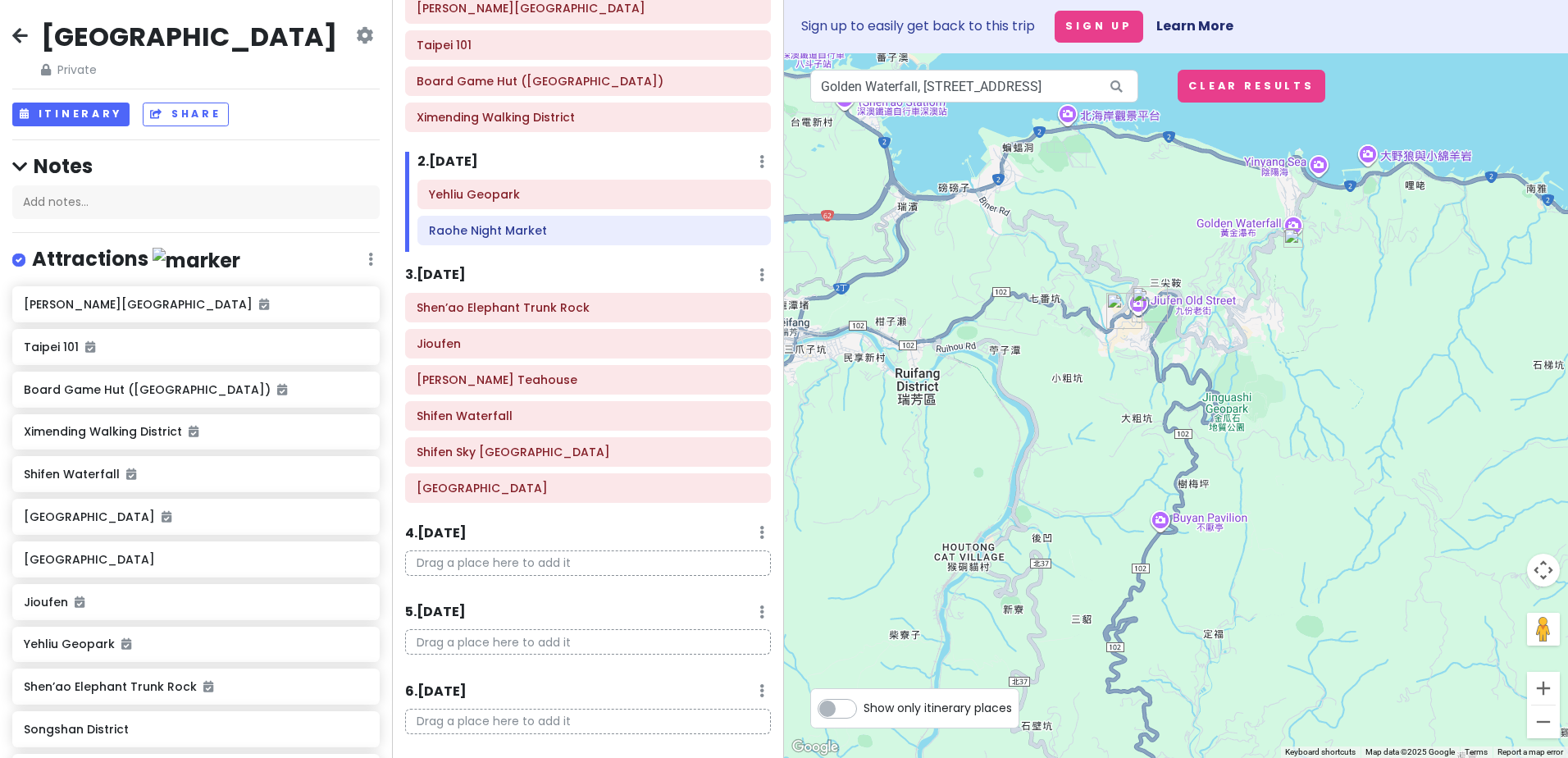
drag, startPoint x: 908, startPoint y: 463, endPoint x: 1062, endPoint y: 406, distance: 164.2
click at [1044, 411] on div at bounding box center [1175, 405] width 784 height 705
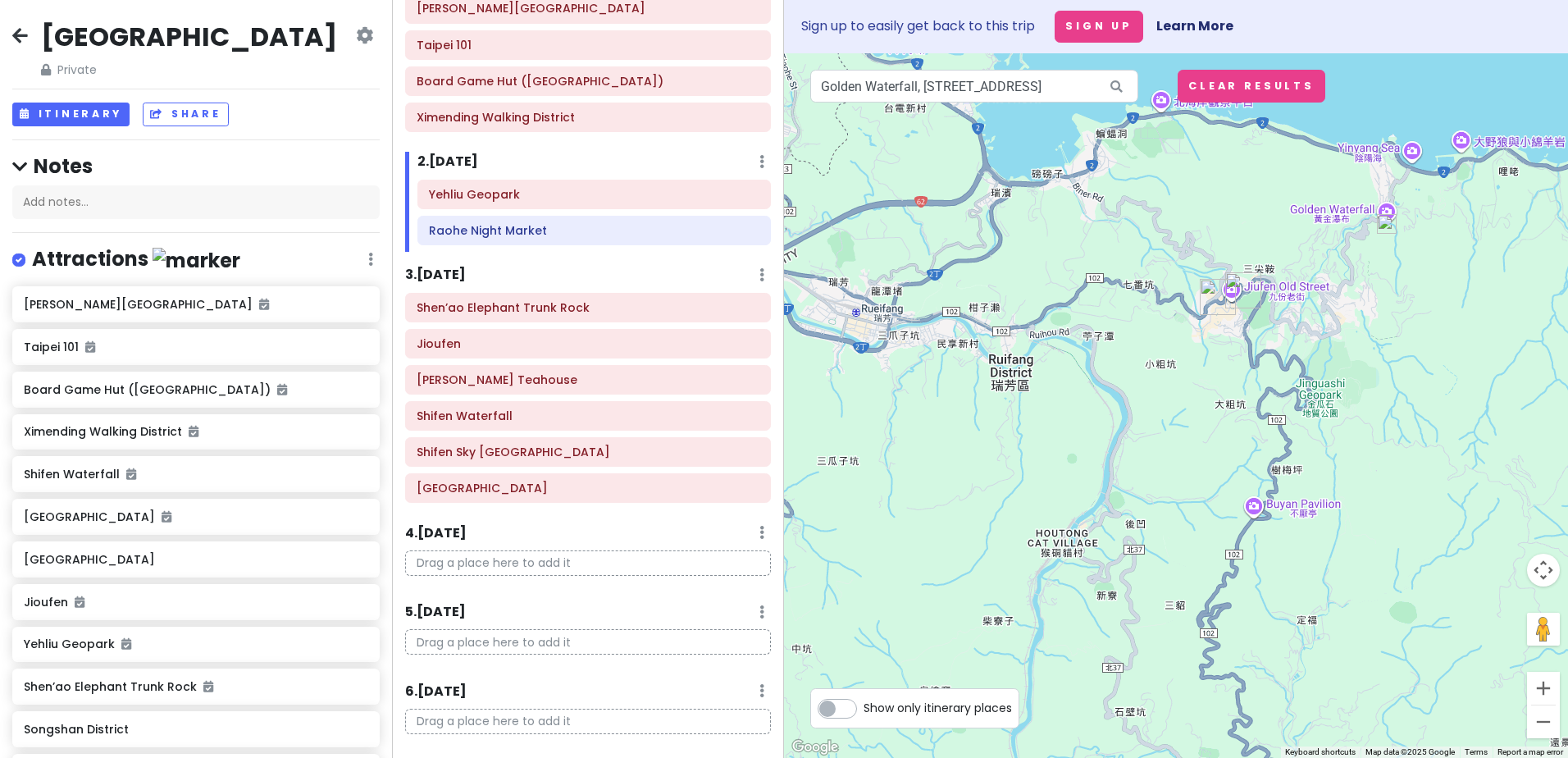
click at [1388, 226] on img at bounding box center [1386, 224] width 19 height 19
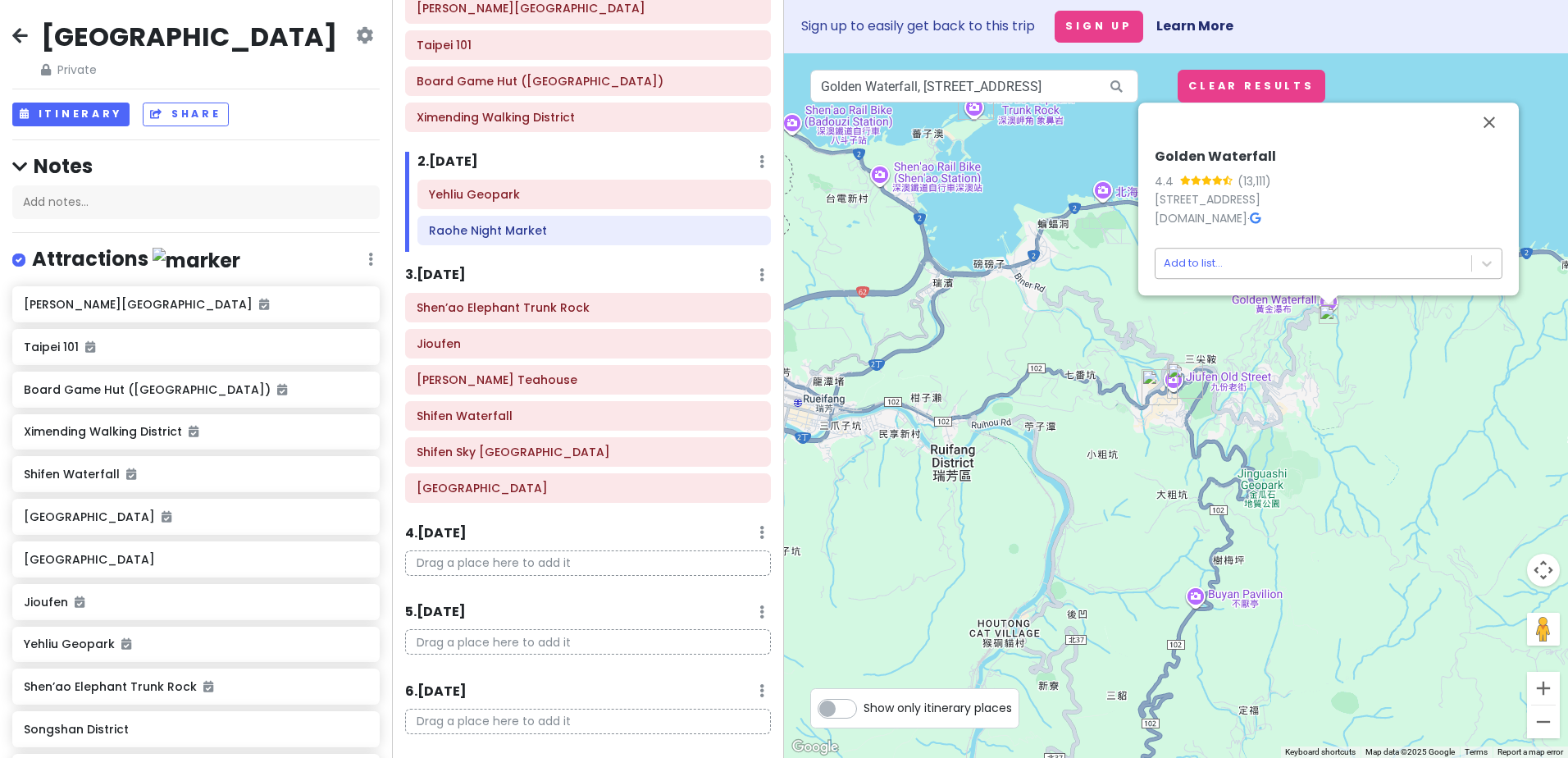
click at [1202, 260] on body "[GEOGRAPHIC_DATA] Private Change Dates Make a Copy Delete Trip Go Pro ⚡️ Give F…" at bounding box center [784, 379] width 1568 height 758
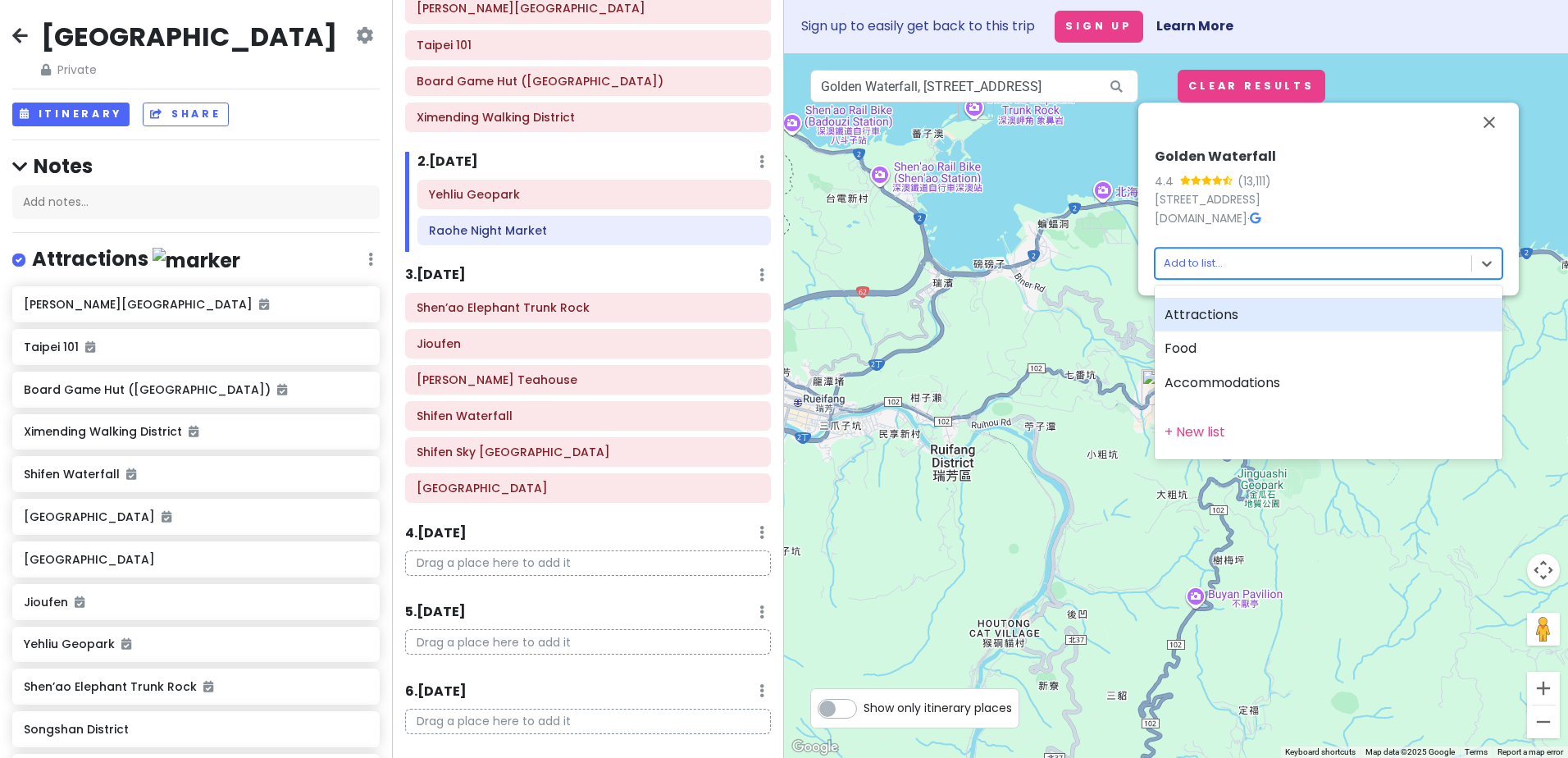
click at [1209, 311] on div "Attractions" at bounding box center [1329, 314] width 348 height 34
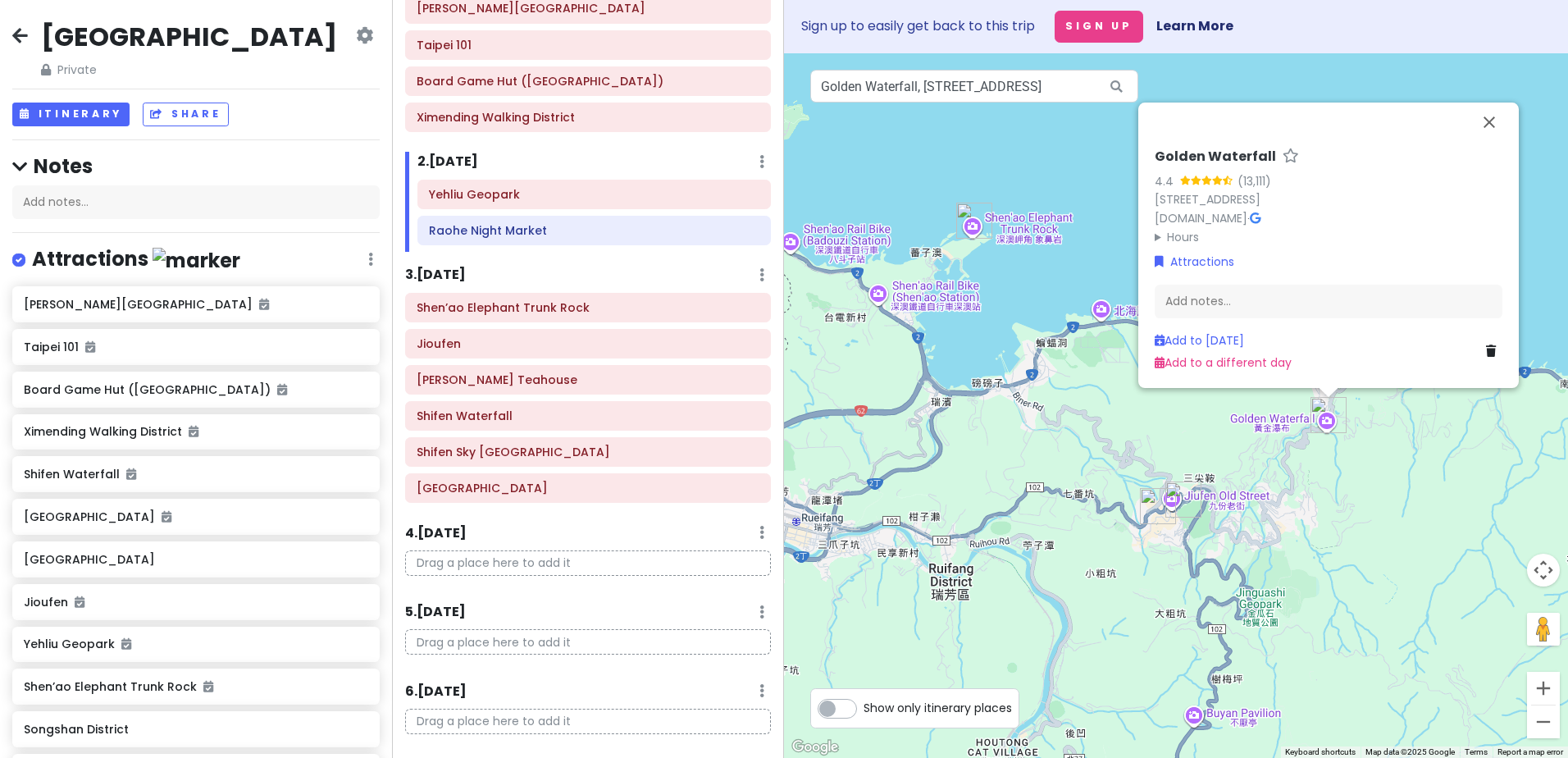
click at [1052, 424] on div "Golden Waterfall 4.4 ([STREET_ADDRESS] [DOMAIN_NAME] · Hours [DATE] Open 24 hou…" at bounding box center [1175, 405] width 784 height 705
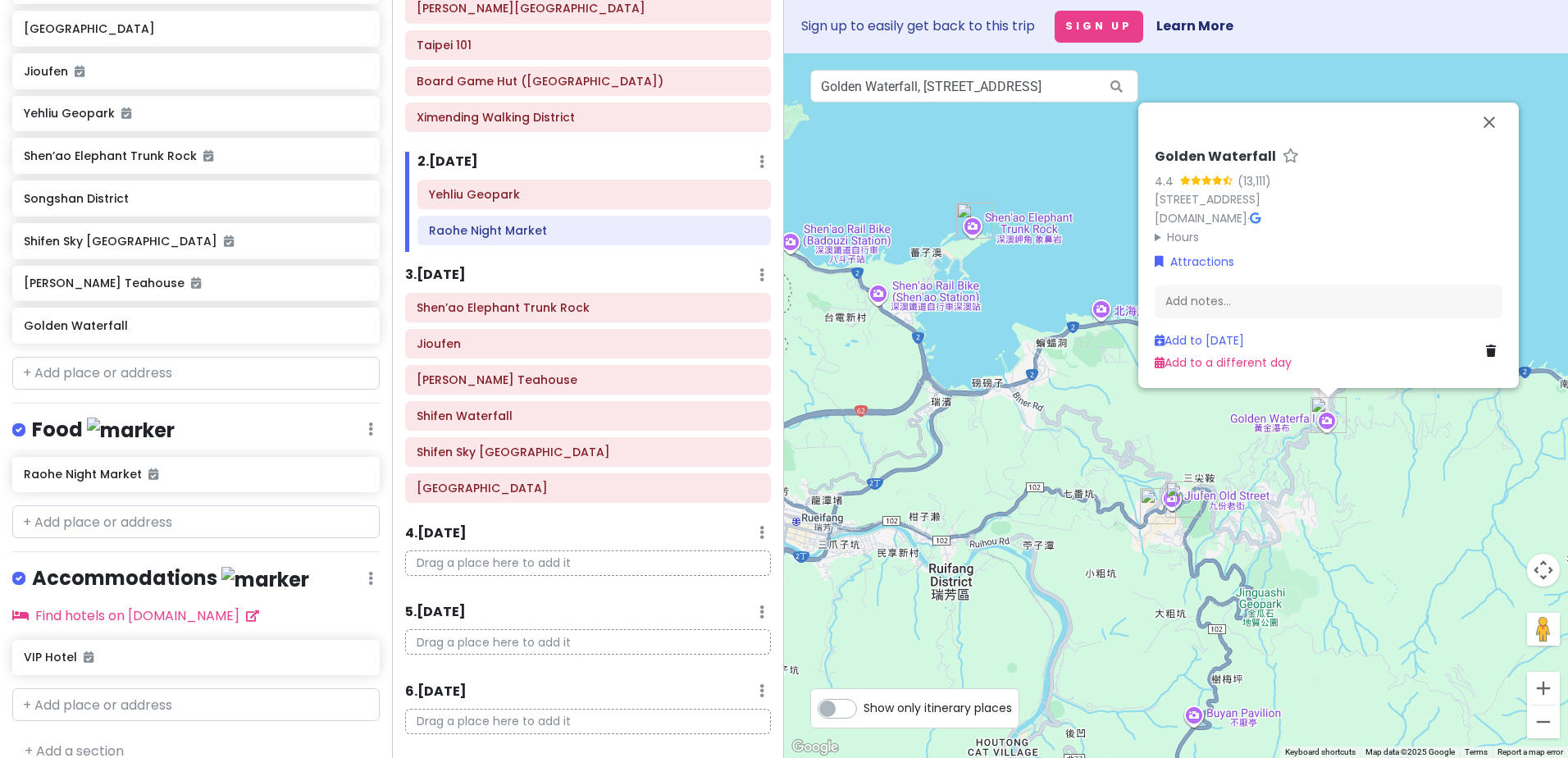
scroll to position [550, 0]
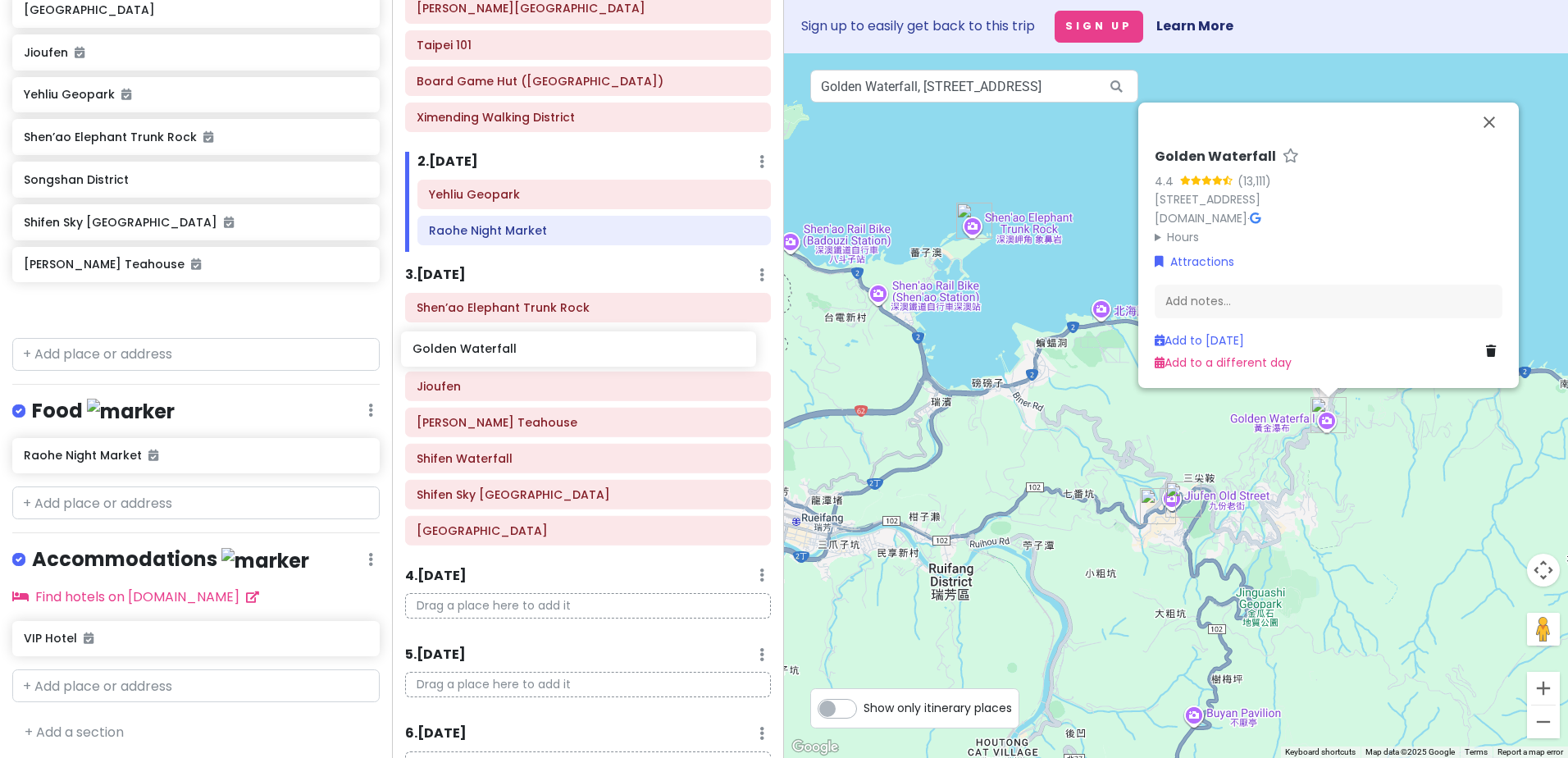
drag, startPoint x: 128, startPoint y: 311, endPoint x: 517, endPoint y: 351, distance: 391.1
click at [517, 352] on div "[GEOGRAPHIC_DATA] Private Change Dates Make a Copy Delete Trip Go Pro ⚡️ Give F…" at bounding box center [784, 379] width 1568 height 758
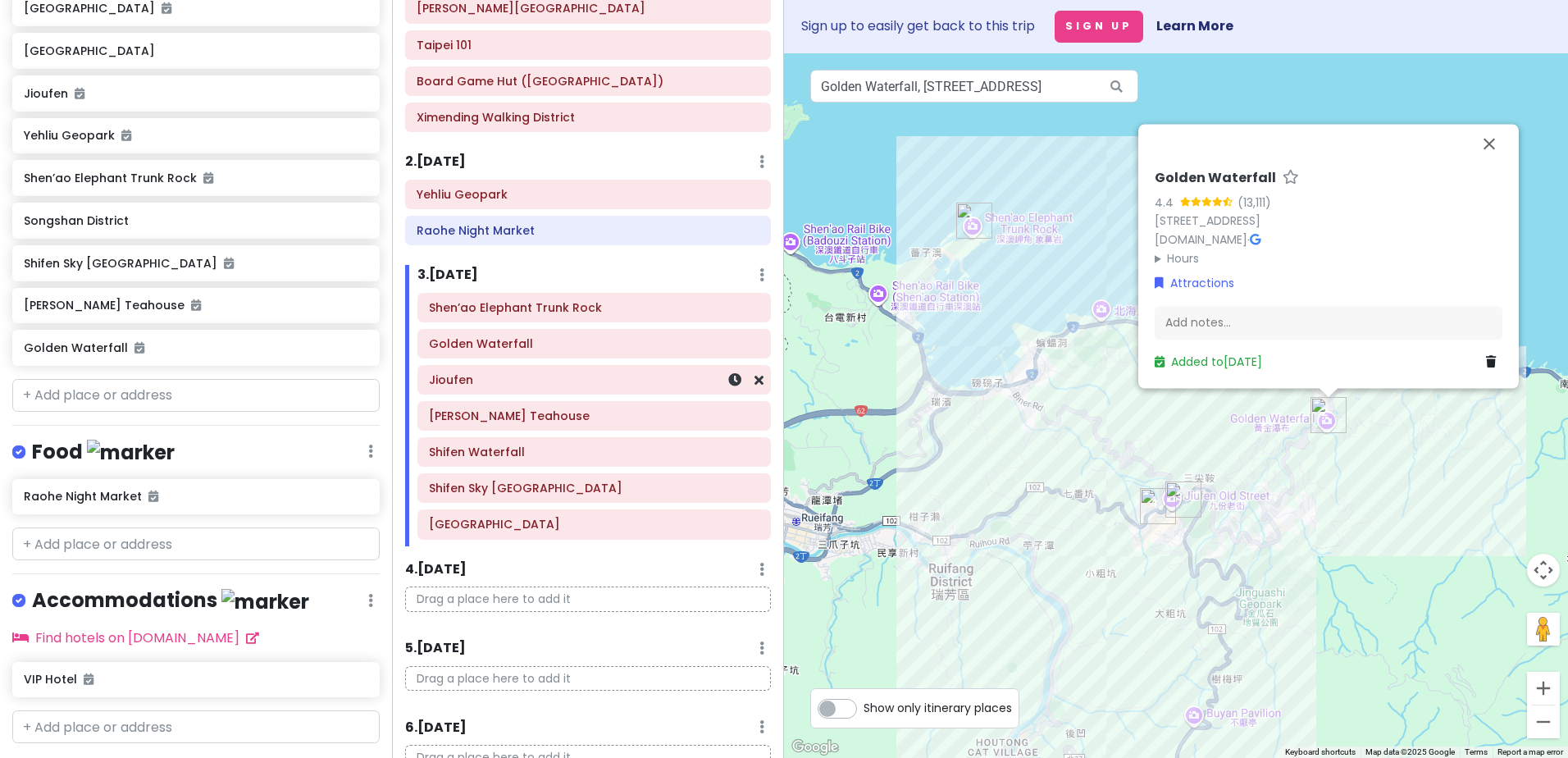
scroll to position [507, 0]
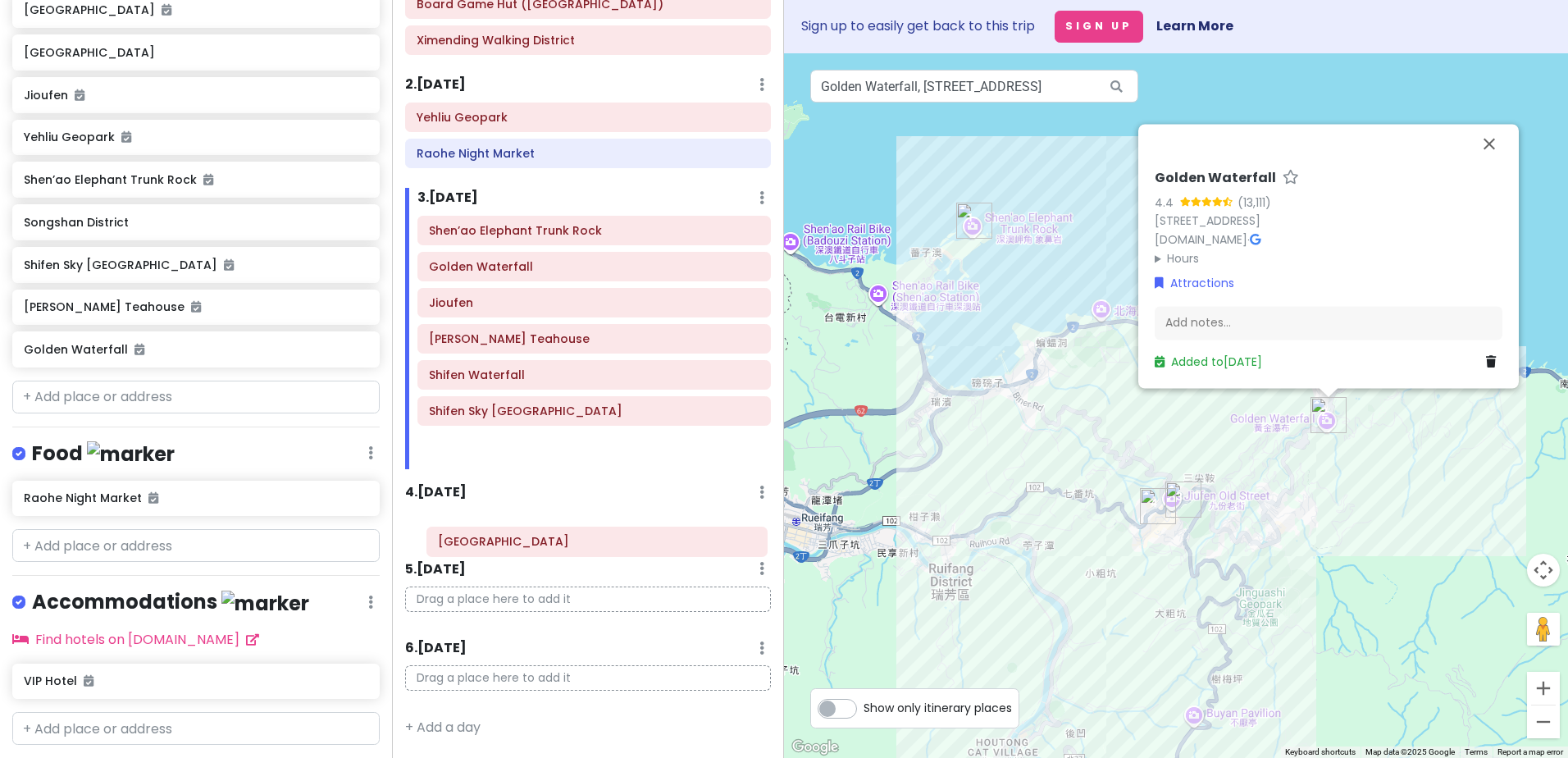
drag, startPoint x: 491, startPoint y: 441, endPoint x: 492, endPoint y: 533, distance: 92.0
click at [492, 535] on div "Itinerary × 1 . [DATE] Edit Day Notes Delete Day Click to add day notes VIP Hot…" at bounding box center [588, 379] width 392 height 758
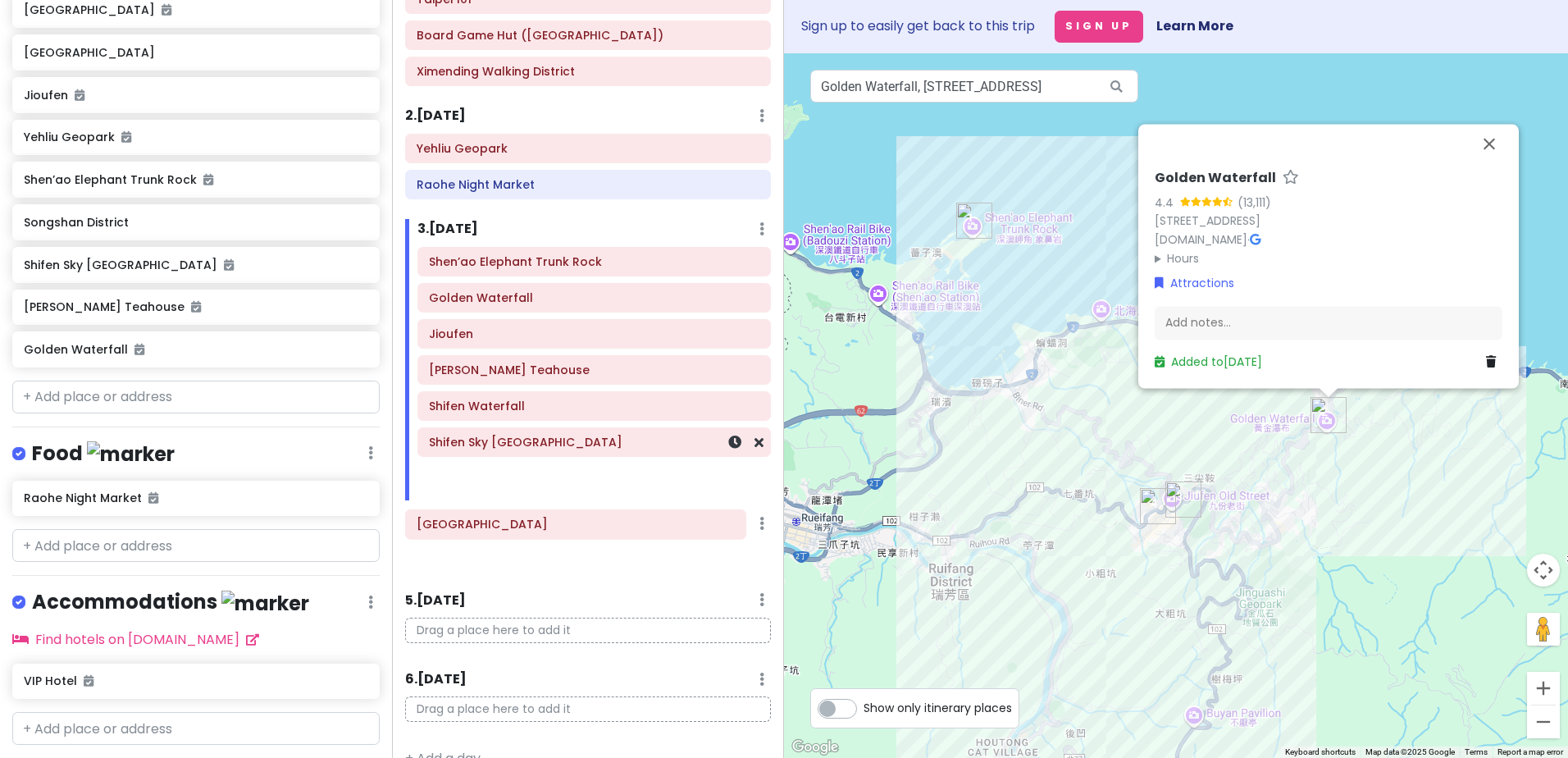
scroll to position [192, 0]
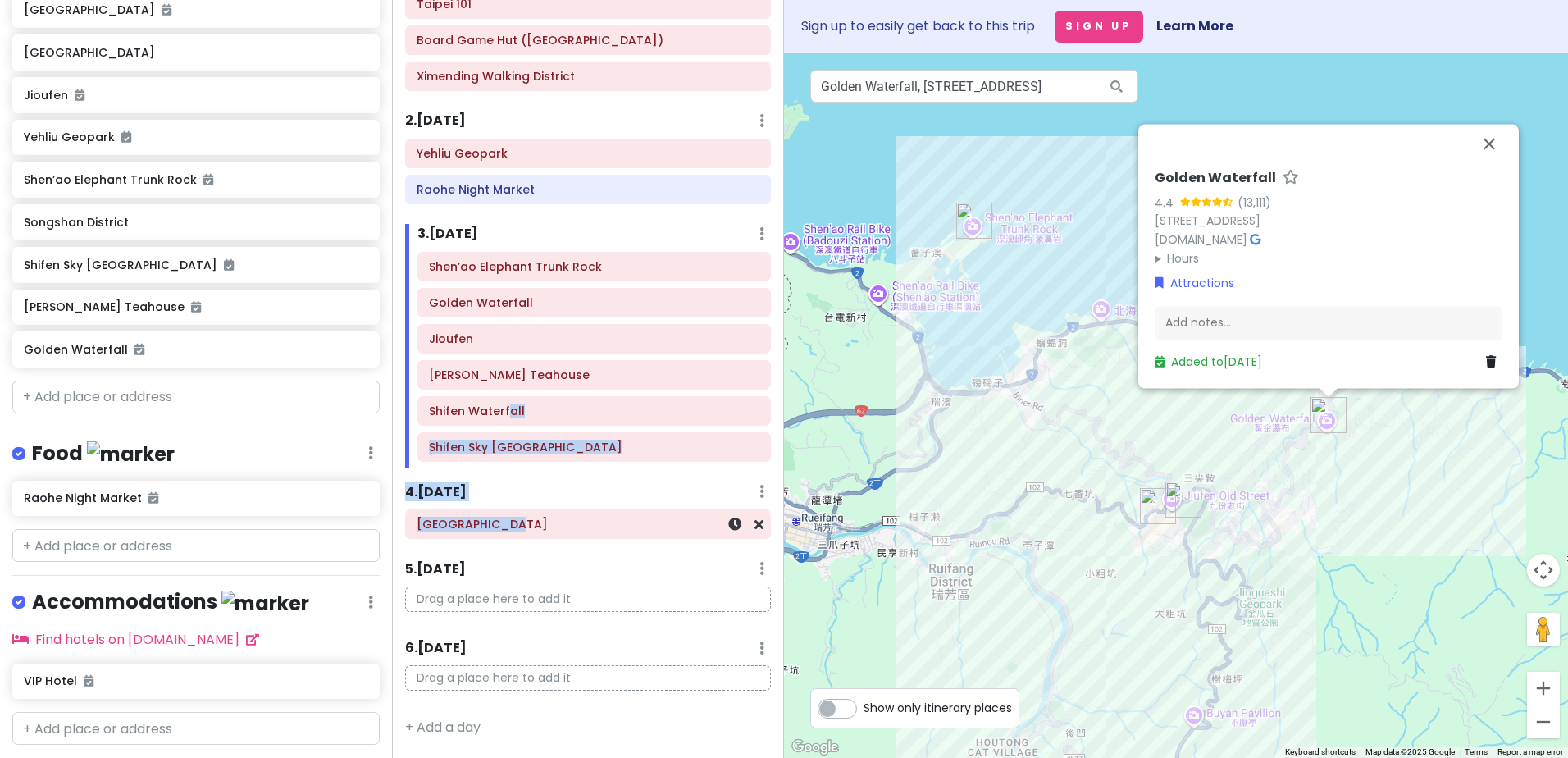
drag, startPoint x: 508, startPoint y: 431, endPoint x: 494, endPoint y: 509, distance: 79.2
click at [494, 509] on div "Itinerary × 1 . [DATE] Edit Day Notes Delete Day Click to add day notes VIP Hot…" at bounding box center [588, 379] width 392 height 758
drag, startPoint x: 494, startPoint y: 509, endPoint x: 655, endPoint y: 490, distance: 162.1
click at [662, 494] on div "4 . [DATE] Add Day Notes Delete Day" at bounding box center [587, 495] width 365 height 28
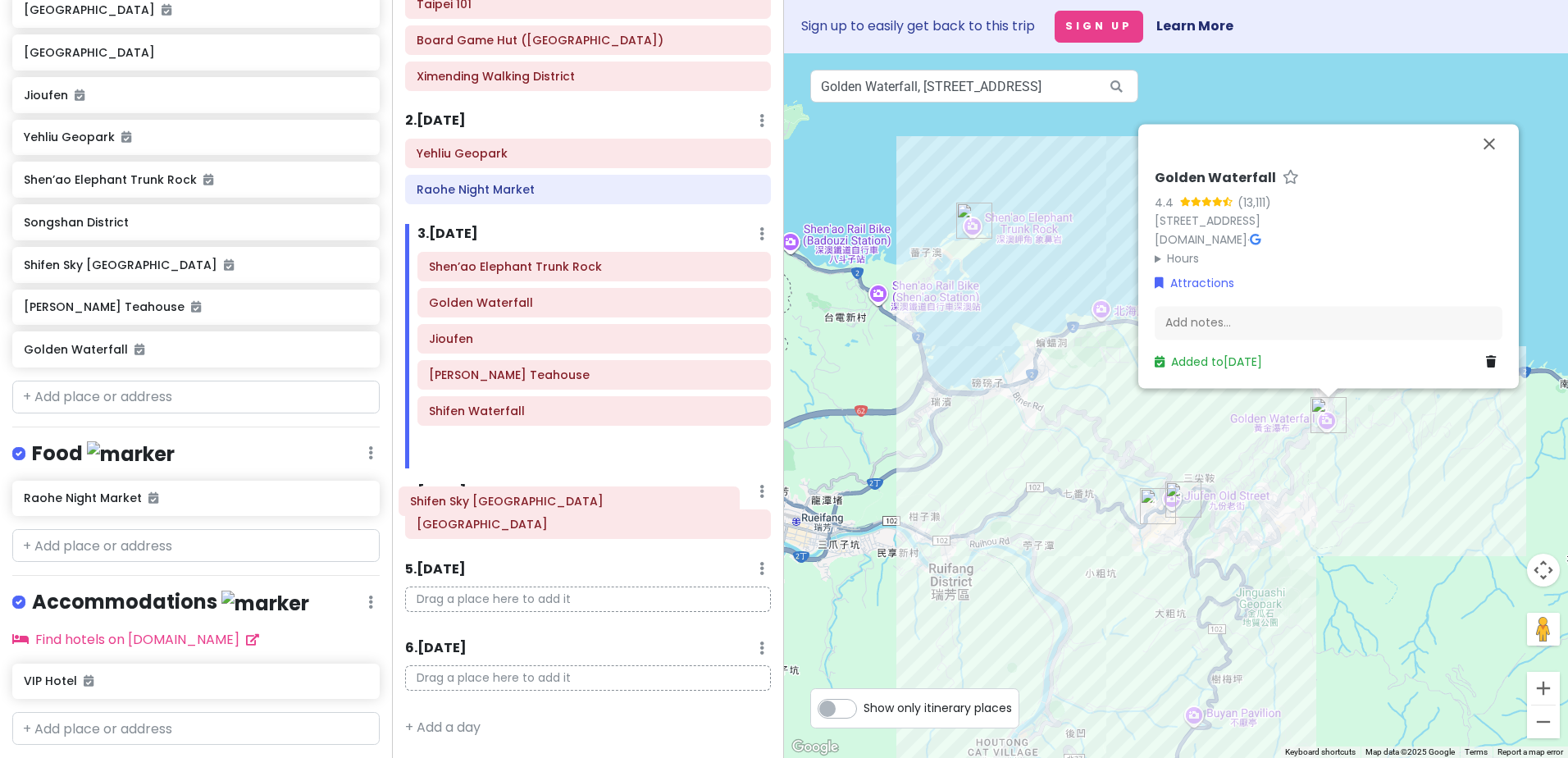
drag, startPoint x: 641, startPoint y: 453, endPoint x: 622, endPoint y: 507, distance: 57.2
click at [622, 507] on div "Itinerary × 1 . [DATE] Edit Day Notes Delete Day Click to add day notes VIP Hot…" at bounding box center [588, 379] width 392 height 758
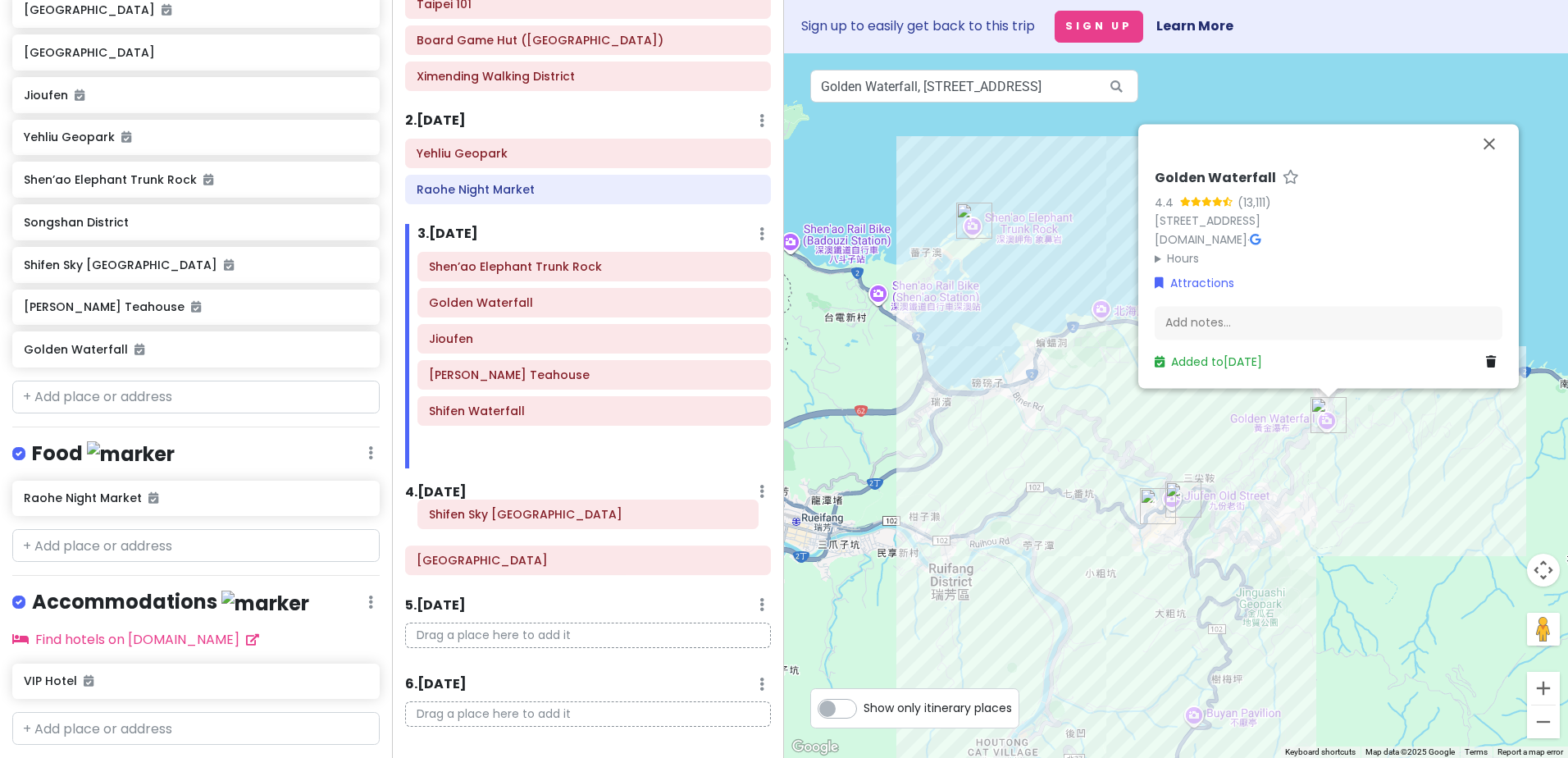
drag, startPoint x: 602, startPoint y: 455, endPoint x: 604, endPoint y: 528, distance: 73.0
click at [604, 528] on div "Itinerary × 1 . [DATE] Edit Day Notes Delete Day Click to add day notes VIP Hot…" at bounding box center [588, 379] width 392 height 758
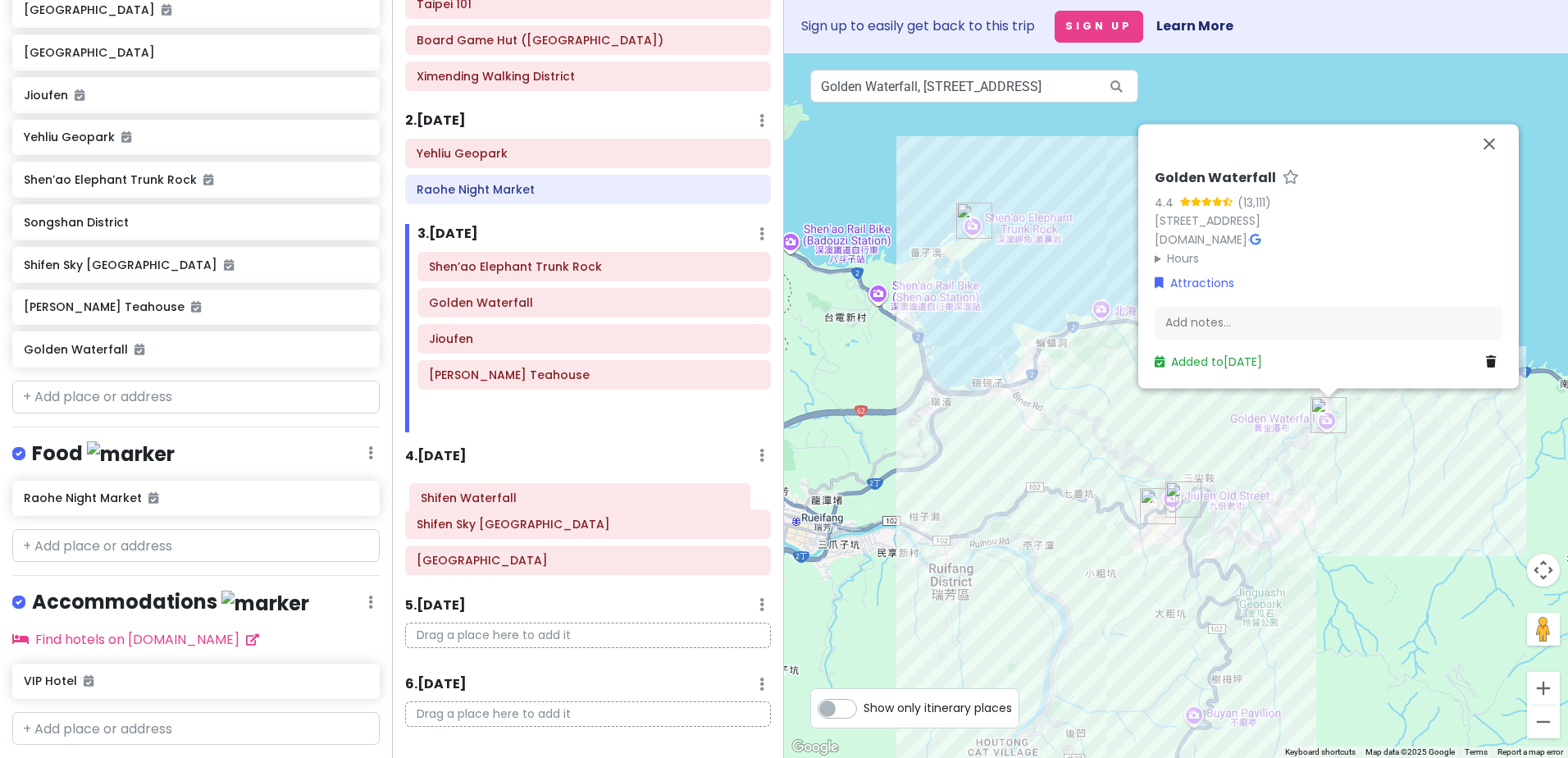
drag, startPoint x: 594, startPoint y: 414, endPoint x: 585, endPoint y: 501, distance: 87.5
click at [585, 501] on div "Itinerary × 1 . [DATE] Edit Day Notes Delete Day Click to add day notes VIP Hot…" at bounding box center [588, 379] width 392 height 758
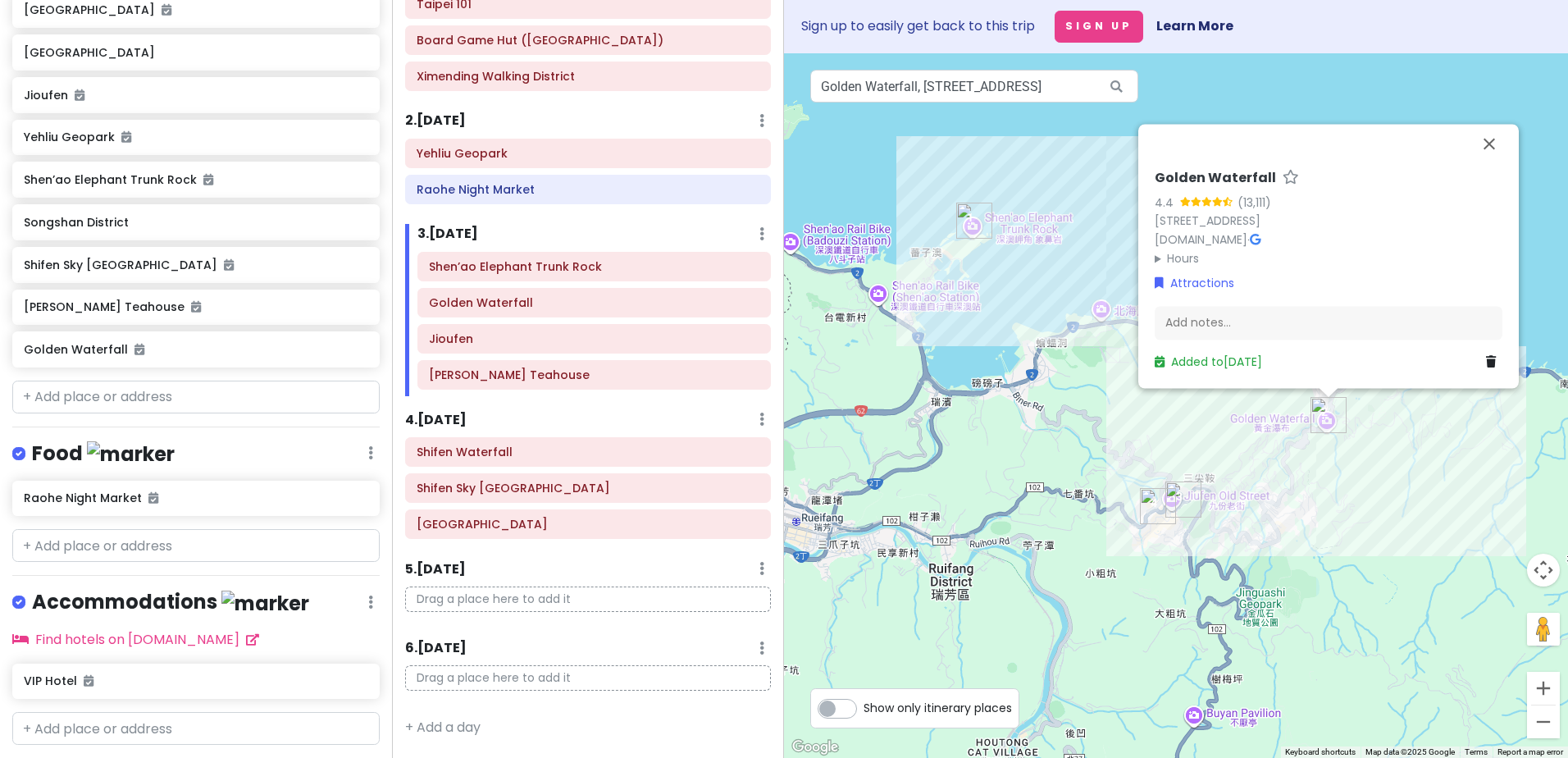
click at [1030, 669] on div "Golden Waterfall 4.4 ([STREET_ADDRESS] [DOMAIN_NAME] · Hours [DATE] Open 24 hou…" at bounding box center [1175, 405] width 784 height 705
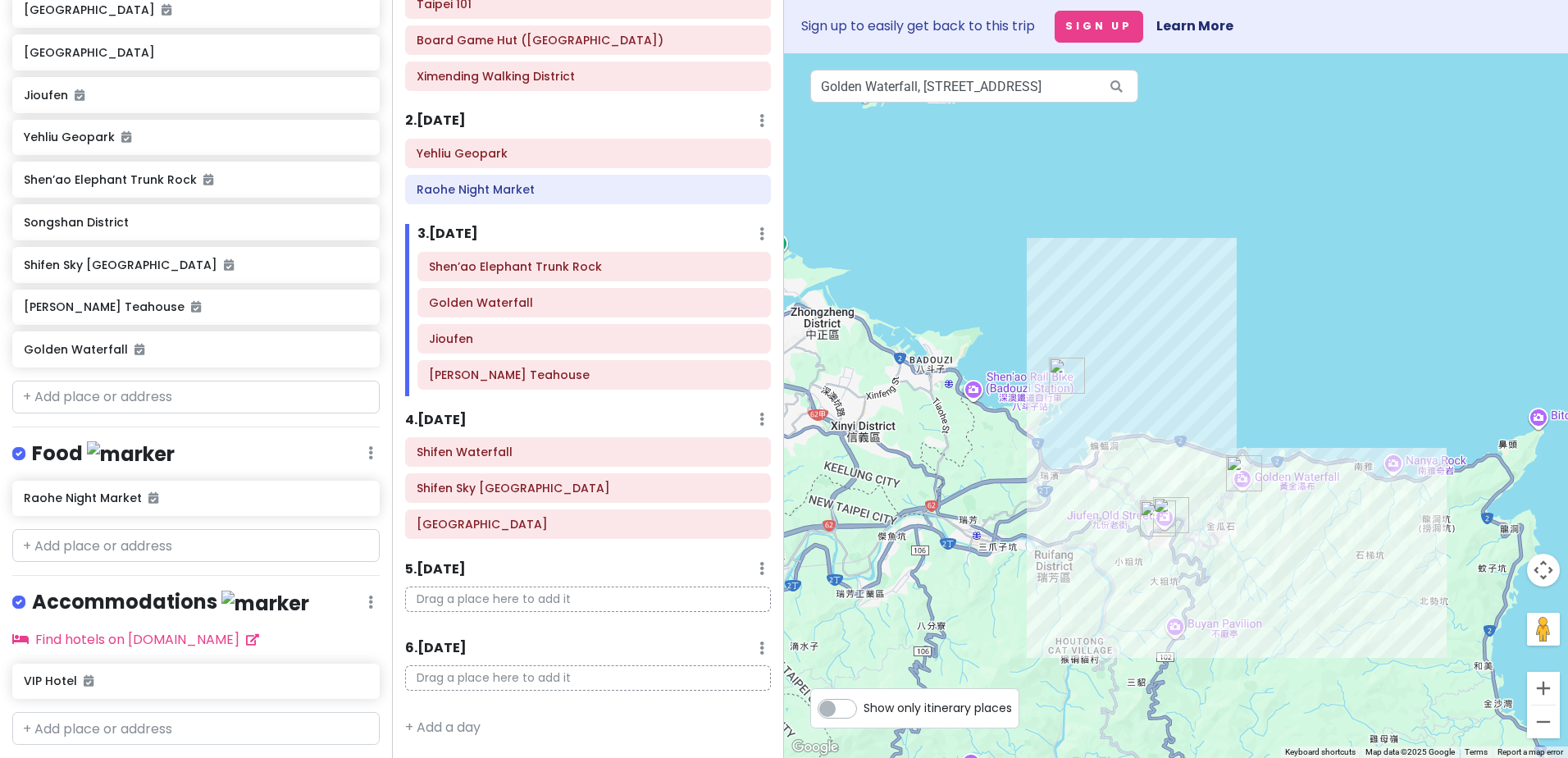
drag, startPoint x: 902, startPoint y: 578, endPoint x: 968, endPoint y: 534, distance: 79.3
click at [1019, 550] on div at bounding box center [1175, 405] width 784 height 705
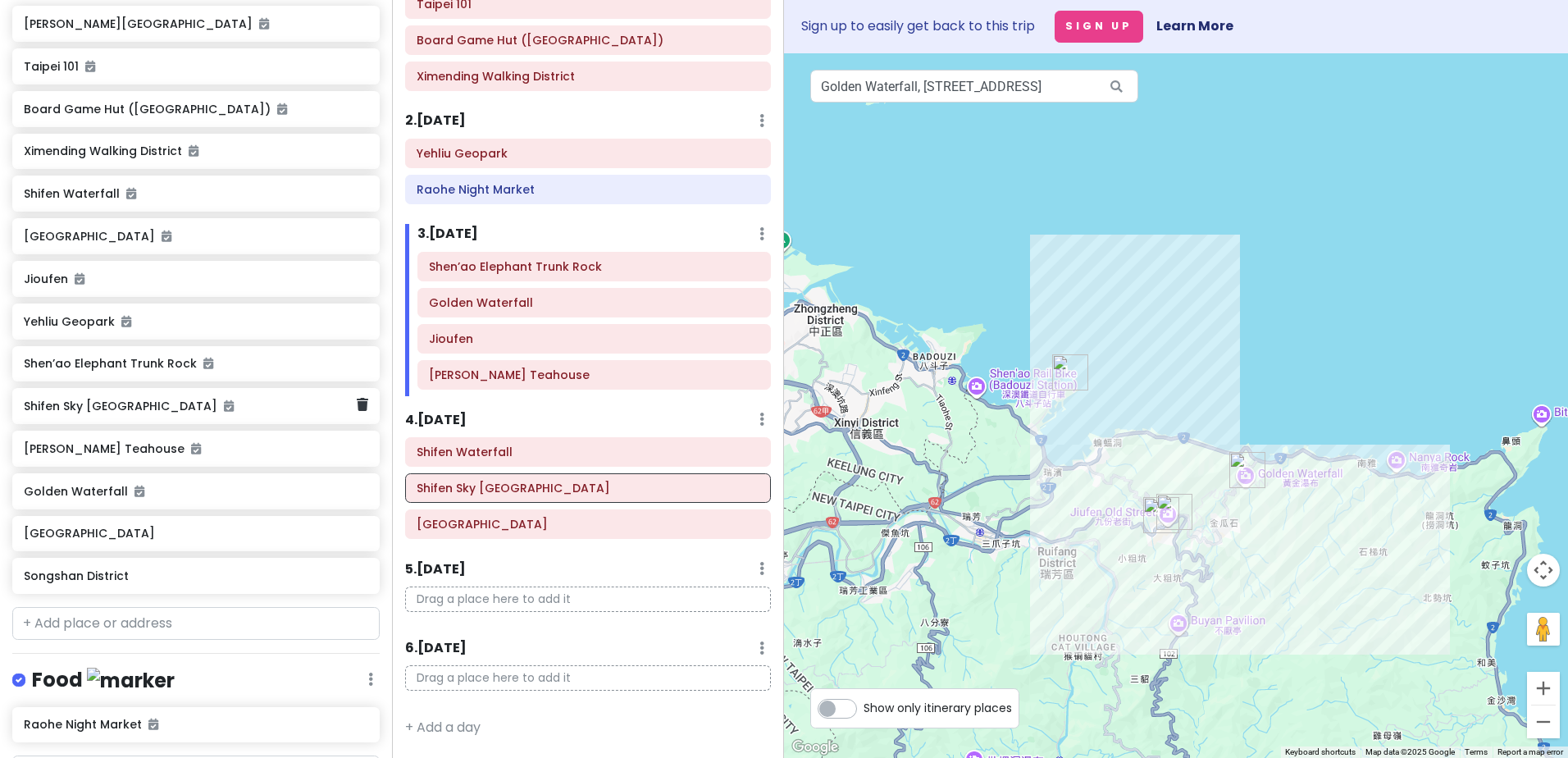
scroll to position [328, 0]
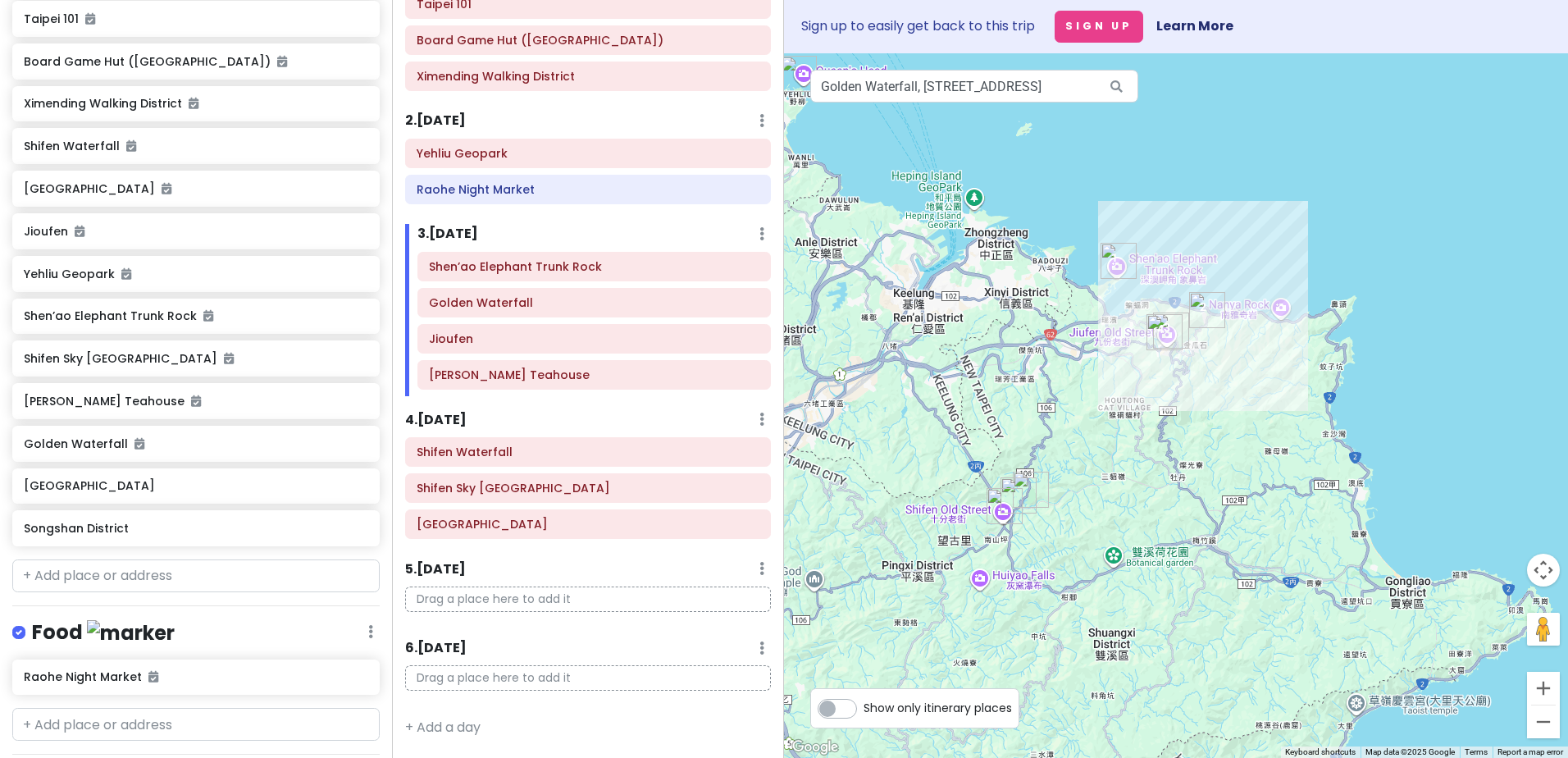
drag, startPoint x: 1046, startPoint y: 566, endPoint x: 1098, endPoint y: 422, distance: 153.1
click at [1098, 422] on div at bounding box center [1175, 405] width 784 height 705
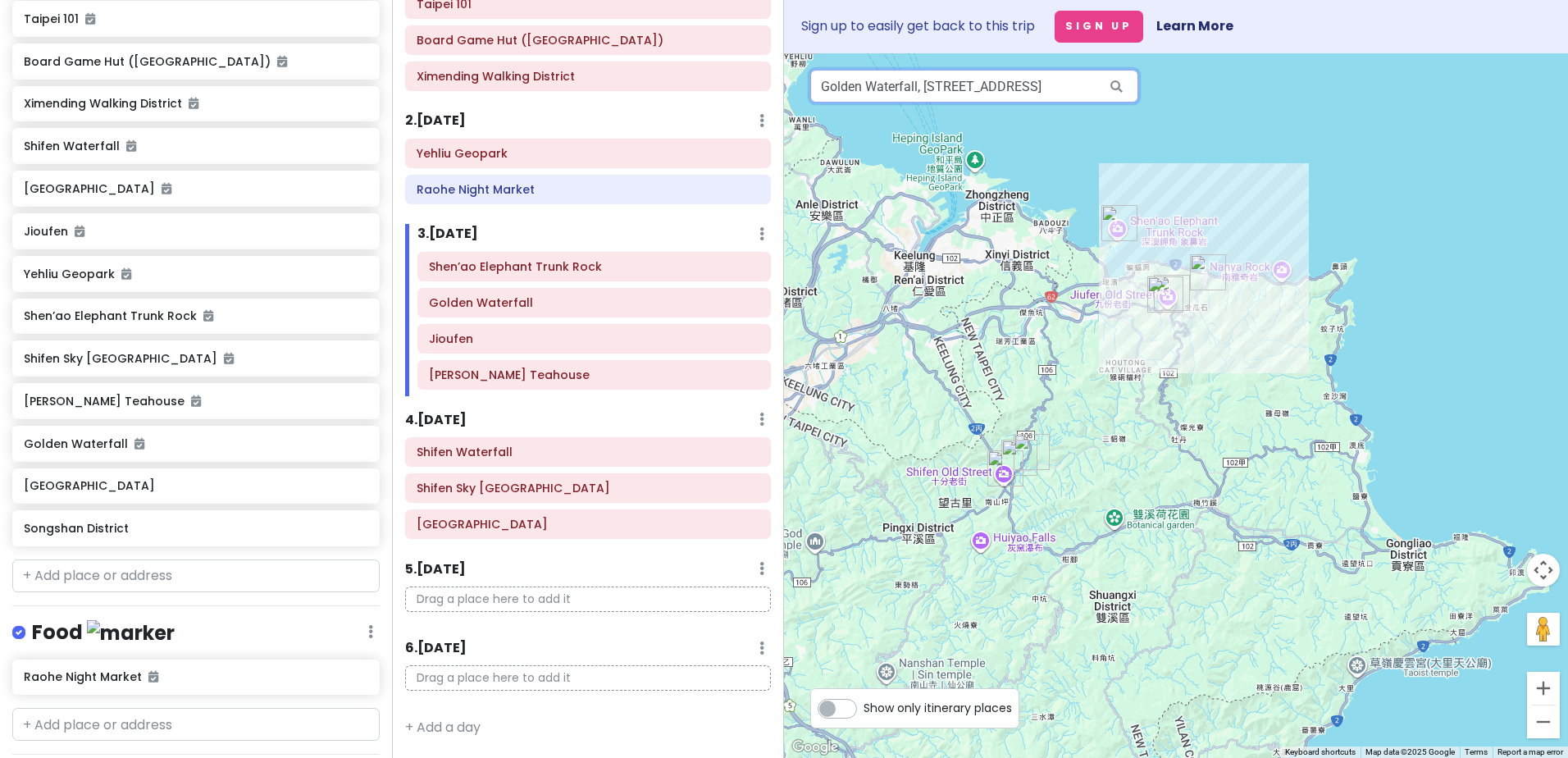
drag, startPoint x: 1009, startPoint y: 87, endPoint x: 1056, endPoint y: 87, distance: 47.0
click at [1009, 87] on input "Golden Waterfall, [STREET_ADDRESS]" at bounding box center [974, 86] width 328 height 33
click at [1057, 85] on input "Golden Waterfall, [STREET_ADDRESS]" at bounding box center [974, 86] width 328 height 33
type input "Golden Waterfall, Jinshui Rd, Ruifang Disatrict, [GEOGRAPHIC_DATA], [GEOGRAPHIC…"
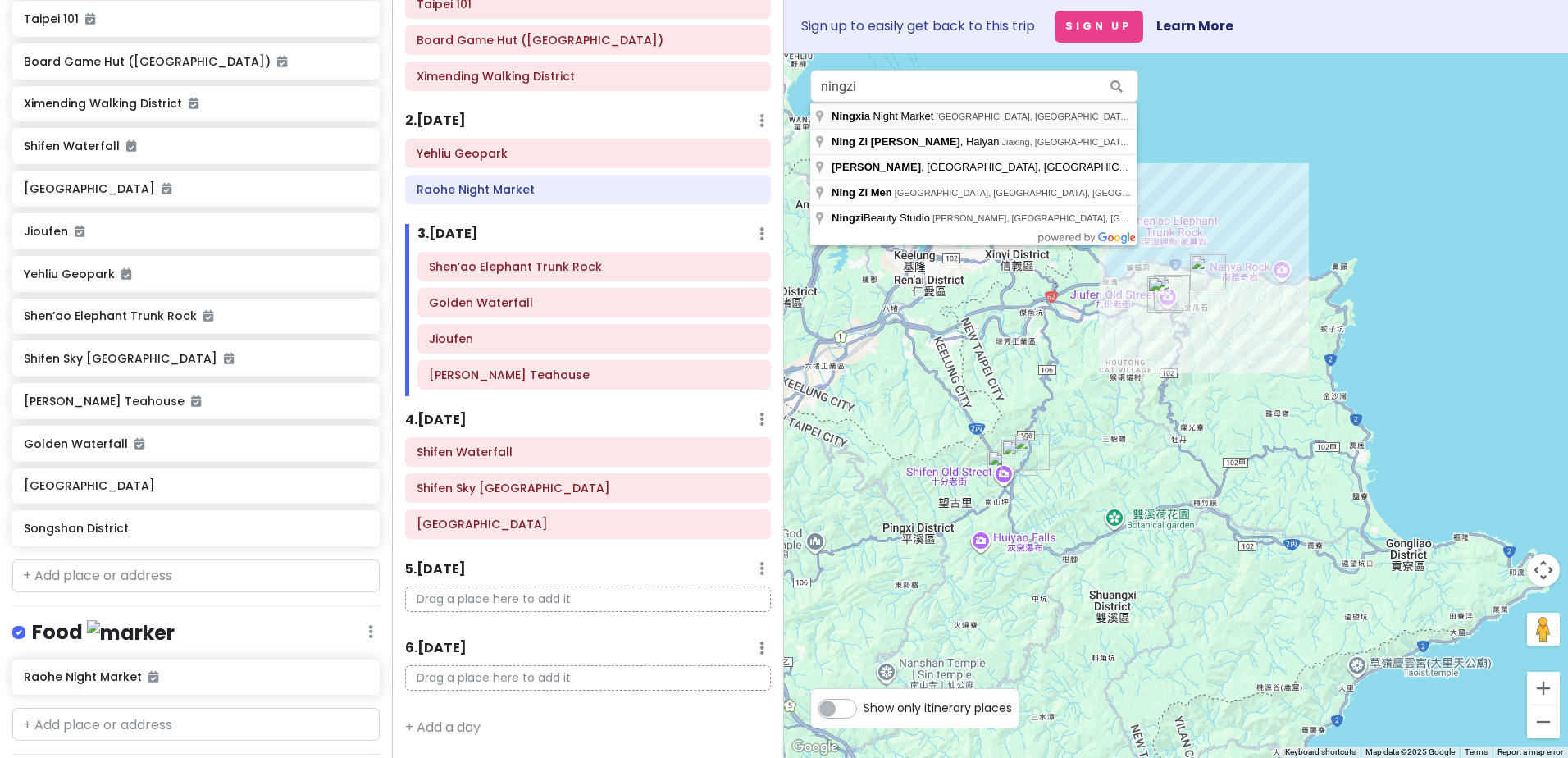
type input "Ningxia Night Market, [GEOGRAPHIC_DATA], [GEOGRAPHIC_DATA], [GEOGRAPHIC_DATA]"
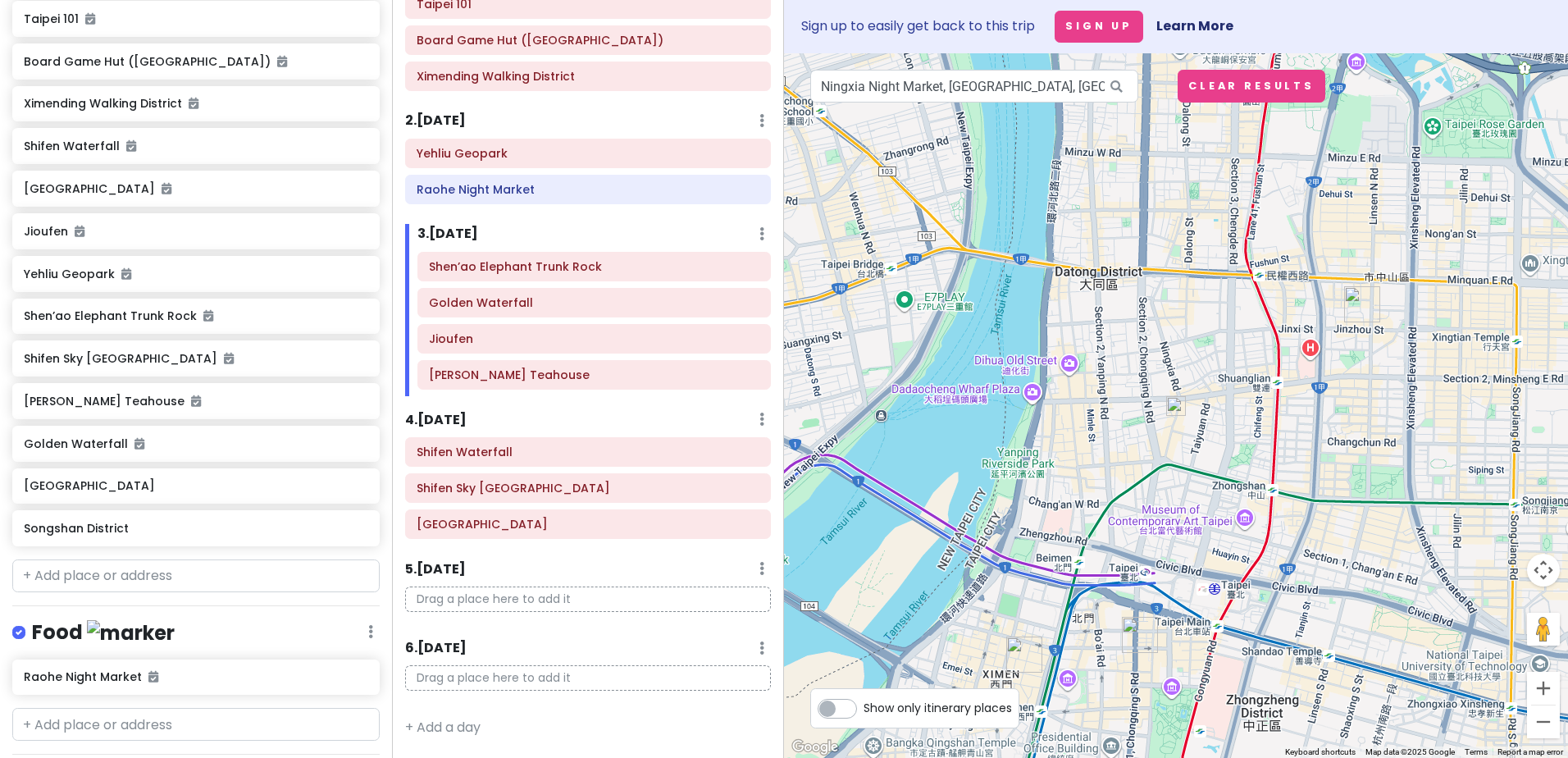
click at [1177, 410] on img at bounding box center [1175, 406] width 19 height 19
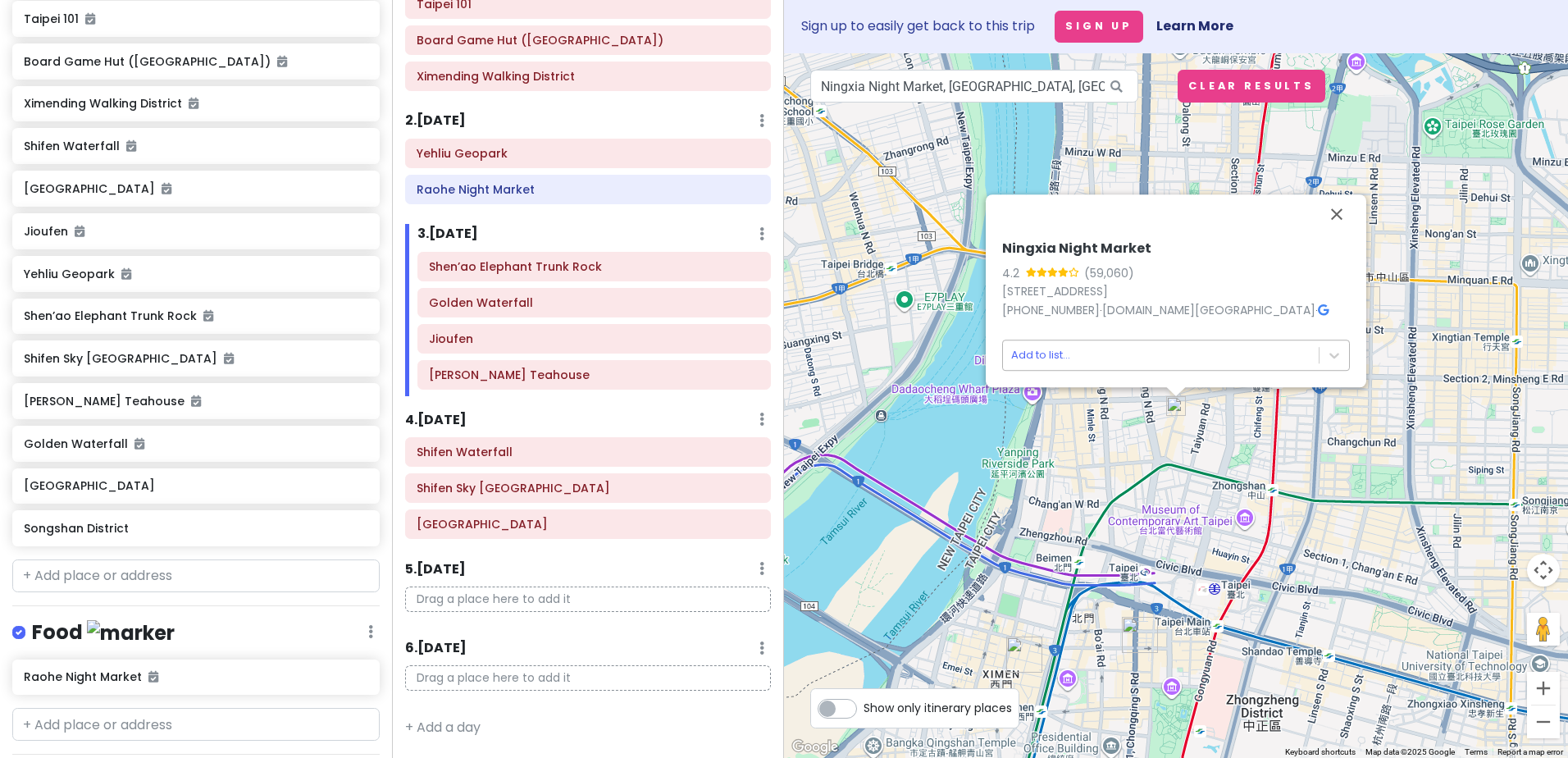
click at [1044, 352] on body "[GEOGRAPHIC_DATA] Private Change Dates Make a Copy Delete Trip Go Pro ⚡️ Give F…" at bounding box center [784, 379] width 1568 height 758
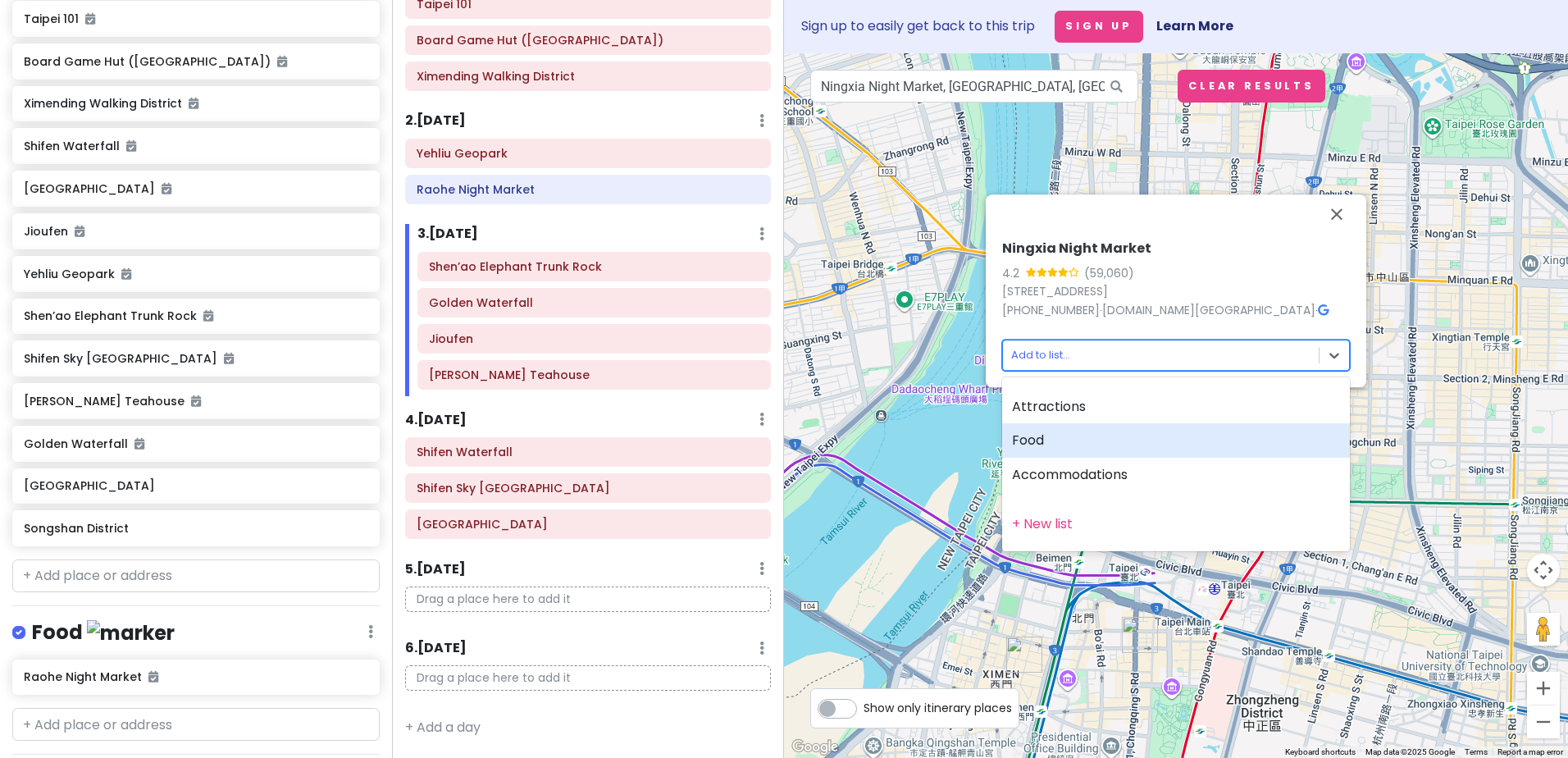
click at [1054, 434] on div "Food" at bounding box center [1176, 440] width 348 height 34
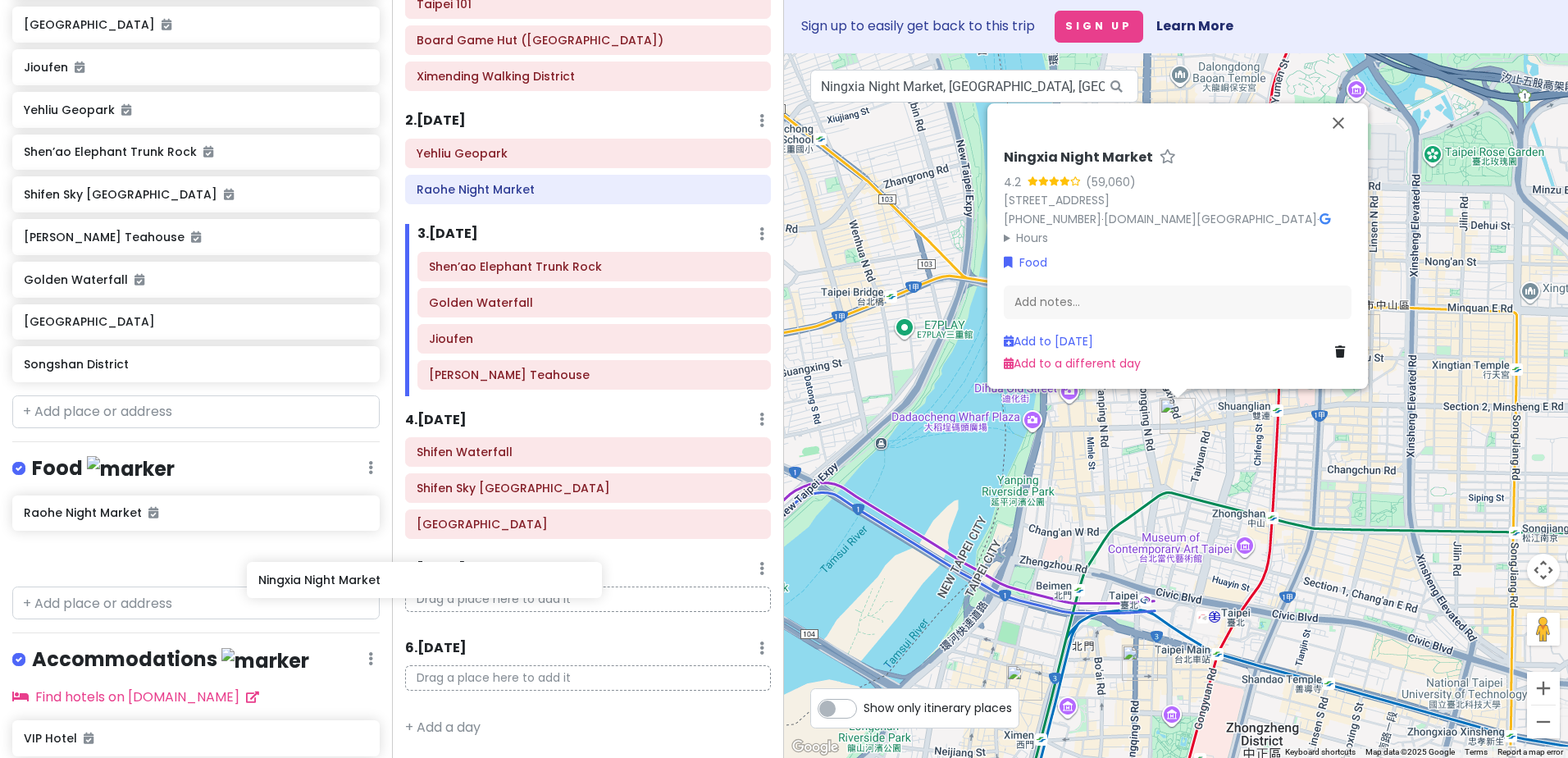
scroll to position [493, 0]
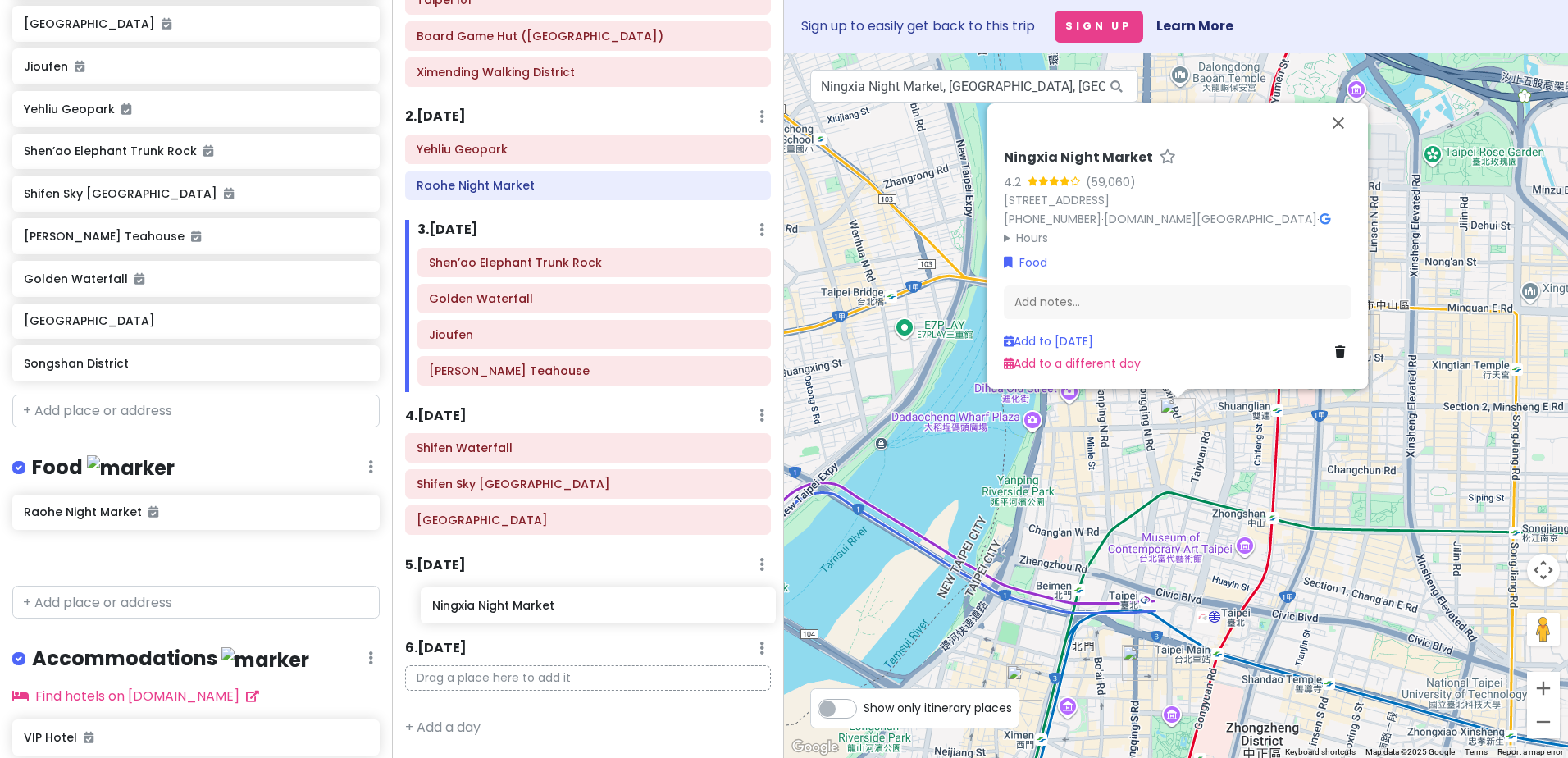
drag, startPoint x: 121, startPoint y: 554, endPoint x: 532, endPoint y: 606, distance: 414.3
click at [532, 606] on div "[GEOGRAPHIC_DATA] Private Change Dates Make a Copy Delete Trip Go Pro ⚡️ Give F…" at bounding box center [784, 379] width 1568 height 758
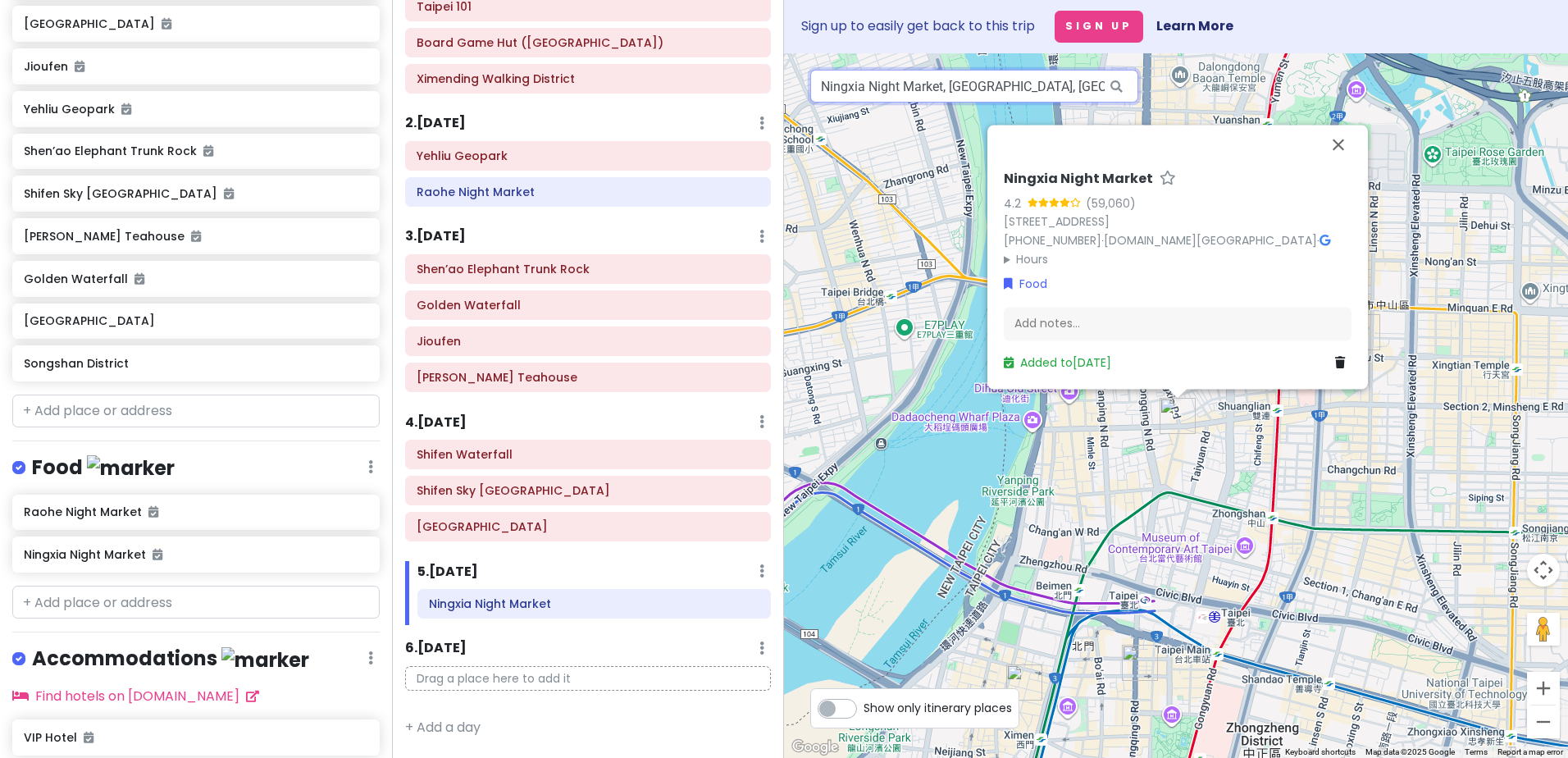
click at [1071, 91] on input "Ningxia Night Market, [GEOGRAPHIC_DATA], [GEOGRAPHIC_DATA], [GEOGRAPHIC_DATA]" at bounding box center [974, 86] width 328 height 33
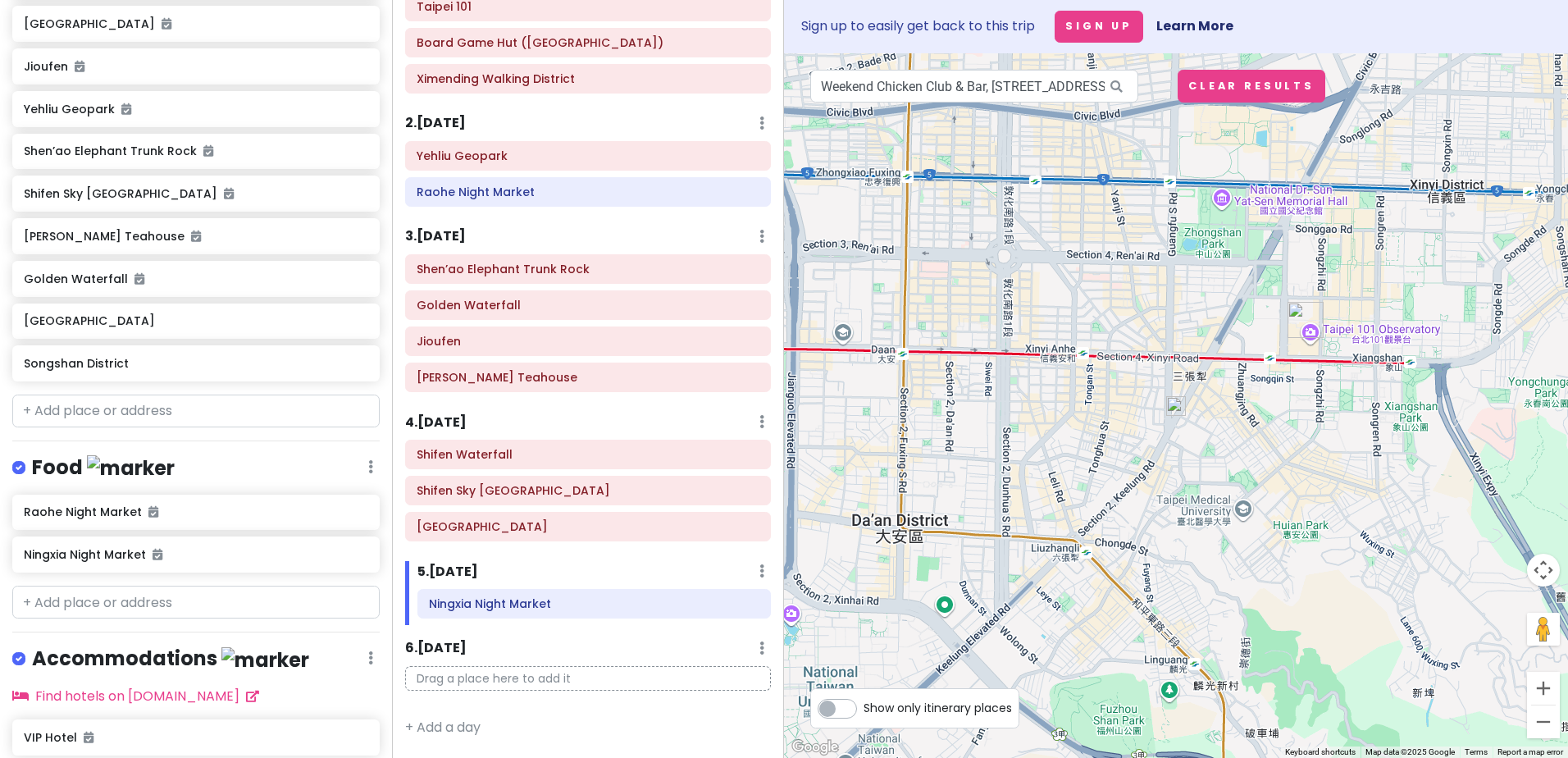
click at [1301, 316] on img "Taipei 101" at bounding box center [1305, 319] width 36 height 36
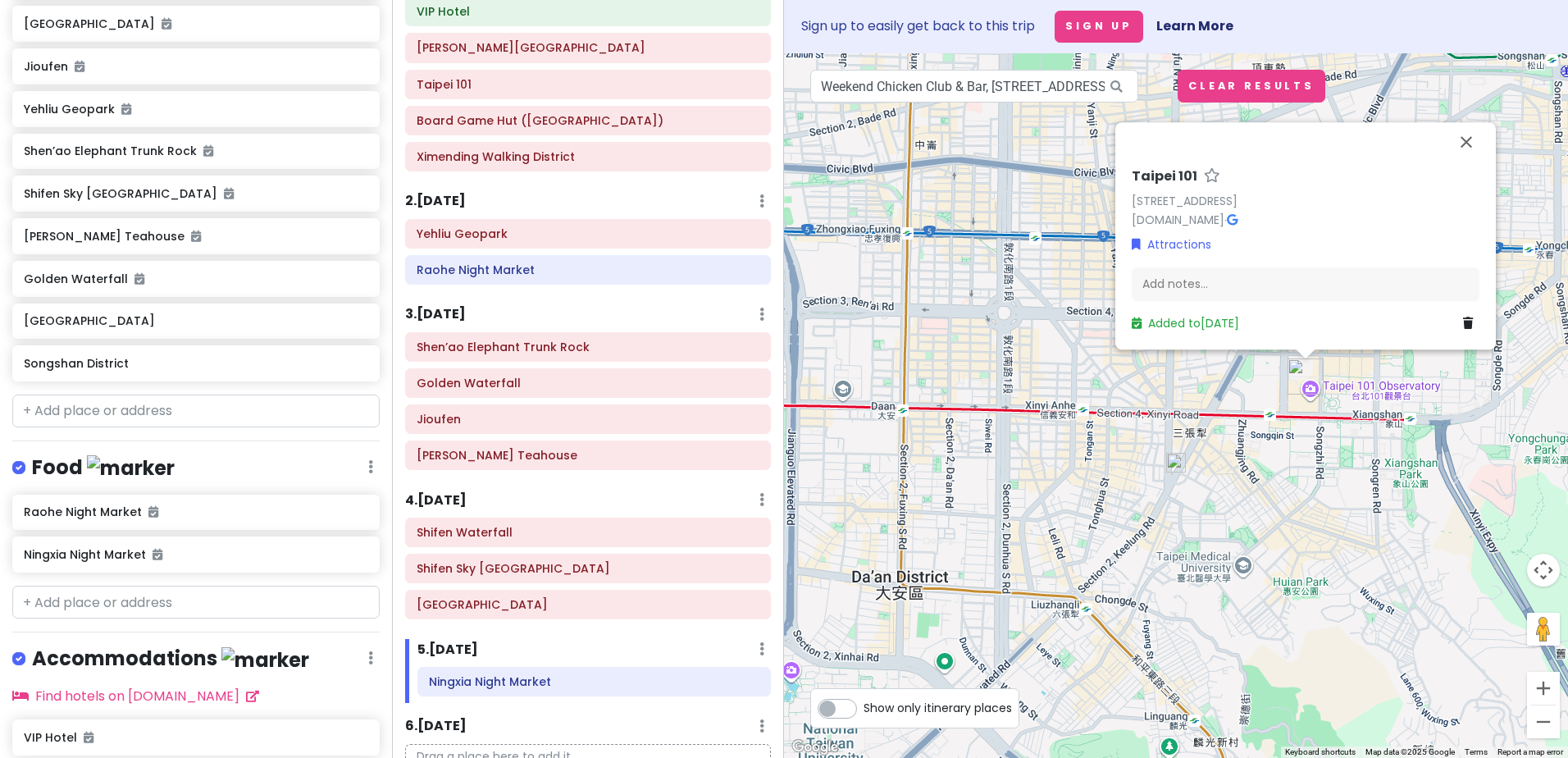
scroll to position [108, 0]
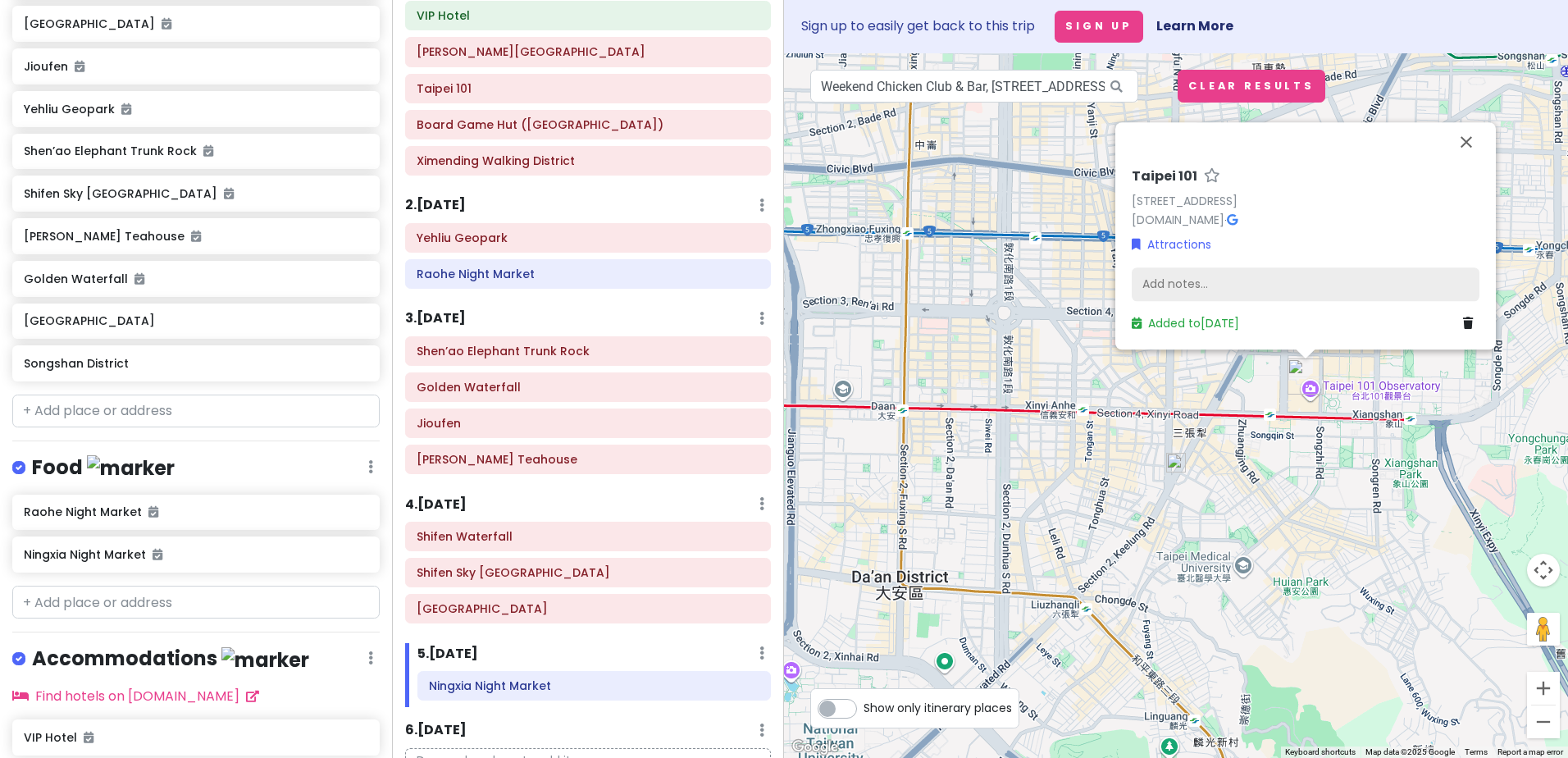
click at [1204, 283] on div "Add notes..." at bounding box center [1305, 284] width 348 height 34
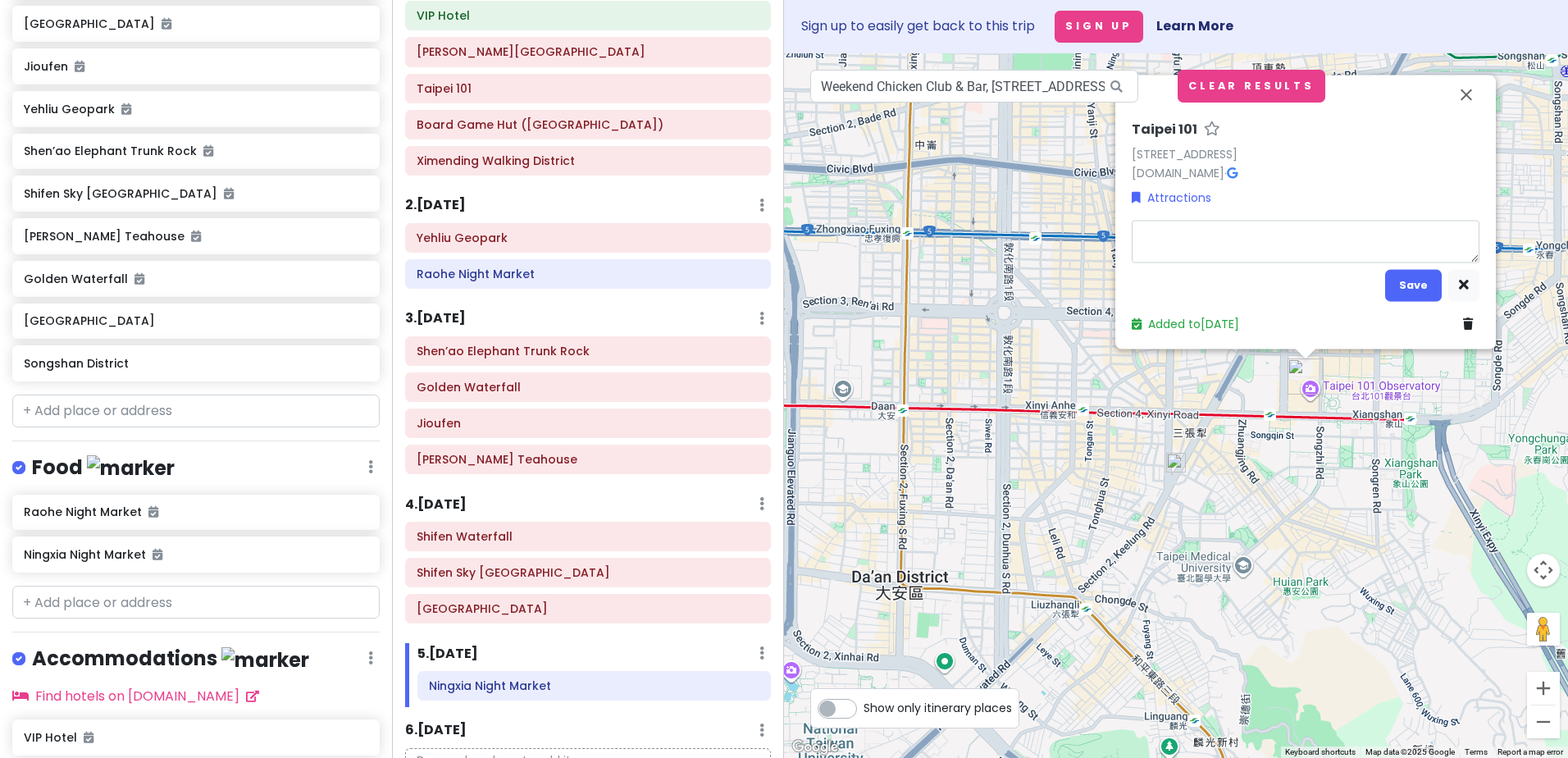
click at [1335, 310] on div "[STREET_ADDRESS] [DOMAIN_NAME] · Attractions Save Added to [DATE]" at bounding box center [1305, 226] width 361 height 224
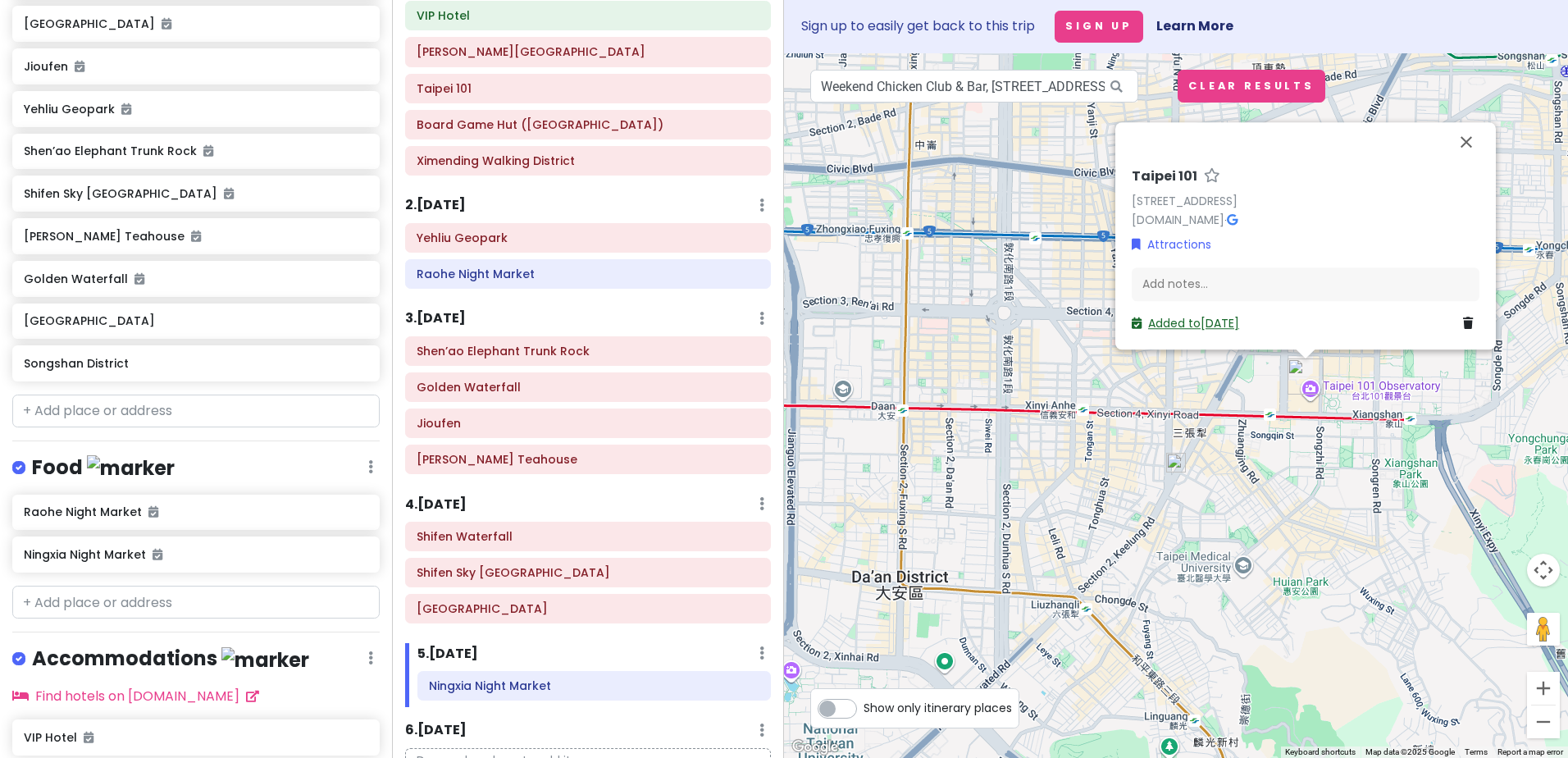
click at [1198, 322] on link "Added to [DATE]" at bounding box center [1185, 324] width 108 height 17
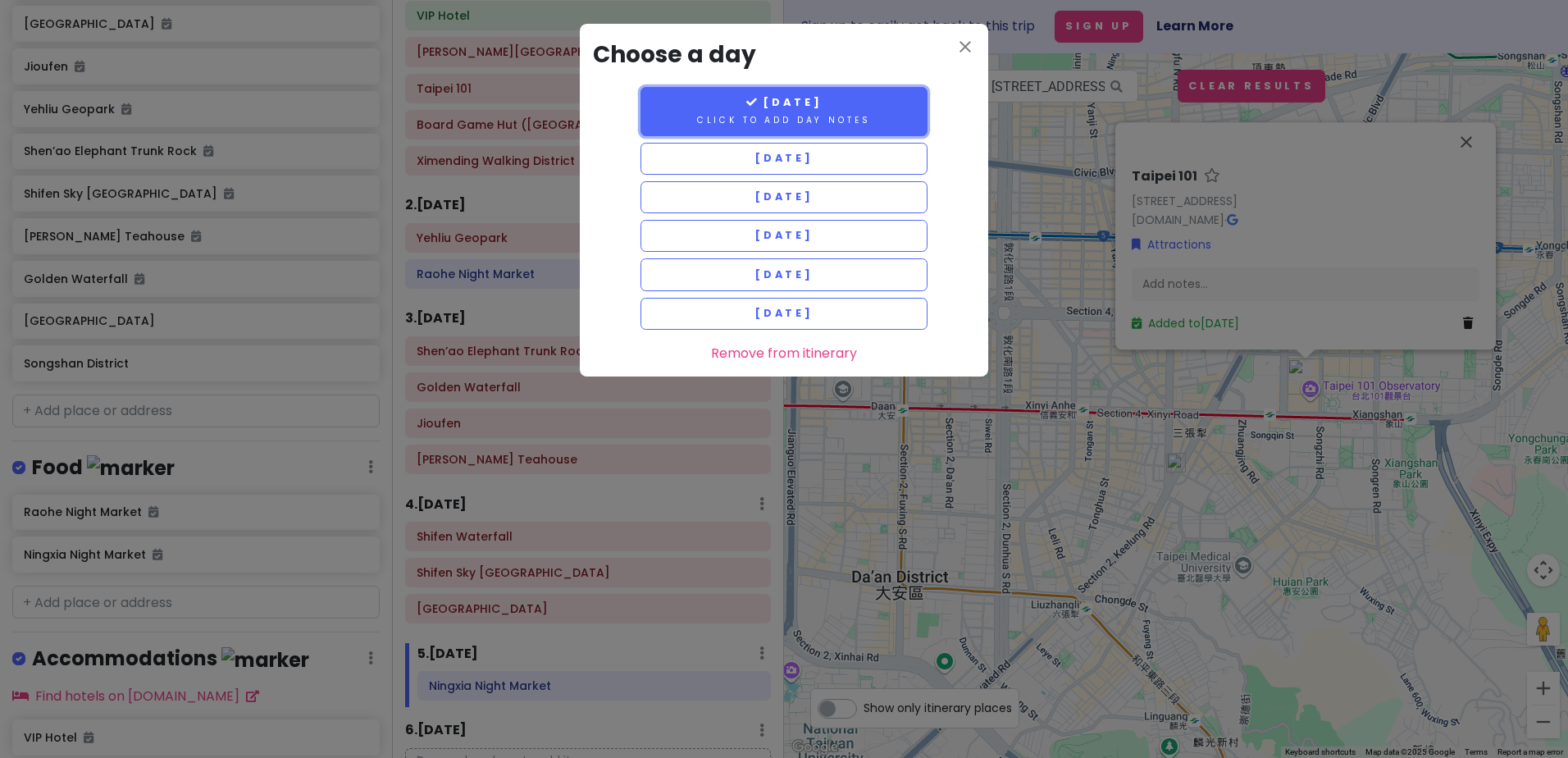
click at [884, 105] on button "[DATE] Click to add day notes" at bounding box center [784, 111] width 287 height 50
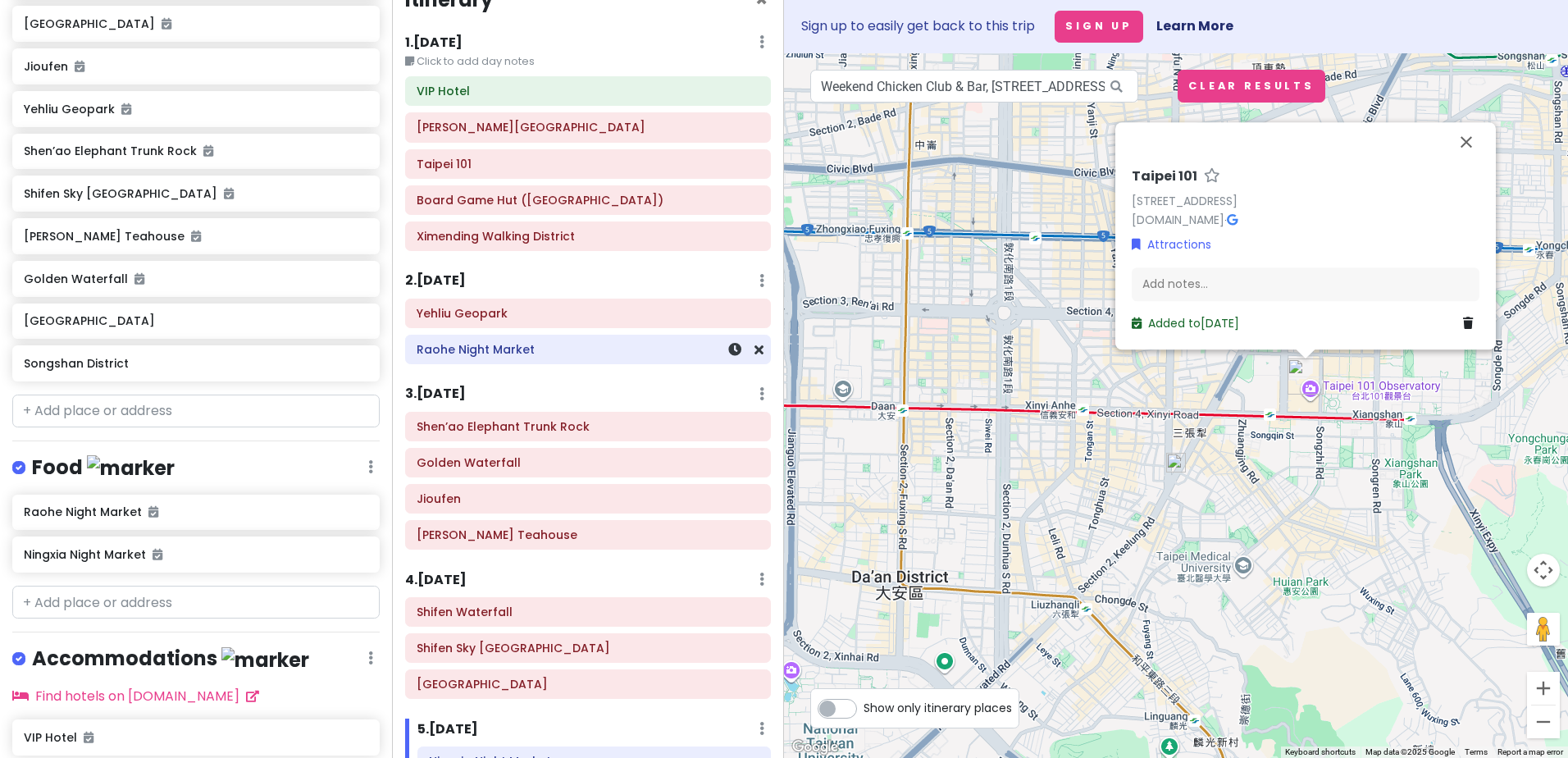
scroll to position [26, 0]
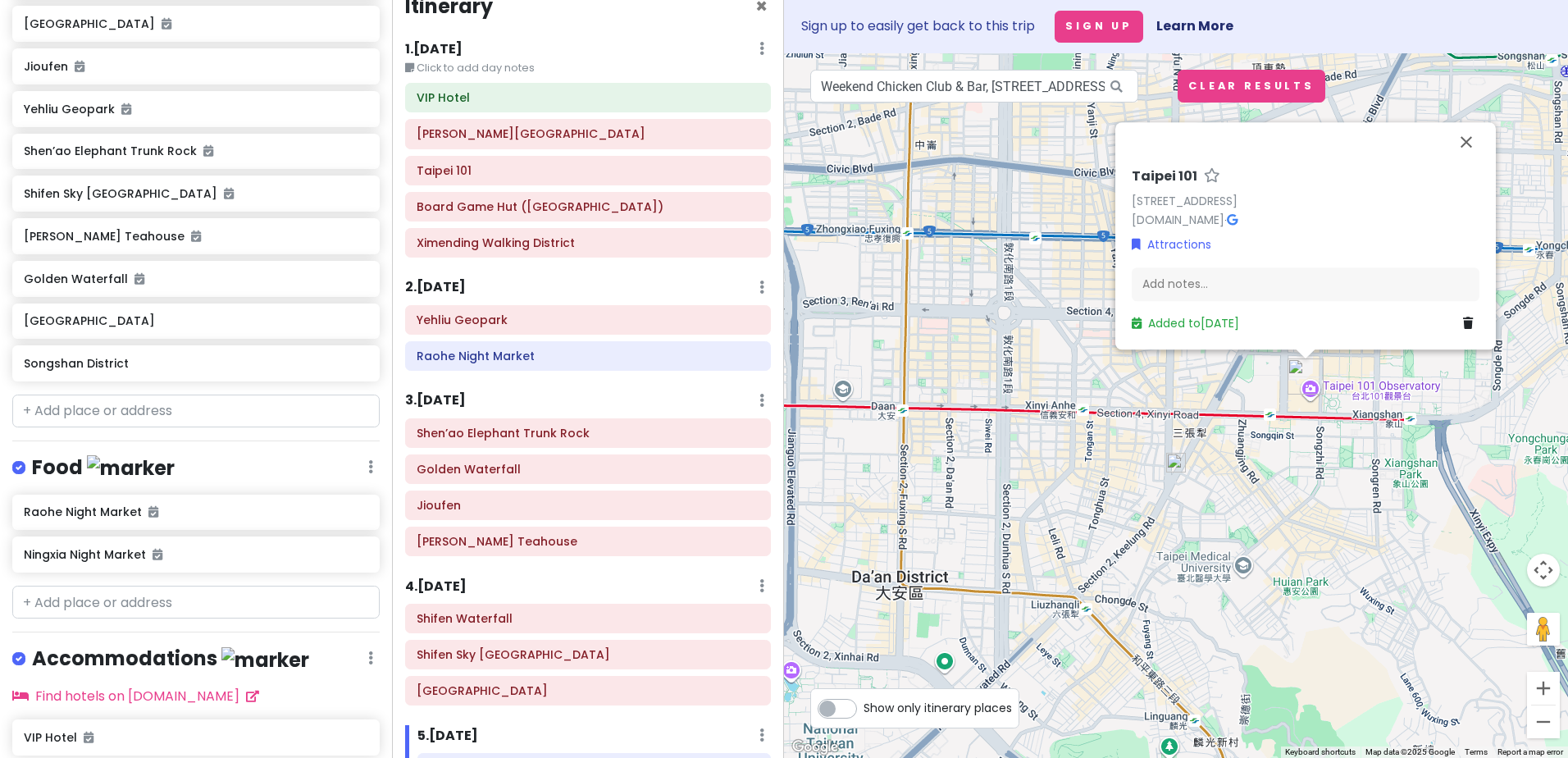
click at [1316, 377] on img "Taipei 101" at bounding box center [1305, 376] width 36 height 36
click at [954, 80] on input "Weekend Chicken Club & Bar, [STREET_ADDRESS]" at bounding box center [974, 86] width 328 height 33
click at [1125, 91] on icon at bounding box center [1116, 87] width 37 height 34
click at [1121, 87] on icon at bounding box center [1116, 87] width 37 height 34
click at [1118, 87] on icon at bounding box center [1116, 87] width 37 height 34
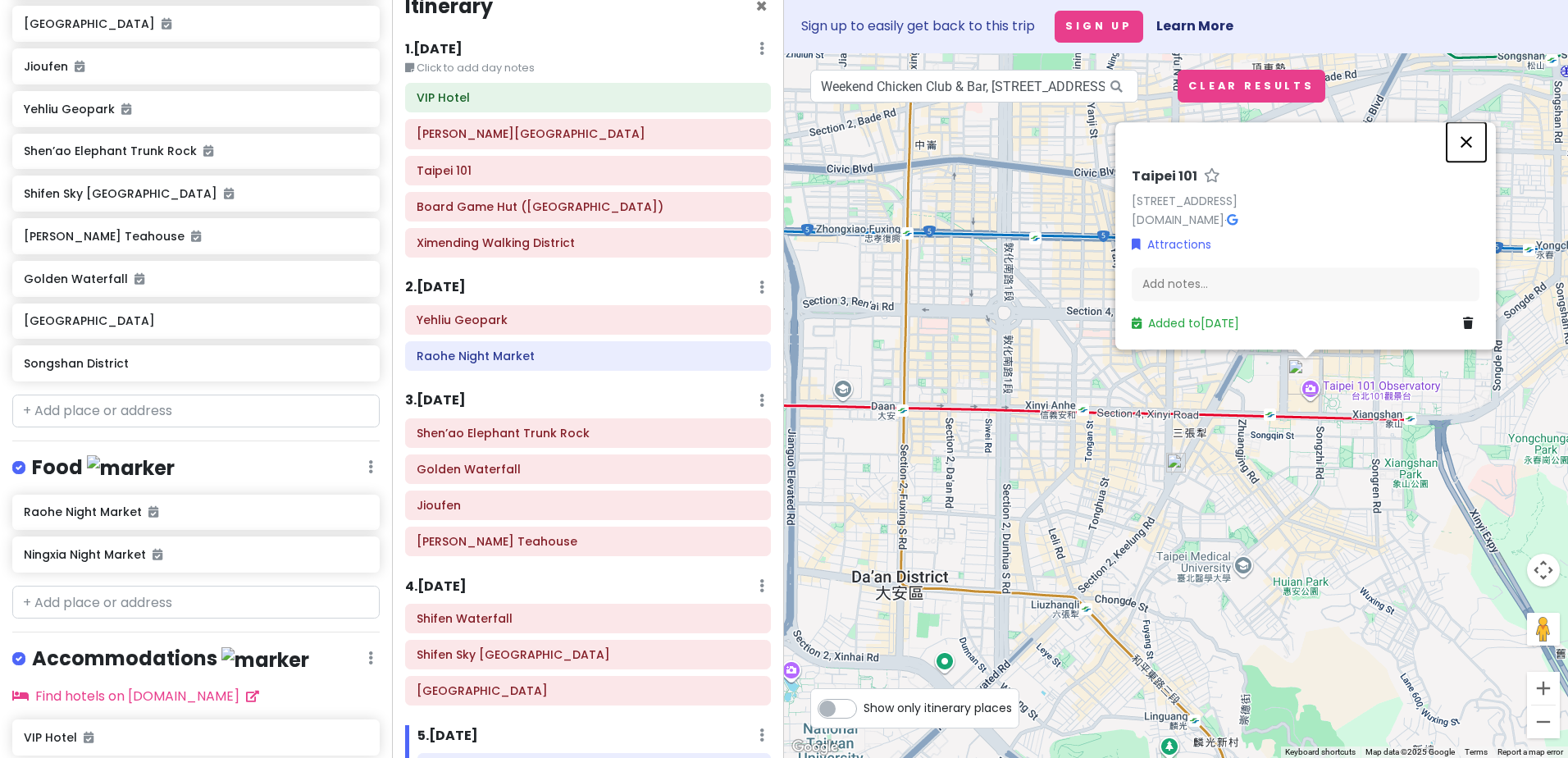
click at [1473, 122] on button "Close" at bounding box center [1466, 141] width 39 height 39
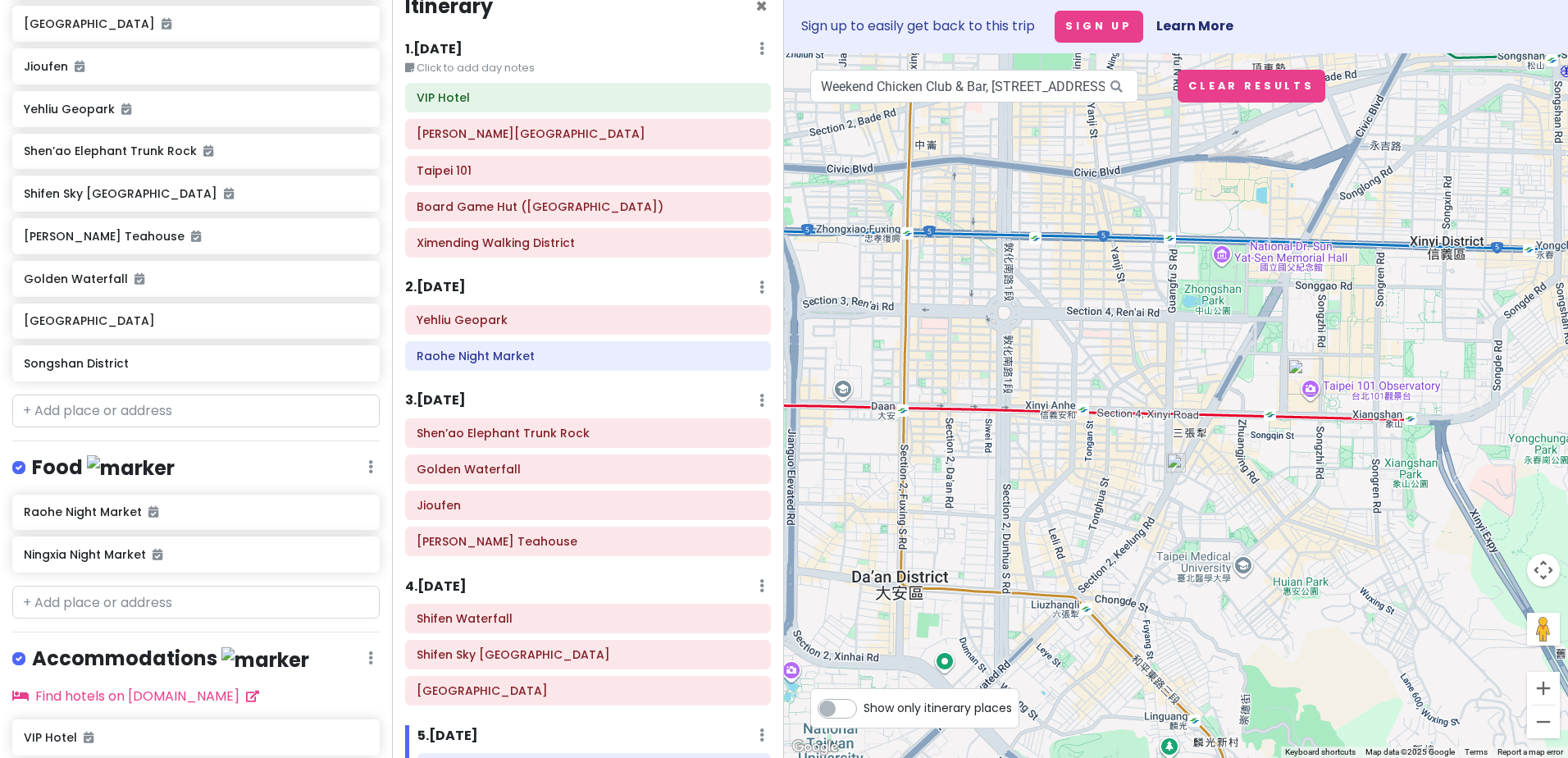
click at [1114, 83] on icon at bounding box center [1116, 87] width 37 height 34
click at [982, 93] on input "Weekend Chicken Club & Bar, [STREET_ADDRESS]" at bounding box center [974, 86] width 328 height 33
click at [981, 86] on input "Weekend Chicken Club & Bar, [STREET_ADDRESS]" at bounding box center [974, 86] width 328 height 33
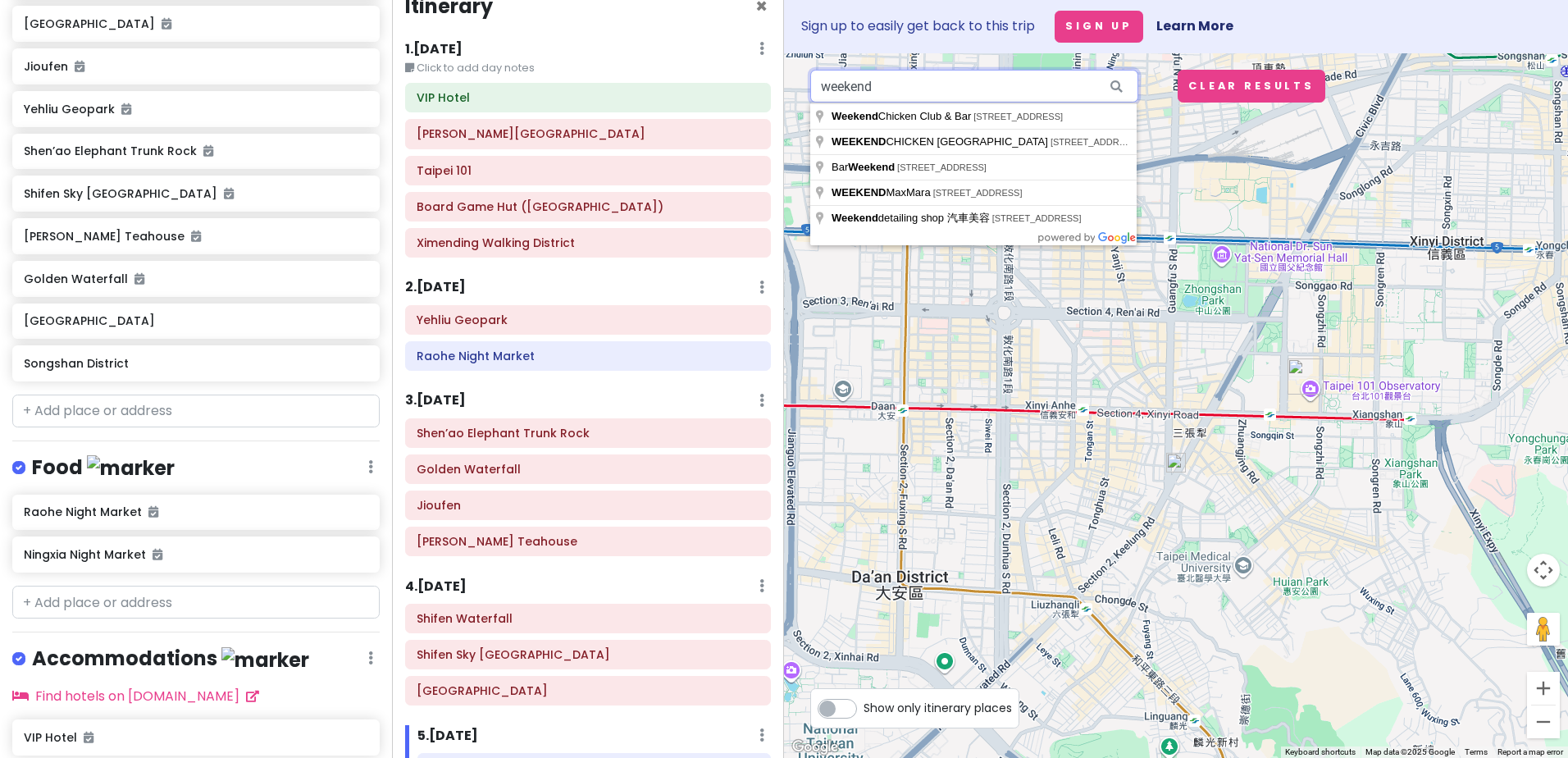
type input "Weekend Chicken Club & Bar, [STREET_ADDRESS]"
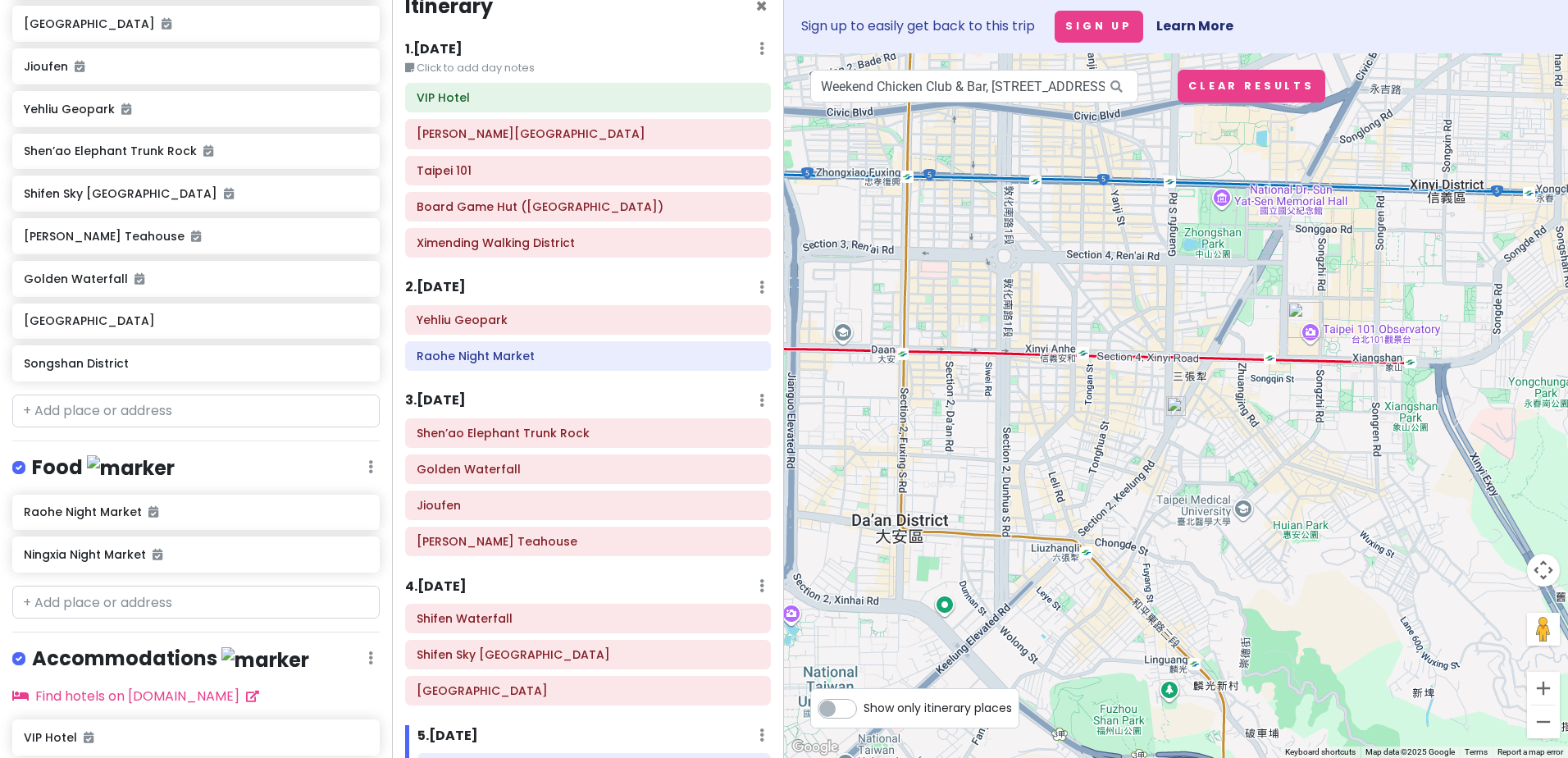
click at [1176, 408] on img at bounding box center [1175, 406] width 19 height 19
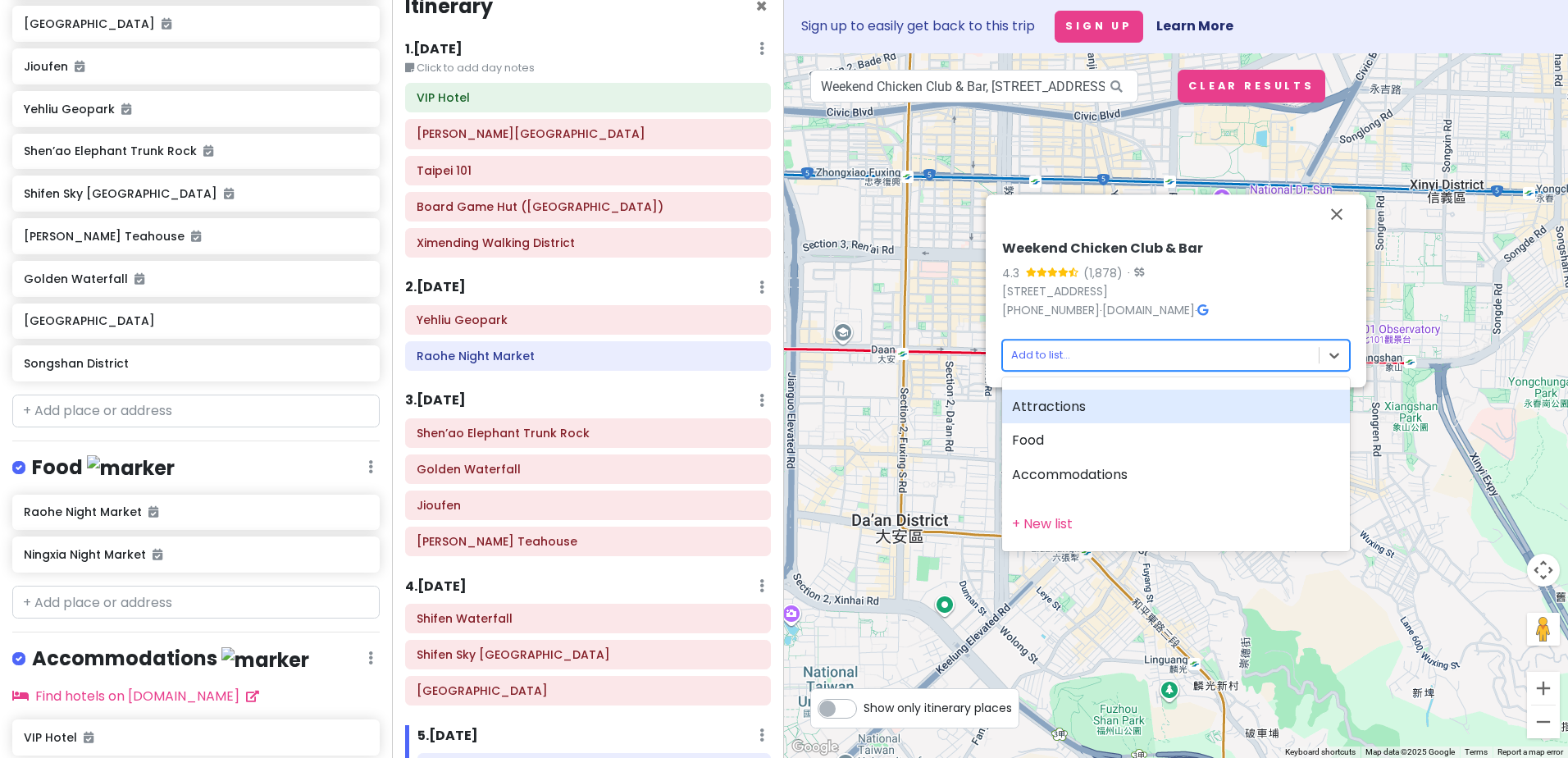
click at [1040, 352] on body "[GEOGRAPHIC_DATA] Private Change Dates Make a Copy Delete Trip Go Pro ⚡️ Give F…" at bounding box center [784, 379] width 1568 height 758
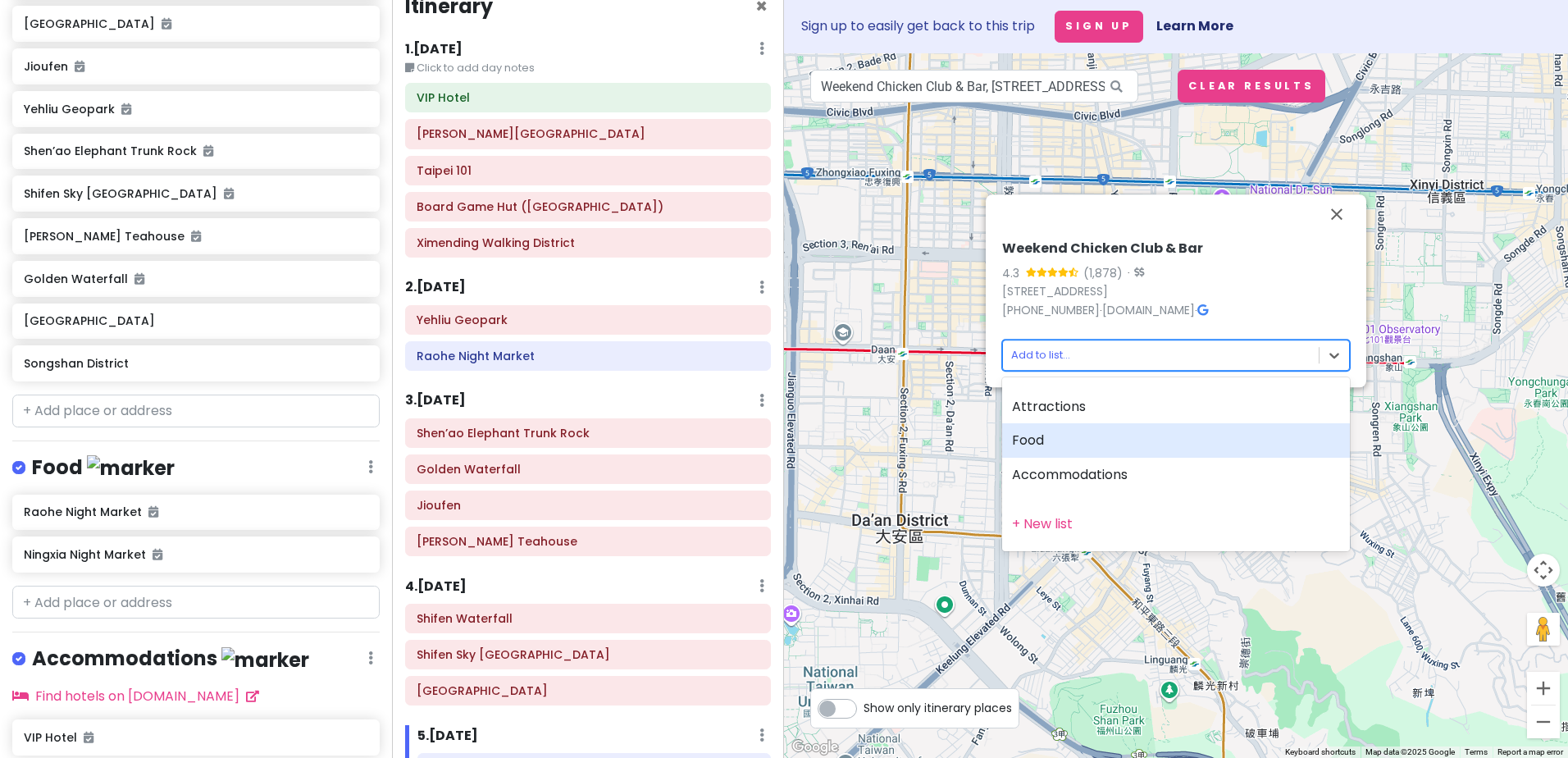
click at [1047, 434] on div "Food" at bounding box center [1176, 440] width 348 height 34
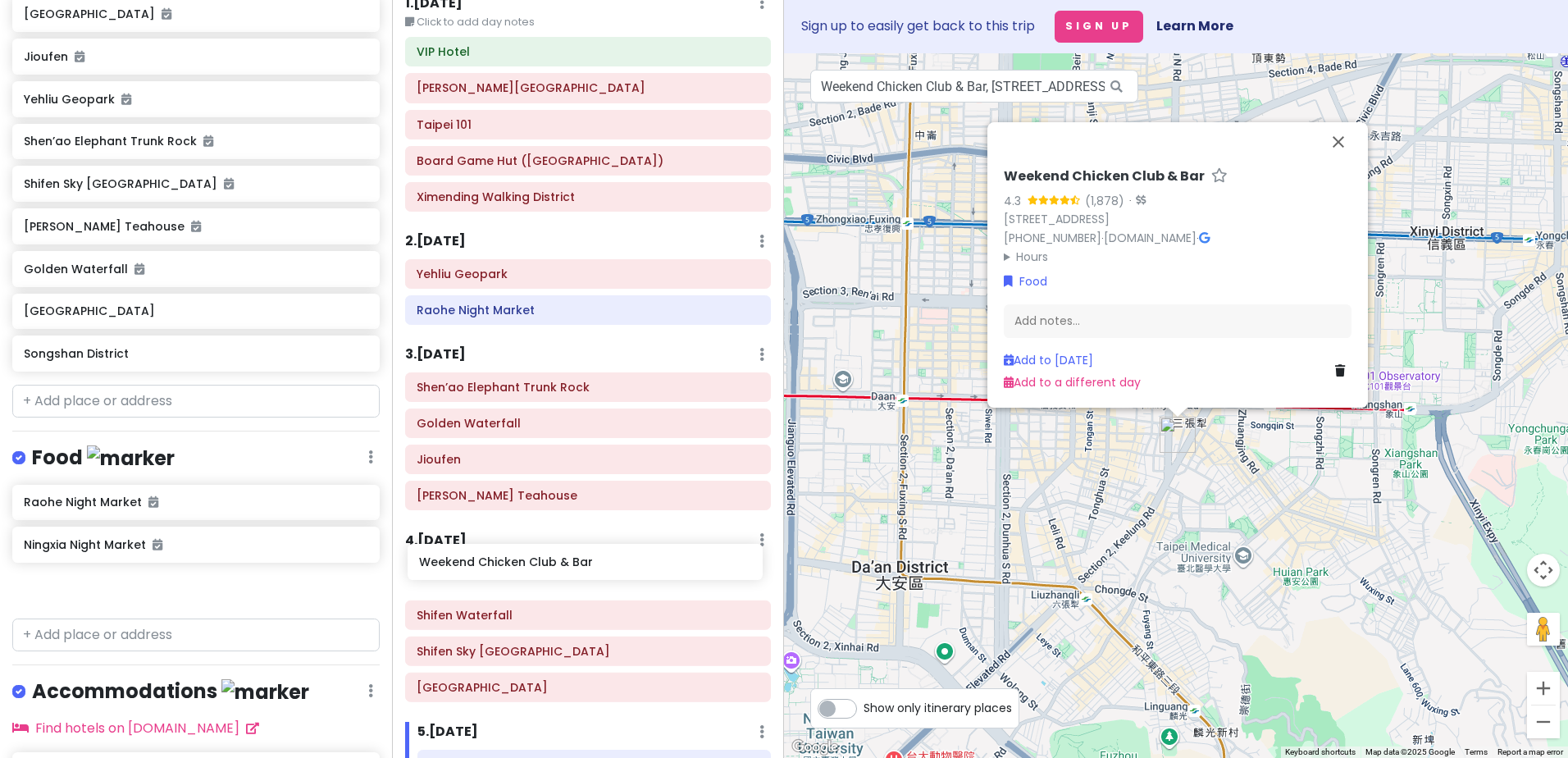
scroll to position [74, 0]
drag, startPoint x: 148, startPoint y: 598, endPoint x: 541, endPoint y: 545, distance: 396.6
click at [541, 545] on div "[GEOGRAPHIC_DATA] Private Change Dates Make a Copy Delete Trip Go Pro ⚡️ Give F…" at bounding box center [784, 379] width 1568 height 758
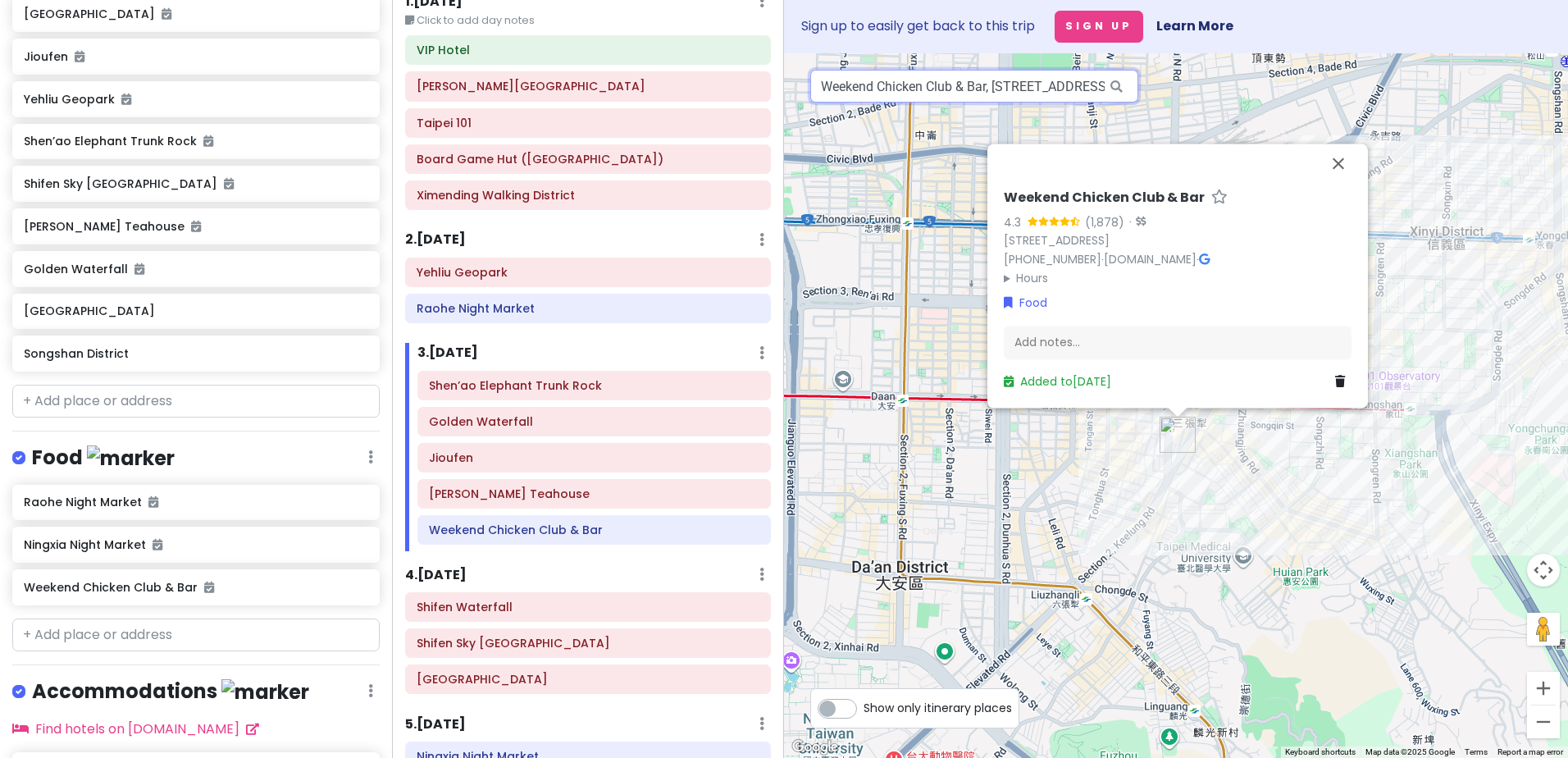
click at [1048, 92] on input "Weekend Chicken Club & Bar, [STREET_ADDRESS]" at bounding box center [974, 86] width 328 height 33
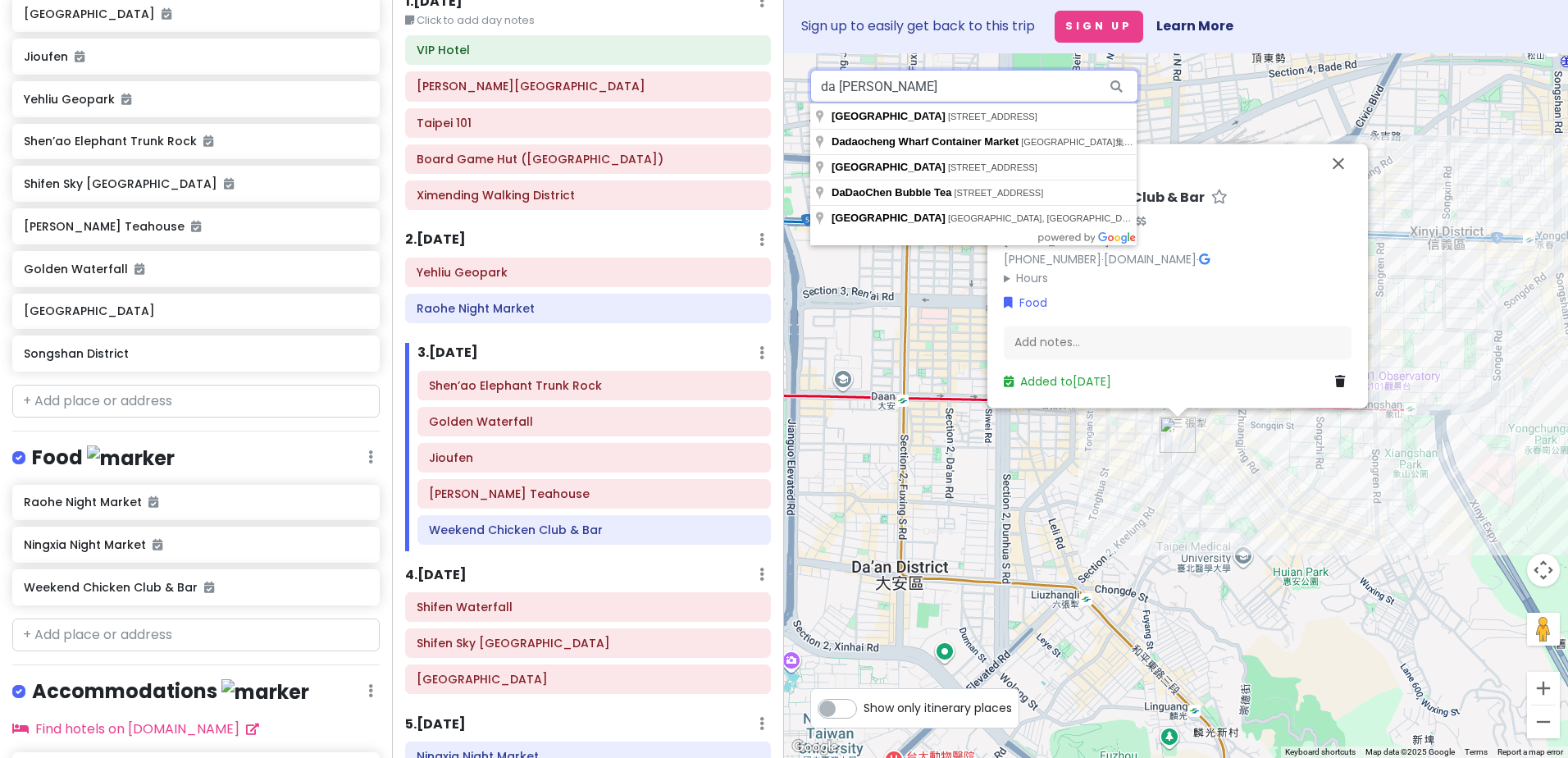
drag, startPoint x: 910, startPoint y: 82, endPoint x: 774, endPoint y: 80, distance: 136.0
click at [774, 79] on div "[GEOGRAPHIC_DATA] Private Change Dates Make a Copy Delete Trip Go Pro ⚡️ Give F…" at bounding box center [784, 379] width 1568 height 758
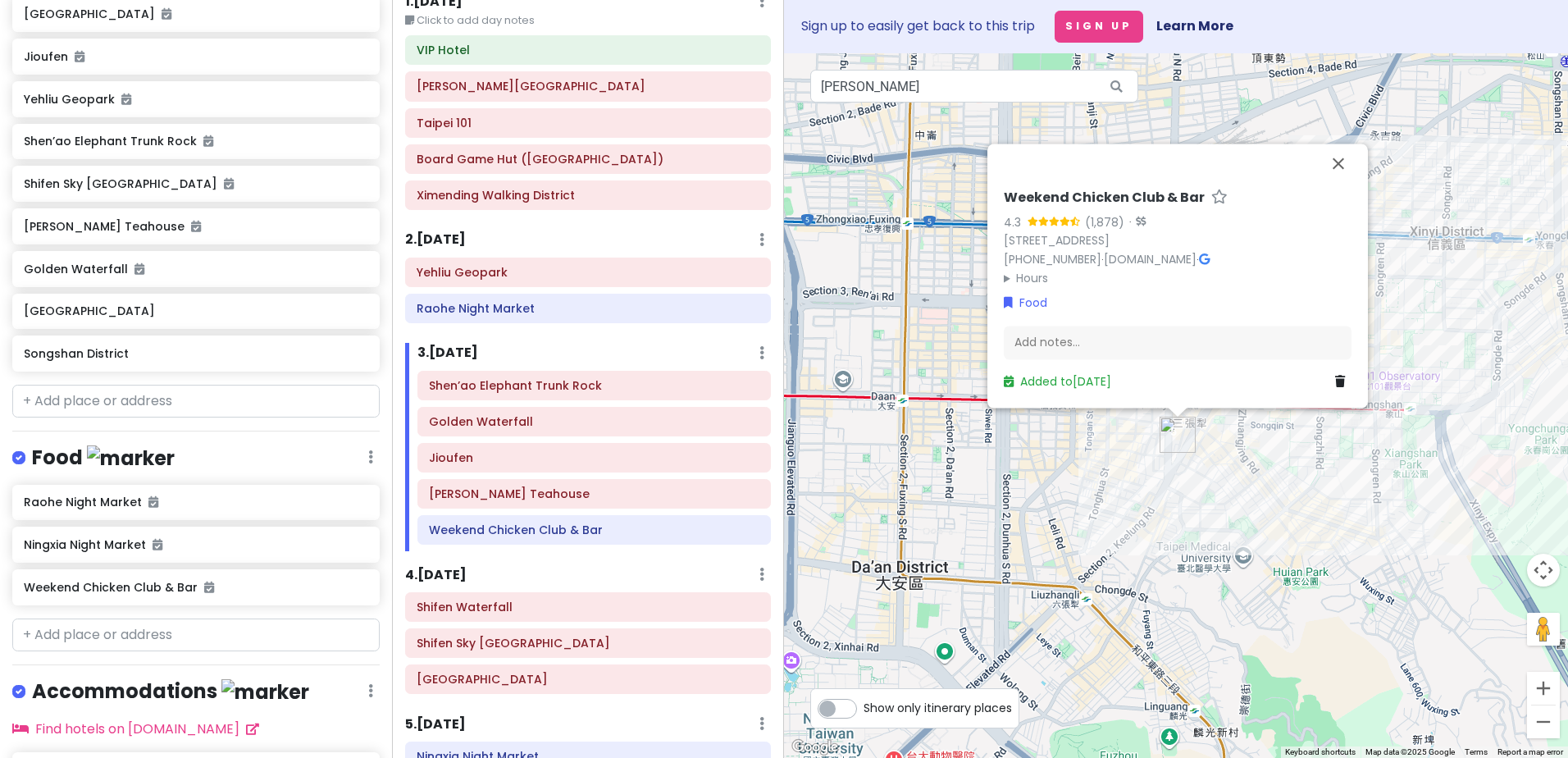
click at [1111, 82] on icon at bounding box center [1116, 87] width 37 height 34
click at [1132, 82] on icon at bounding box center [1116, 87] width 37 height 34
click at [1118, 85] on icon at bounding box center [1116, 87] width 37 height 34
click at [1339, 144] on button "Close" at bounding box center [1338, 163] width 39 height 39
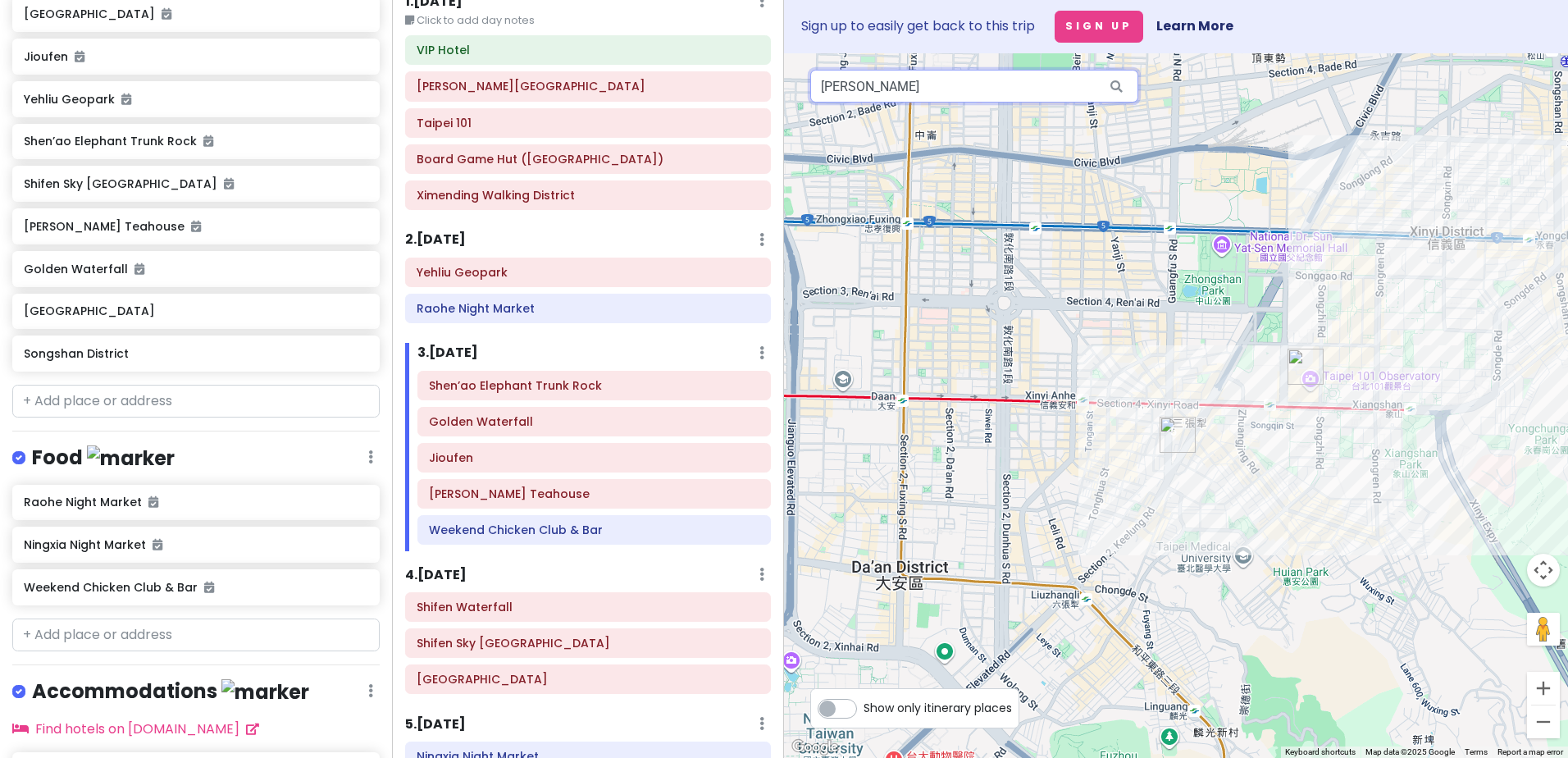
click at [894, 99] on input "[PERSON_NAME]" at bounding box center [974, 86] width 328 height 33
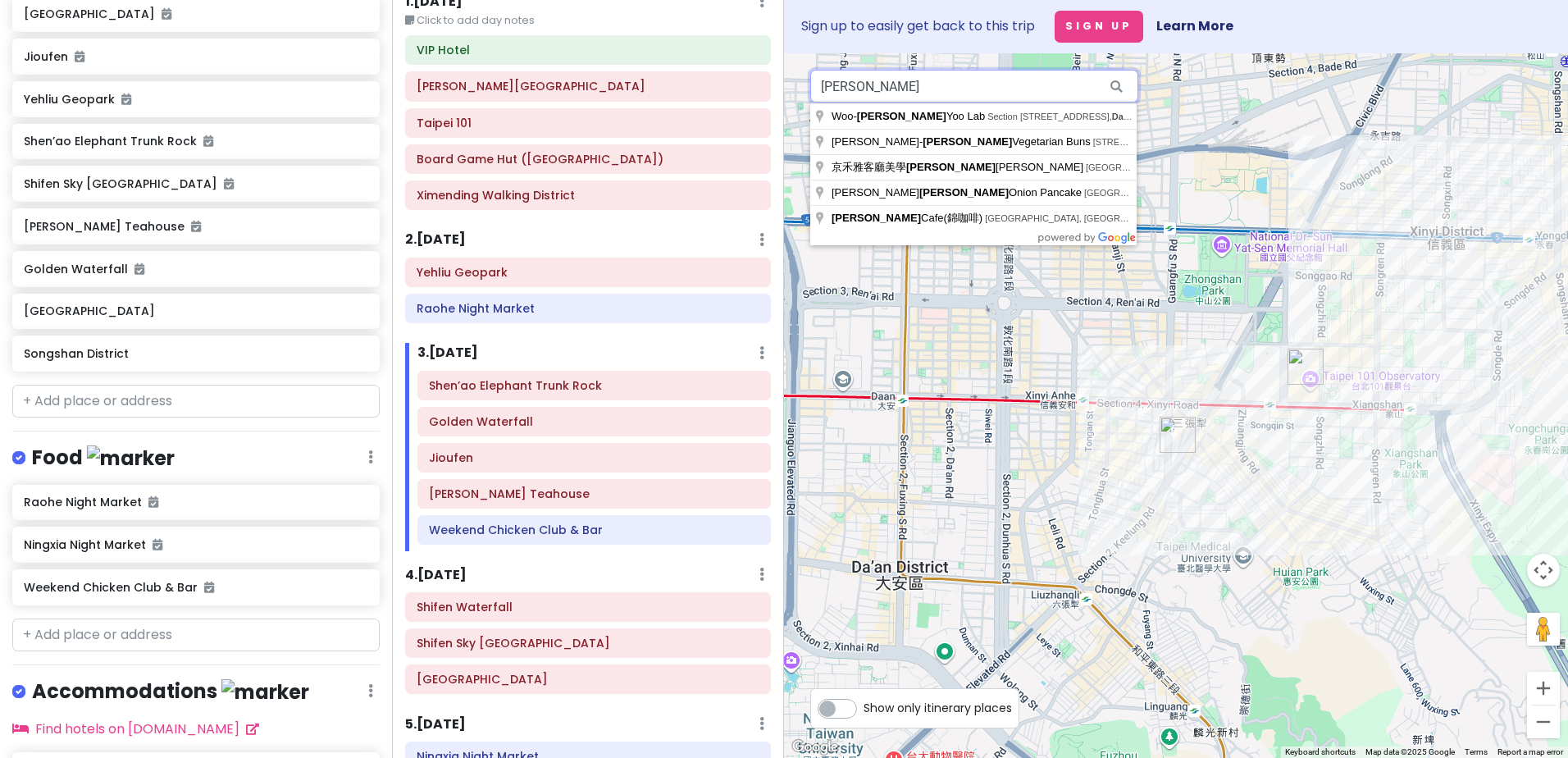
click at [739, 94] on div "[GEOGRAPHIC_DATA] Private Change Dates Make a Copy Delete Trip Go Pro ⚡️ Give F…" at bounding box center [784, 379] width 1568 height 758
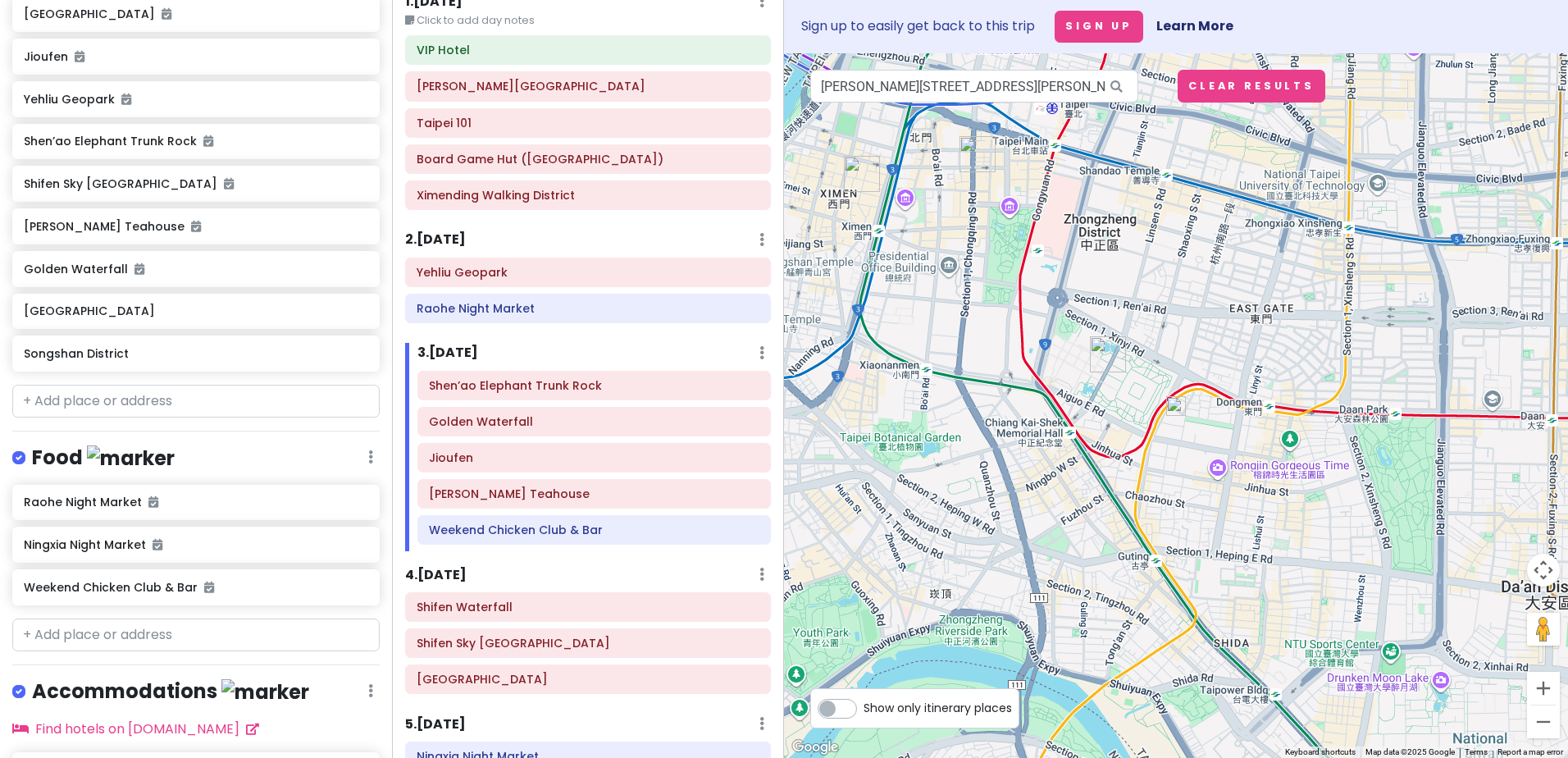
click at [1171, 409] on img at bounding box center [1175, 406] width 19 height 19
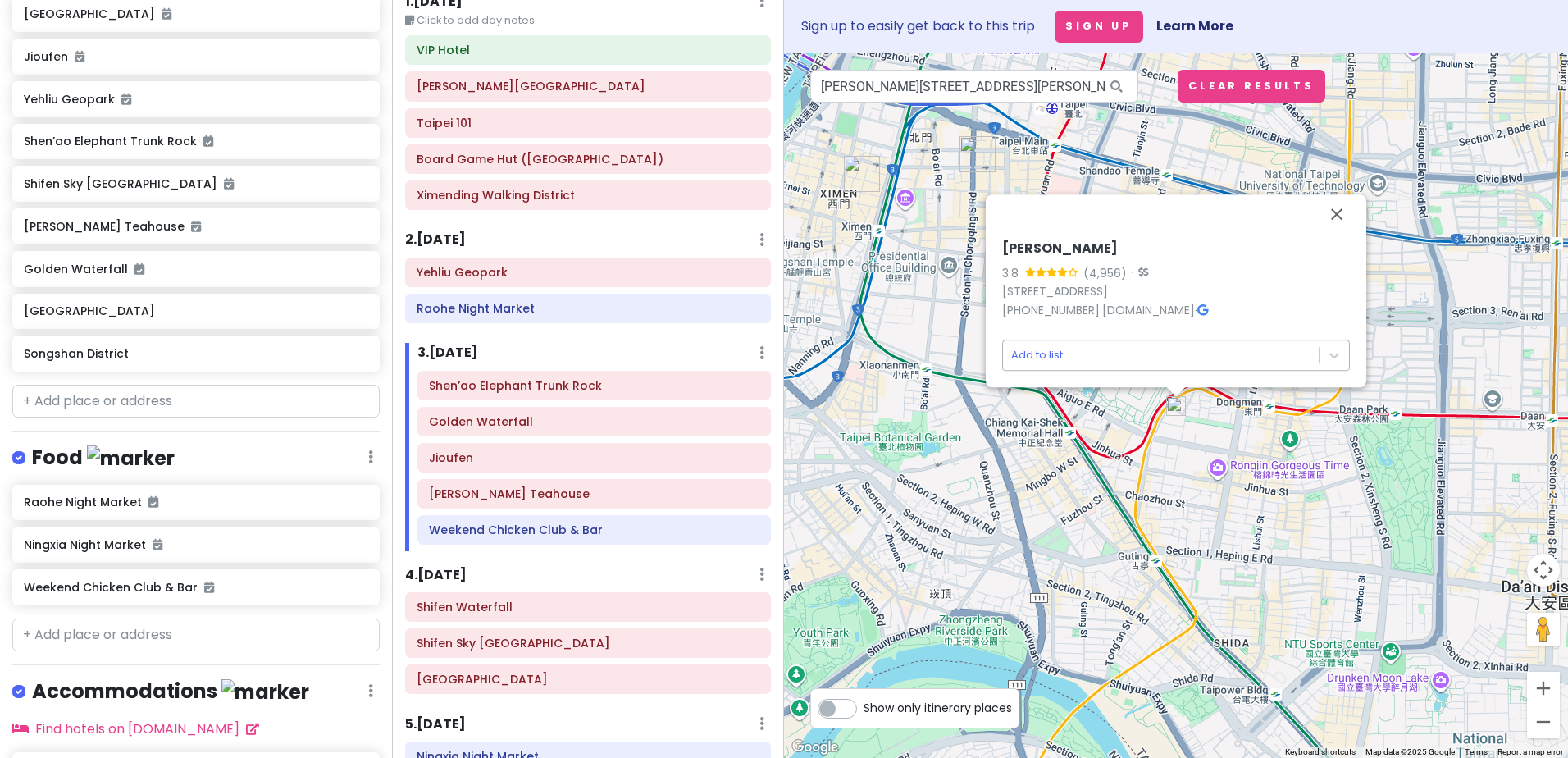
click at [1051, 361] on body "[GEOGRAPHIC_DATA] Private Change Dates Make a Copy Delete Trip Go Pro ⚡️ Give F…" at bounding box center [784, 379] width 1568 height 758
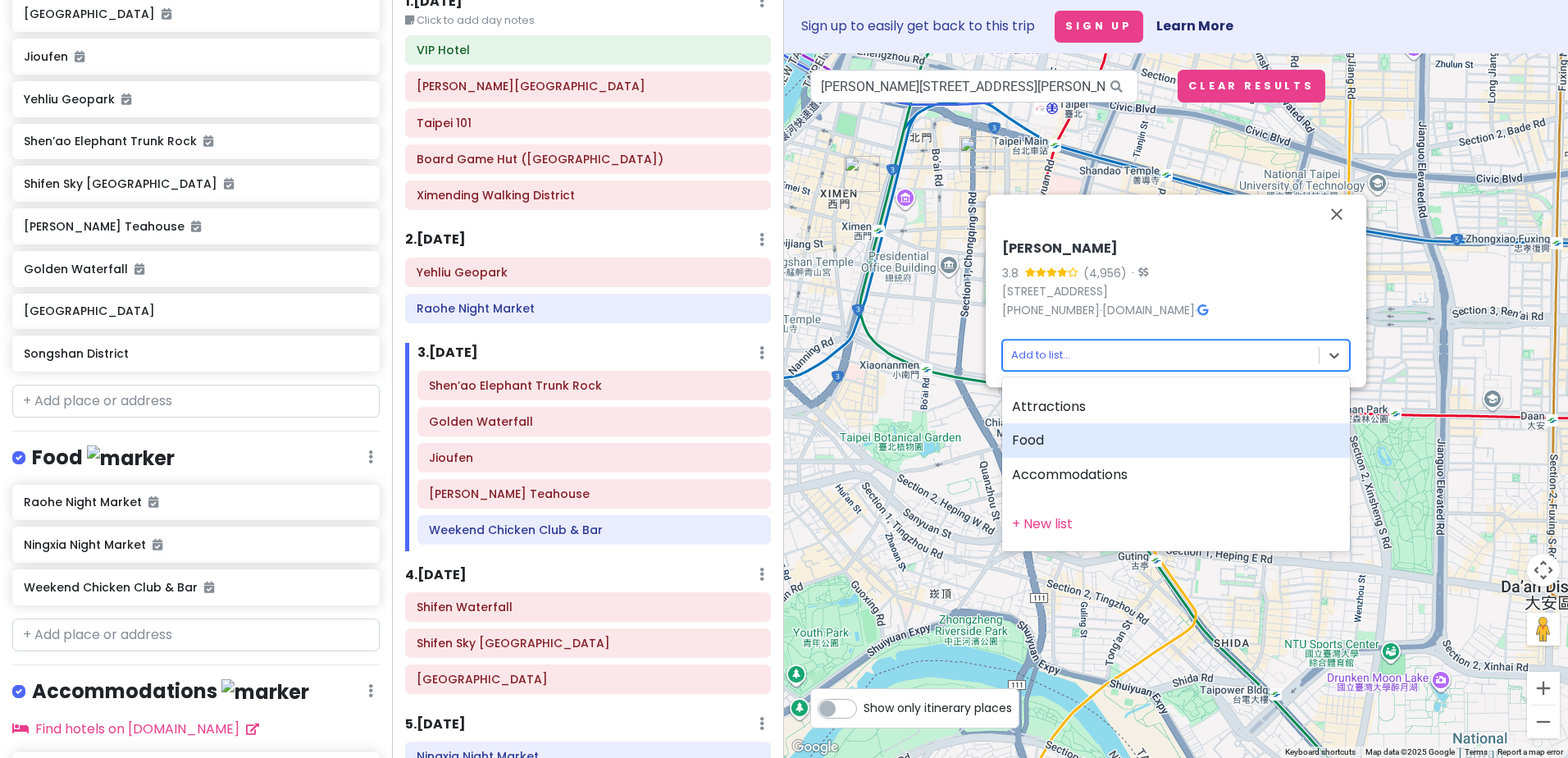
click at [1046, 445] on div "Food" at bounding box center [1176, 440] width 348 height 34
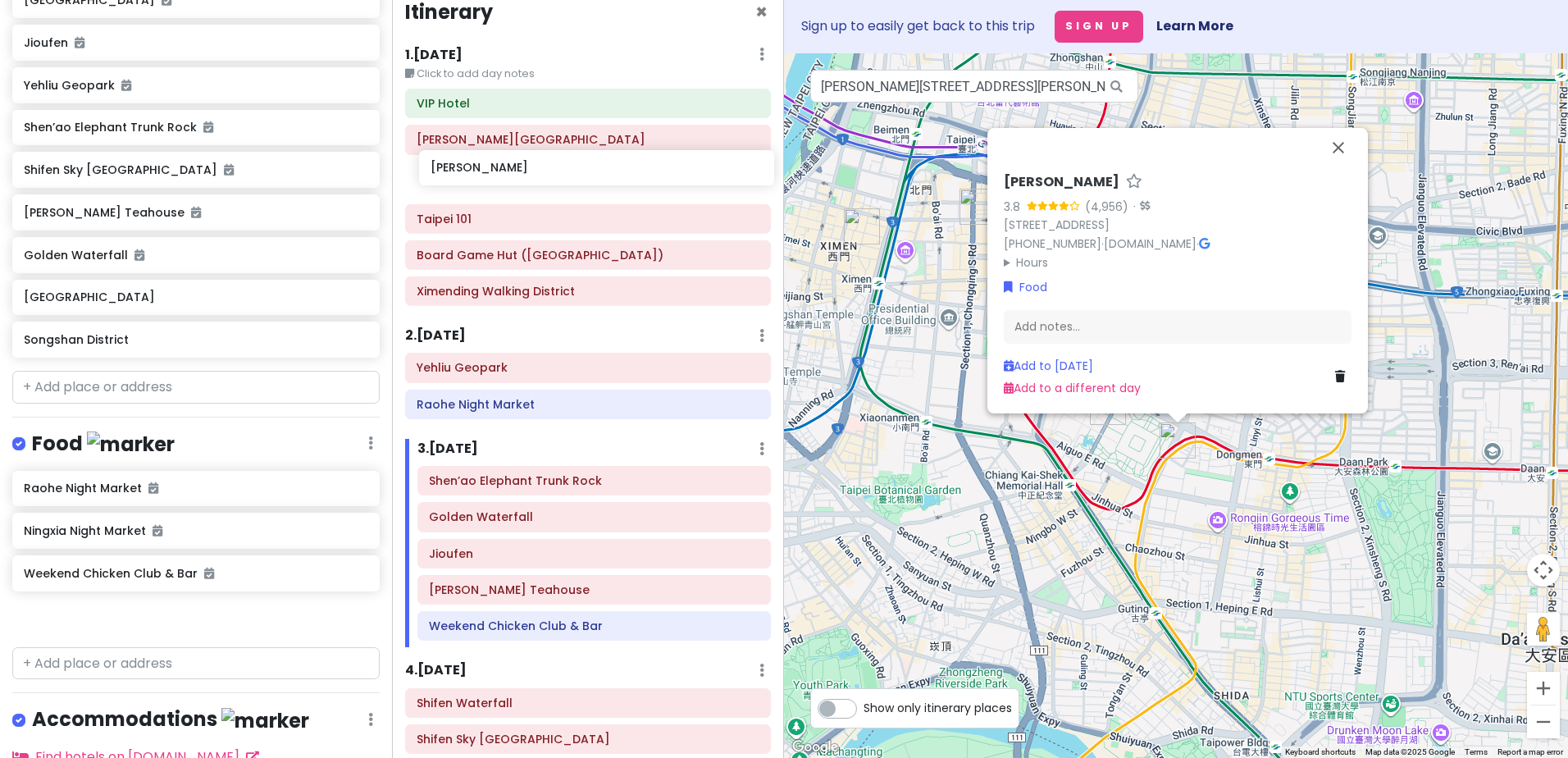
scroll to position [6, 0]
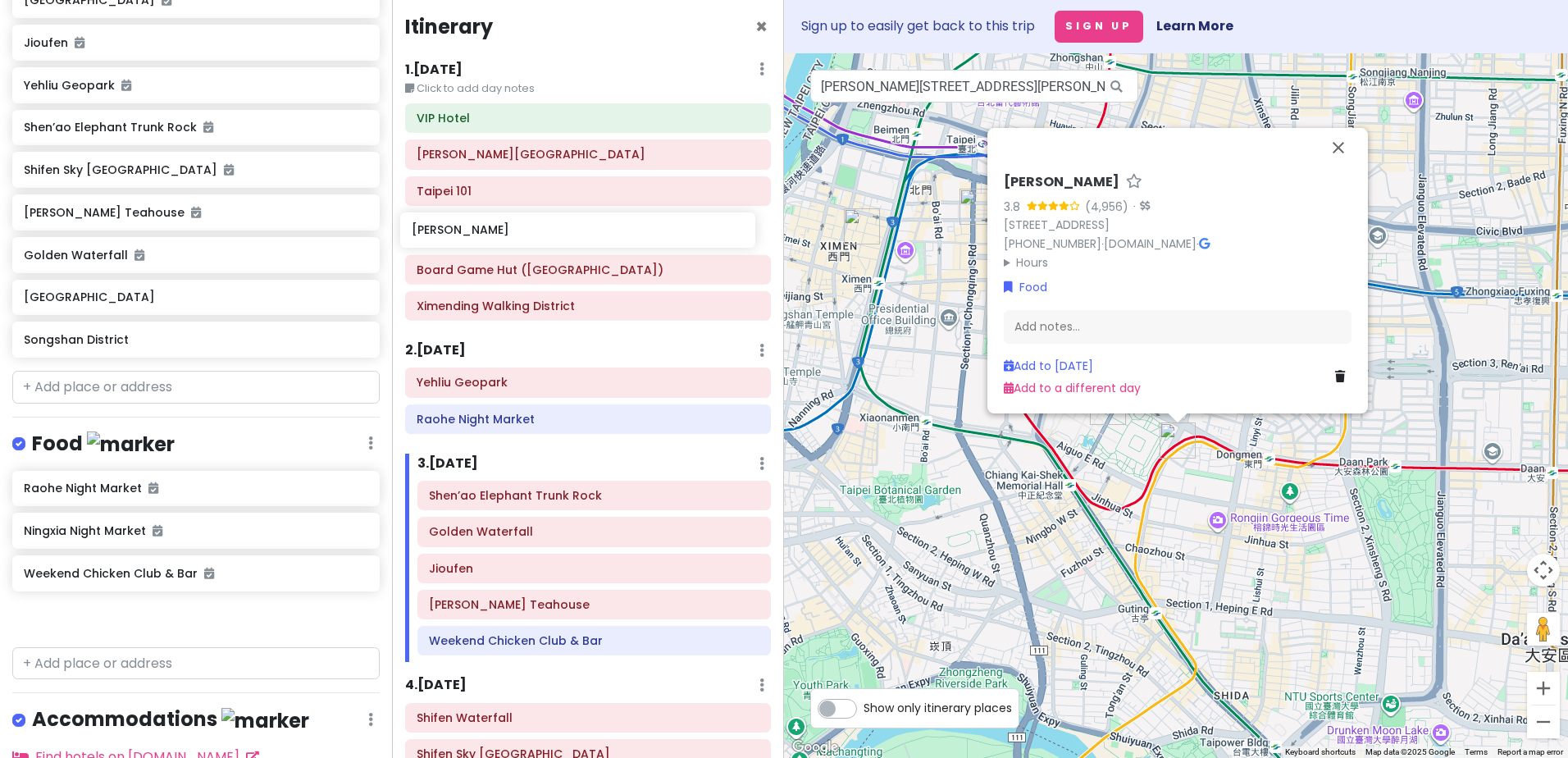
drag, startPoint x: 121, startPoint y: 632, endPoint x: 506, endPoint y: 231, distance: 555.9
click at [506, 231] on div "[GEOGRAPHIC_DATA] Private Change Dates Make a Copy Delete Trip Go Pro ⚡️ Give F…" at bounding box center [784, 379] width 1568 height 758
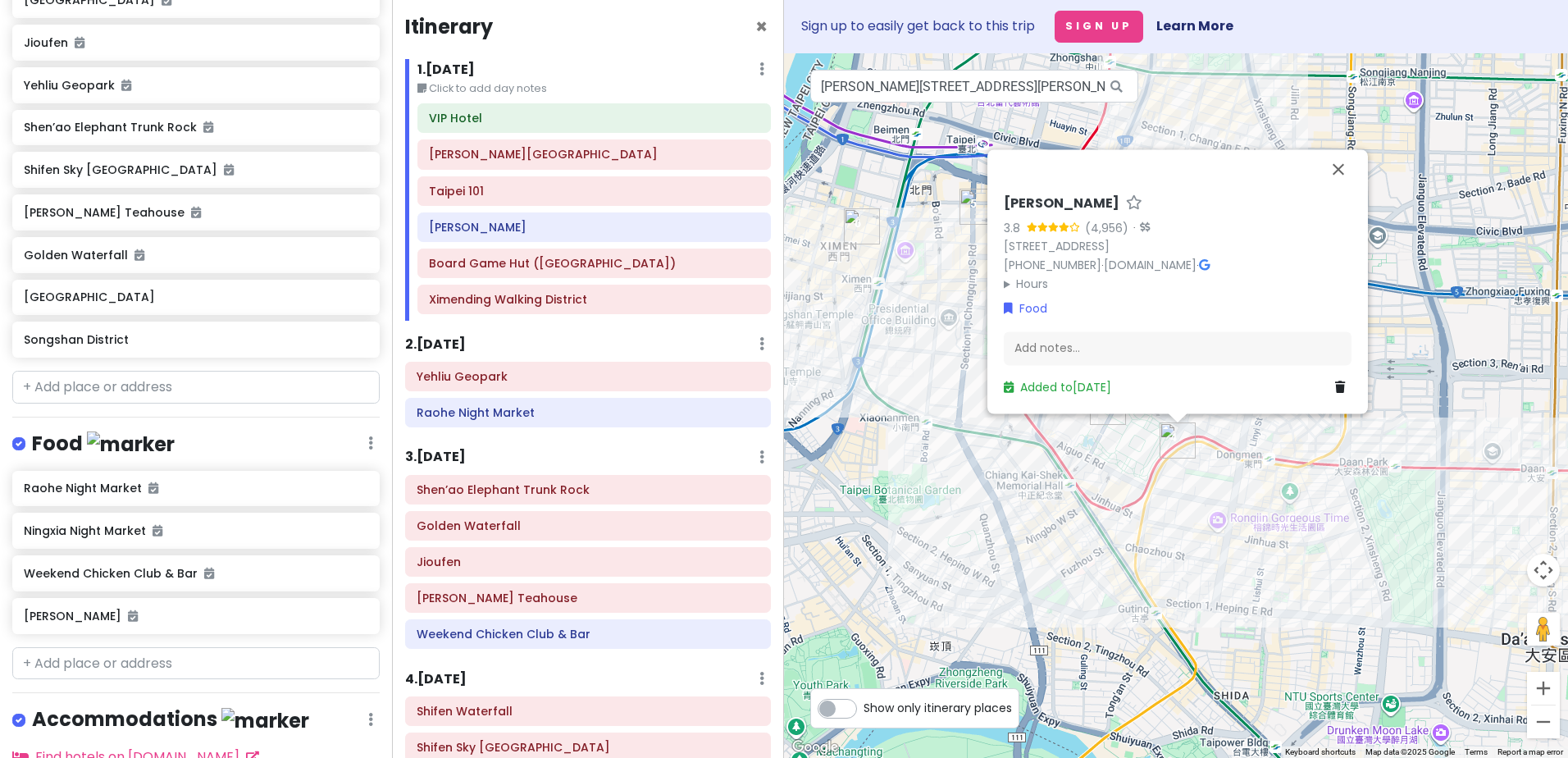
click at [1176, 561] on div "[PERSON_NAME] Bao 3.8 (4,956) · [STREET_ADDRESS] [PHONE_NUMBER] · [DOMAIN_NAME]…" at bounding box center [1175, 405] width 784 height 705
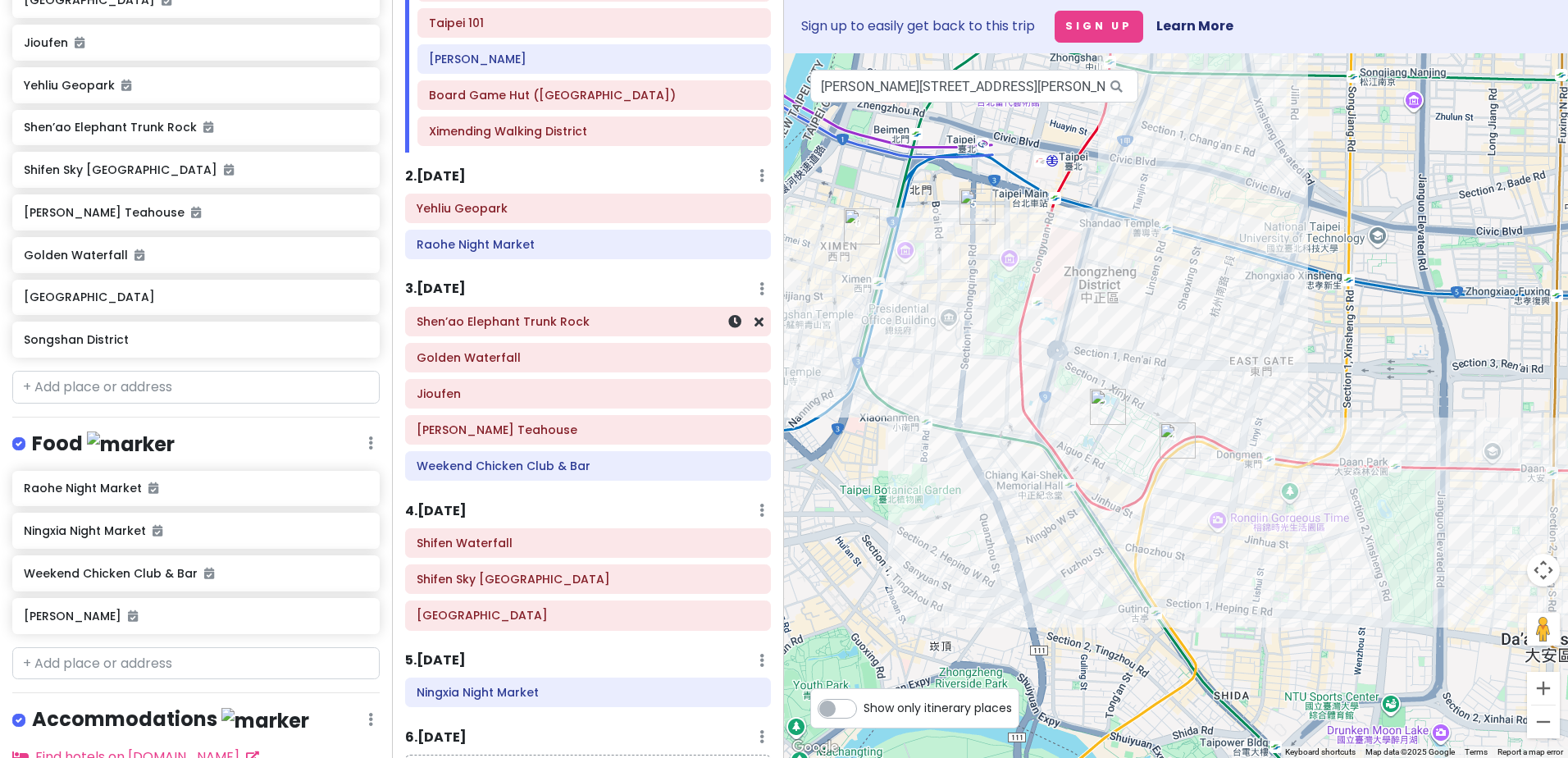
scroll to position [170, 0]
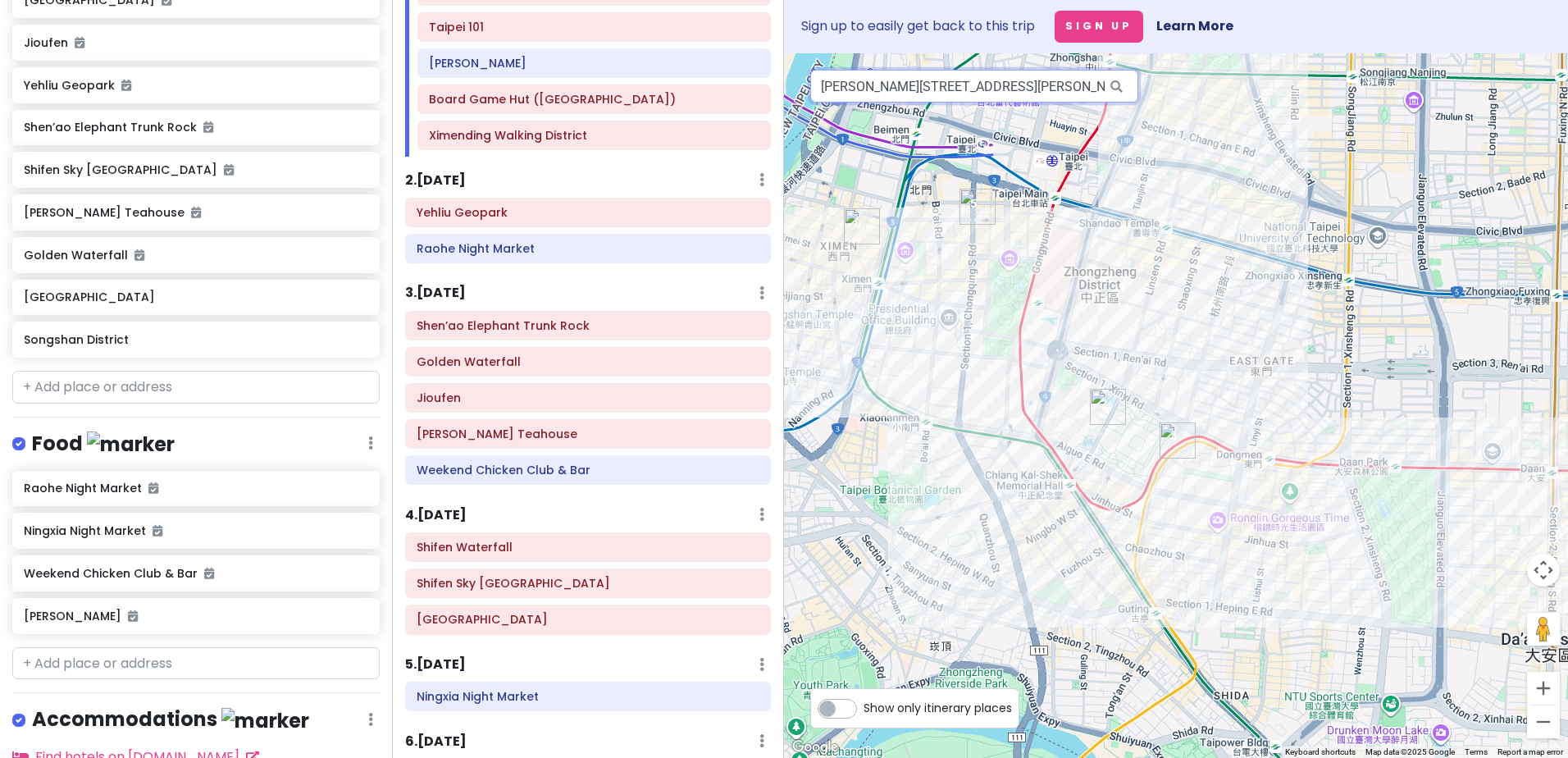
click at [925, 87] on input "[PERSON_NAME][STREET_ADDRESS][PERSON_NAME]" at bounding box center [974, 86] width 328 height 33
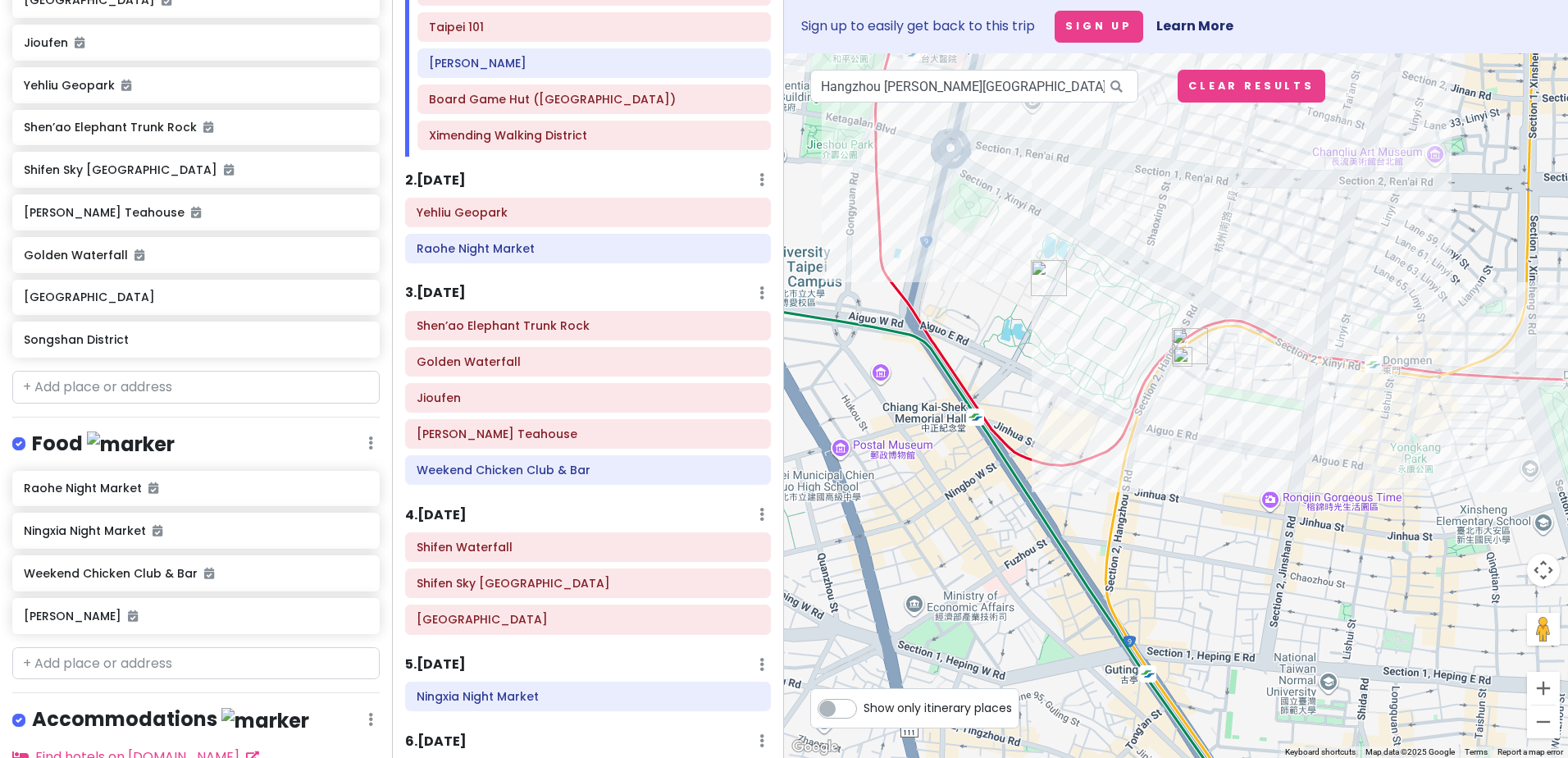
click at [1183, 366] on img at bounding box center [1182, 356] width 19 height 19
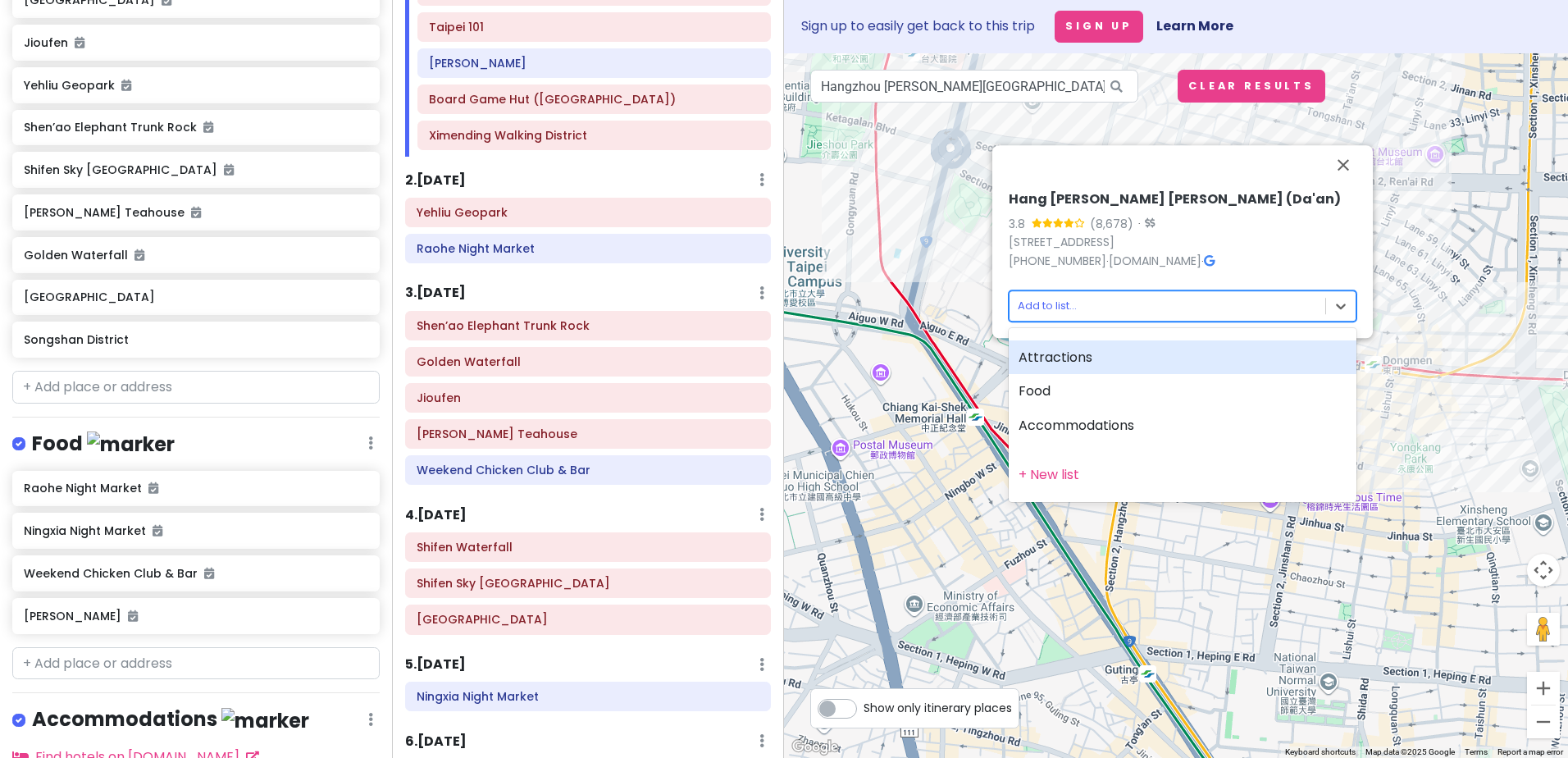
click at [1052, 303] on body "[GEOGRAPHIC_DATA] Private Change Dates Make a Copy Delete Trip Go Pro ⚡️ Give F…" at bounding box center [784, 379] width 1568 height 758
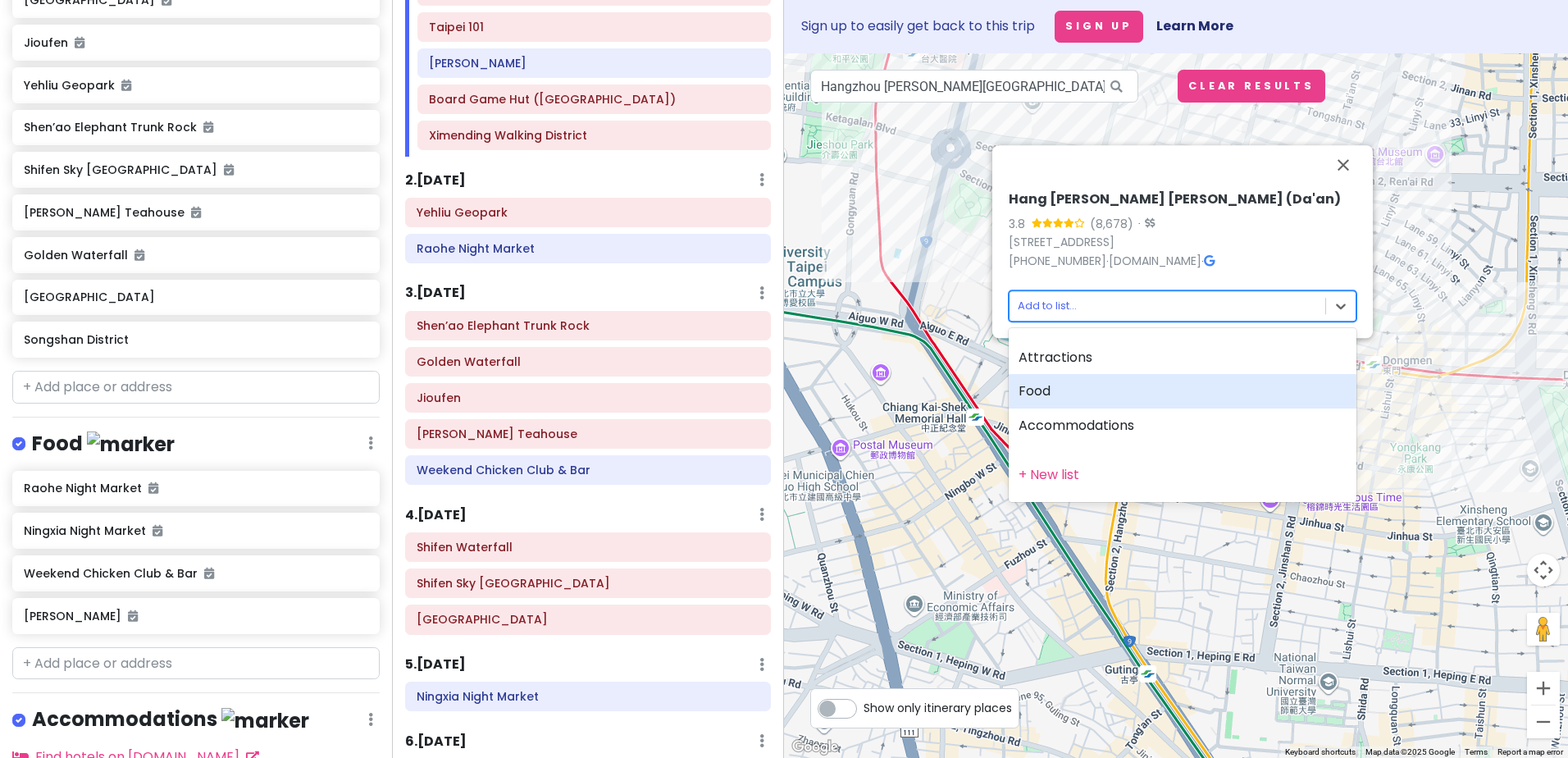
click at [1065, 392] on div "Food" at bounding box center [1183, 391] width 348 height 34
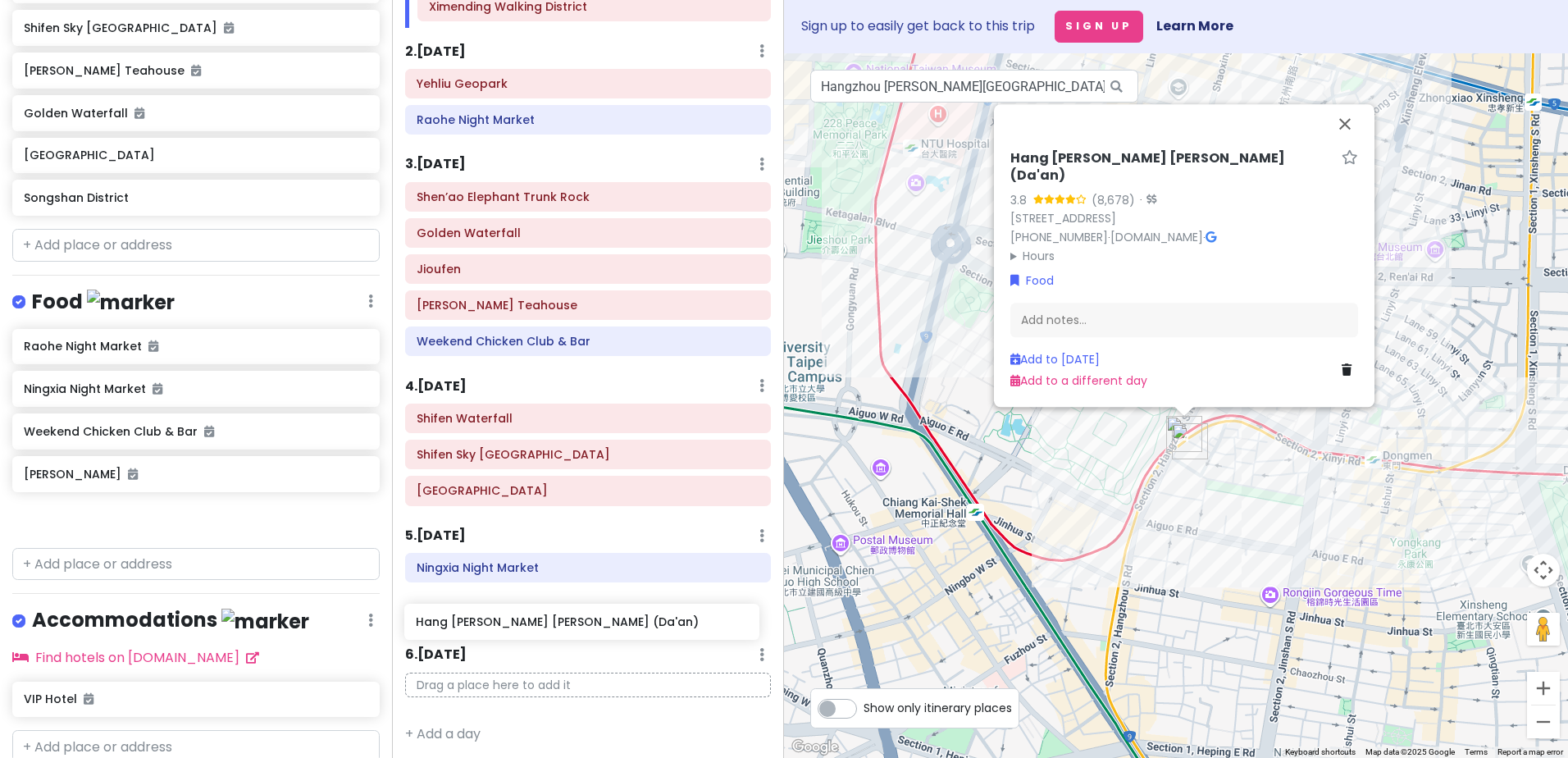
scroll to position [308, 0]
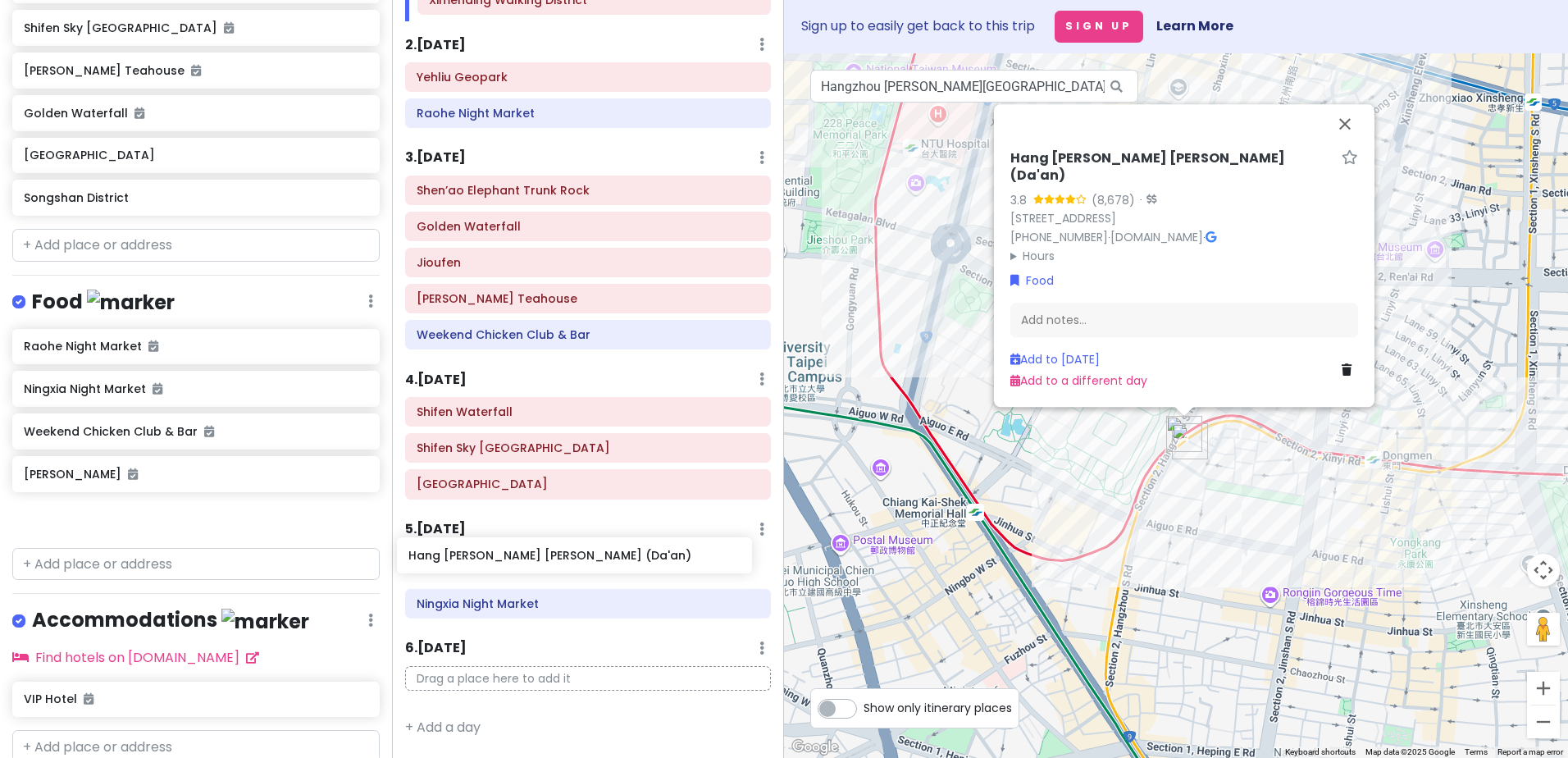
drag, startPoint x: 165, startPoint y: 582, endPoint x: 550, endPoint y: 566, distance: 385.3
click at [550, 566] on div "[GEOGRAPHIC_DATA] Private Change Dates Make a Copy Delete Trip Go Pro ⚡️ Give F…" at bounding box center [784, 379] width 1568 height 758
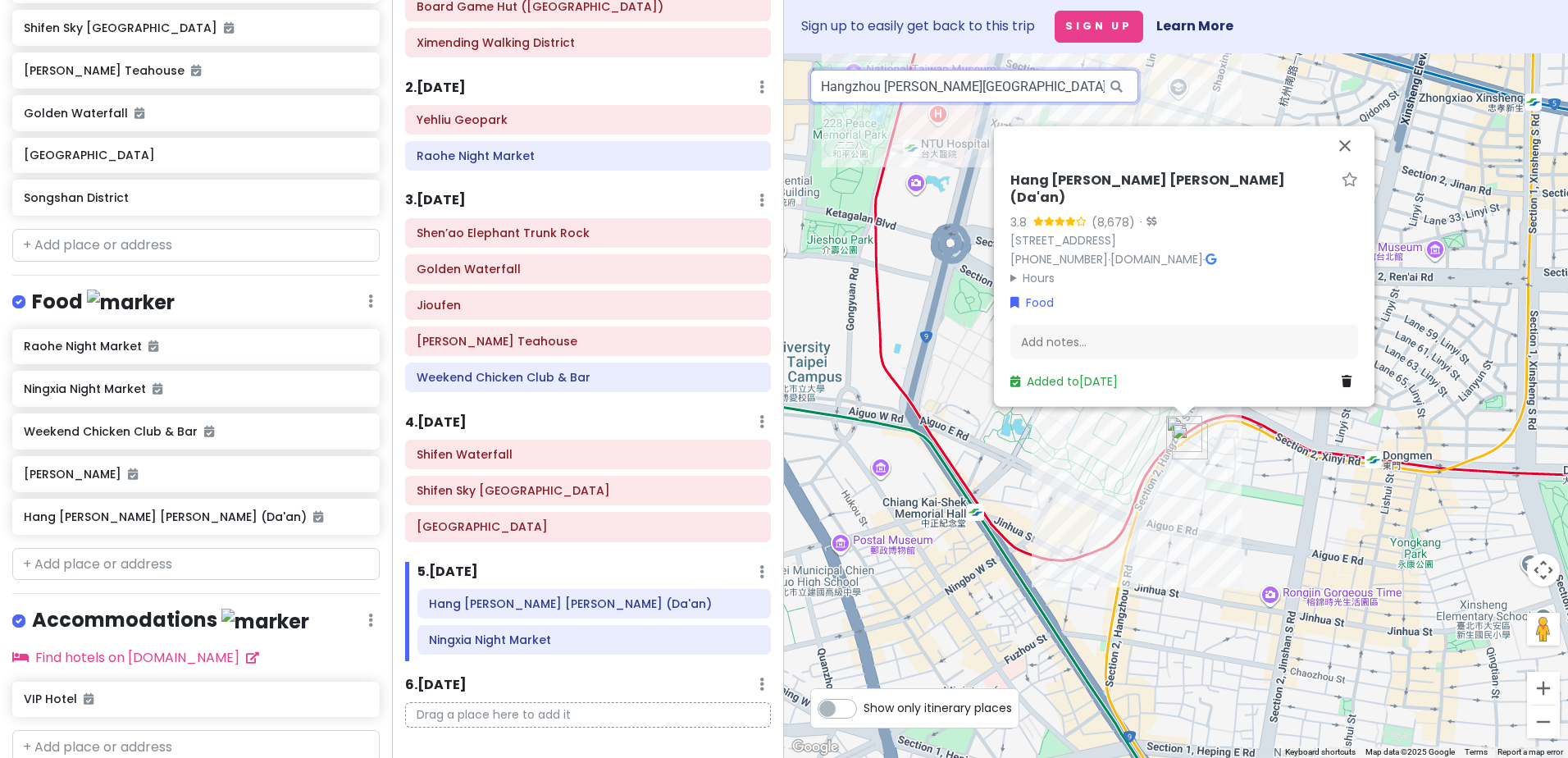
click at [952, 86] on input "Hangzhou [PERSON_NAME][GEOGRAPHIC_DATA], [STREET_ADDRESS]" at bounding box center [974, 86] width 328 height 33
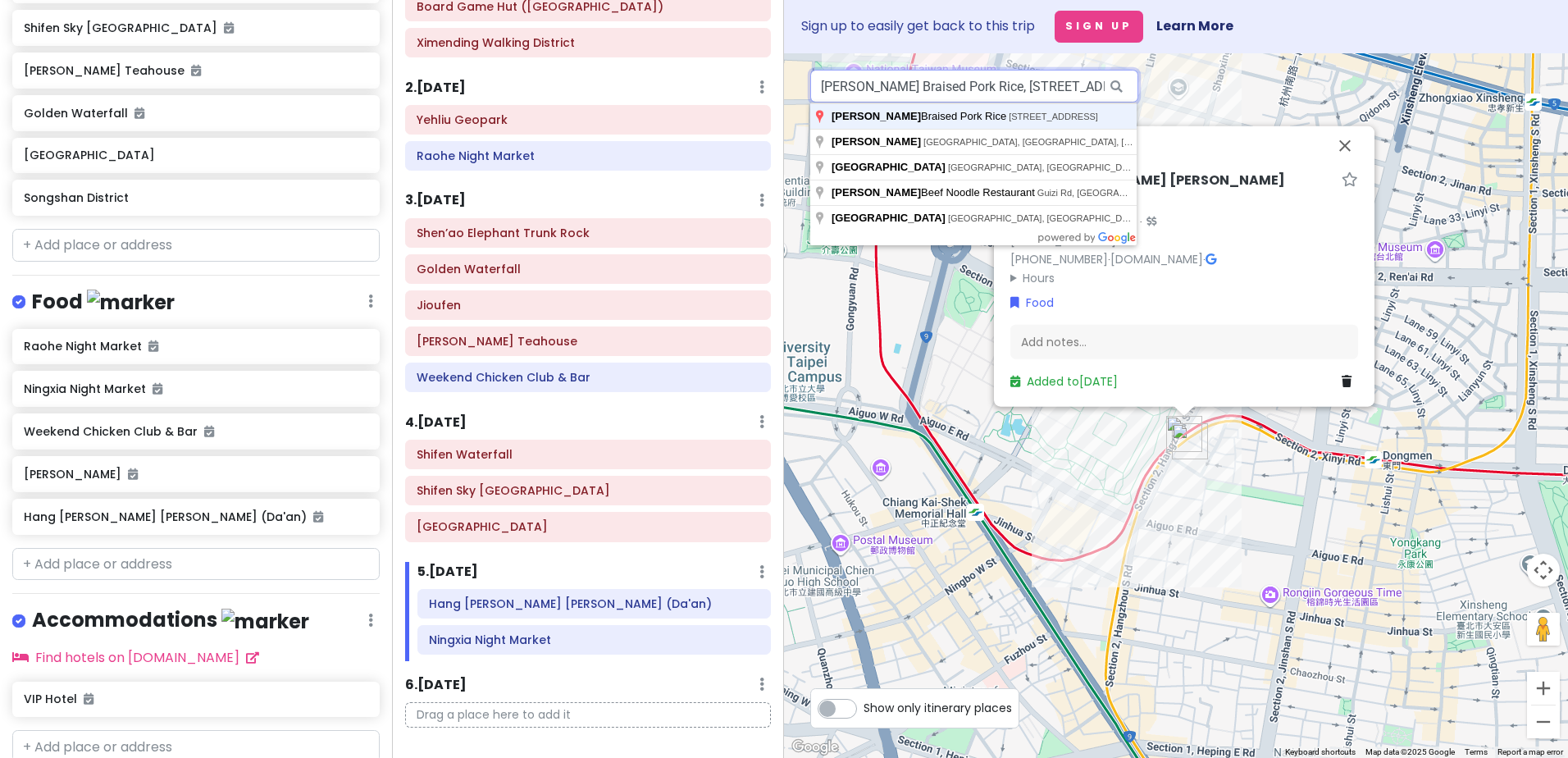
type input "[PERSON_NAME] Braised Pork Rice, [STREET_ADDRESS]"
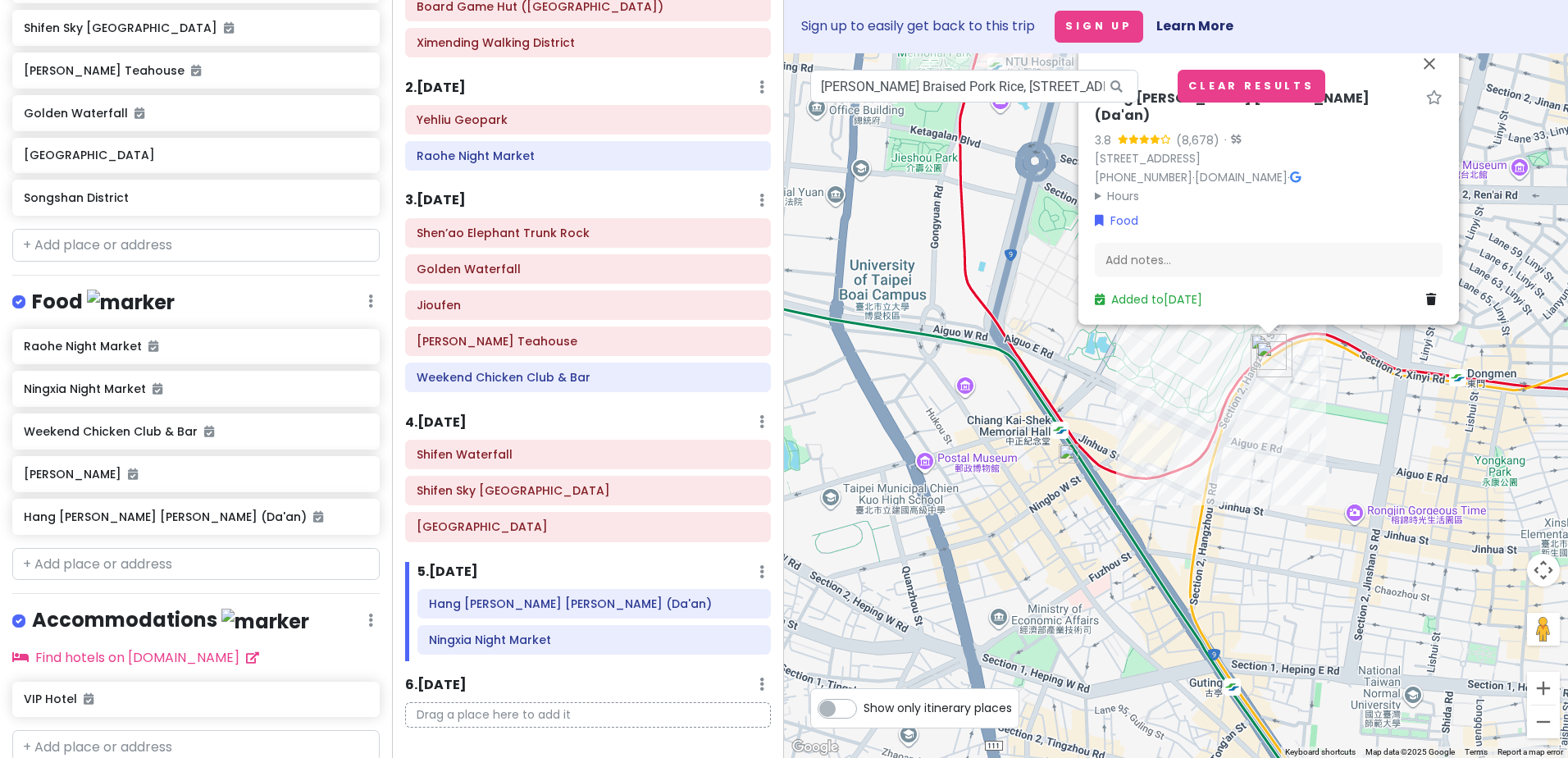
click at [1069, 456] on img at bounding box center [1067, 453] width 19 height 19
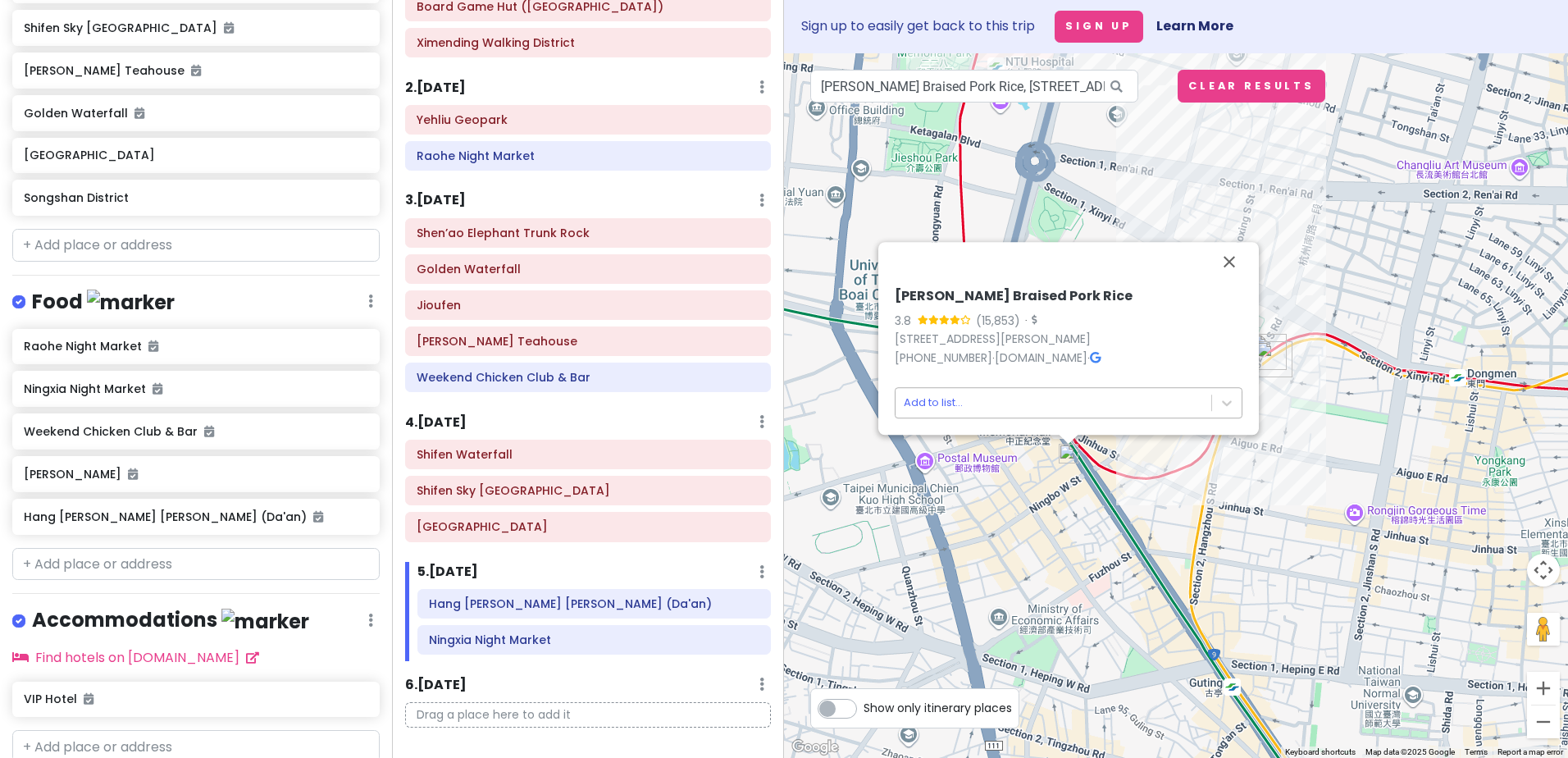
click at [936, 411] on body "[GEOGRAPHIC_DATA] Private Change Dates Make a Copy Delete Trip Go Pro ⚡️ Give F…" at bounding box center [784, 379] width 1568 height 758
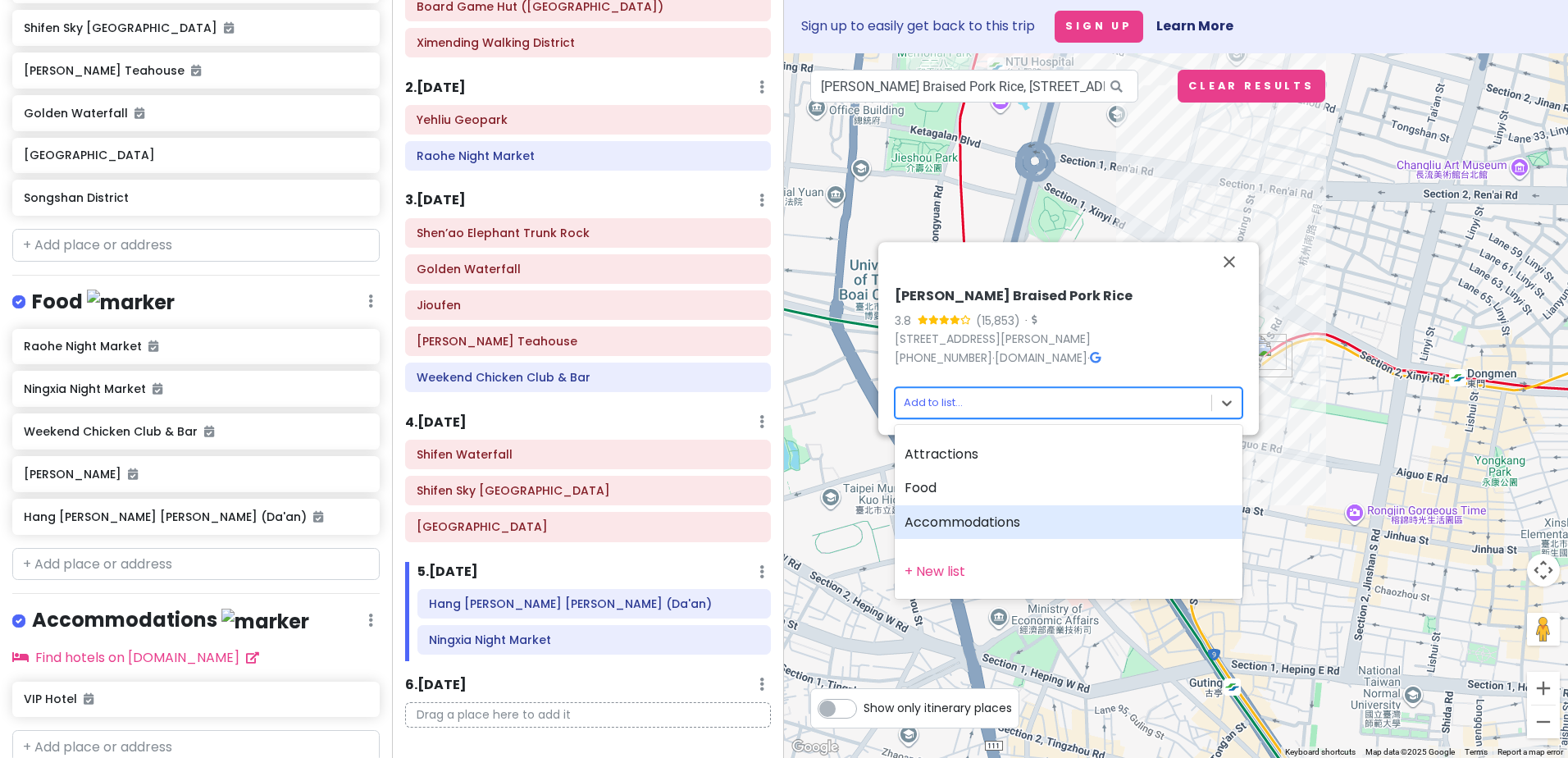
click at [1372, 612] on div at bounding box center [784, 379] width 1568 height 758
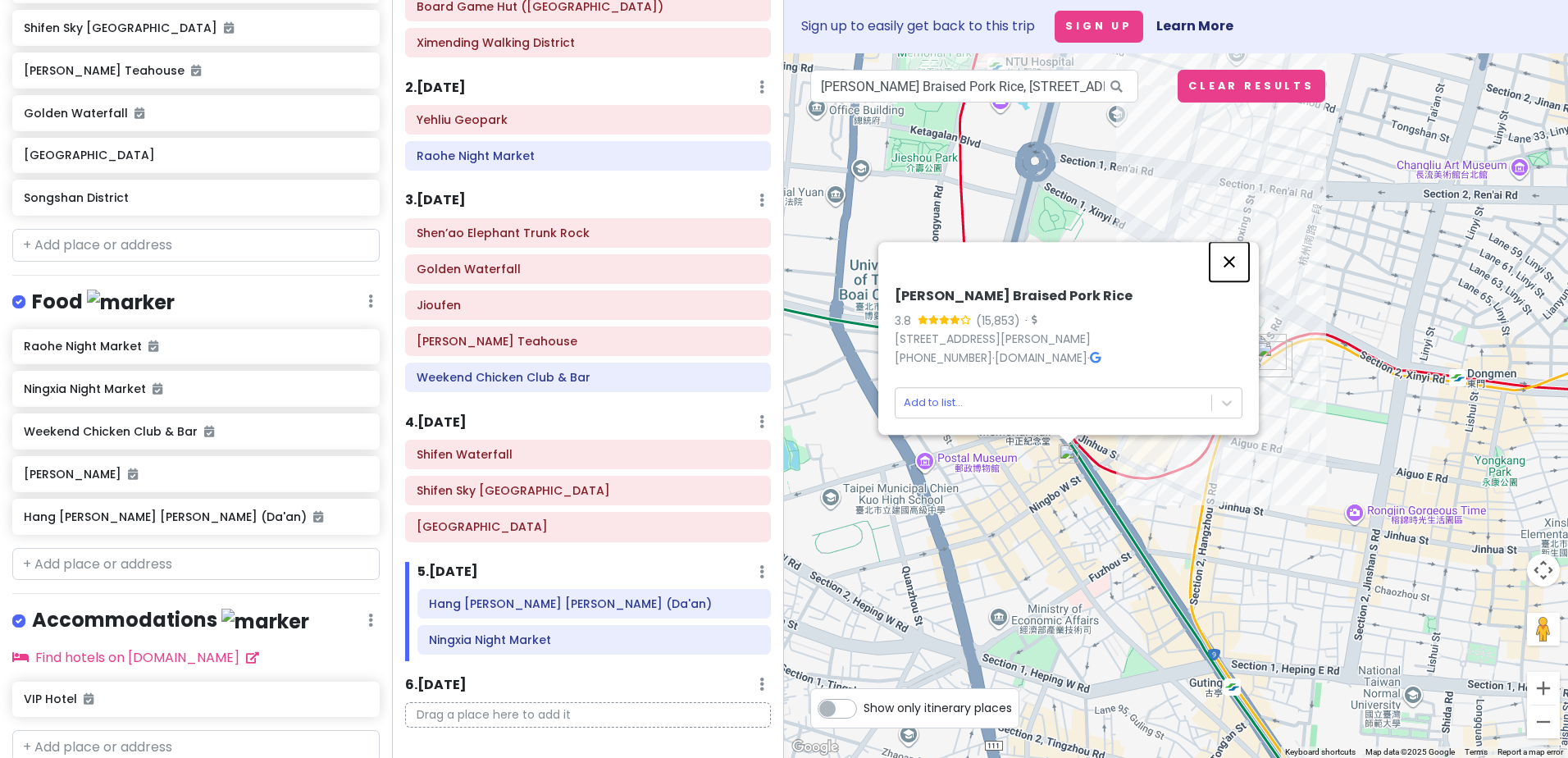
click at [1237, 244] on button "Close" at bounding box center [1229, 261] width 39 height 39
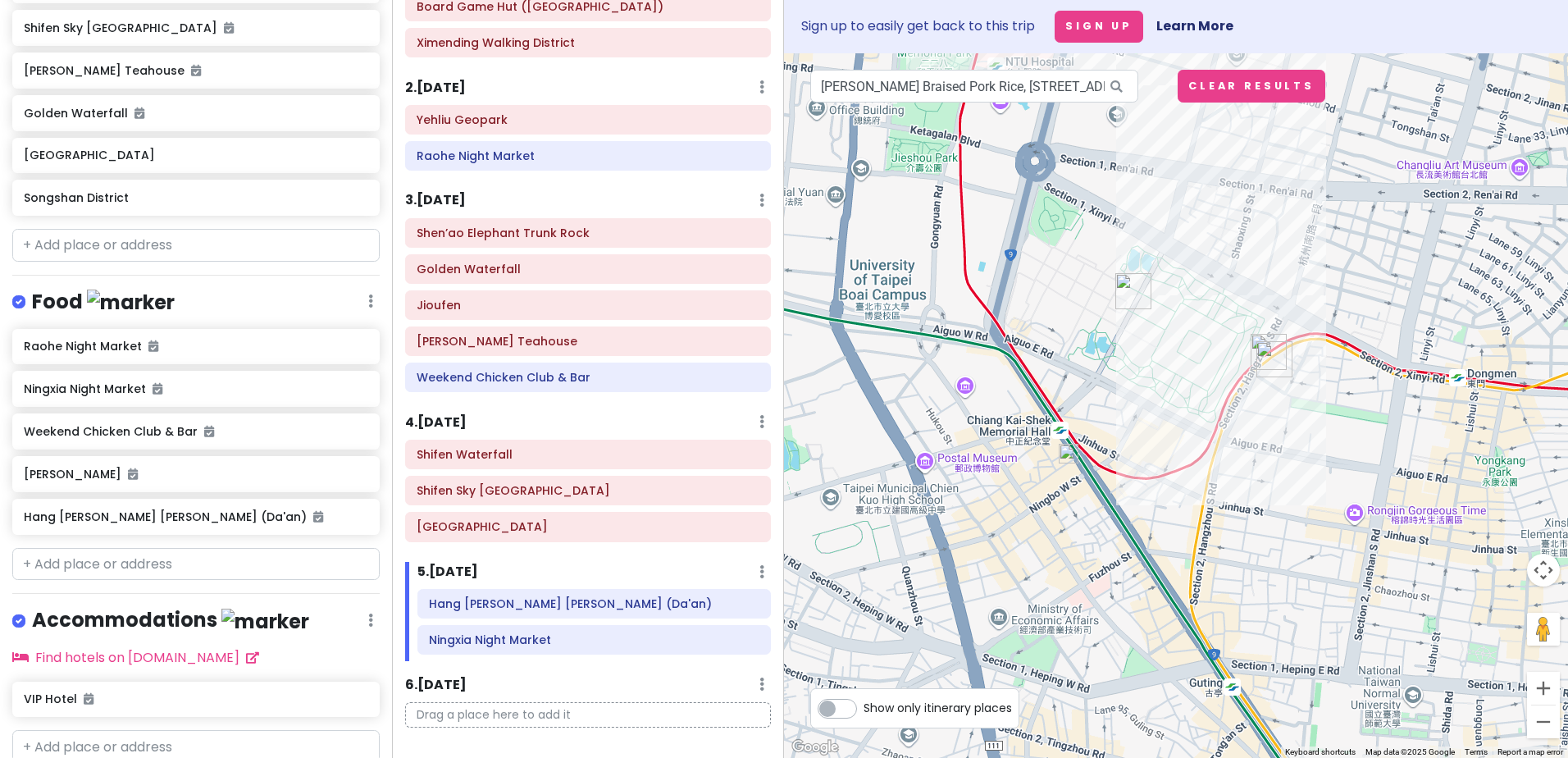
click at [1071, 455] on img at bounding box center [1067, 453] width 19 height 19
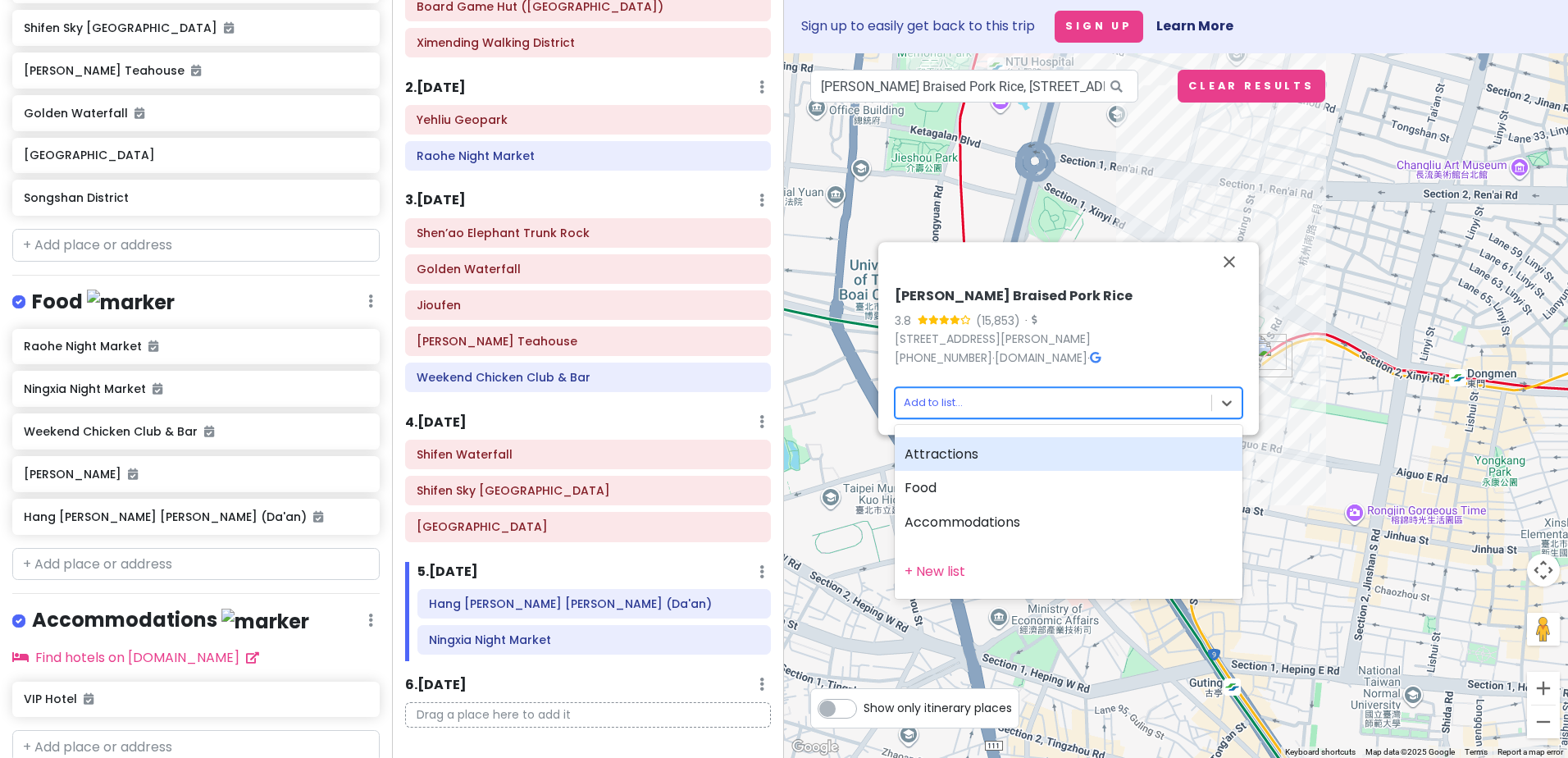
click at [936, 403] on body "[GEOGRAPHIC_DATA] Private Change Dates Make a Copy Delete Trip Go Pro ⚡️ Give F…" at bounding box center [784, 379] width 1568 height 758
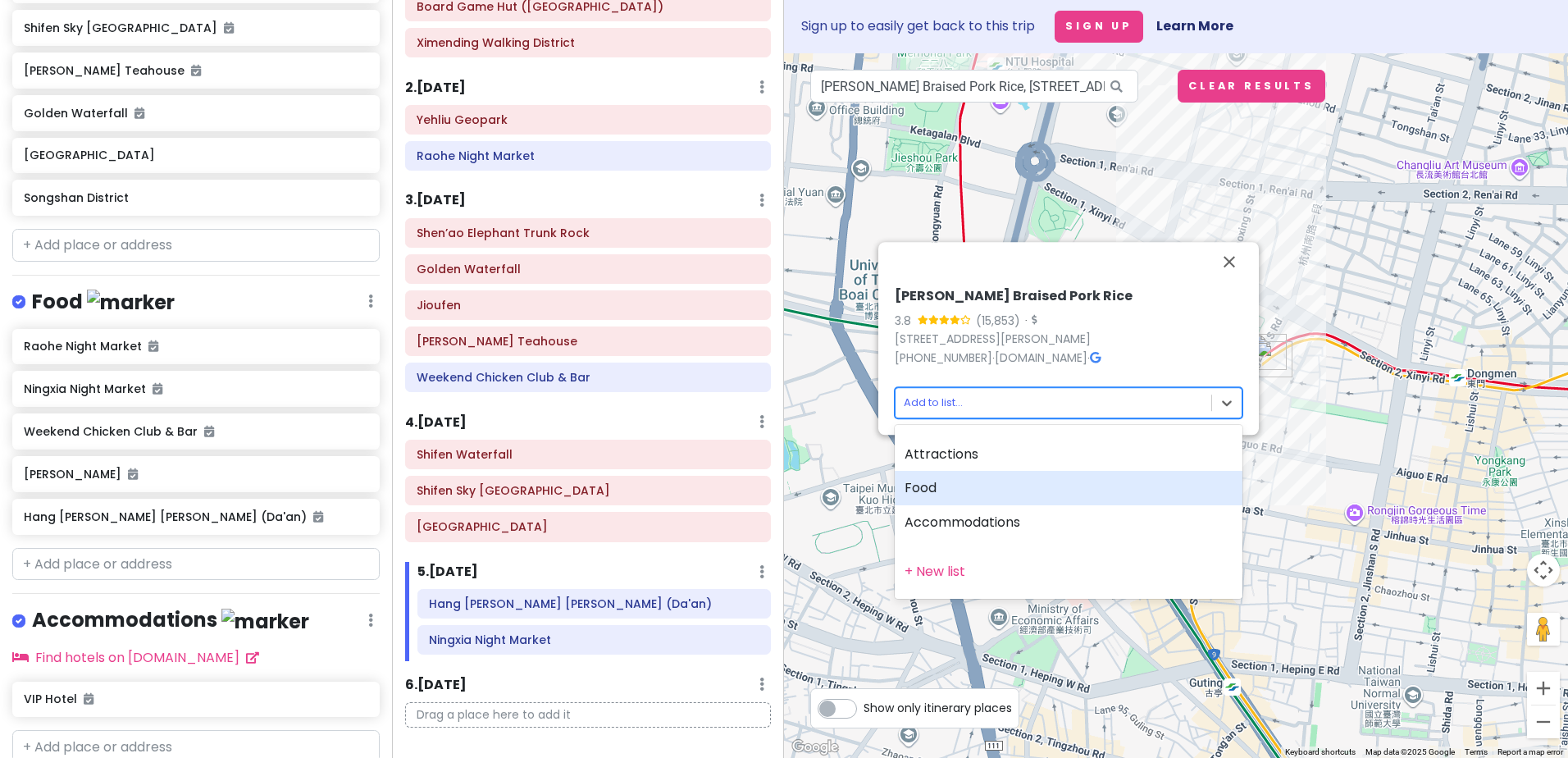
click at [958, 487] on div "Food" at bounding box center [1068, 487] width 348 height 34
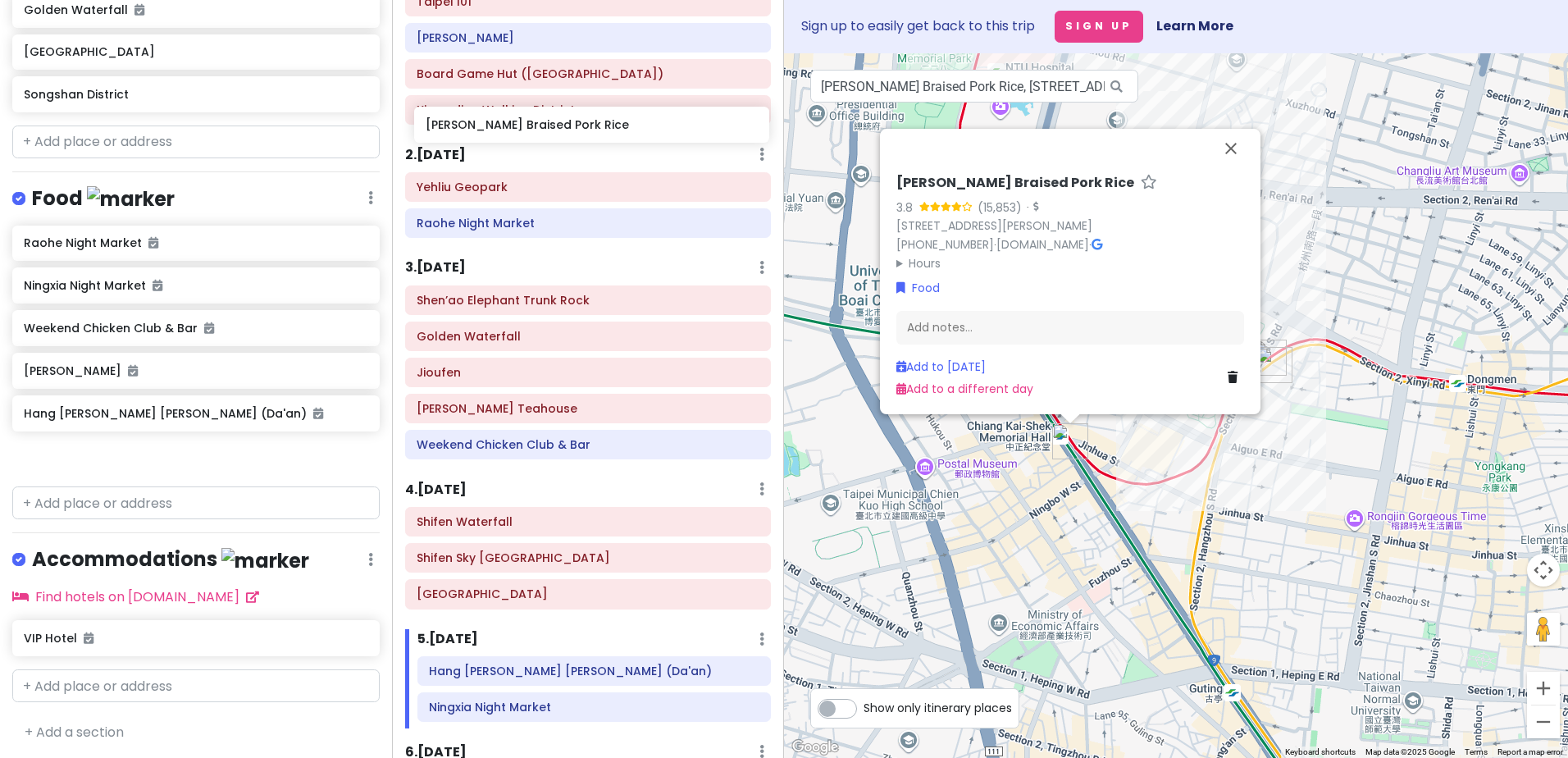
scroll to position [0, 0]
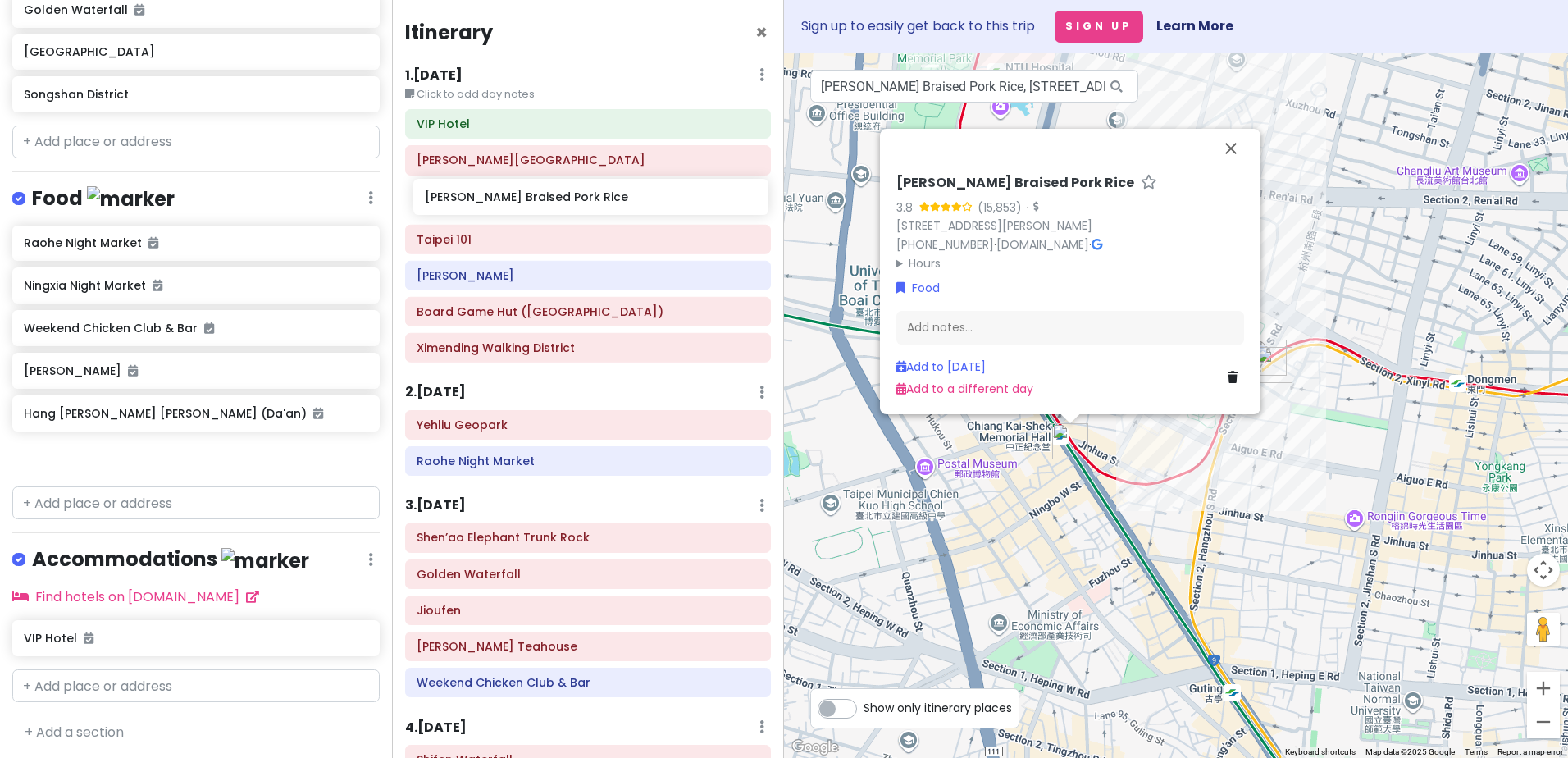
drag, startPoint x: 134, startPoint y: 456, endPoint x: 535, endPoint y: 200, distance: 475.7
click at [535, 200] on div "[GEOGRAPHIC_DATA] Private Change Dates Make a Copy Delete Trip Go Pro ⚡️ Give F…" at bounding box center [784, 379] width 1568 height 758
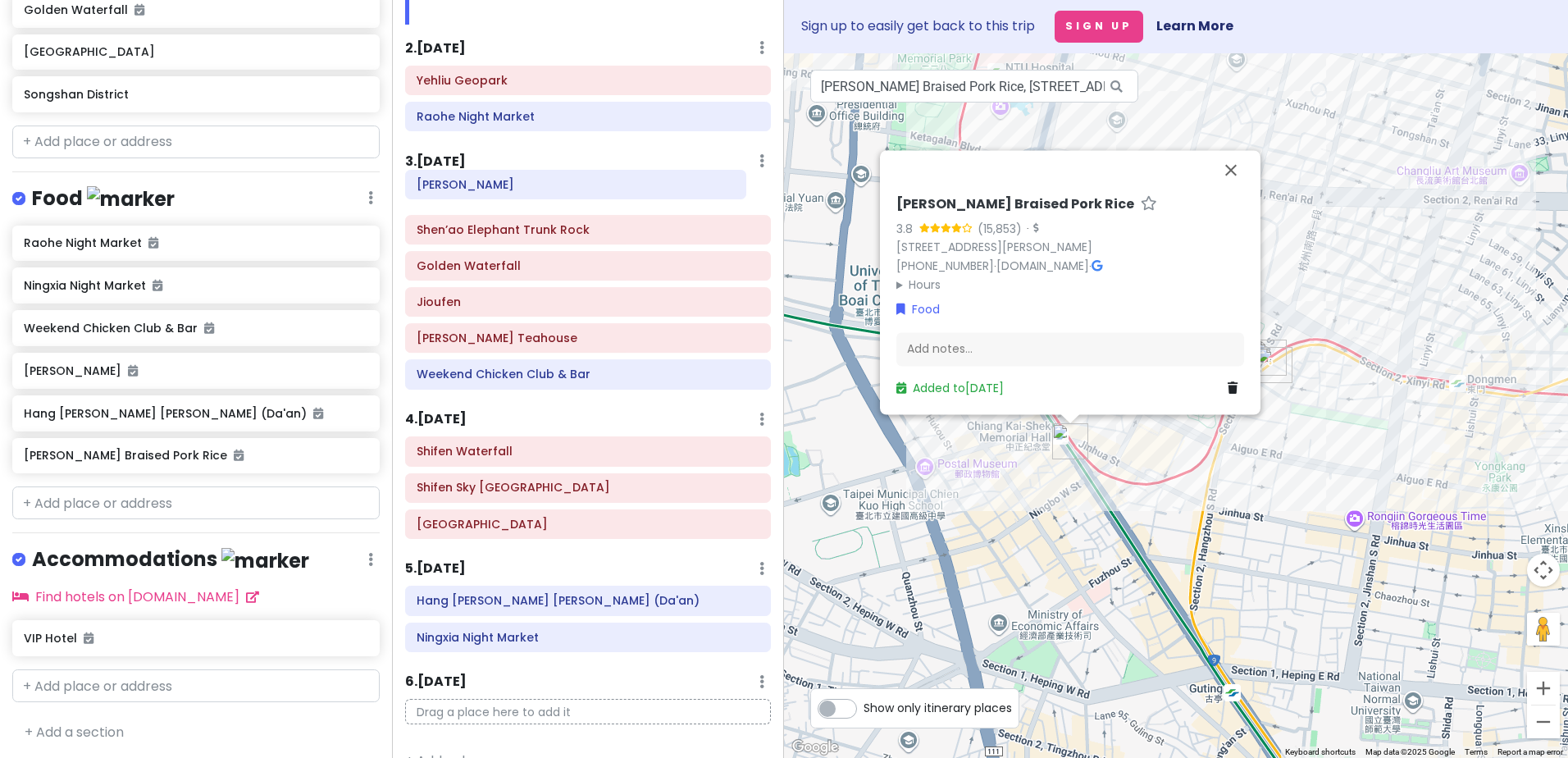
scroll to position [335, 0]
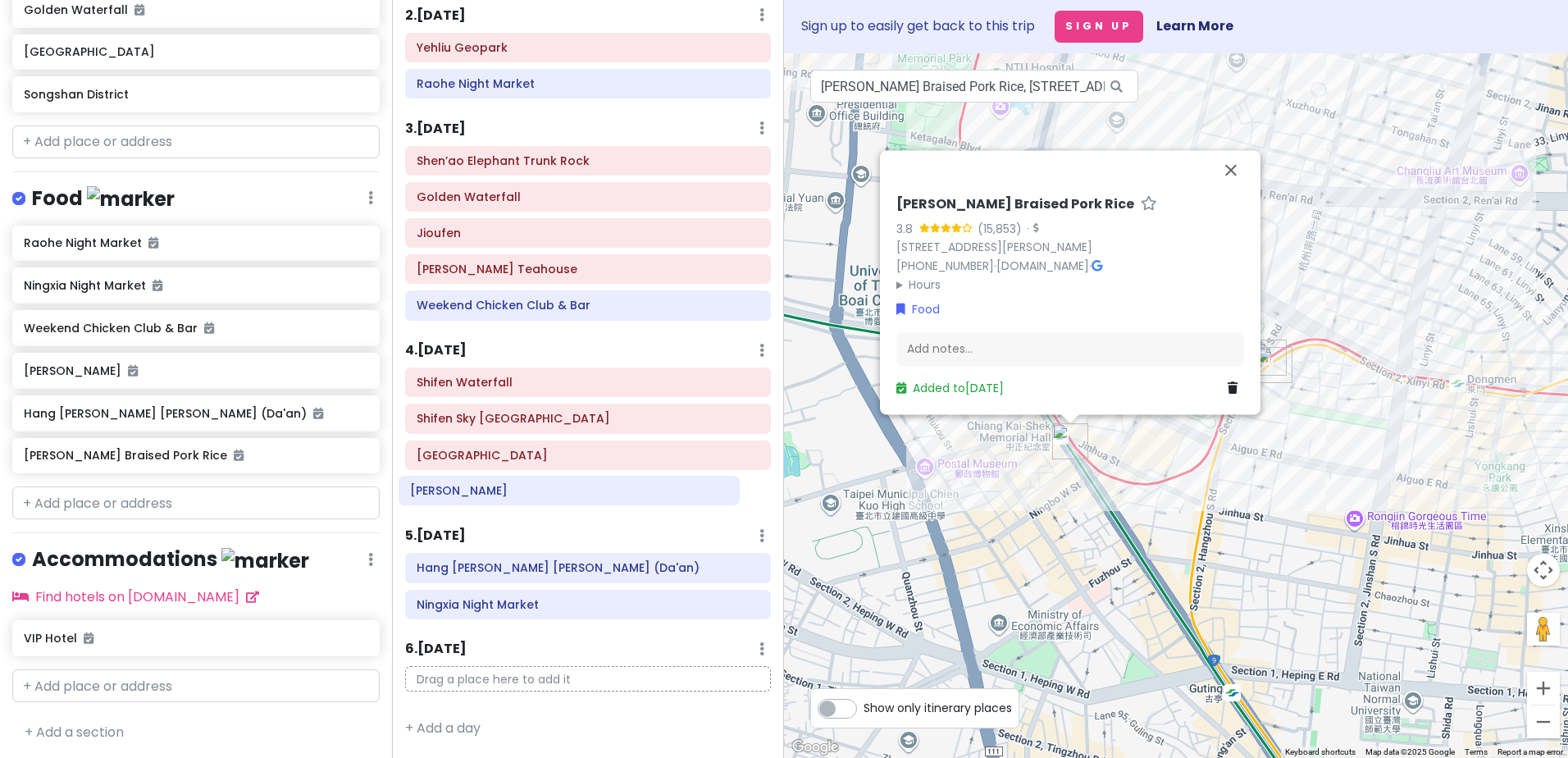
drag, startPoint x: 543, startPoint y: 182, endPoint x: 524, endPoint y: 486, distance: 304.6
click at [524, 486] on div "Itinerary × 1 . [DATE] Edit Day Notes Delete Day Click to add day notes VIP Hot…" at bounding box center [588, 379] width 392 height 758
click at [916, 574] on div "[PERSON_NAME] Braised Pork Rice 3.8 (15,853) · [STREET_ADDRESS][PERSON_NAME] [P…" at bounding box center [1175, 405] width 784 height 705
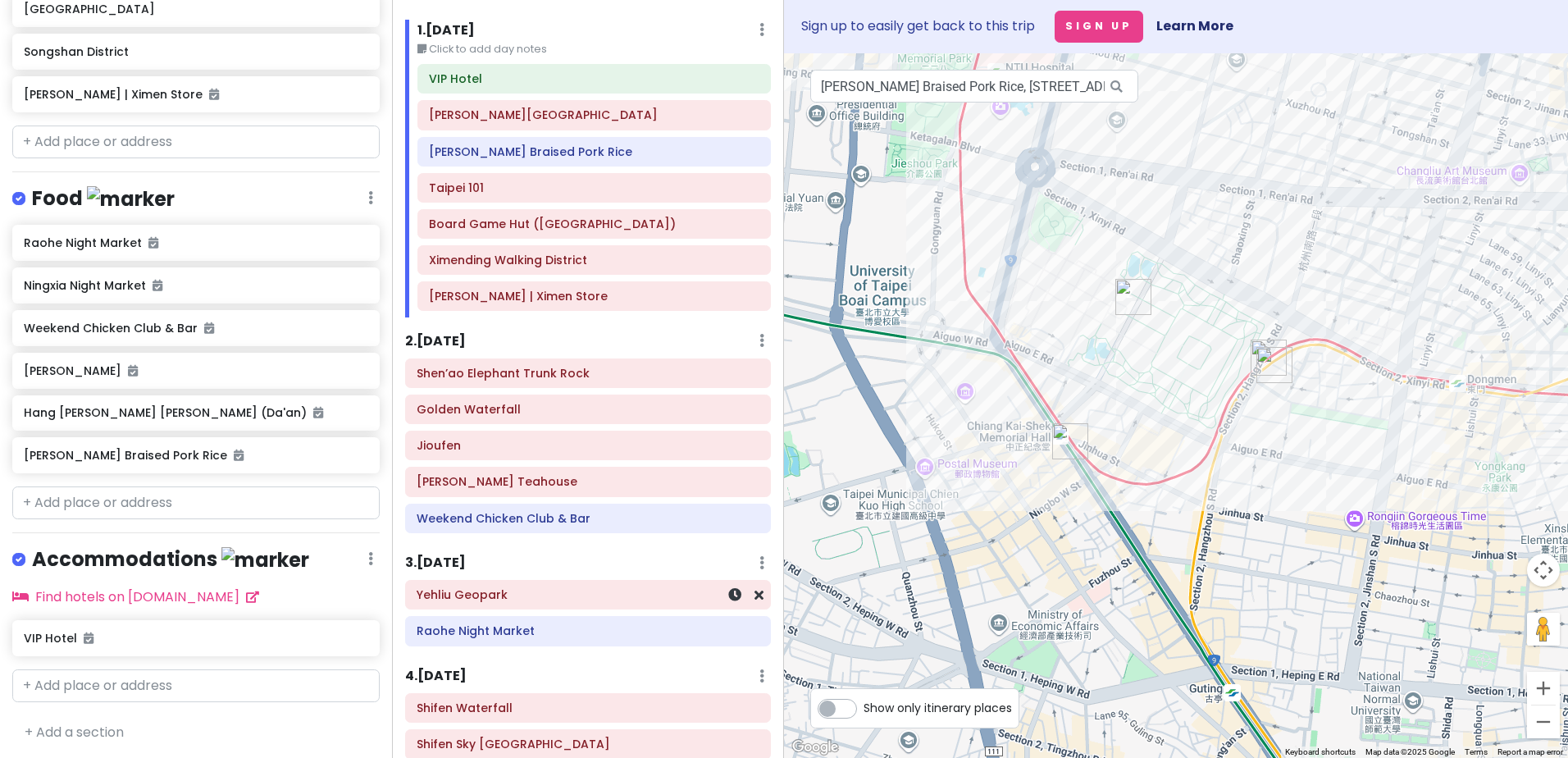
scroll to position [0, 0]
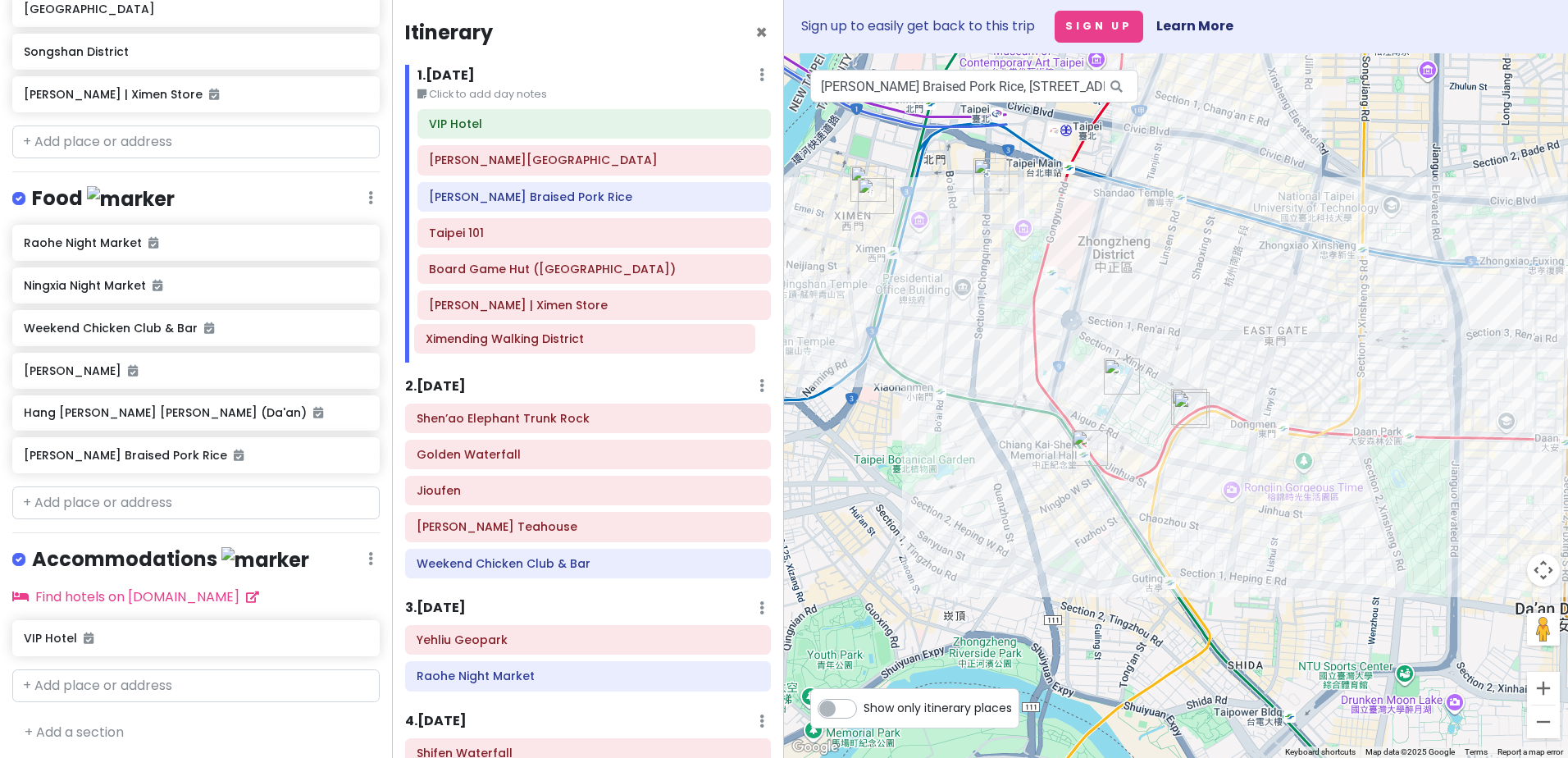
drag, startPoint x: 524, startPoint y: 306, endPoint x: 521, endPoint y: 340, distance: 34.1
click at [521, 340] on div "VIP Hotel [PERSON_NAME][GEOGRAPHIC_DATA][PERSON_NAME] Braised Pork Rice Taipei …" at bounding box center [594, 236] width 378 height 254
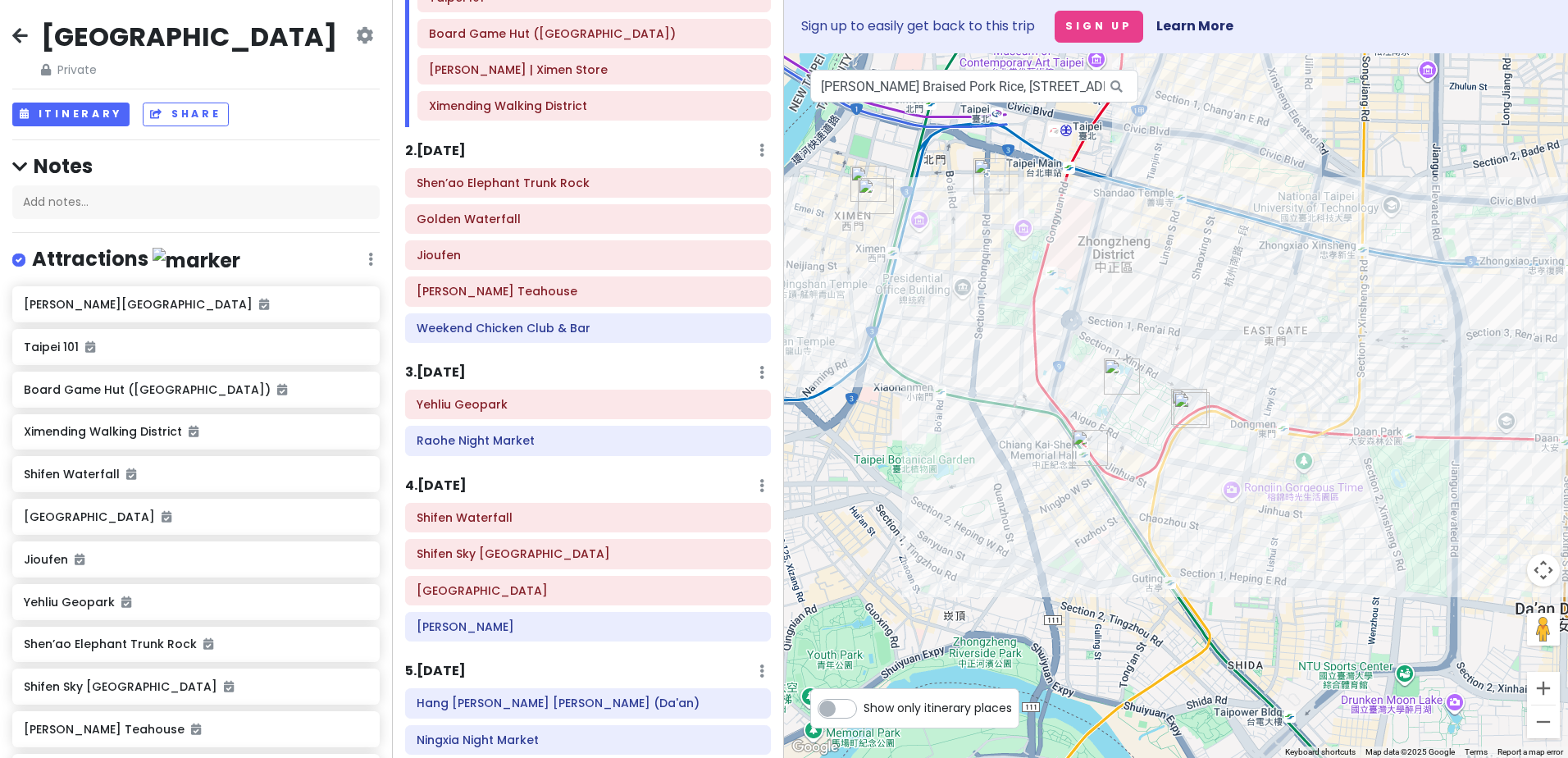
scroll to position [328, 0]
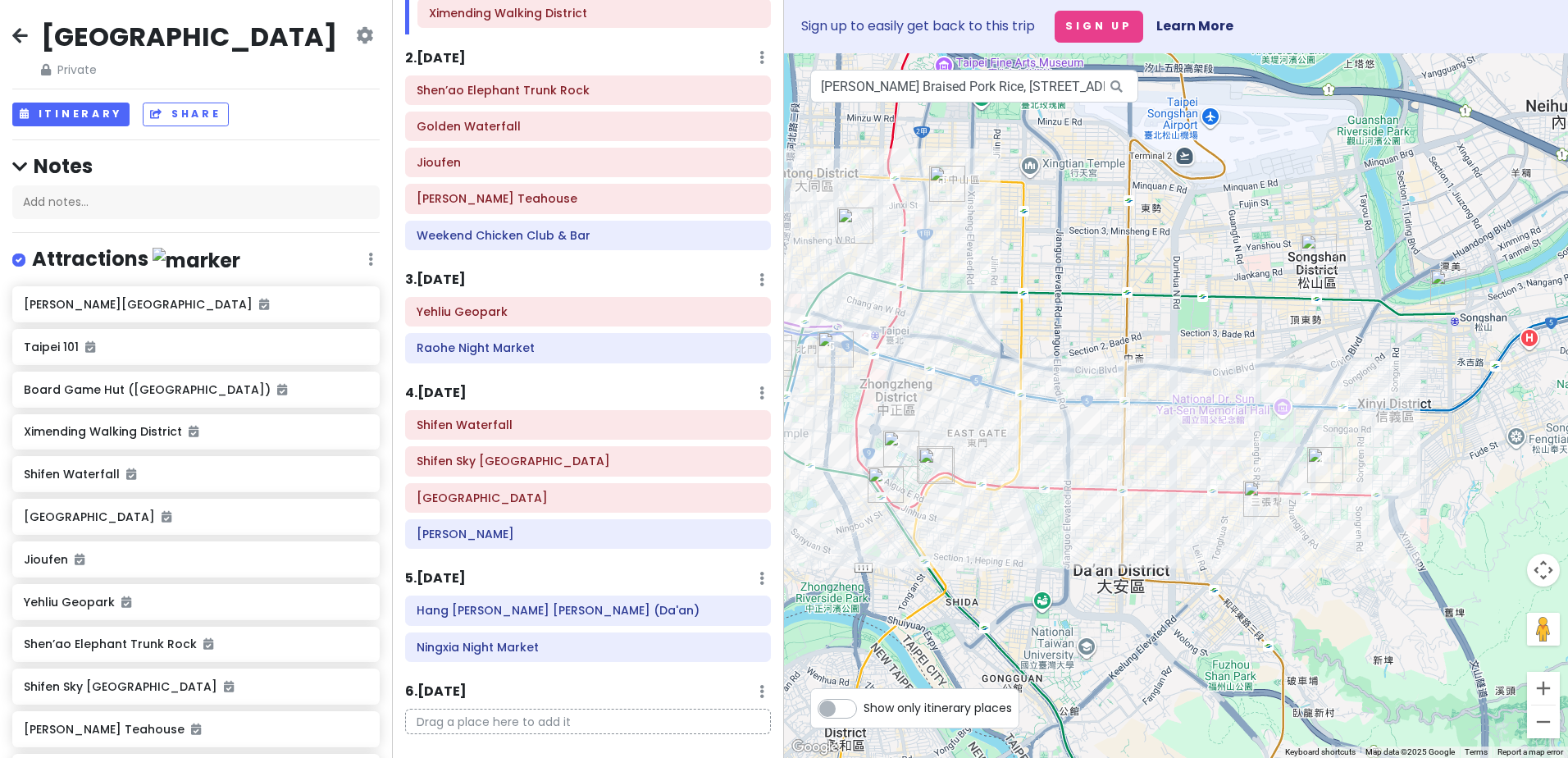
drag, startPoint x: 1261, startPoint y: 650, endPoint x: 1183, endPoint y: 586, distance: 100.9
click at [1167, 597] on div at bounding box center [1175, 405] width 784 height 705
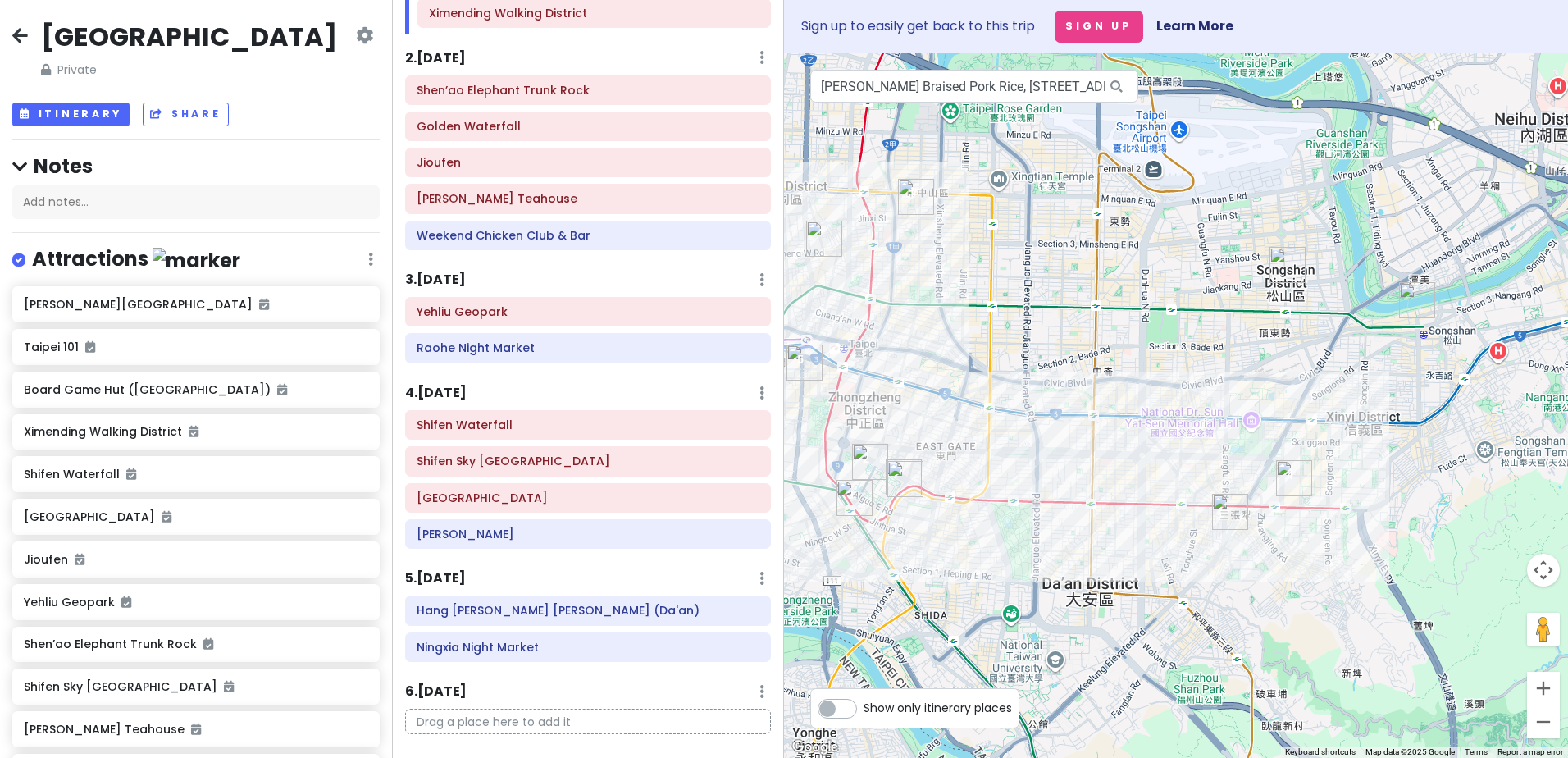
drag, startPoint x: 1217, startPoint y: 529, endPoint x: 1198, endPoint y: 538, distance: 21.0
click at [1198, 538] on div at bounding box center [1175, 405] width 784 height 705
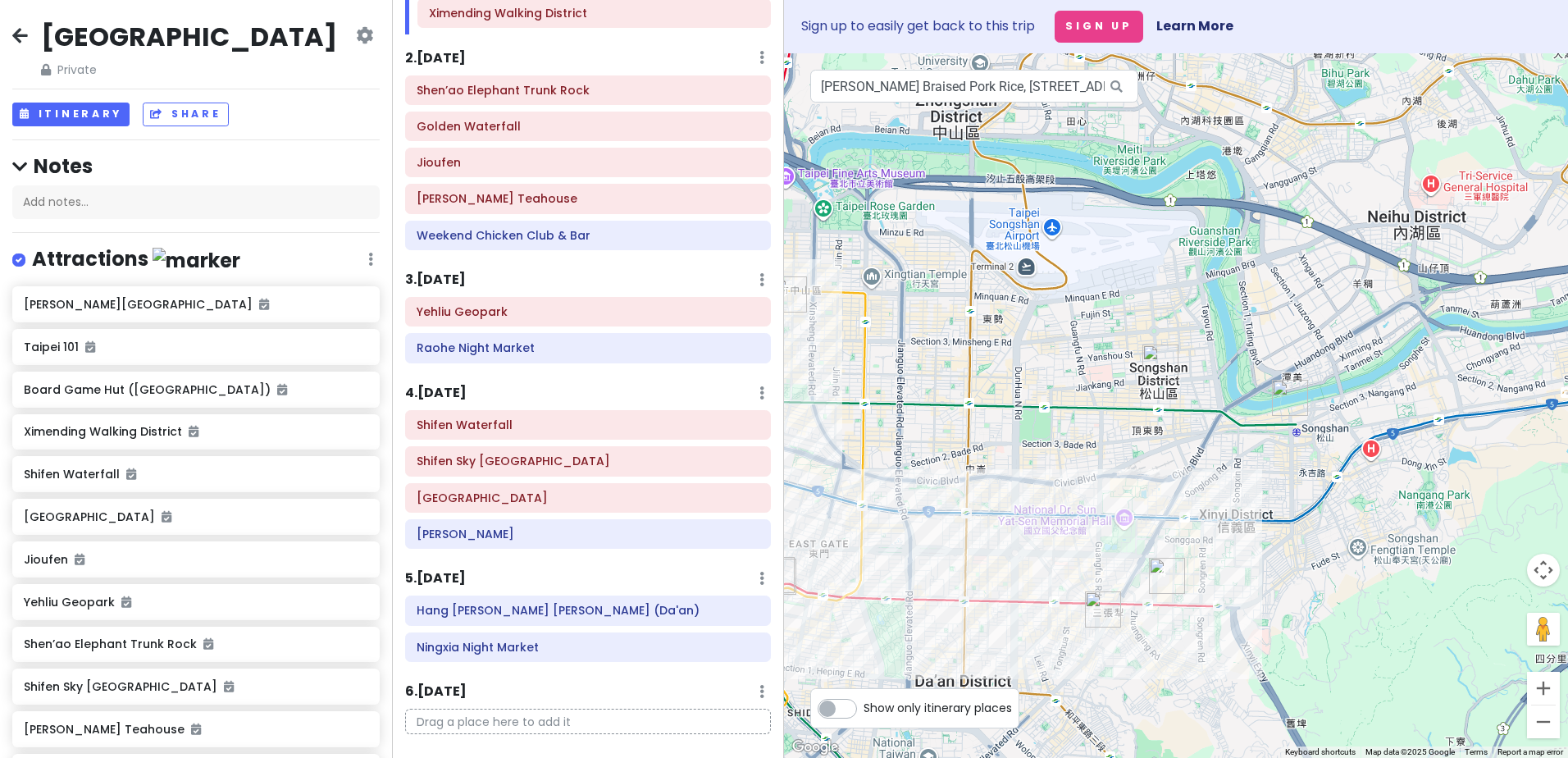
drag, startPoint x: 1192, startPoint y: 472, endPoint x: 1081, endPoint y: 558, distance: 140.4
click at [1081, 558] on div at bounding box center [1175, 405] width 784 height 705
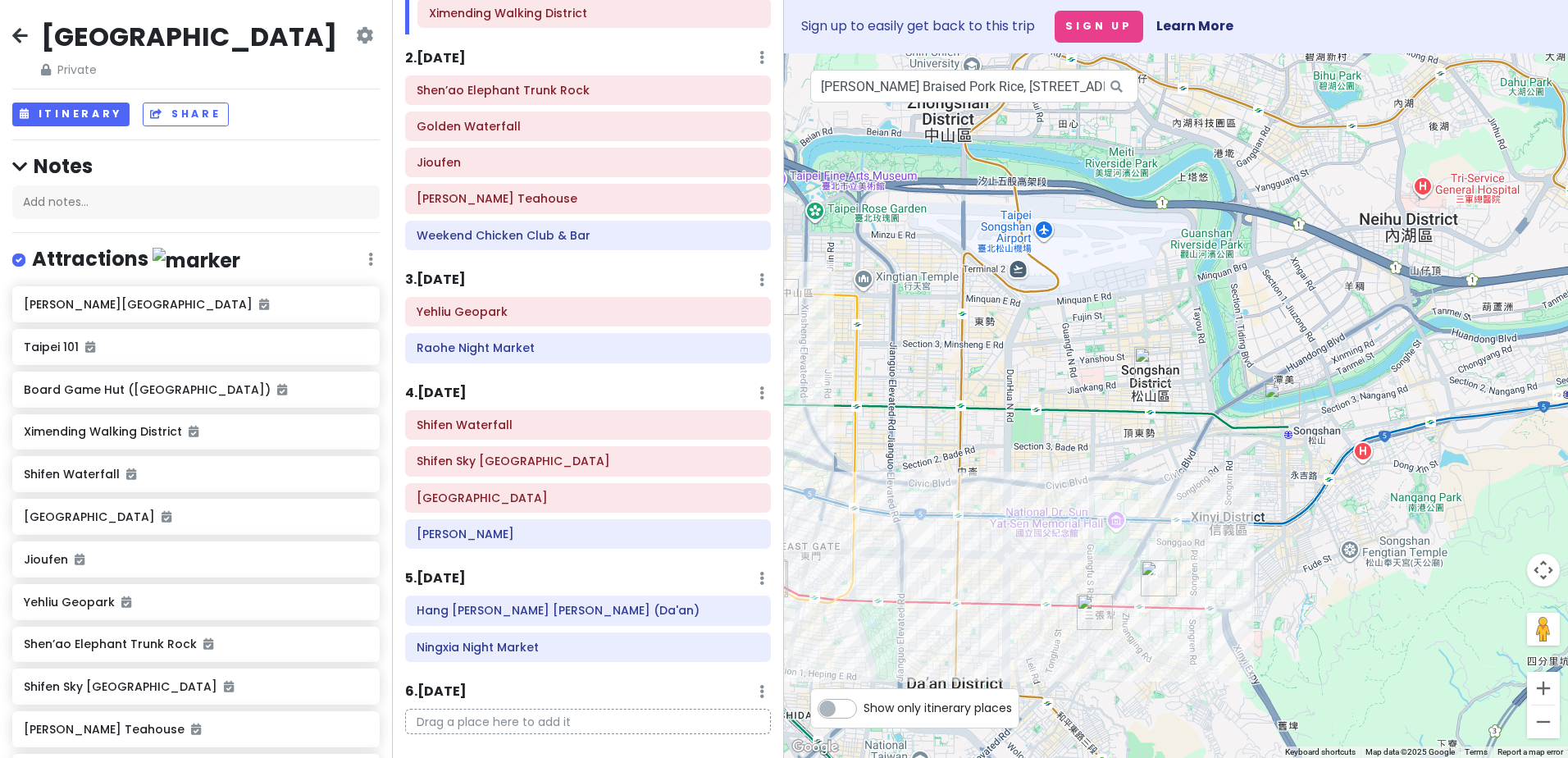
click at [1116, 523] on div at bounding box center [1175, 405] width 784 height 705
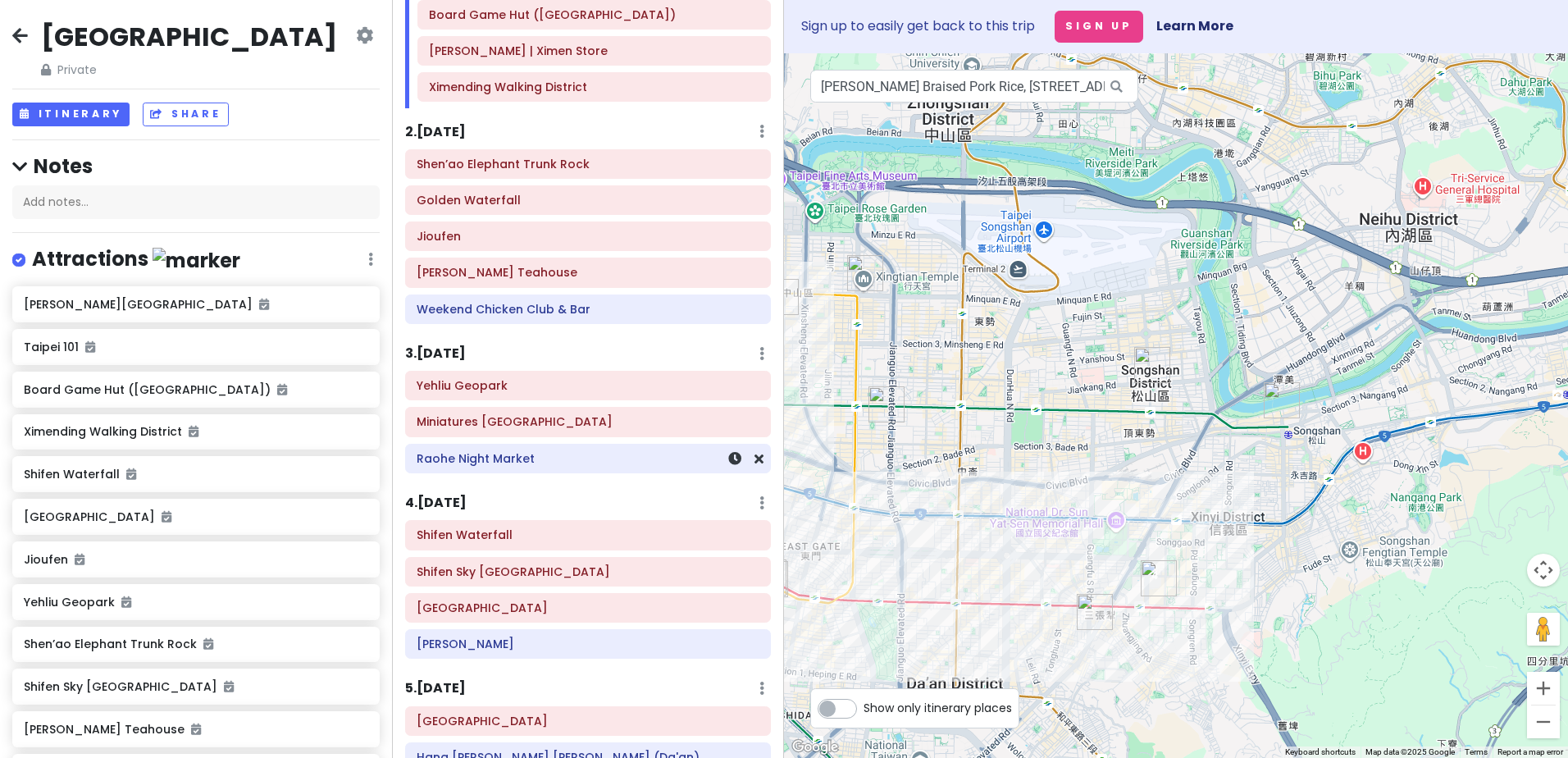
scroll to position [444, 0]
